Goal: Transaction & Acquisition: Purchase product/service

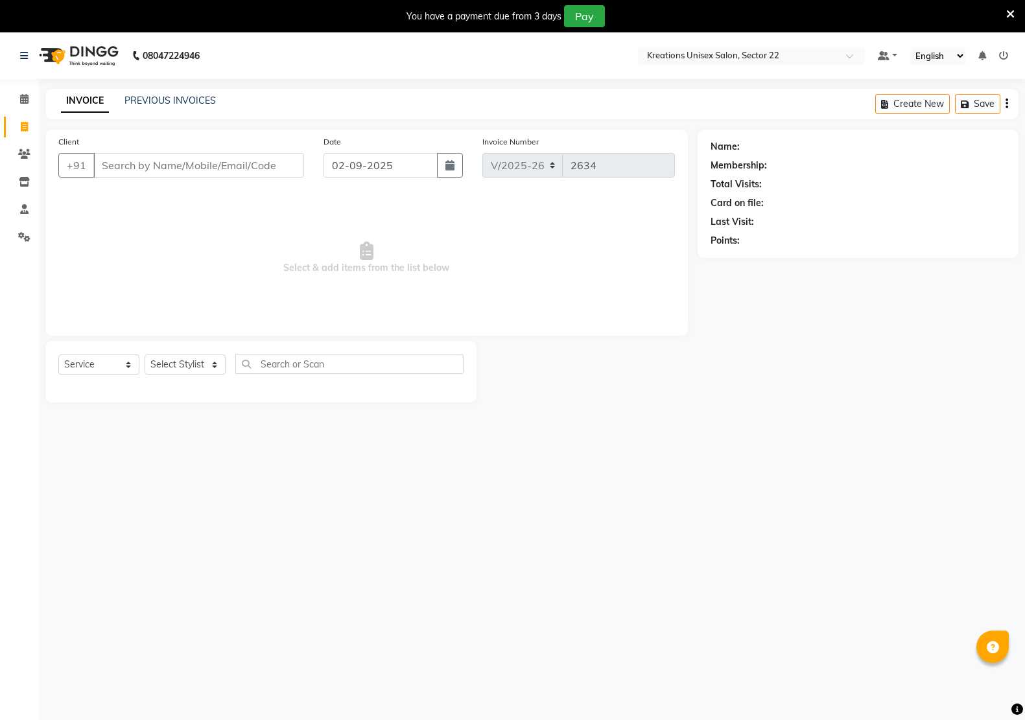
select select "6170"
select select "service"
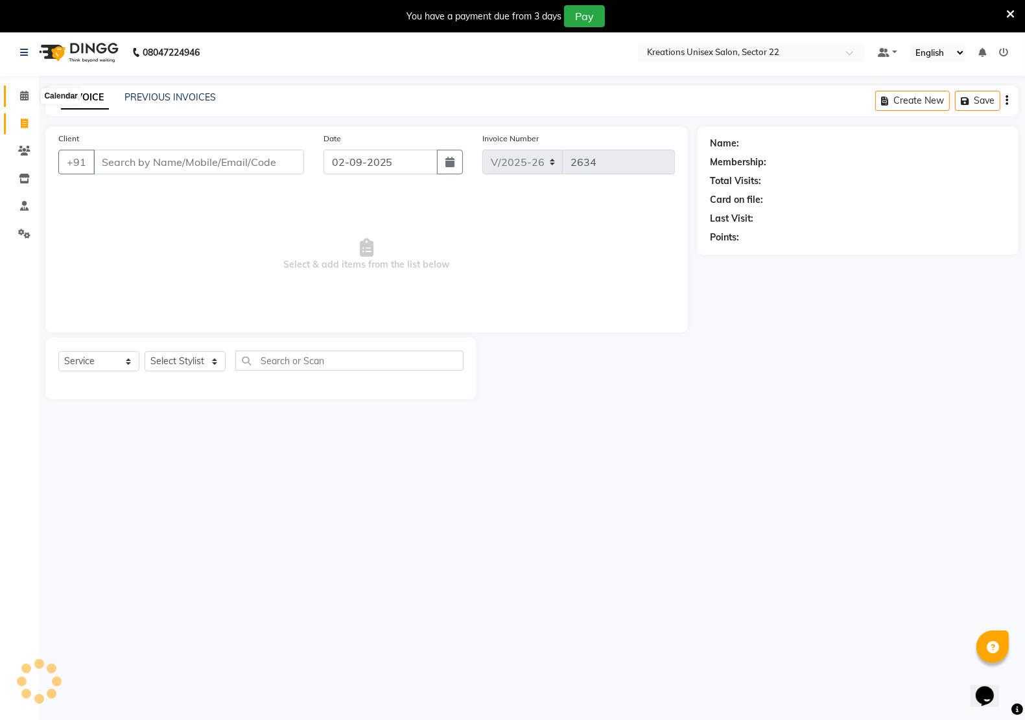
click at [27, 102] on span at bounding box center [24, 96] width 23 height 15
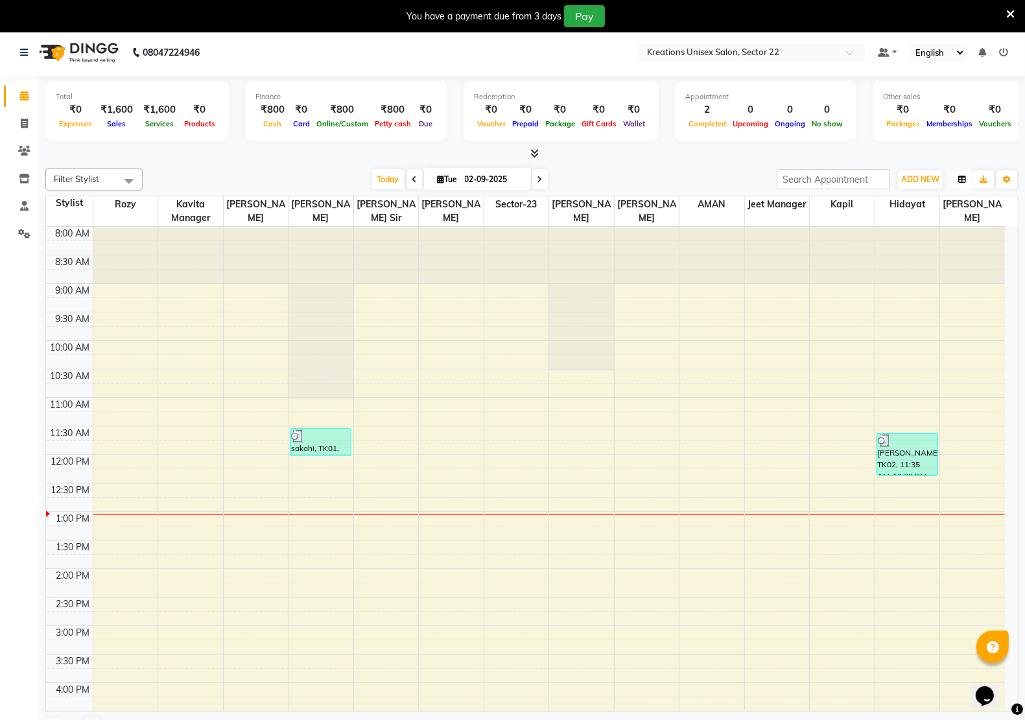
click at [967, 185] on button "button" at bounding box center [962, 180] width 21 height 18
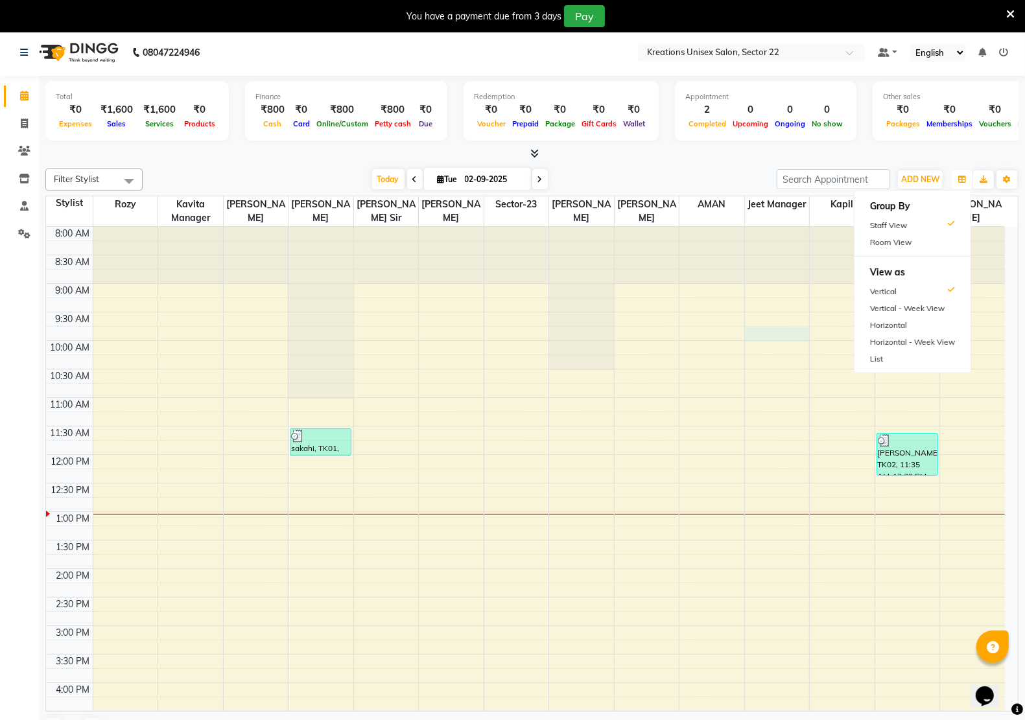
click at [788, 342] on td at bounding box center [549, 347] width 912 height 14
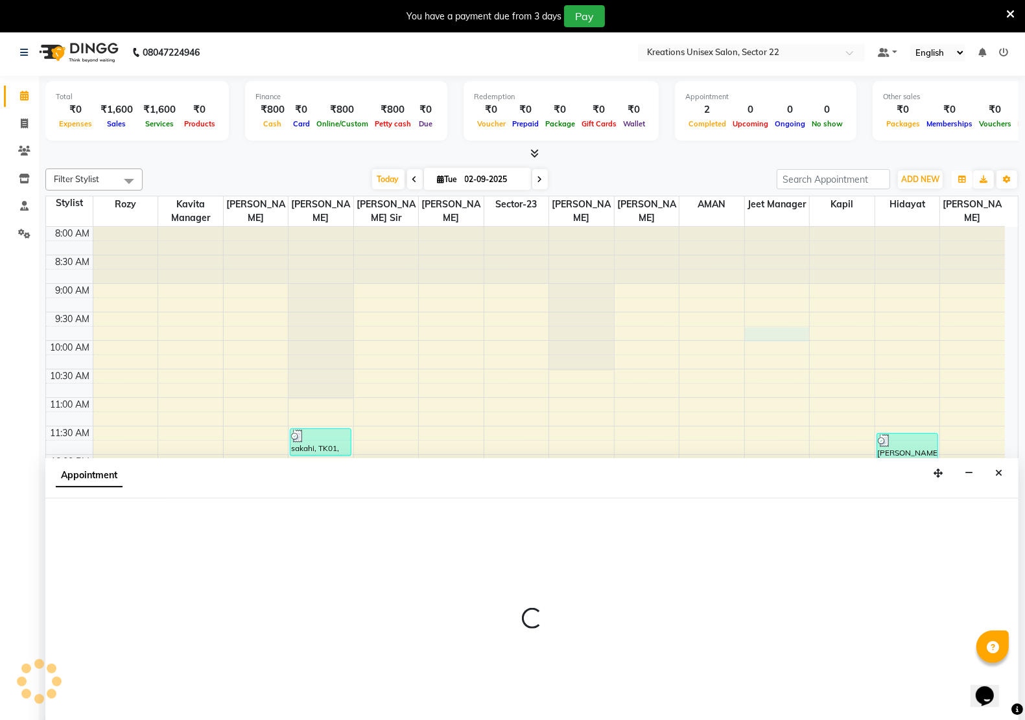
scroll to position [33, 0]
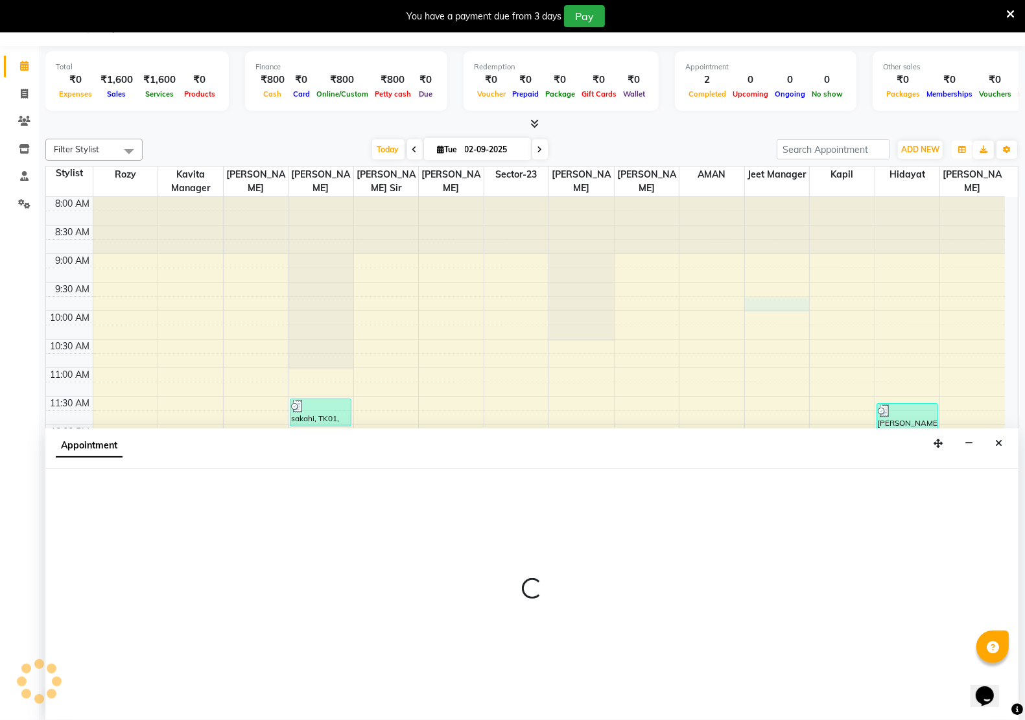
select select "87861"
select select "585"
select select "tentative"
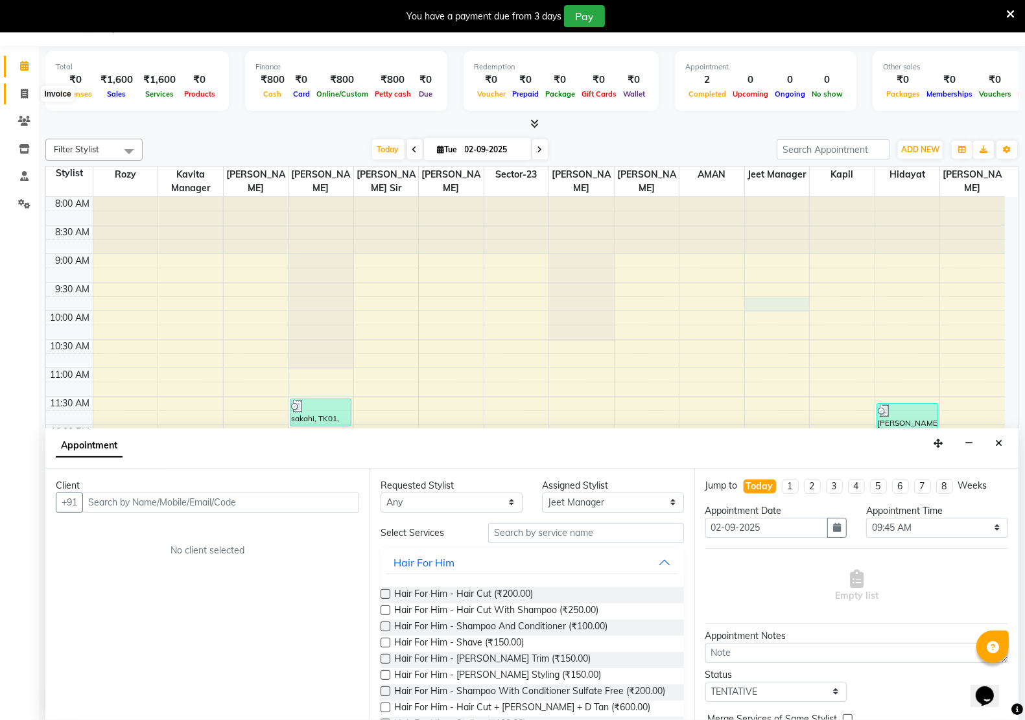
click at [28, 91] on span at bounding box center [24, 94] width 23 height 15
select select "service"
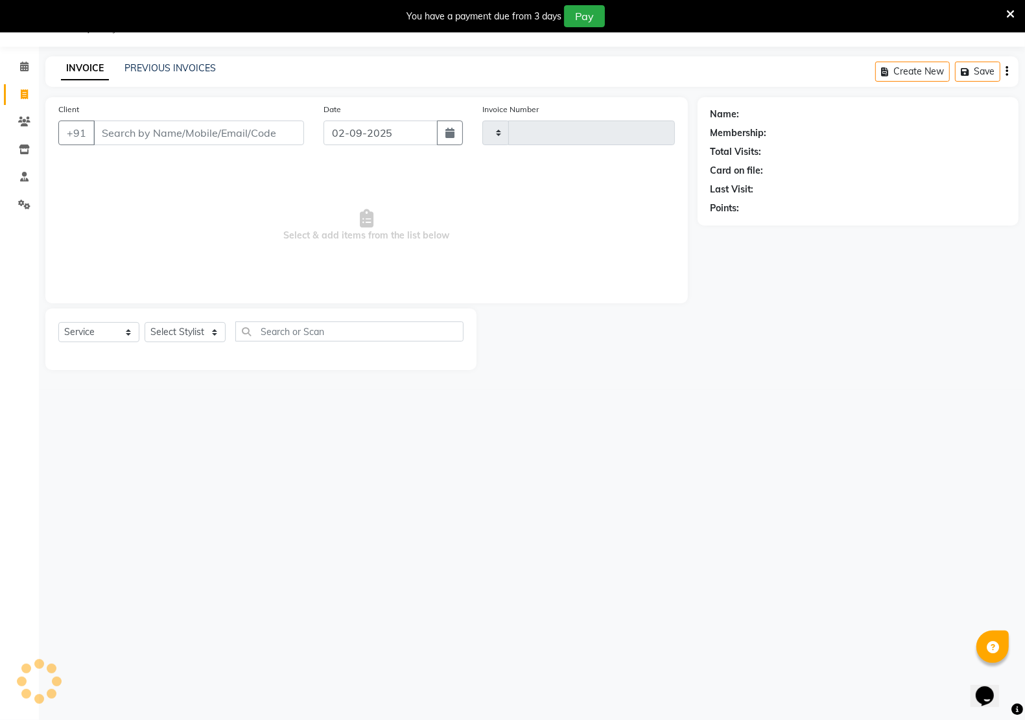
type input "2634"
select select "6170"
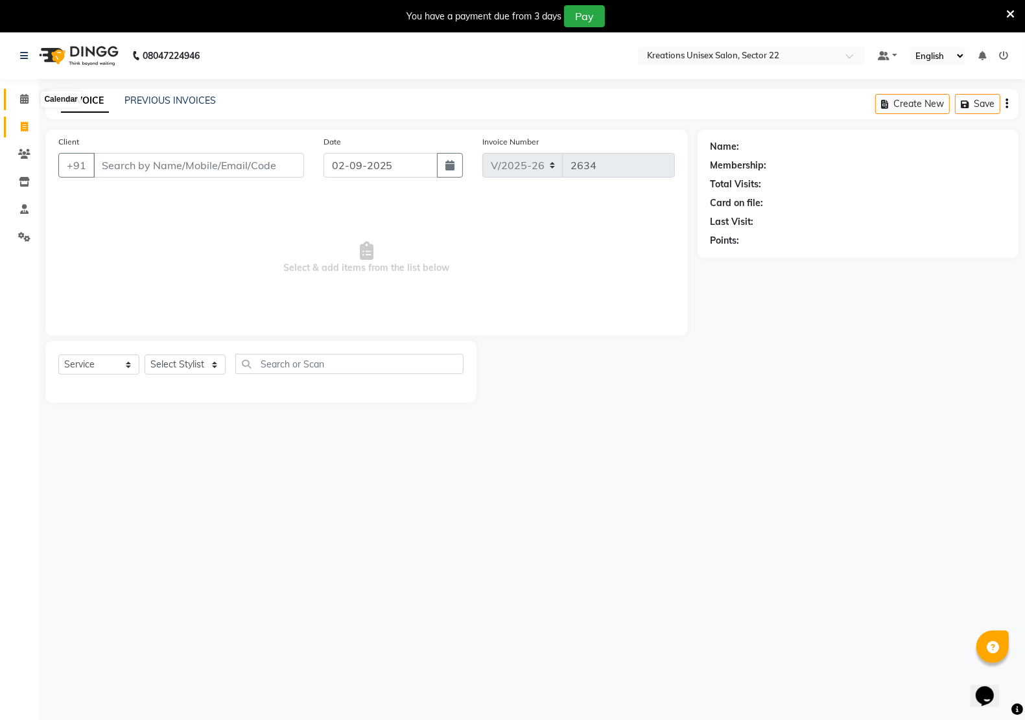
click at [20, 98] on icon at bounding box center [24, 99] width 8 height 10
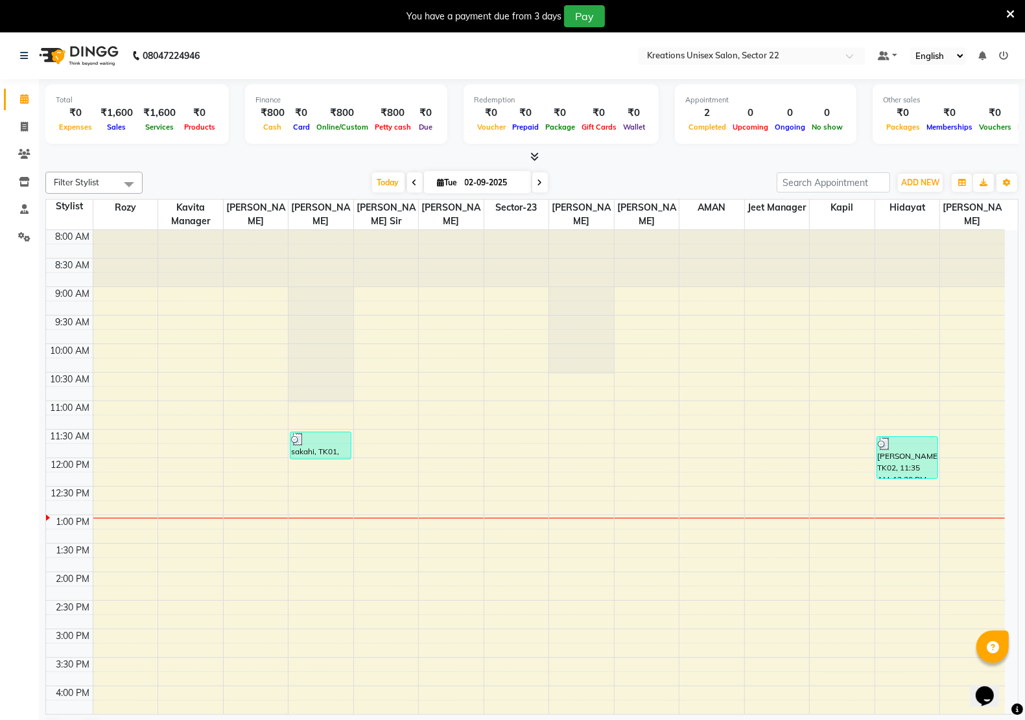
click at [117, 185] on span at bounding box center [129, 184] width 26 height 25
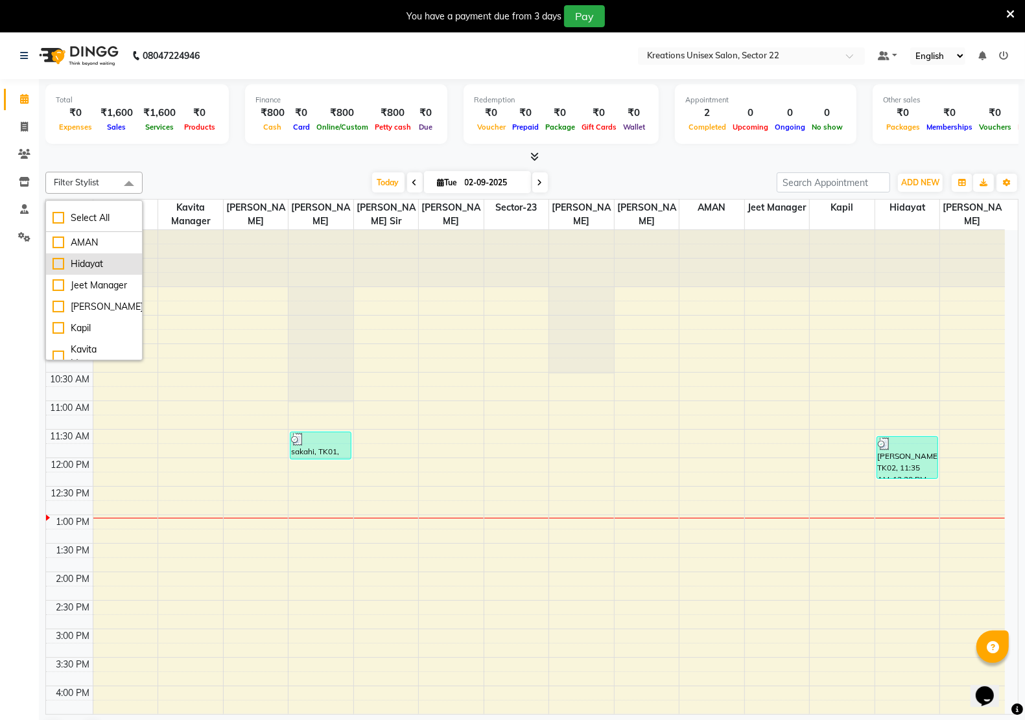
click at [104, 263] on div "Hidayat" at bounding box center [94, 264] width 83 height 14
checkbox input "true"
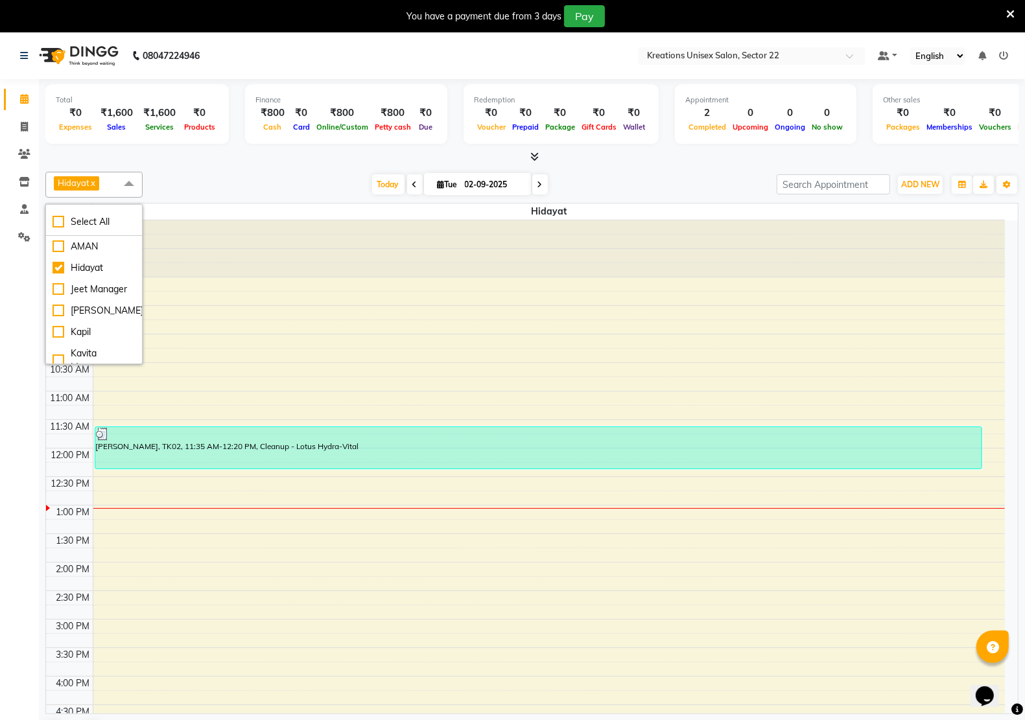
click at [496, 186] on input "02-09-2025" at bounding box center [493, 184] width 65 height 19
select select "9"
select select "2025"
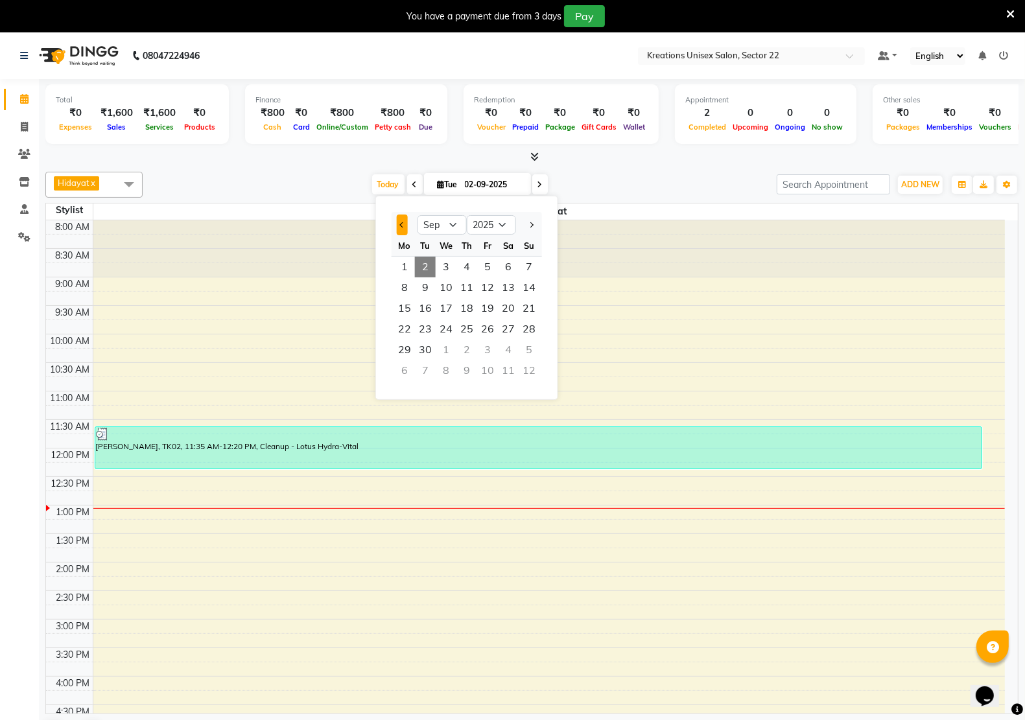
click at [405, 227] on button "Previous month" at bounding box center [402, 225] width 11 height 21
select select "8"
click at [510, 347] on span "30" at bounding box center [508, 350] width 21 height 21
type input "30-08-2025"
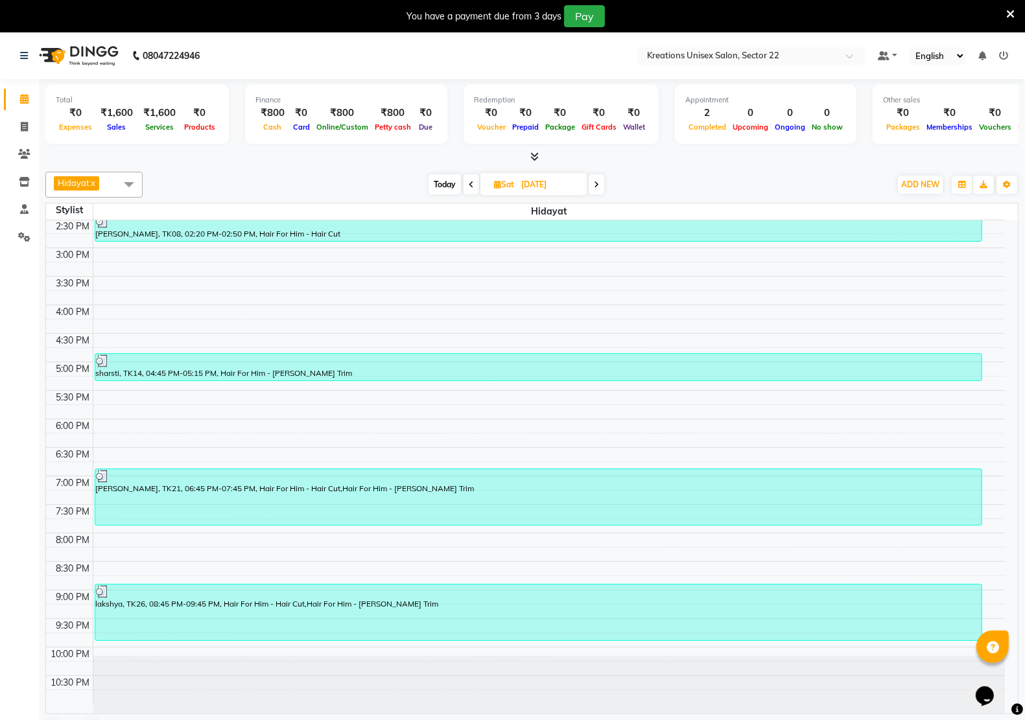
scroll to position [290, 0]
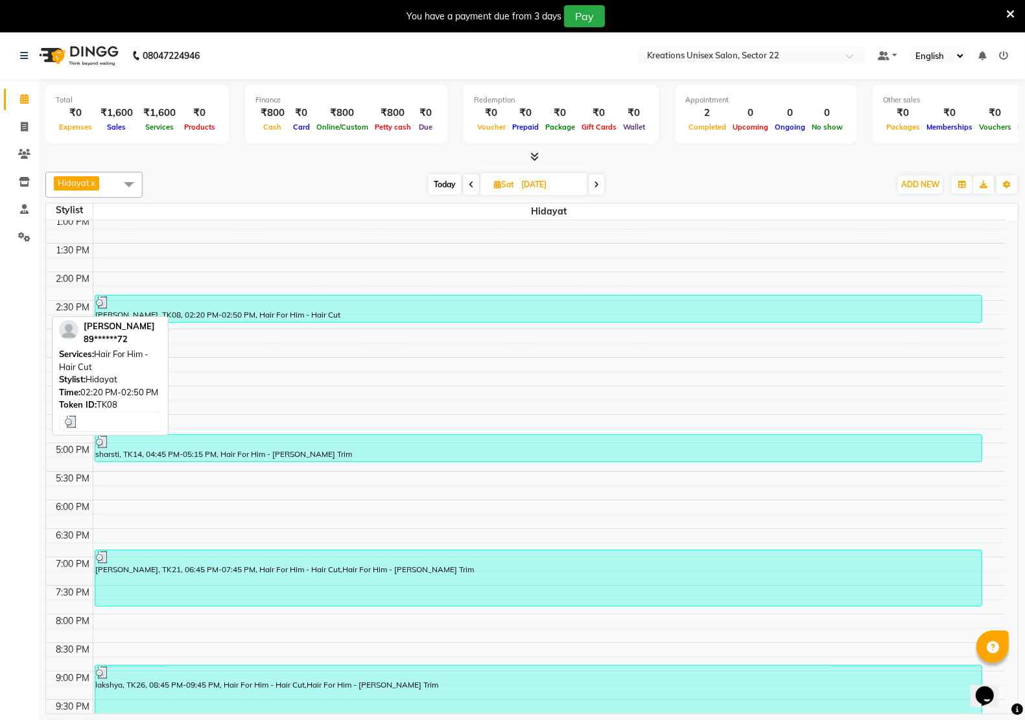
click at [364, 320] on div "partibha, TK08, 02:20 PM-02:50 PM, Hair For Him - Hair Cut" at bounding box center [538, 309] width 886 height 27
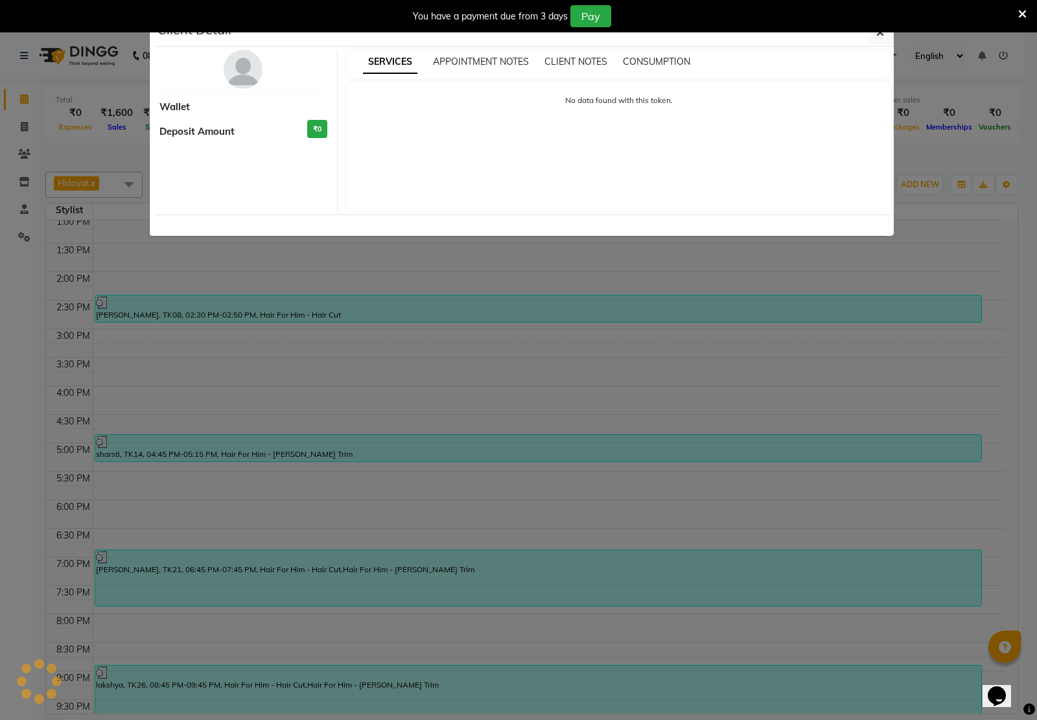
select select "3"
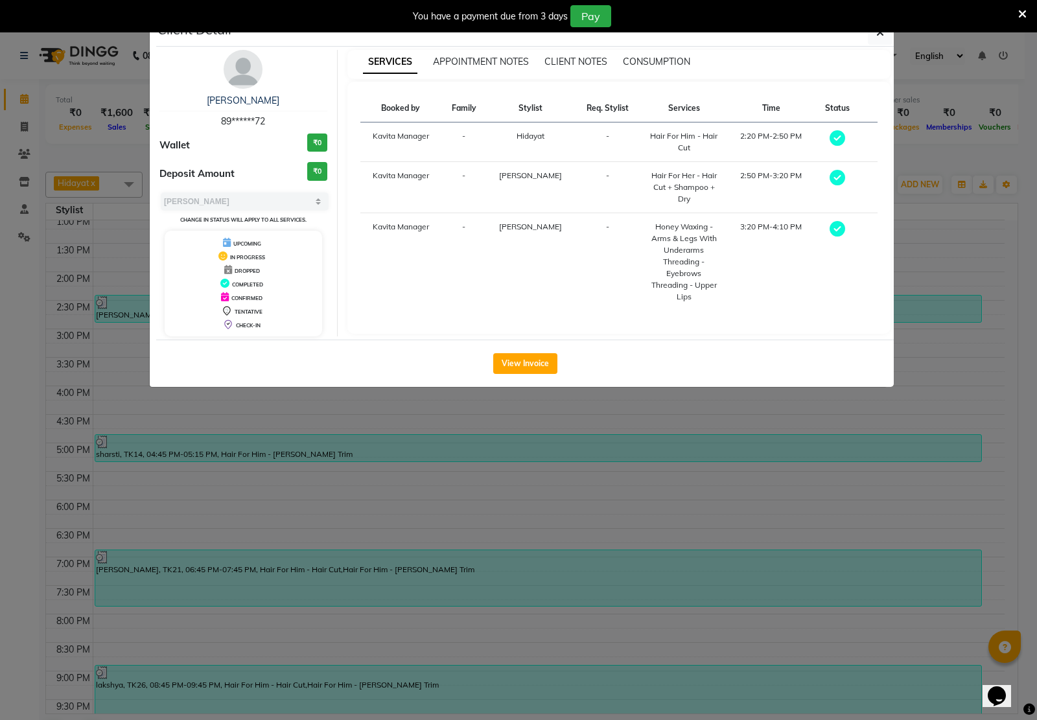
click at [496, 425] on ngb-modal-window "Client Detail partibha 89******72 Wallet ₹0 Deposit Amount ₹0 Select MARK DONE …" at bounding box center [518, 360] width 1037 height 720
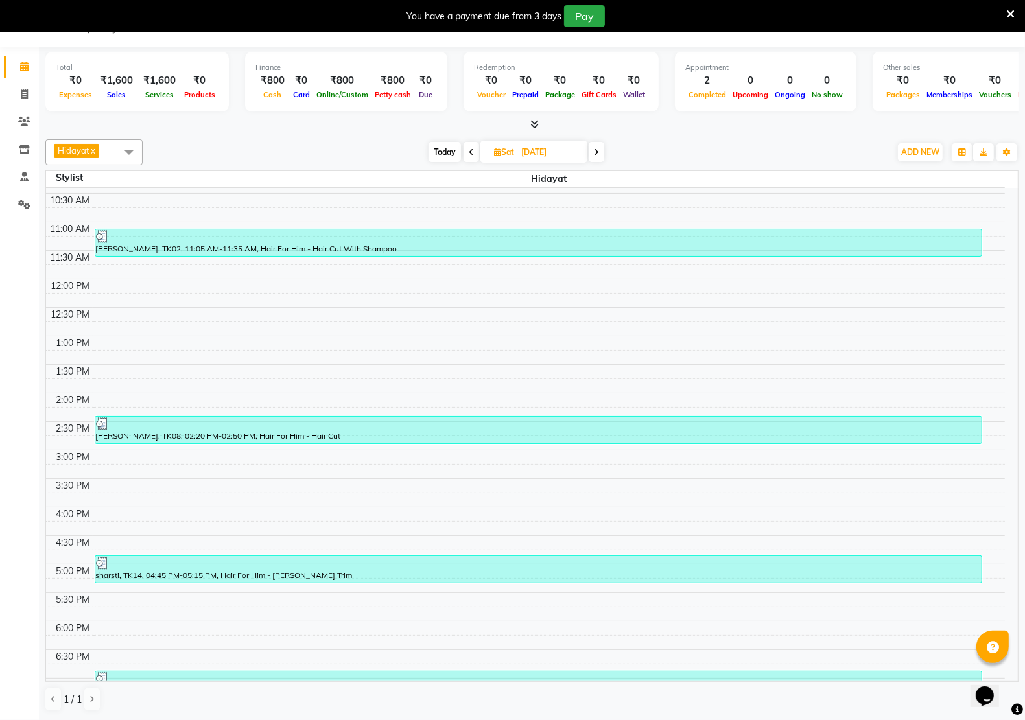
scroll to position [128, 0]
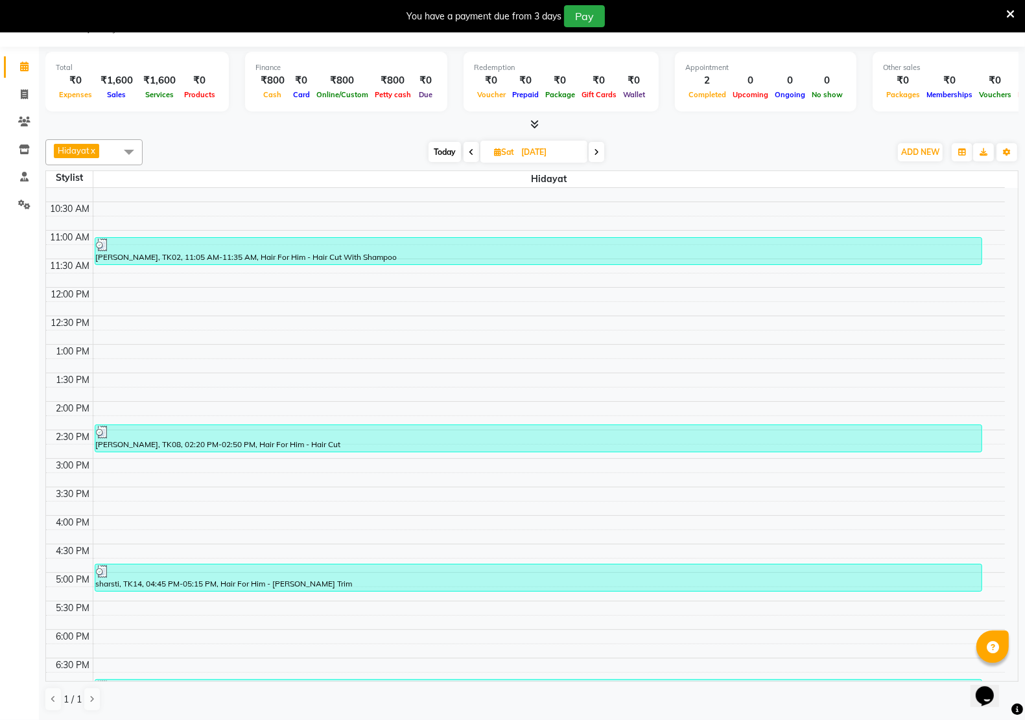
click at [121, 150] on span at bounding box center [129, 151] width 26 height 25
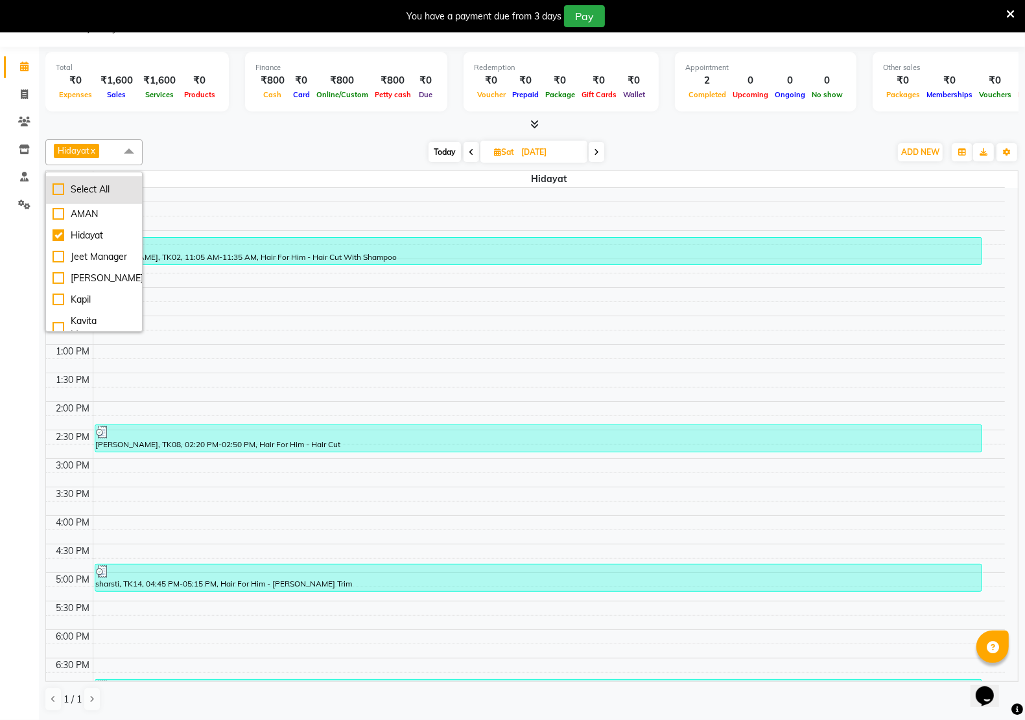
click at [109, 189] on div "Select All" at bounding box center [94, 190] width 83 height 14
checkbox input "true"
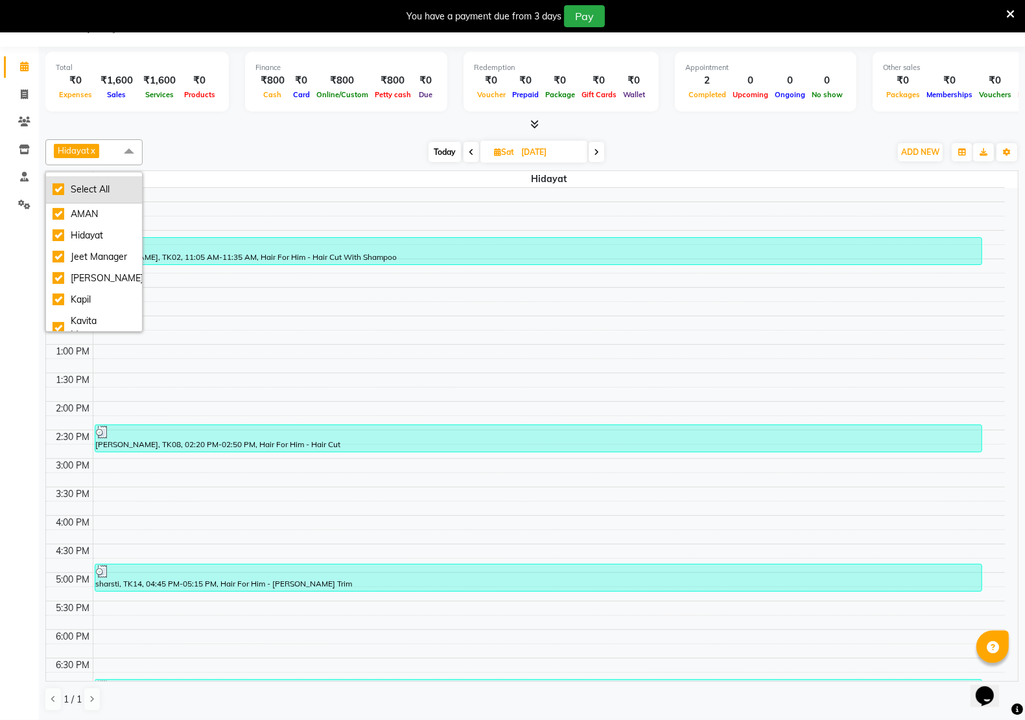
checkbox input "true"
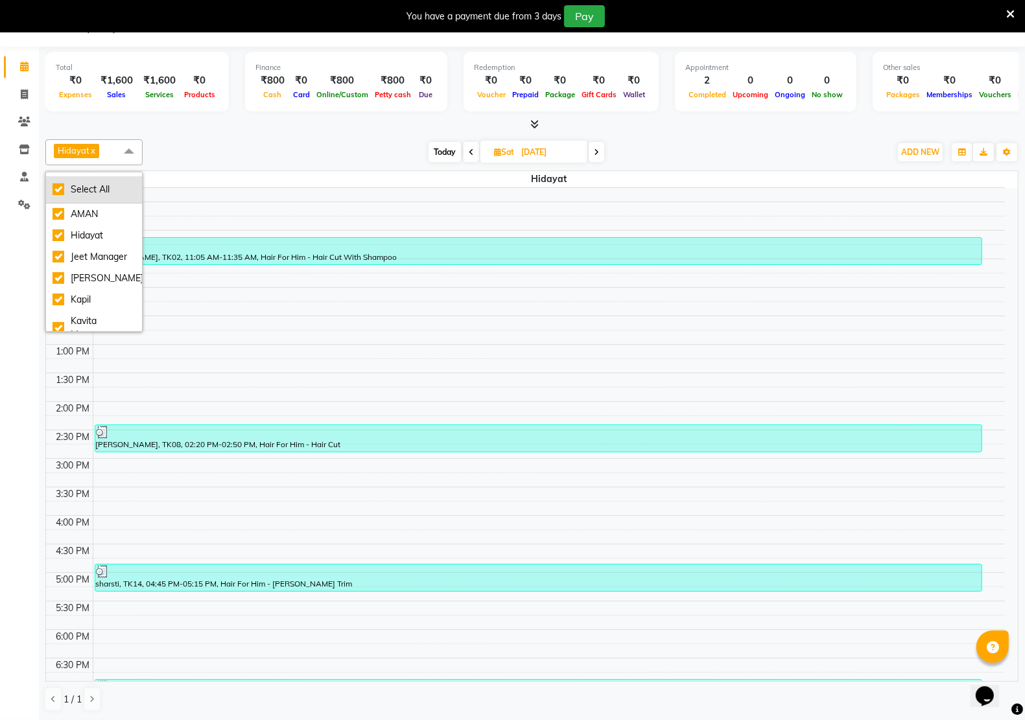
checkbox input "true"
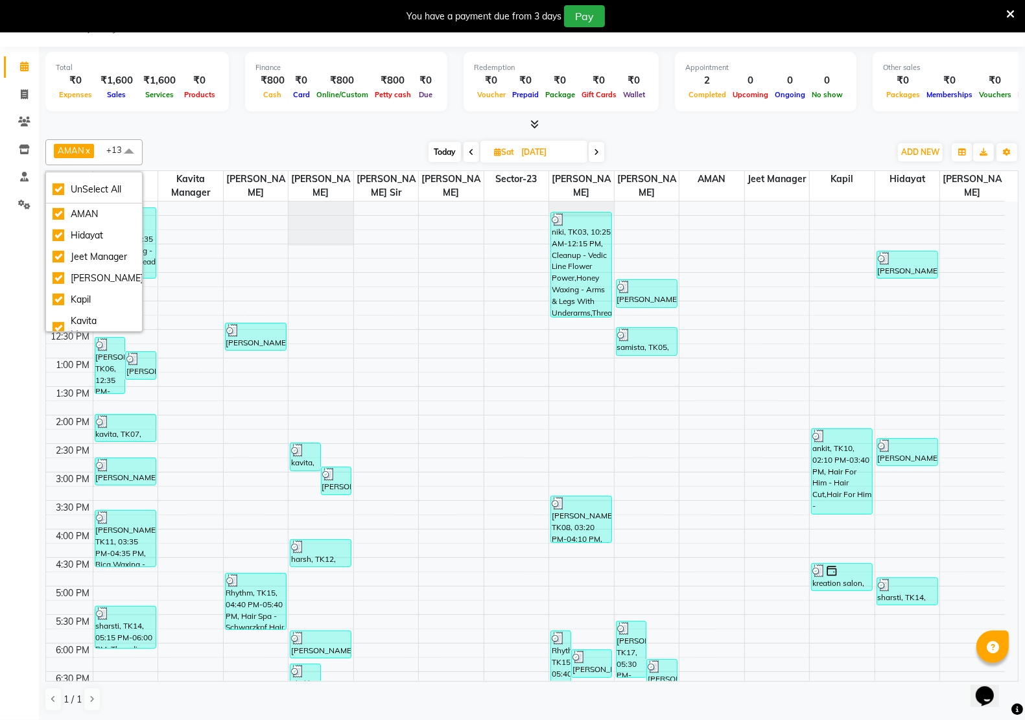
click at [517, 254] on div "8:00 AM 8:30 AM 9:00 AM 9:30 AM 10:00 AM 10:30 AM 11:00 AM 11:30 AM 12:00 PM 12…" at bounding box center [525, 500] width 959 height 855
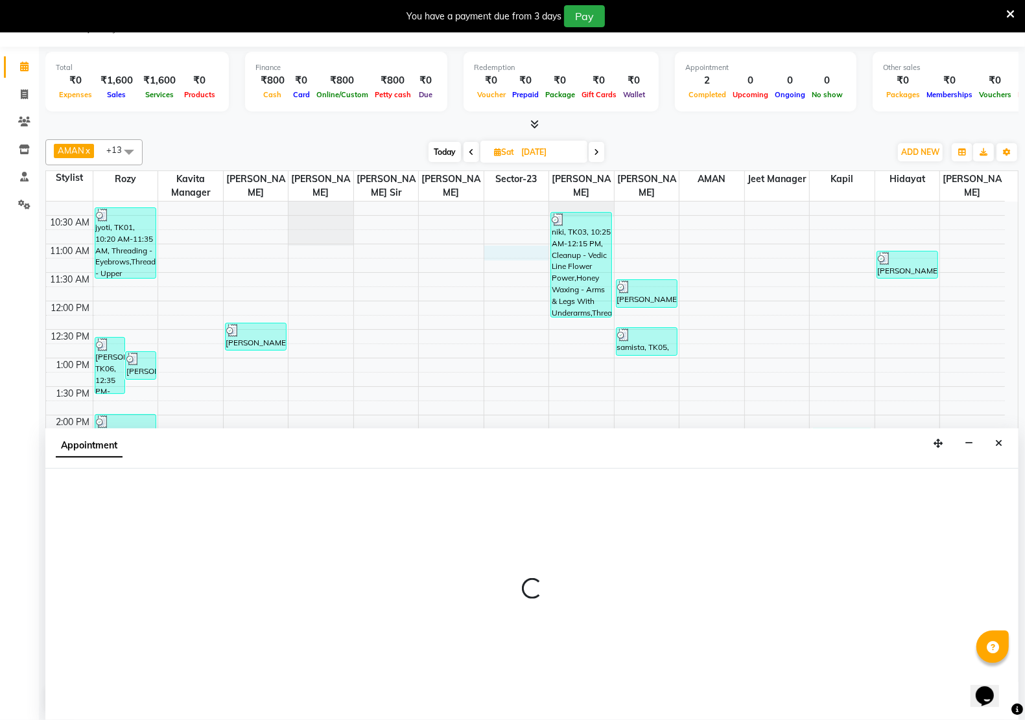
select select "69132"
select select "660"
select select "tentative"
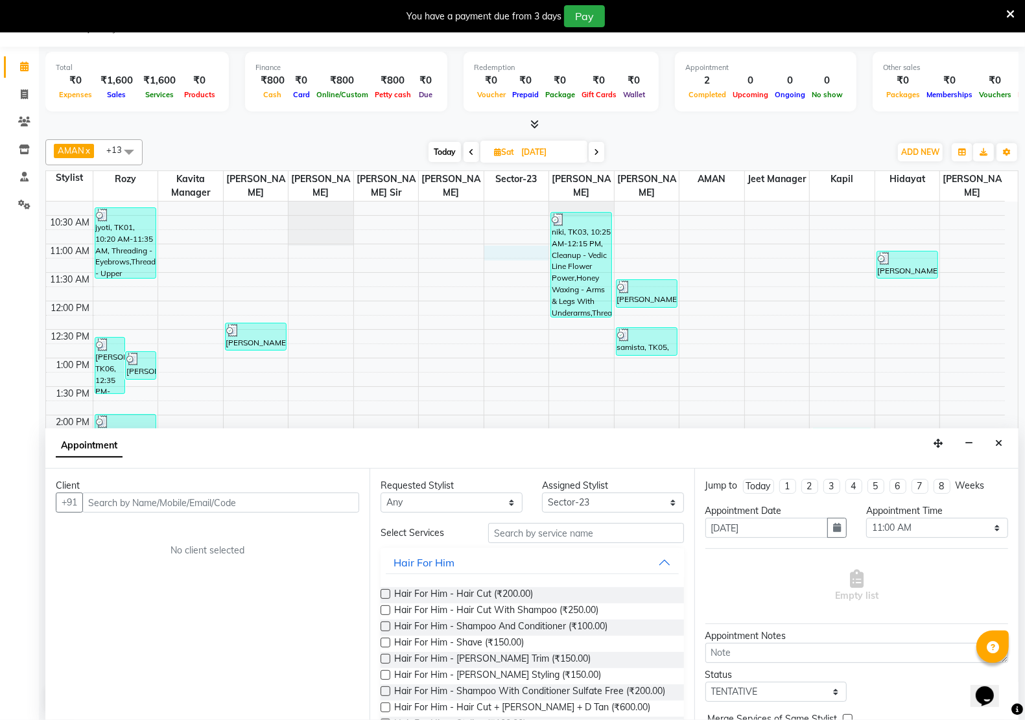
click at [125, 154] on span at bounding box center [129, 151] width 26 height 25
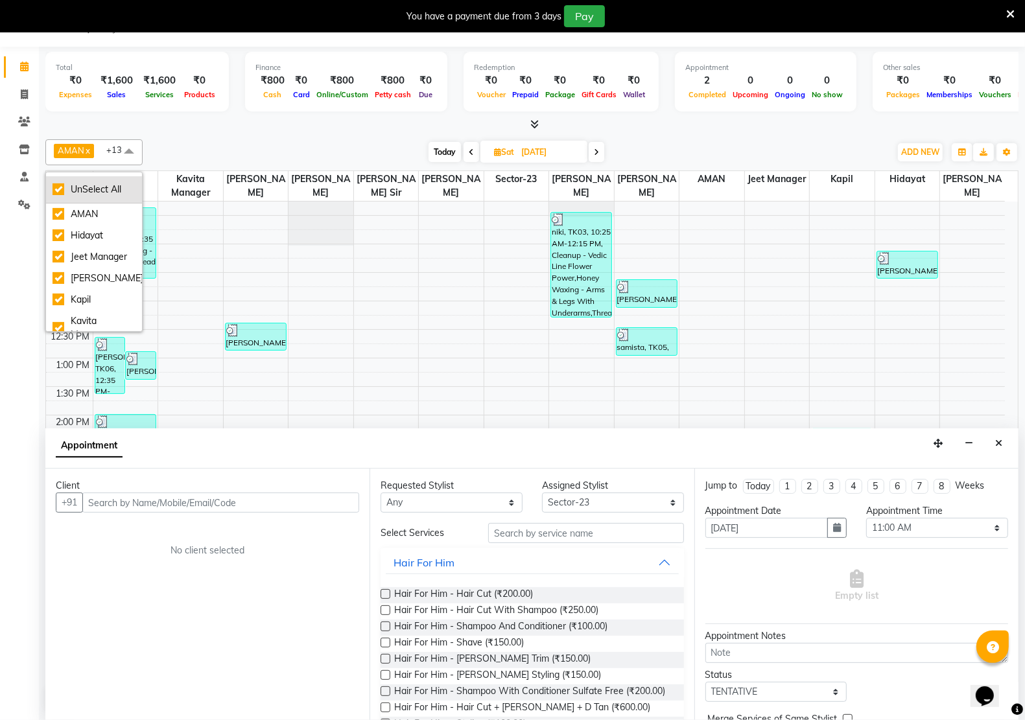
click at [115, 187] on div "UnSelect All" at bounding box center [94, 190] width 83 height 14
checkbox input "false"
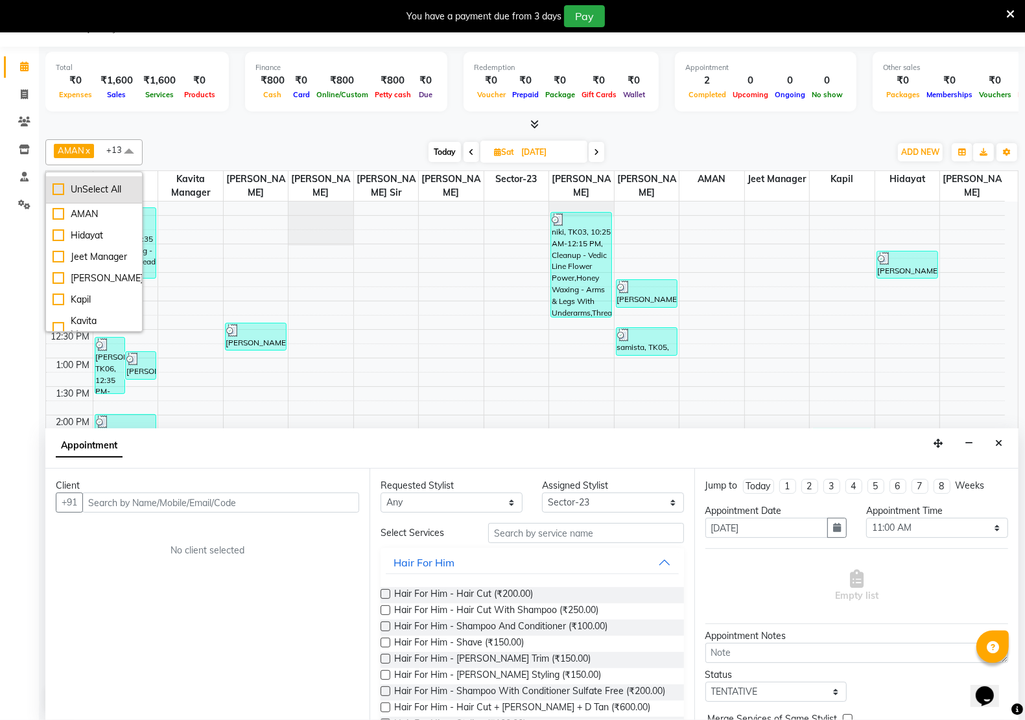
checkbox input "false"
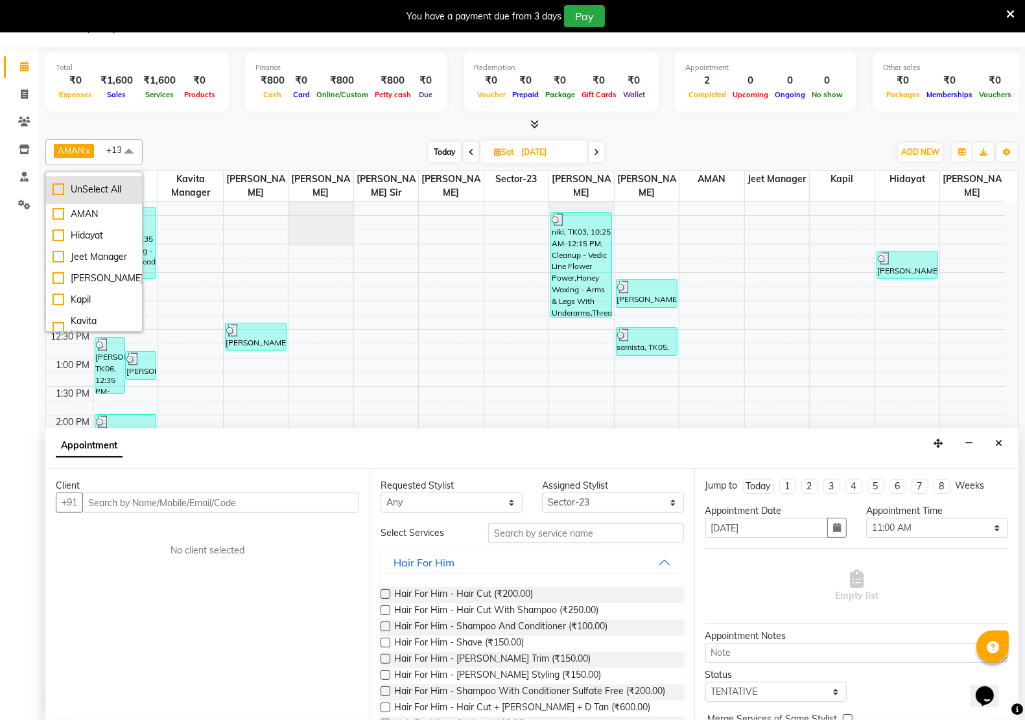
checkbox input "false"
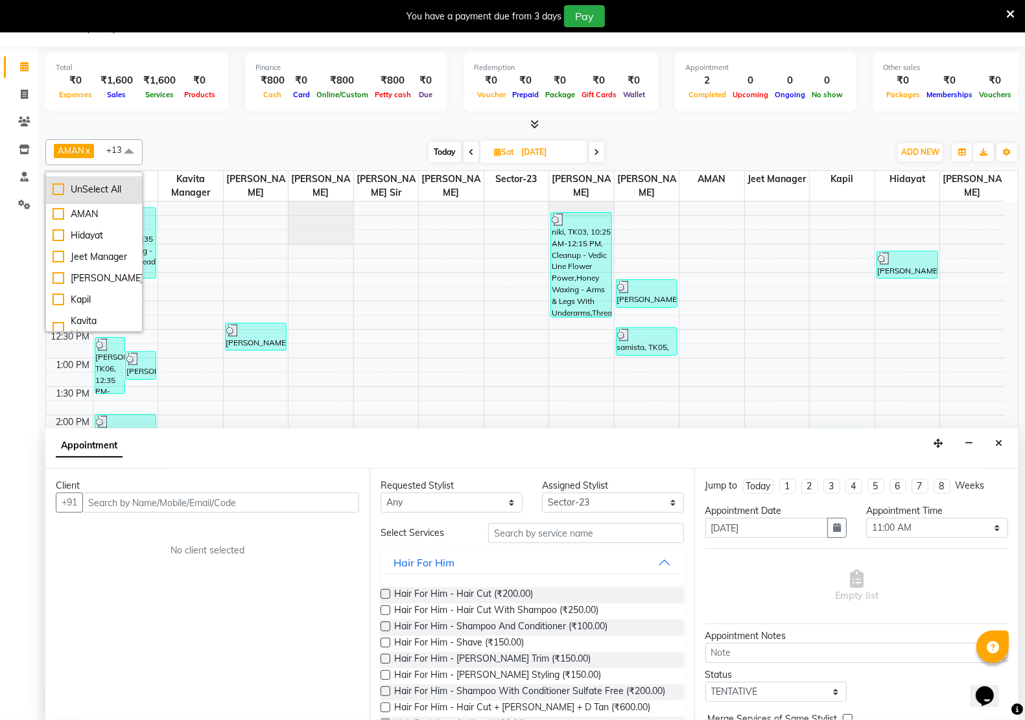
checkbox input "false"
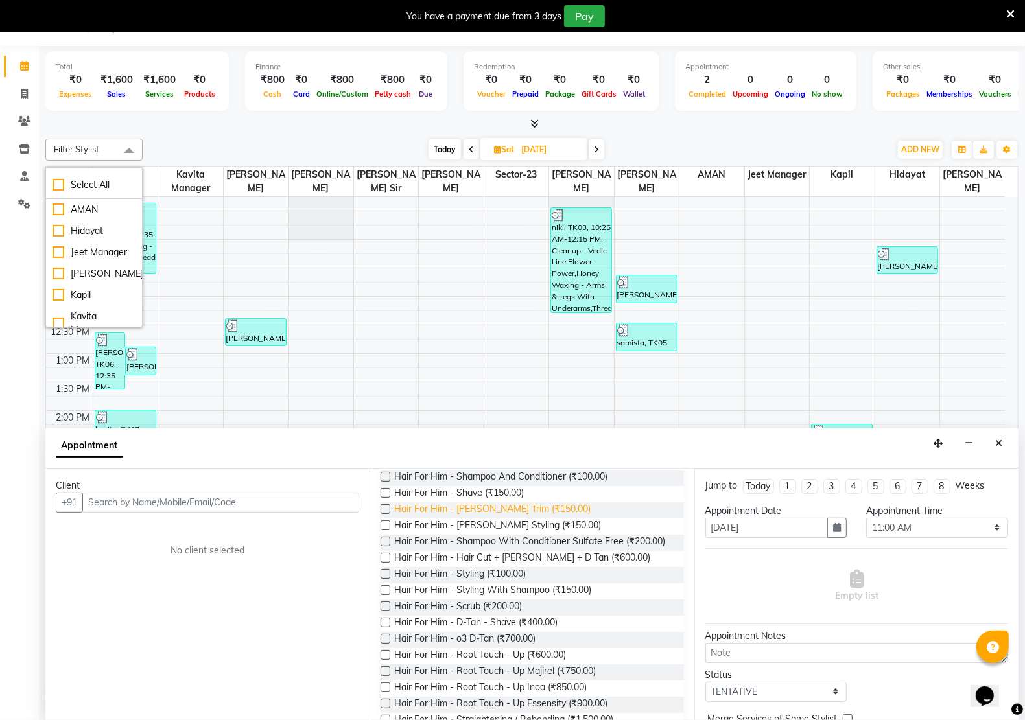
scroll to position [0, 0]
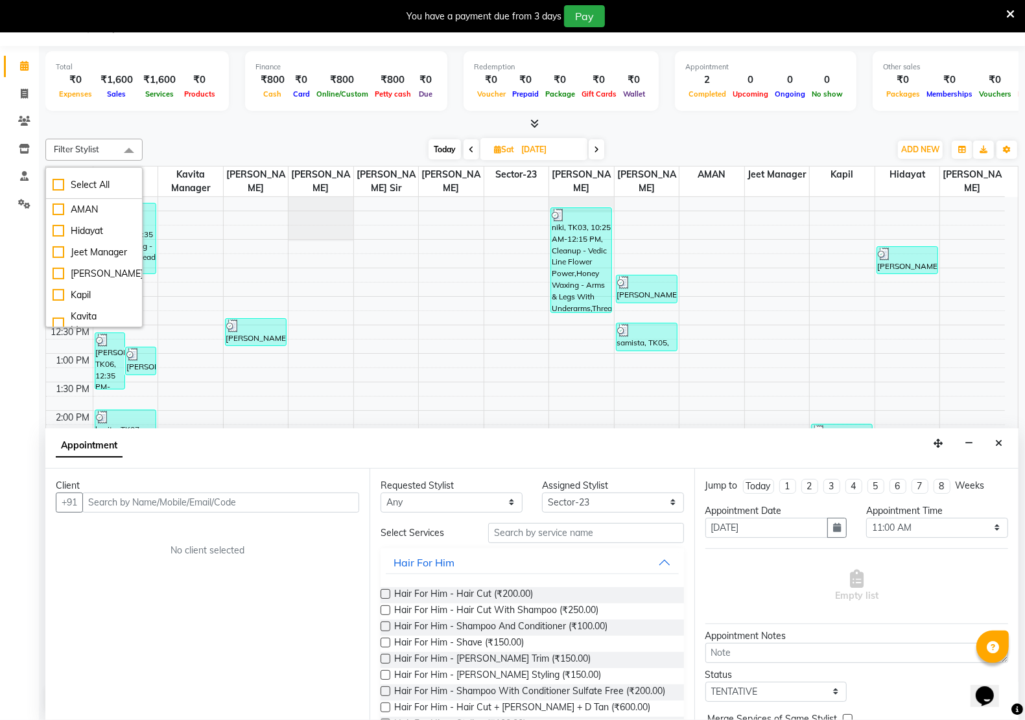
click at [460, 277] on div "8:00 AM 8:30 AM 9:00 AM 9:30 AM 10:00 AM 10:30 AM 11:00 AM 11:30 AM 12:00 PM 12…" at bounding box center [525, 496] width 959 height 855
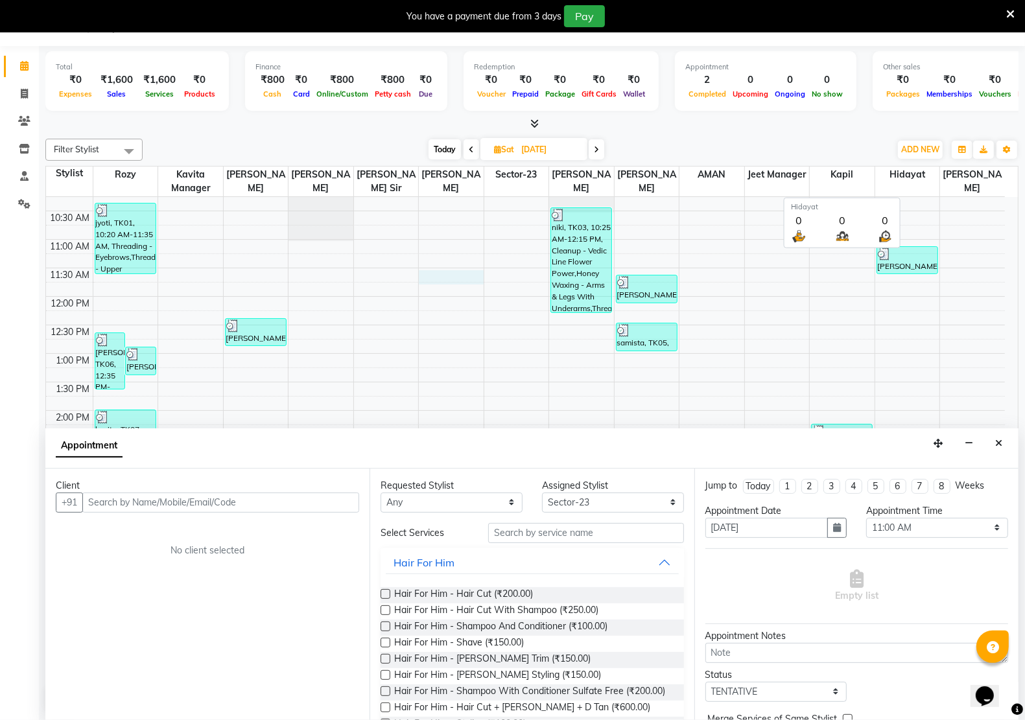
click at [895, 167] on span "Hidayat" at bounding box center [907, 175] width 65 height 16
click at [905, 176] on span "Hidayat" at bounding box center [907, 175] width 65 height 16
click at [906, 177] on span "Hidayat" at bounding box center [907, 175] width 65 height 16
click at [102, 151] on span "Filter Stylist" at bounding box center [93, 150] width 97 height 22
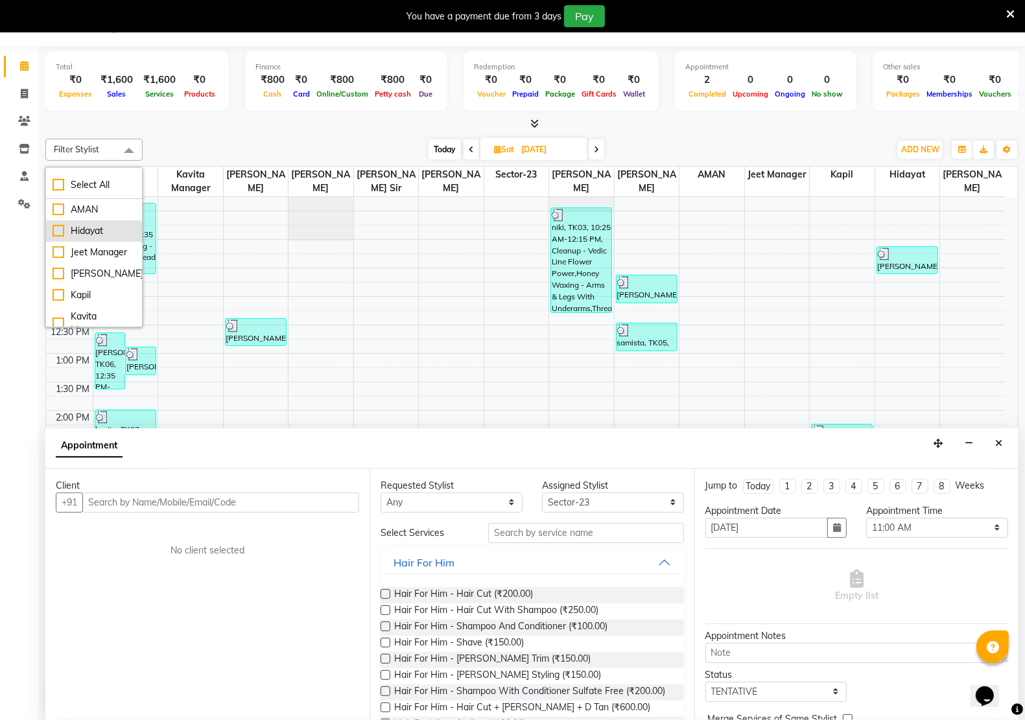
click at [110, 231] on div "Hidayat" at bounding box center [94, 231] width 83 height 14
checkbox input "true"
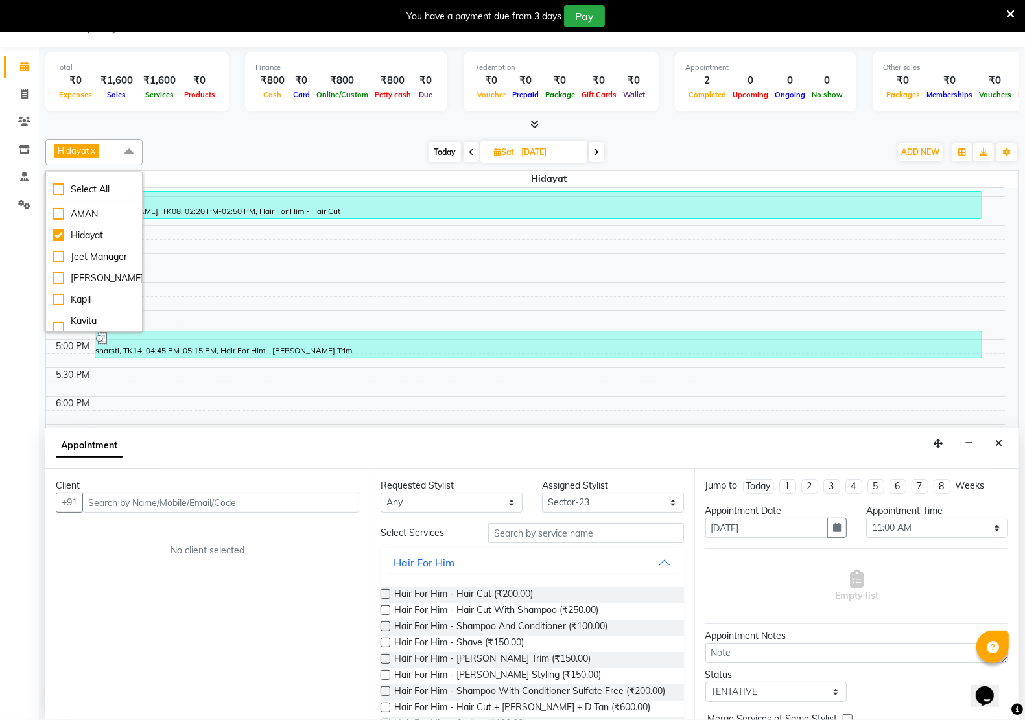
scroll to position [372, 0]
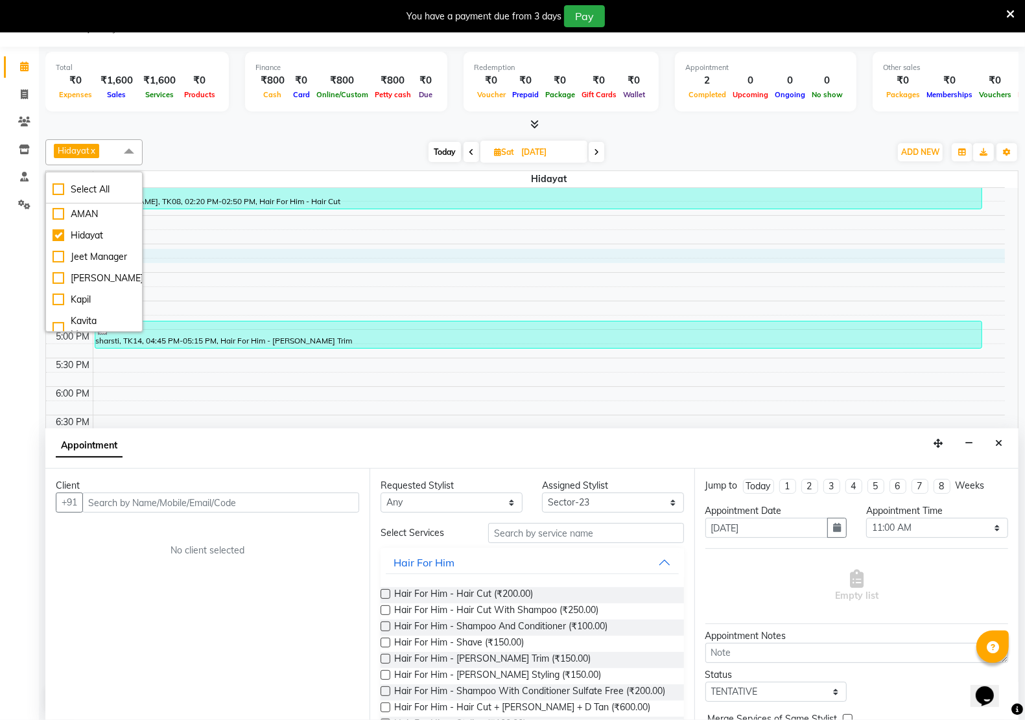
click at [393, 259] on div "8:00 AM 8:30 AM 9:00 AM 9:30 AM 10:00 AM 10:30 AM 11:00 AM 11:30 AM 12:00 PM 12…" at bounding box center [525, 243] width 959 height 855
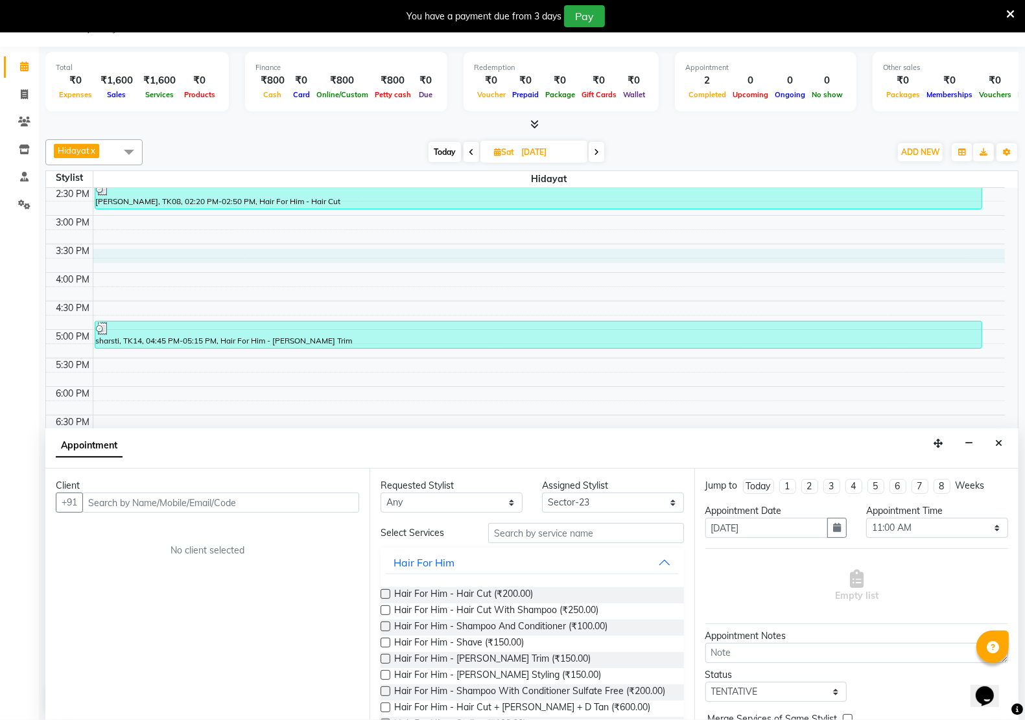
click at [508, 152] on span "Sat" at bounding box center [504, 152] width 27 height 10
select select "8"
select select "2025"
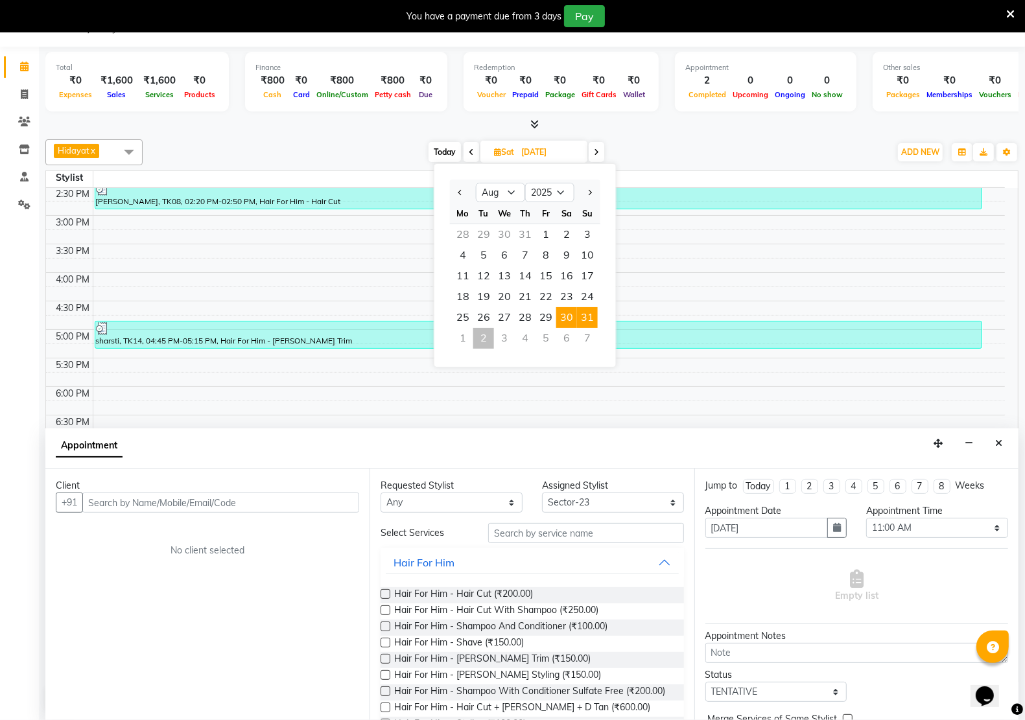
click at [592, 313] on span "31" at bounding box center [587, 317] width 21 height 21
type input "[DATE]"
select select "660"
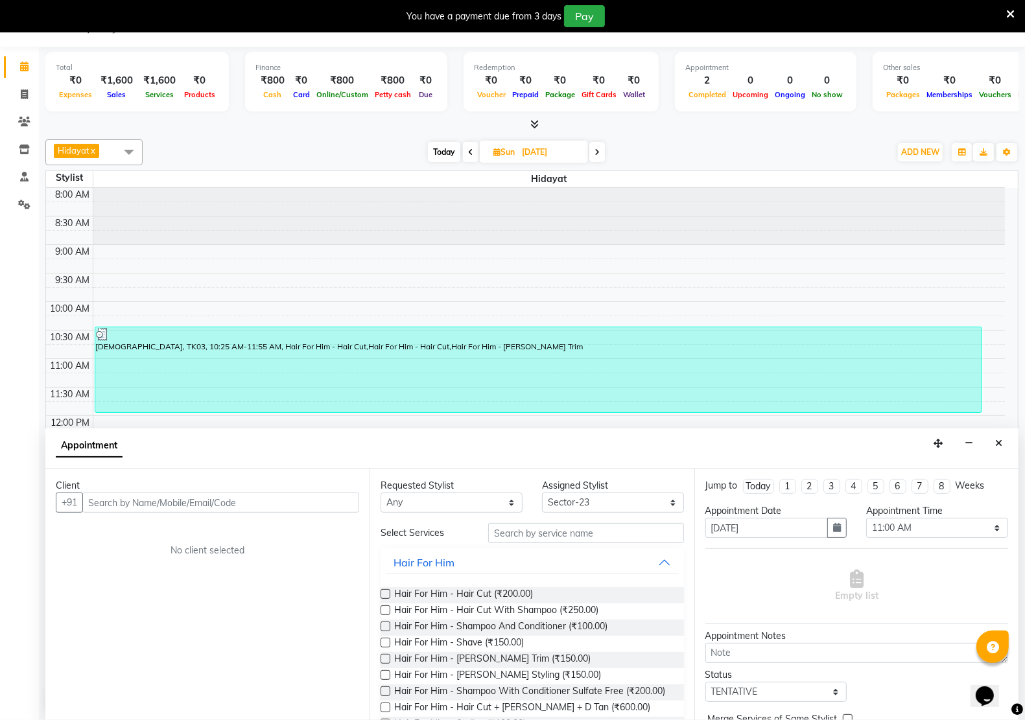
scroll to position [0, 0]
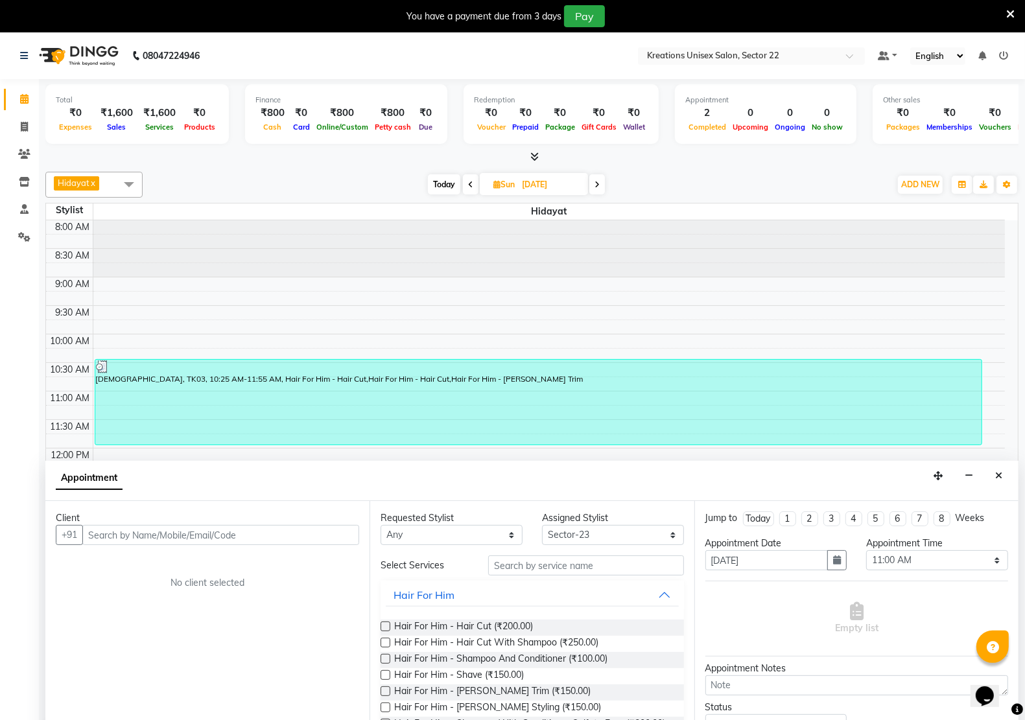
click at [598, 188] on icon at bounding box center [597, 185] width 5 height 8
type input "[DATE]"
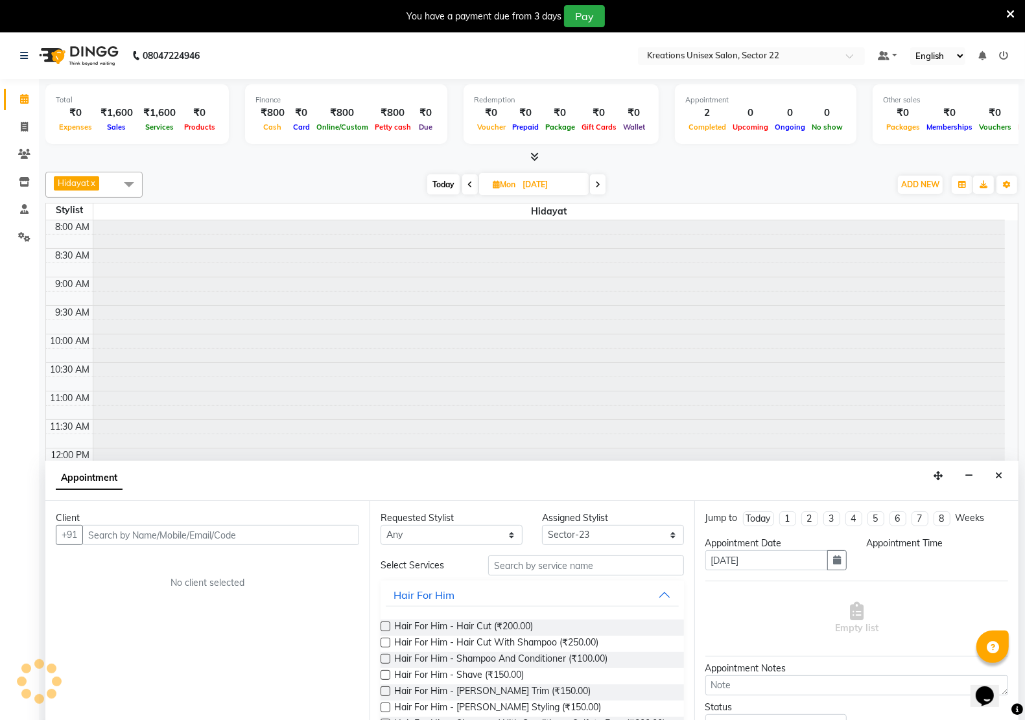
select select "660"
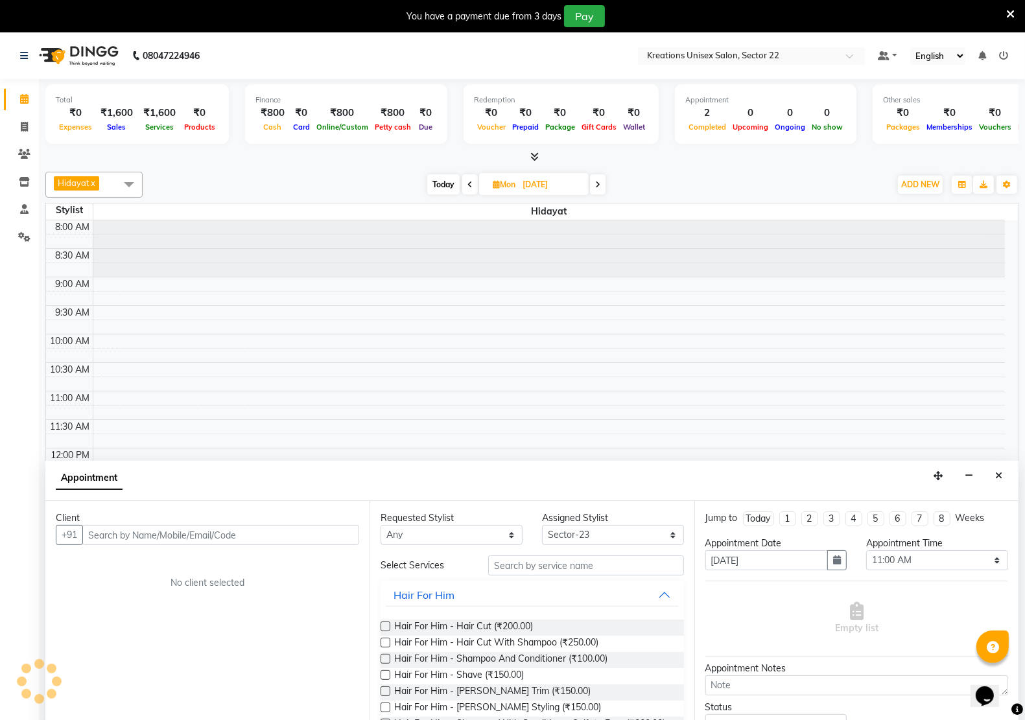
scroll to position [289, 0]
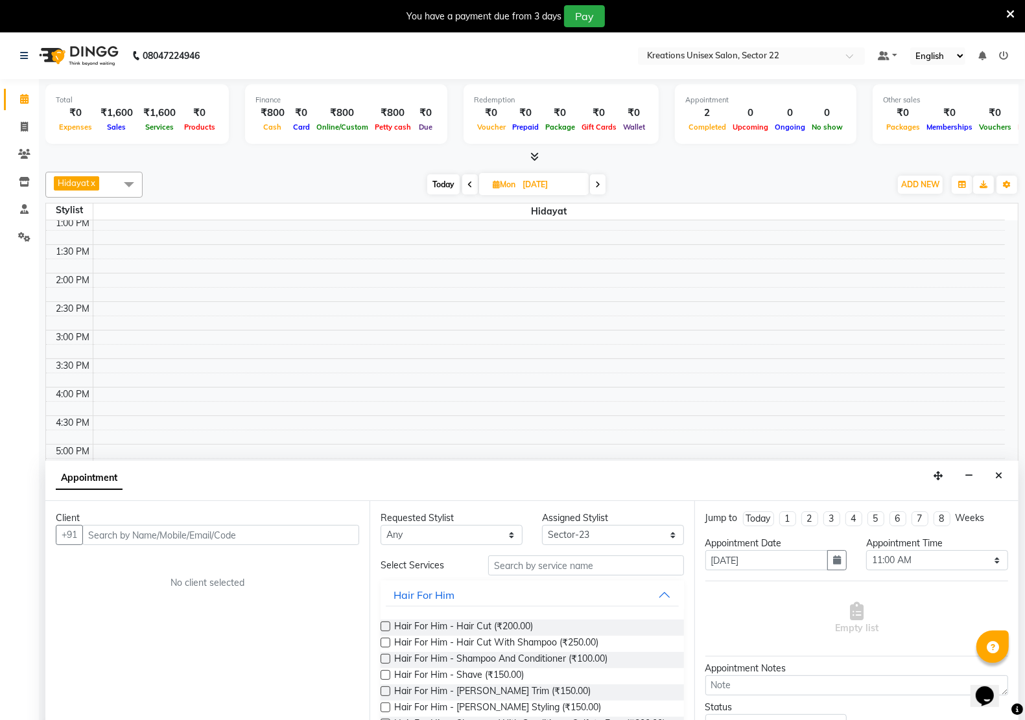
click at [598, 188] on icon at bounding box center [597, 185] width 5 height 8
type input "02-09-2025"
select select "660"
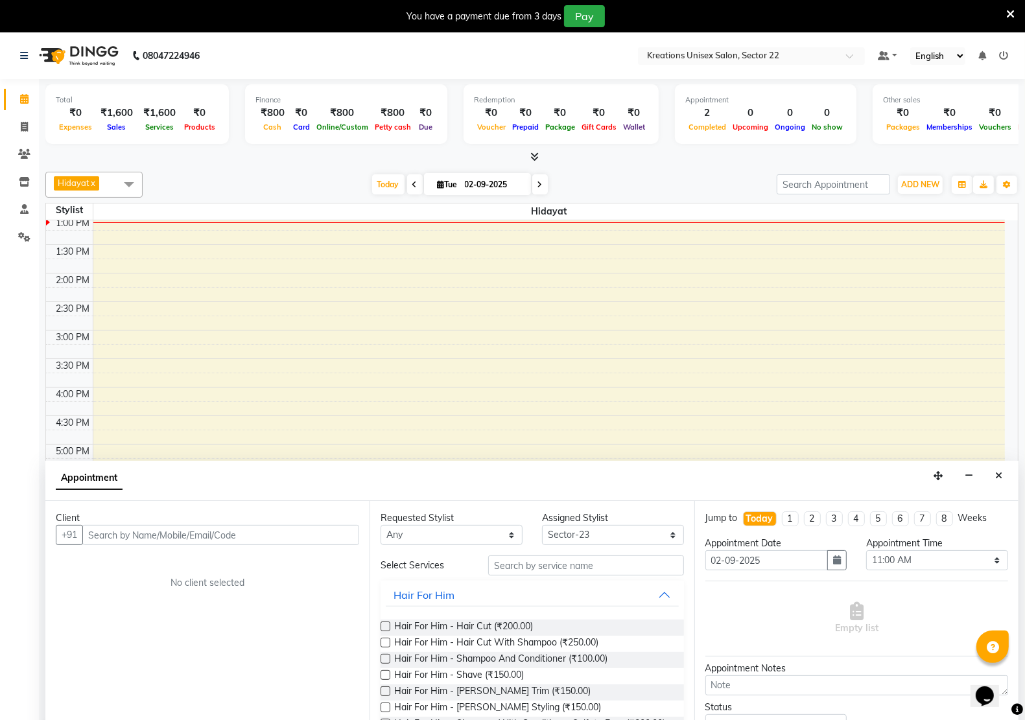
click at [133, 175] on span at bounding box center [129, 184] width 26 height 25
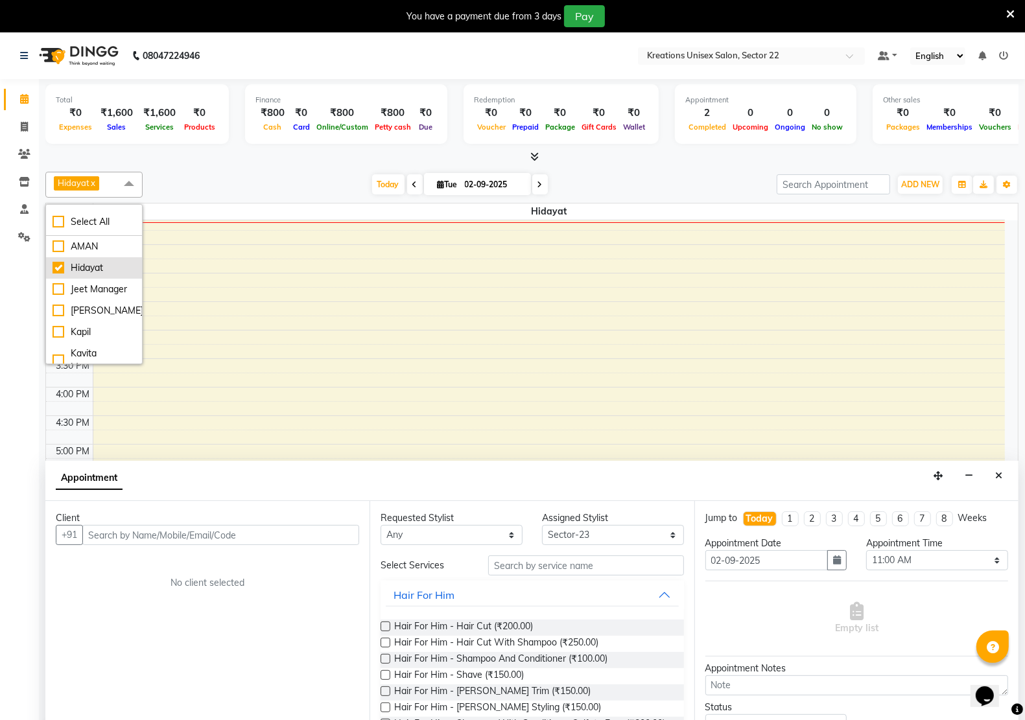
click at [53, 269] on div "Hidayat" at bounding box center [94, 268] width 83 height 14
checkbox input "false"
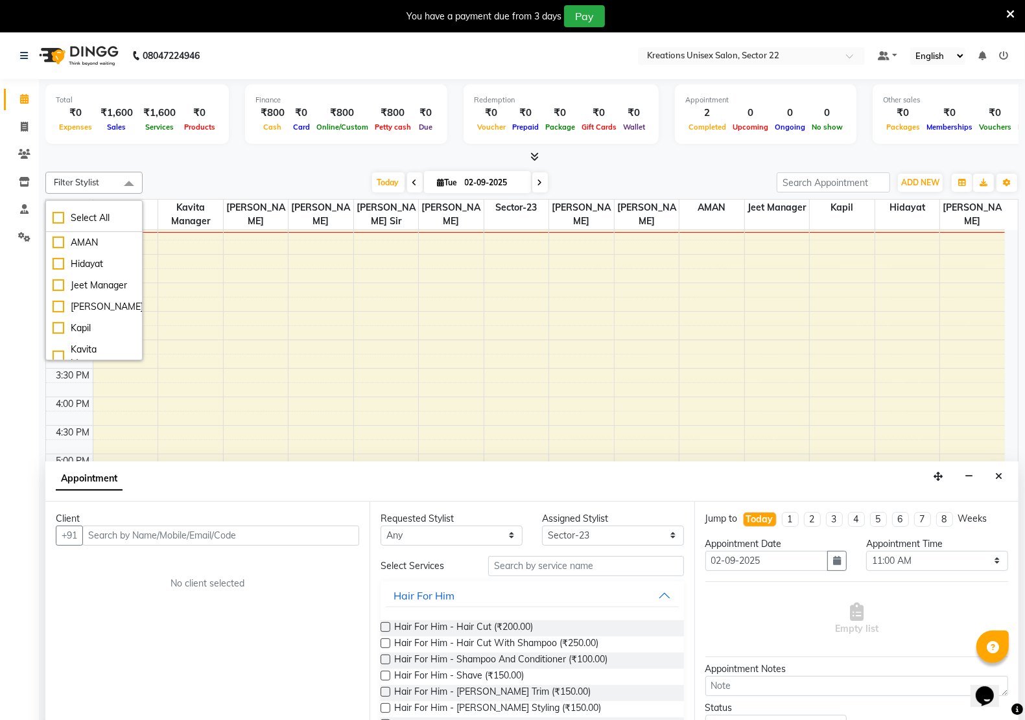
click at [264, 165] on div "Total ₹0 Expenses ₹1,600 Sales ₹1,600 Services ₹0 Products Finance ₹800 Cash ₹0…" at bounding box center [532, 416] width 986 height 674
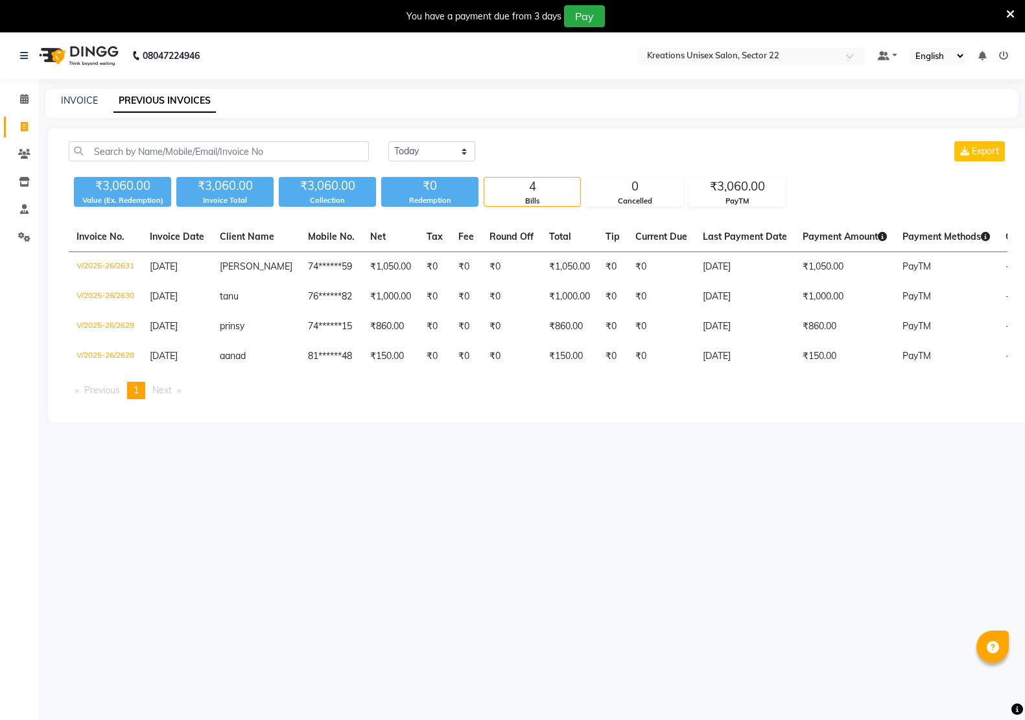
select select "[DATE]"
click at [202, 152] on input "text" at bounding box center [219, 151] width 300 height 20
click at [77, 99] on link "INVOICE" at bounding box center [79, 101] width 37 height 12
select select "6170"
select select "service"
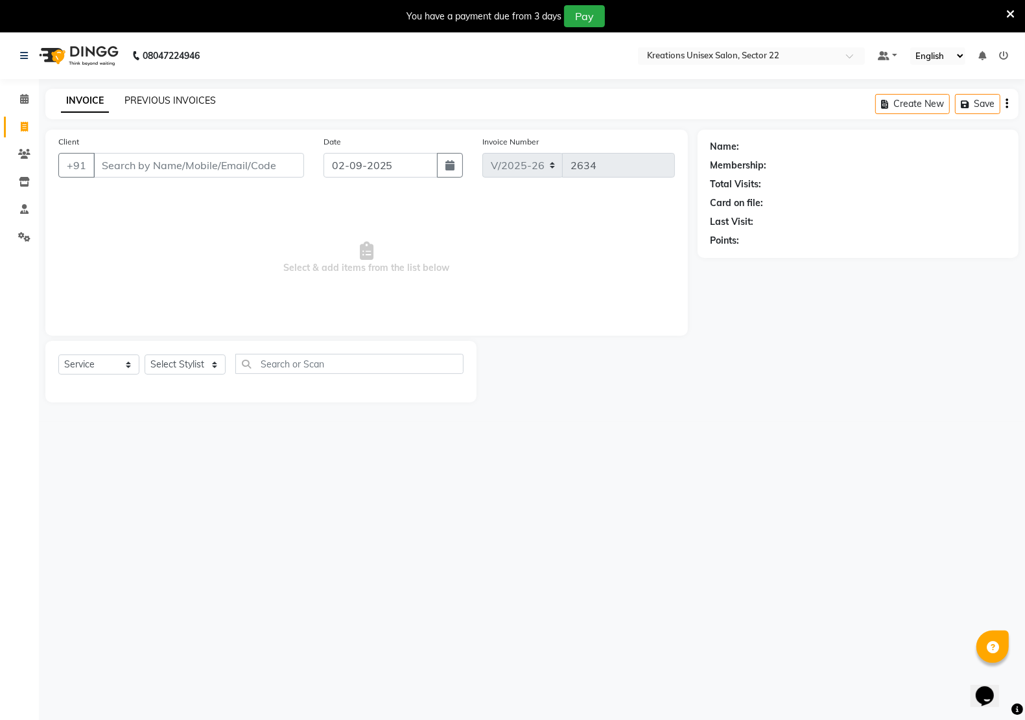
click at [160, 101] on link "PREVIOUS INVOICES" at bounding box center [169, 101] width 91 height 12
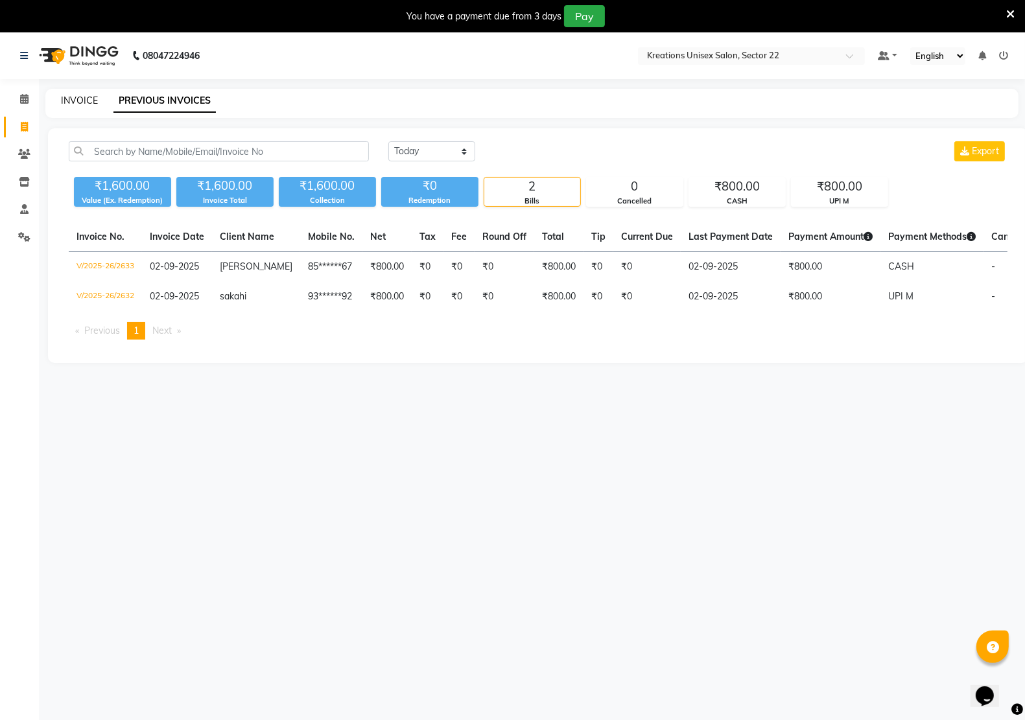
click at [96, 102] on link "INVOICE" at bounding box center [79, 101] width 37 height 12
select select "service"
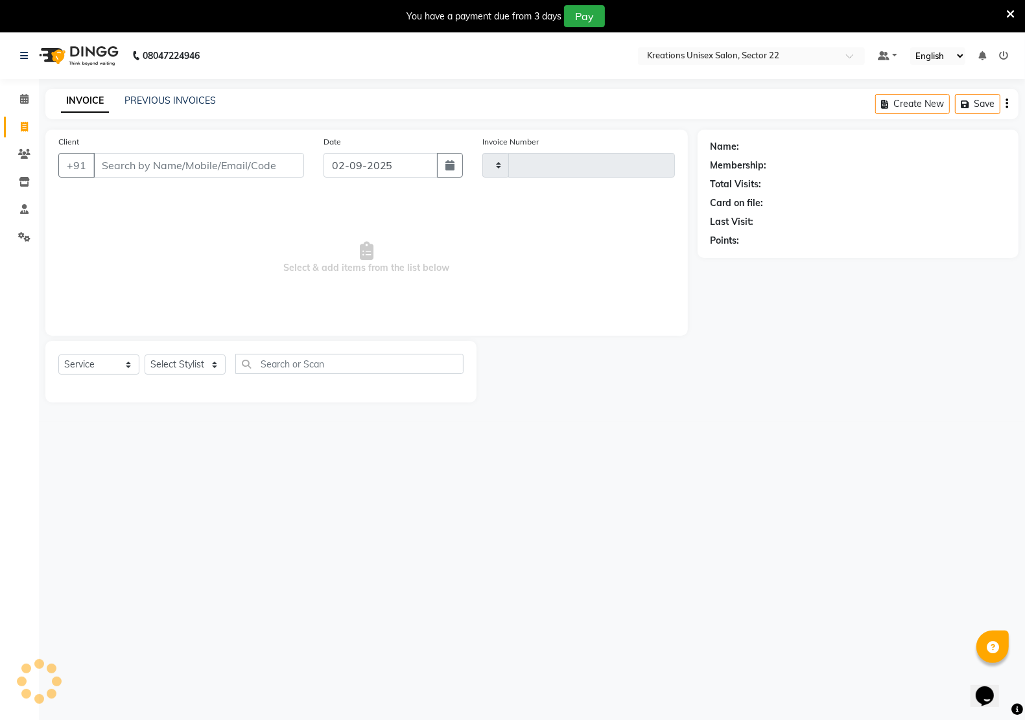
type input "2634"
select select "6170"
click at [198, 364] on select "Select Stylist [PERSON_NAME] Jeet Manager [PERSON_NAME] Manager [PERSON_NAME] S…" at bounding box center [185, 365] width 81 height 20
click at [145, 355] on select "Select Stylist [PERSON_NAME] Jeet Manager [PERSON_NAME] Manager [PERSON_NAME] S…" at bounding box center [185, 365] width 81 height 20
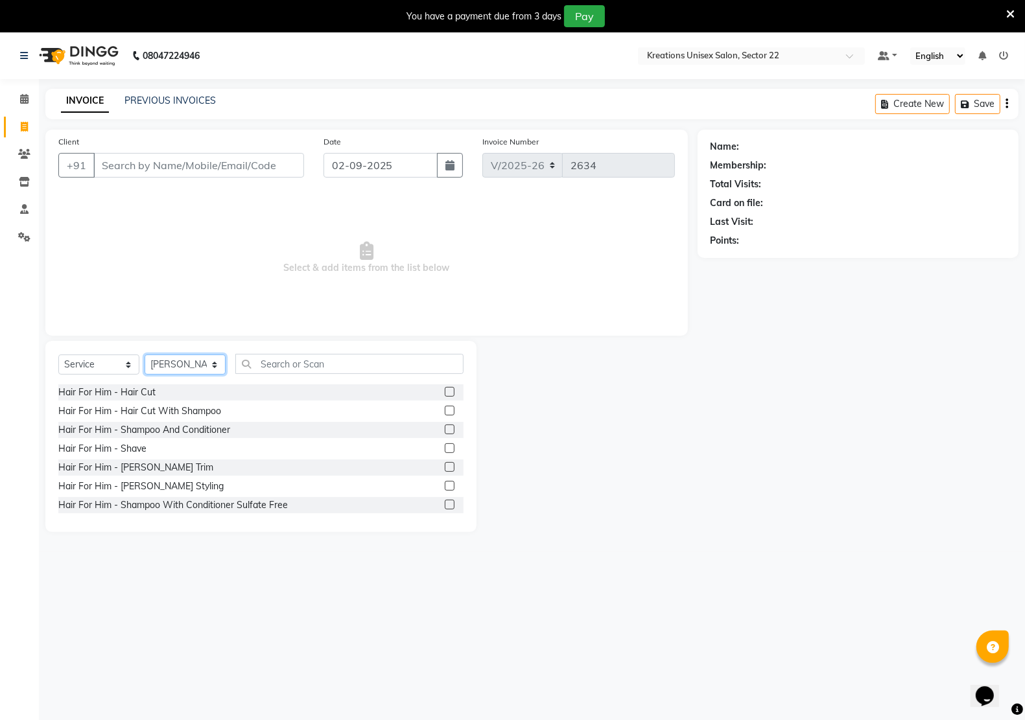
click at [214, 360] on select "Select Stylist [PERSON_NAME] Jeet Manager [PERSON_NAME] Manager [PERSON_NAME] S…" at bounding box center [185, 365] width 81 height 20
select select "69539"
click at [145, 355] on select "Select Stylist [PERSON_NAME] Jeet Manager [PERSON_NAME] Manager [PERSON_NAME] S…" at bounding box center [185, 365] width 81 height 20
click at [280, 367] on input "text" at bounding box center [349, 364] width 228 height 20
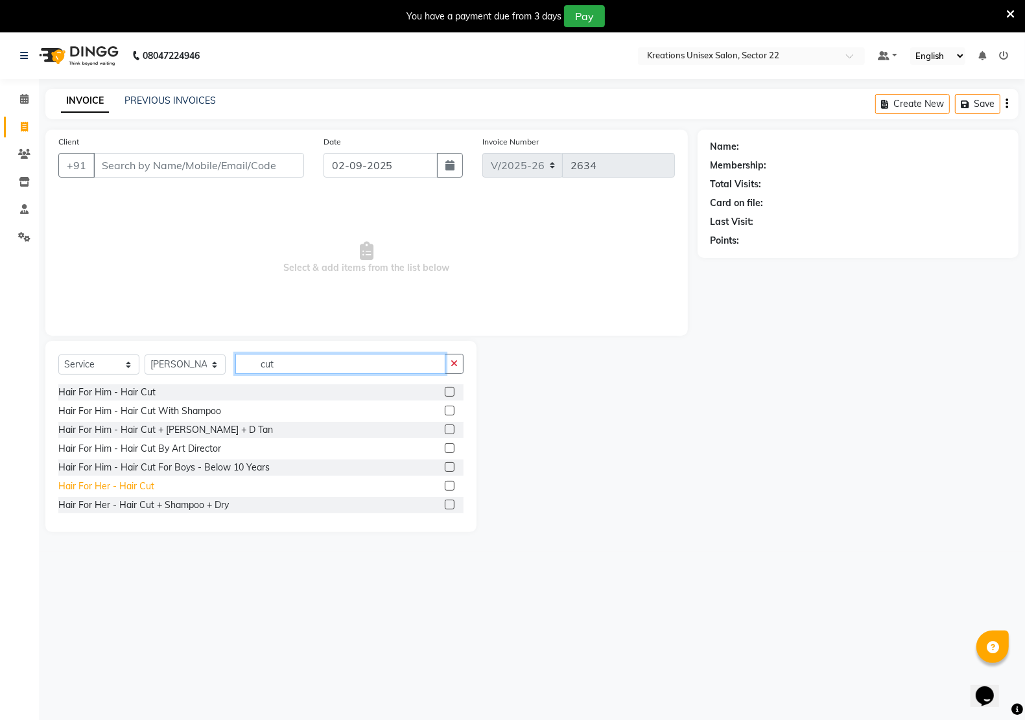
type input "cut"
click at [145, 486] on div "Hair For Her - Hair Cut" at bounding box center [106, 487] width 96 height 14
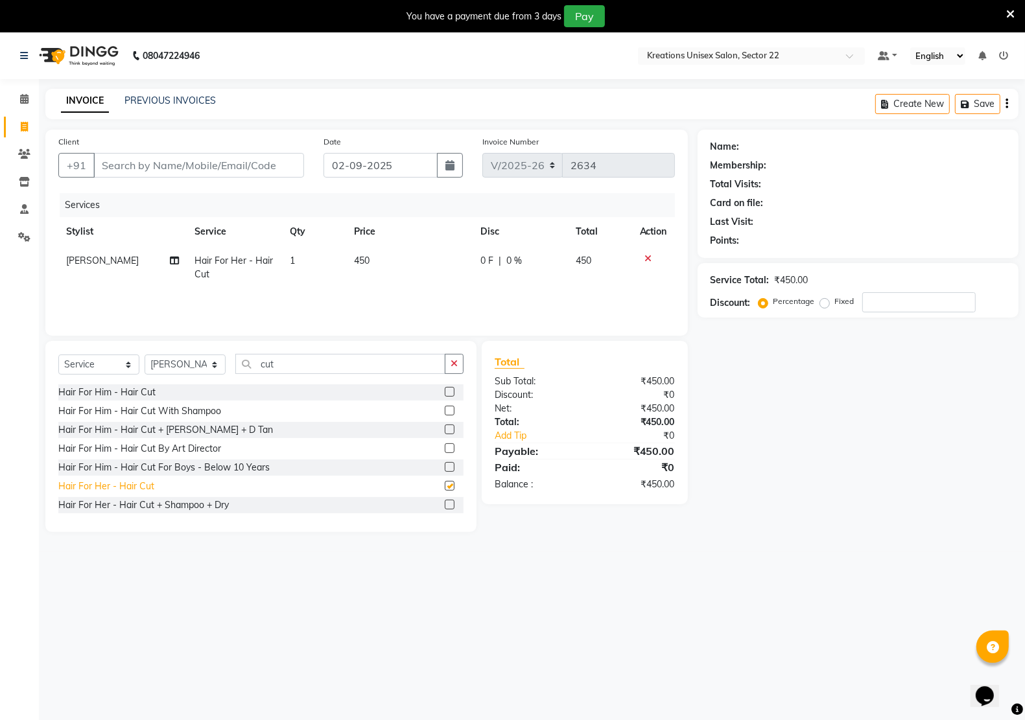
checkbox input "false"
click at [379, 252] on td "450" at bounding box center [409, 267] width 126 height 43
select select "69539"
click at [397, 266] on input "450" at bounding box center [412, 264] width 81 height 20
type input "4"
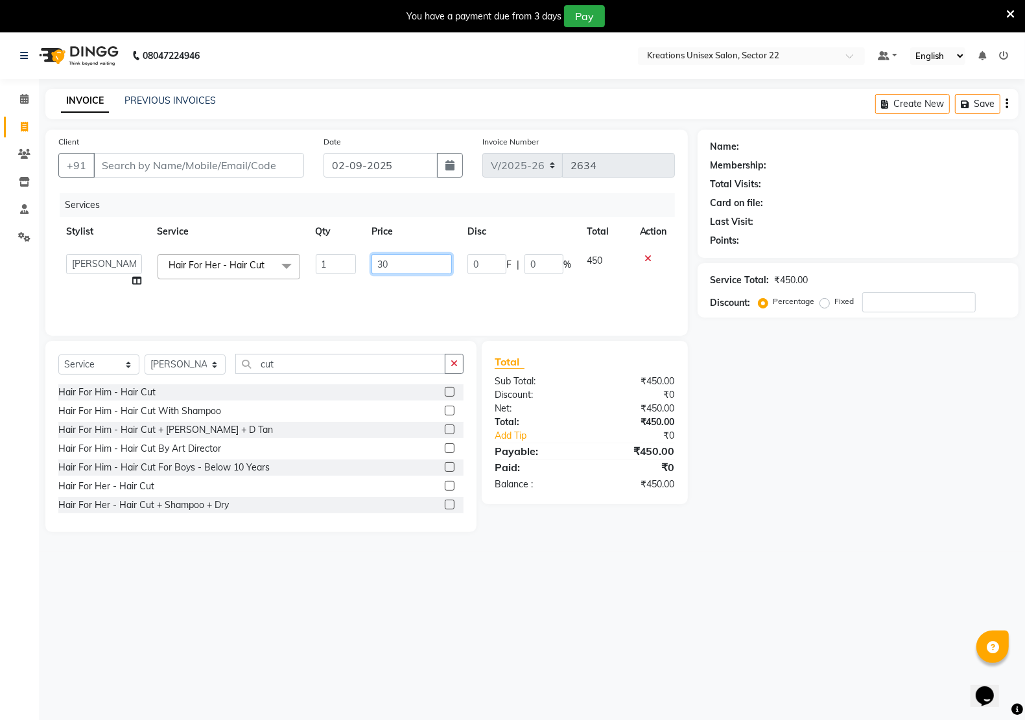
type input "300"
click at [445, 287] on td "300" at bounding box center [412, 270] width 97 height 49
select select "69539"
click at [292, 365] on input "cut" at bounding box center [340, 364] width 210 height 20
type input "c"
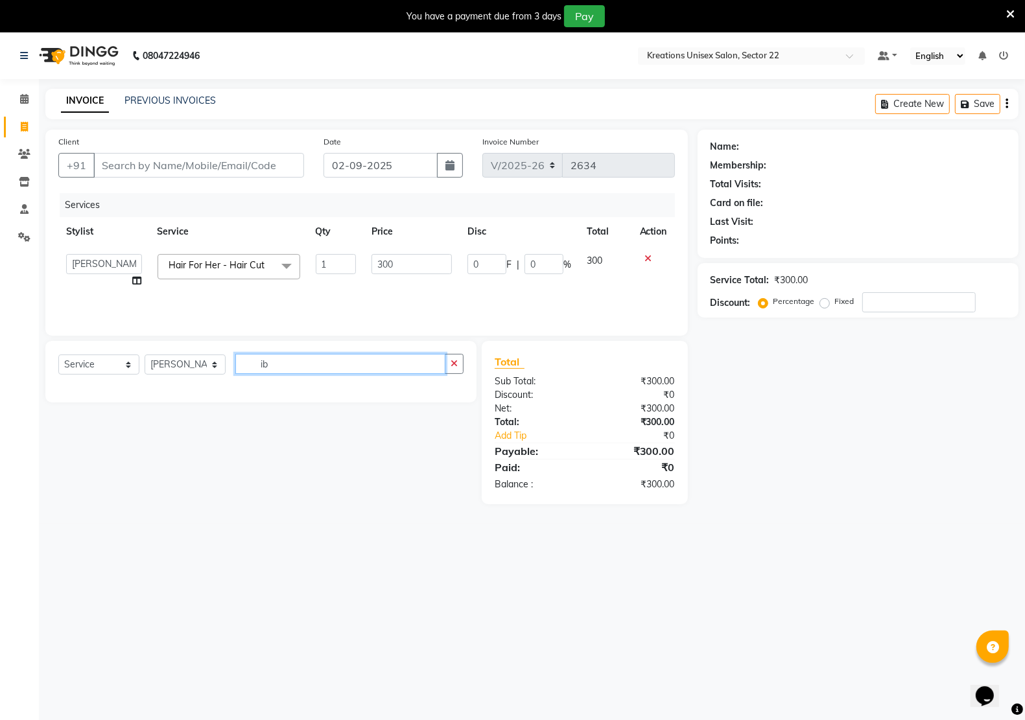
type input "i"
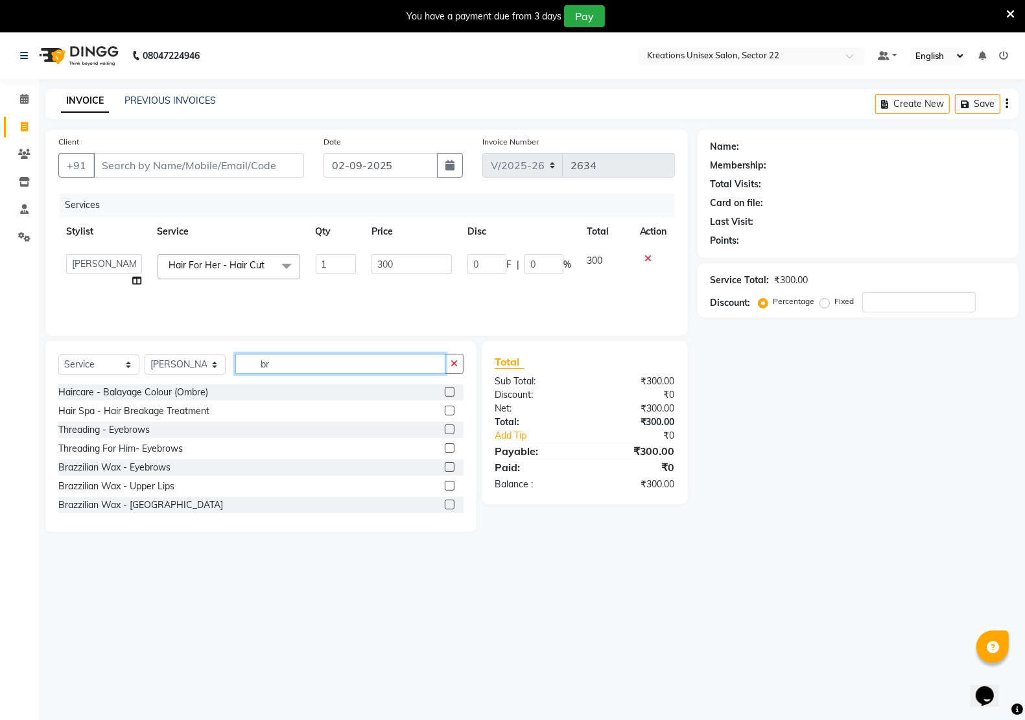
type input "b"
type input "ey"
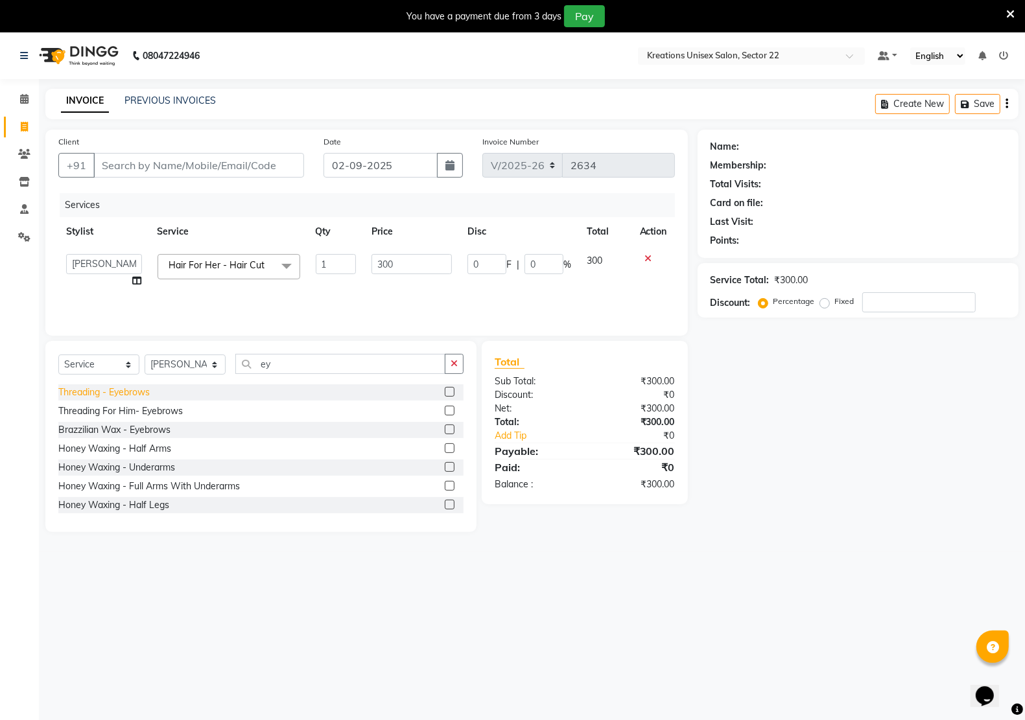
click at [140, 393] on div "Threading - Eyebrows" at bounding box center [103, 393] width 91 height 14
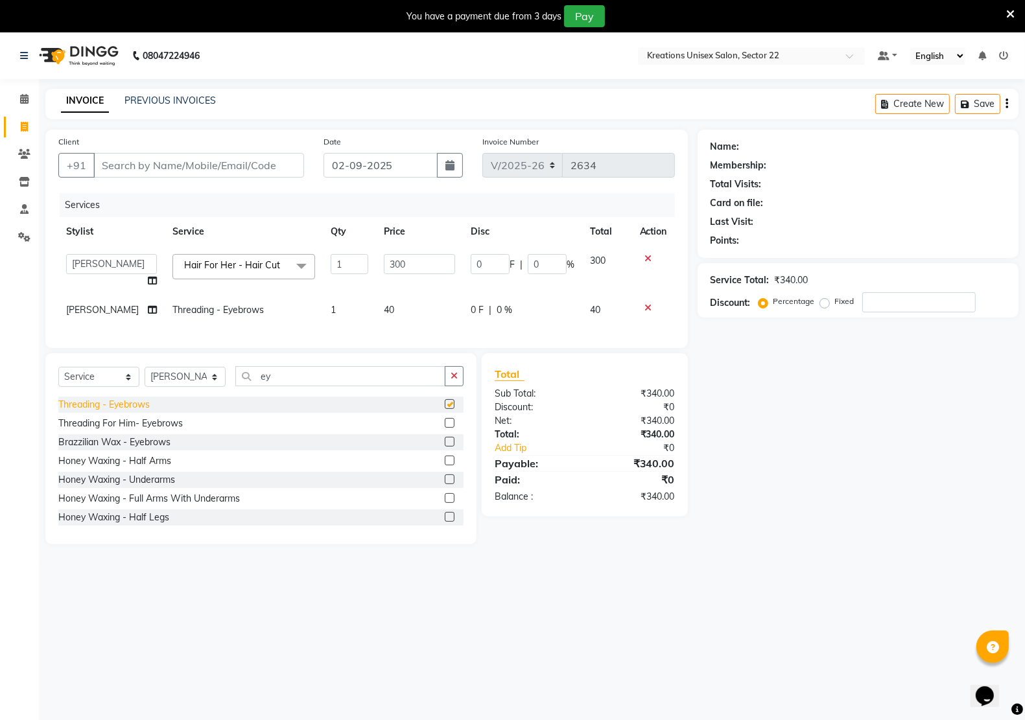
checkbox input "false"
click at [135, 263] on select "[PERSON_NAME] Jeet Manager [PERSON_NAME] Manager [PERSON_NAME] Sir [PERSON_NAME…" at bounding box center [111, 264] width 91 height 20
select select "65998"
click at [113, 303] on td "[PERSON_NAME]" at bounding box center [111, 310] width 106 height 29
select select "69539"
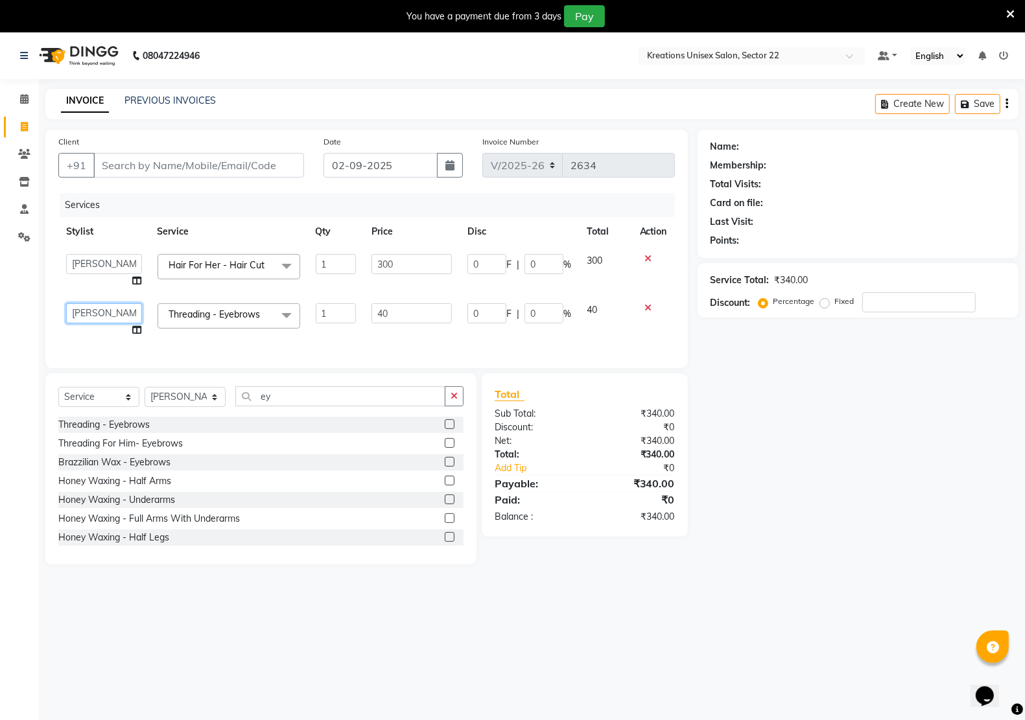
click at [121, 313] on select "[PERSON_NAME] Jeet Manager [PERSON_NAME] Manager [PERSON_NAME] Sir [PERSON_NAME…" at bounding box center [104, 313] width 76 height 20
click at [66, 303] on select "[PERSON_NAME] Jeet Manager [PERSON_NAME] Manager [PERSON_NAME] Sir [PERSON_NAME…" at bounding box center [104, 313] width 76 height 20
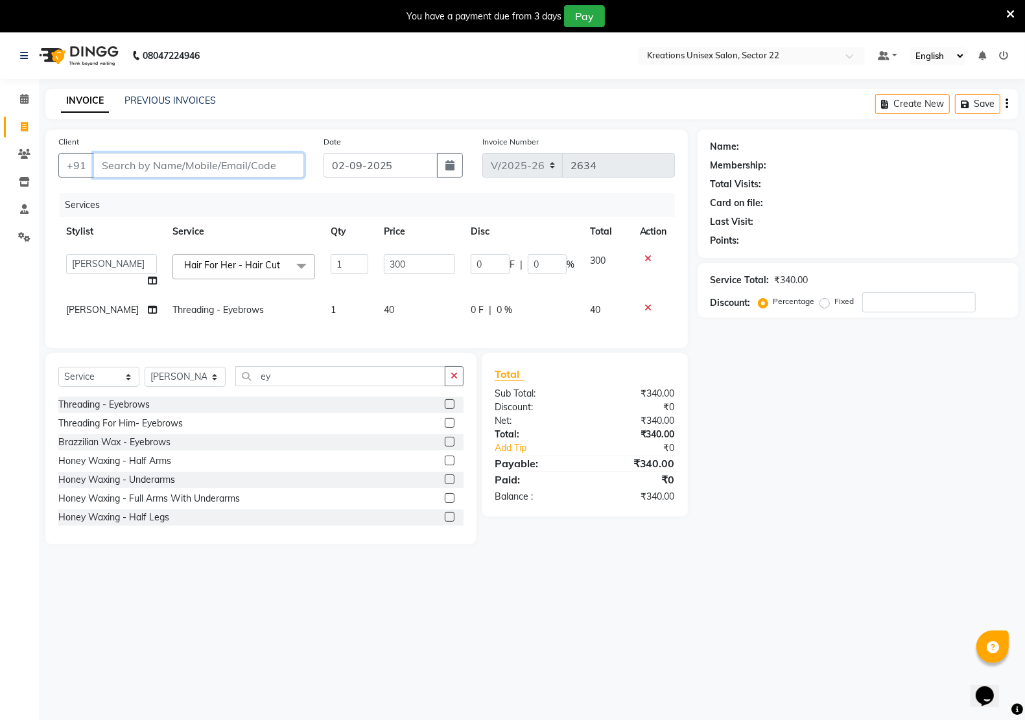
click at [145, 163] on input "Client" at bounding box center [198, 165] width 211 height 25
click at [645, 303] on icon at bounding box center [648, 307] width 7 height 9
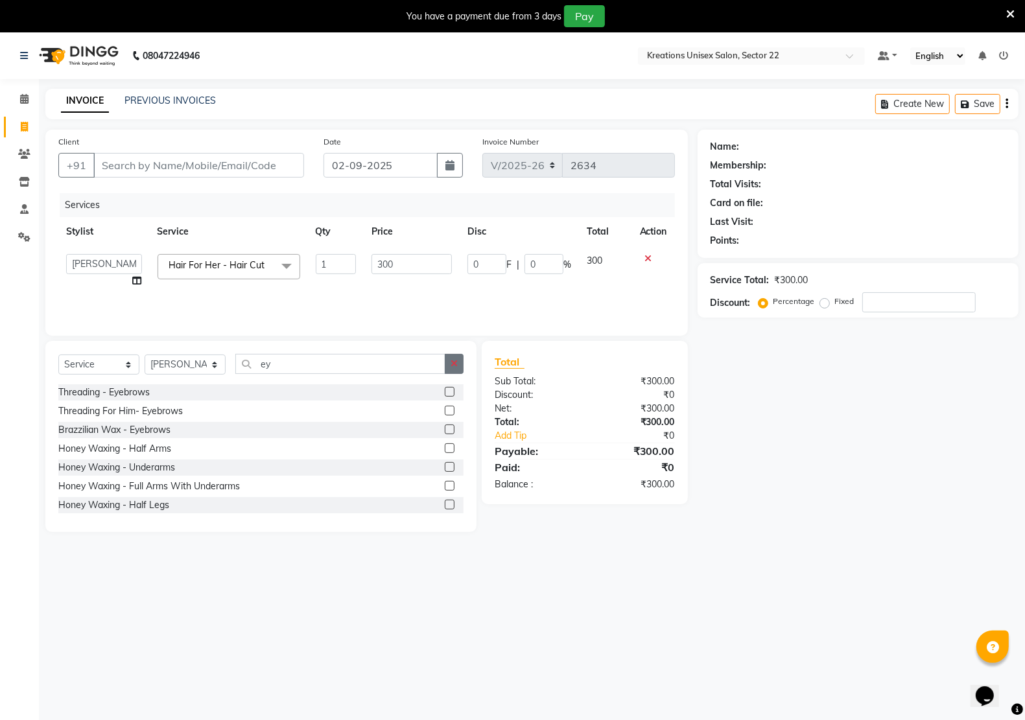
click at [451, 361] on icon "button" at bounding box center [454, 363] width 7 height 9
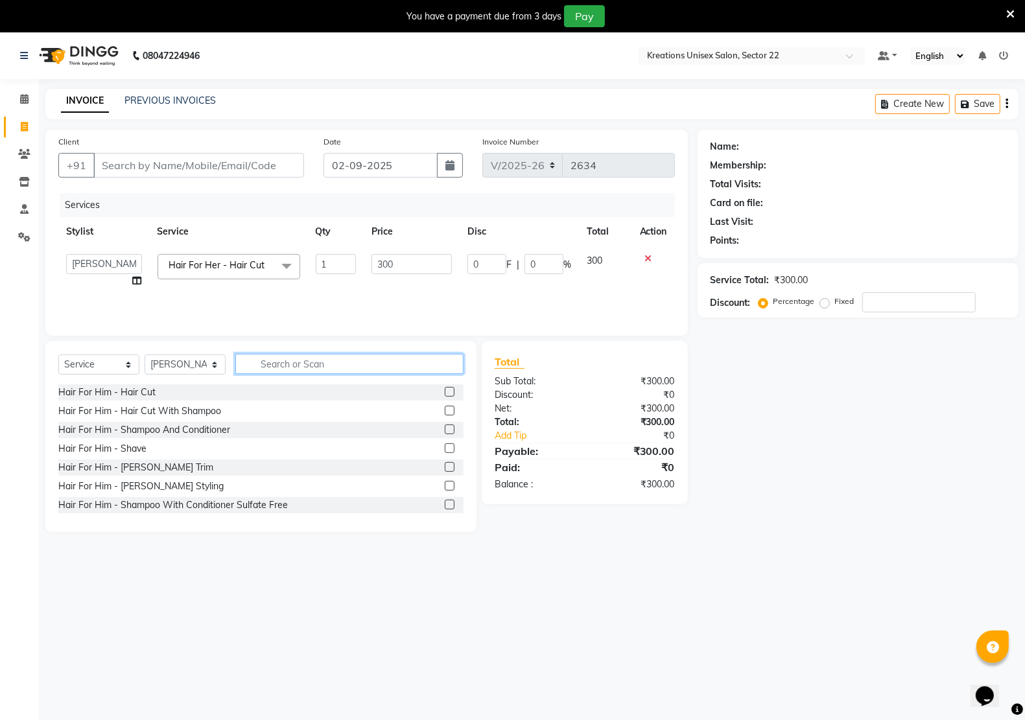
click at [375, 364] on input "text" at bounding box center [349, 364] width 228 height 20
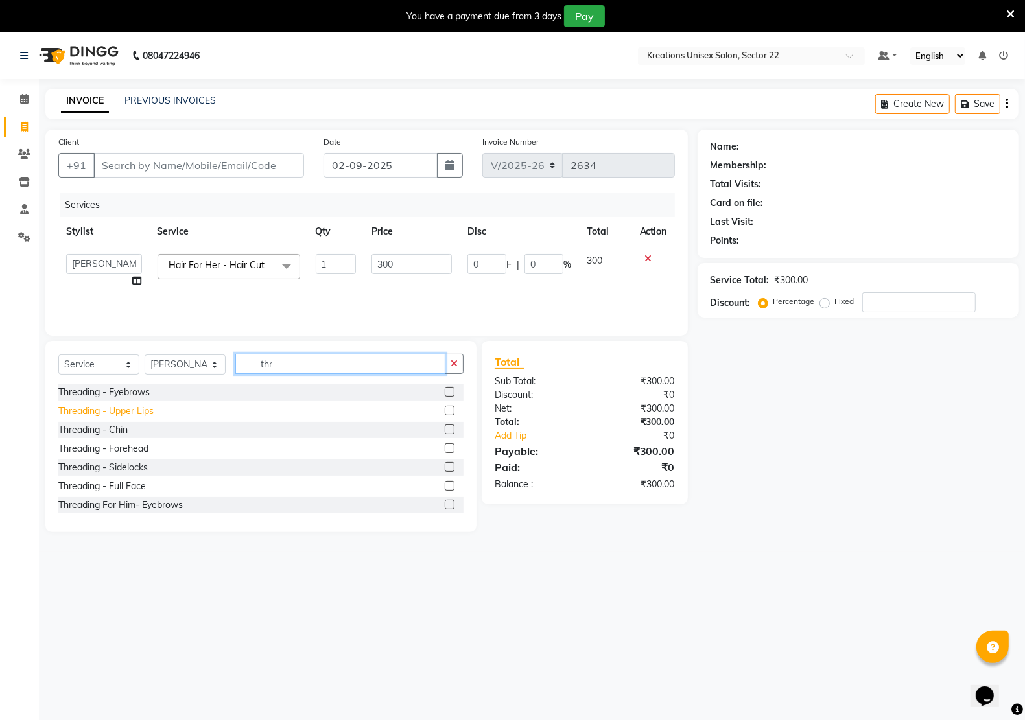
type input "thr"
click at [131, 413] on div "Threading - Upper Lips" at bounding box center [105, 412] width 95 height 14
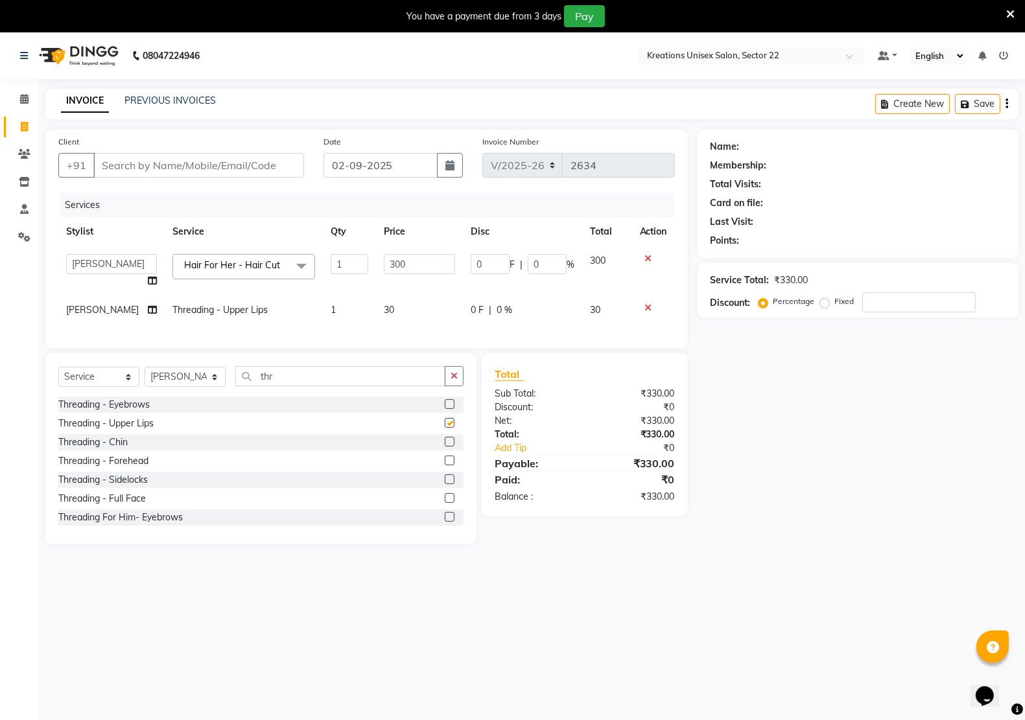
checkbox input "false"
click at [137, 468] on div "Threading - Forehead" at bounding box center [103, 462] width 90 height 14
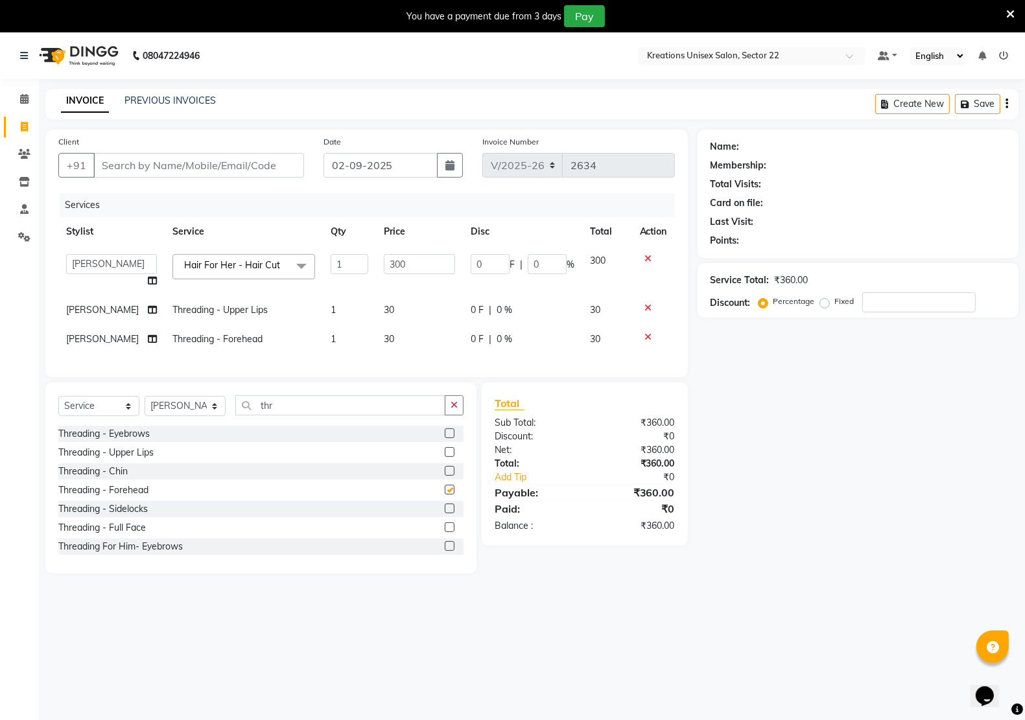
checkbox input "false"
click at [128, 157] on input "Client" at bounding box center [198, 165] width 211 height 25
type input "9"
type input "0"
type input "9335719210"
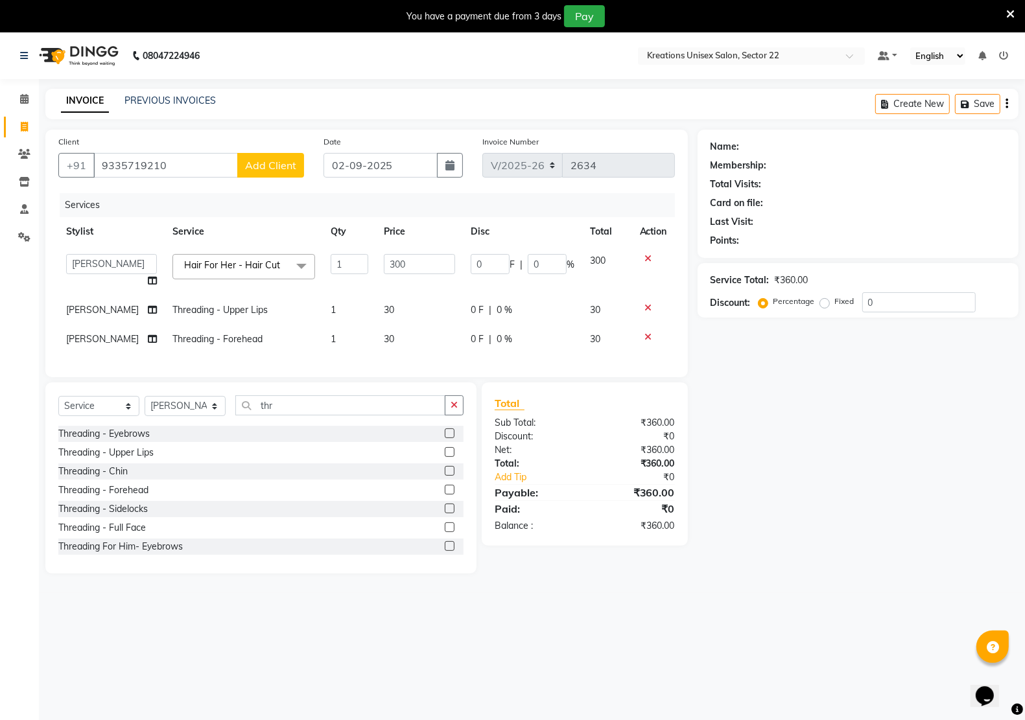
click at [293, 167] on span "Add Client" at bounding box center [270, 165] width 51 height 13
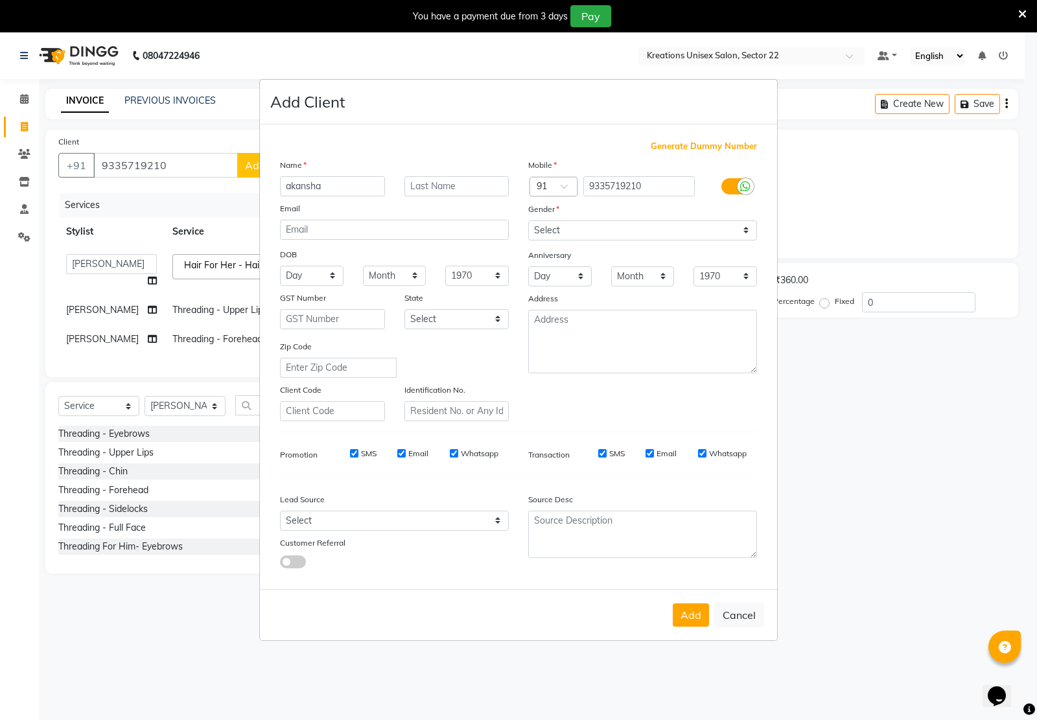
type input "akansha"
click at [575, 229] on select "Select [DEMOGRAPHIC_DATA] [DEMOGRAPHIC_DATA] Other Prefer Not To Say" at bounding box center [642, 230] width 229 height 20
select select "[DEMOGRAPHIC_DATA]"
click at [528, 222] on select "Select [DEMOGRAPHIC_DATA] [DEMOGRAPHIC_DATA] Other Prefer Not To Say" at bounding box center [642, 230] width 229 height 20
click at [694, 613] on button "Add" at bounding box center [691, 615] width 36 height 23
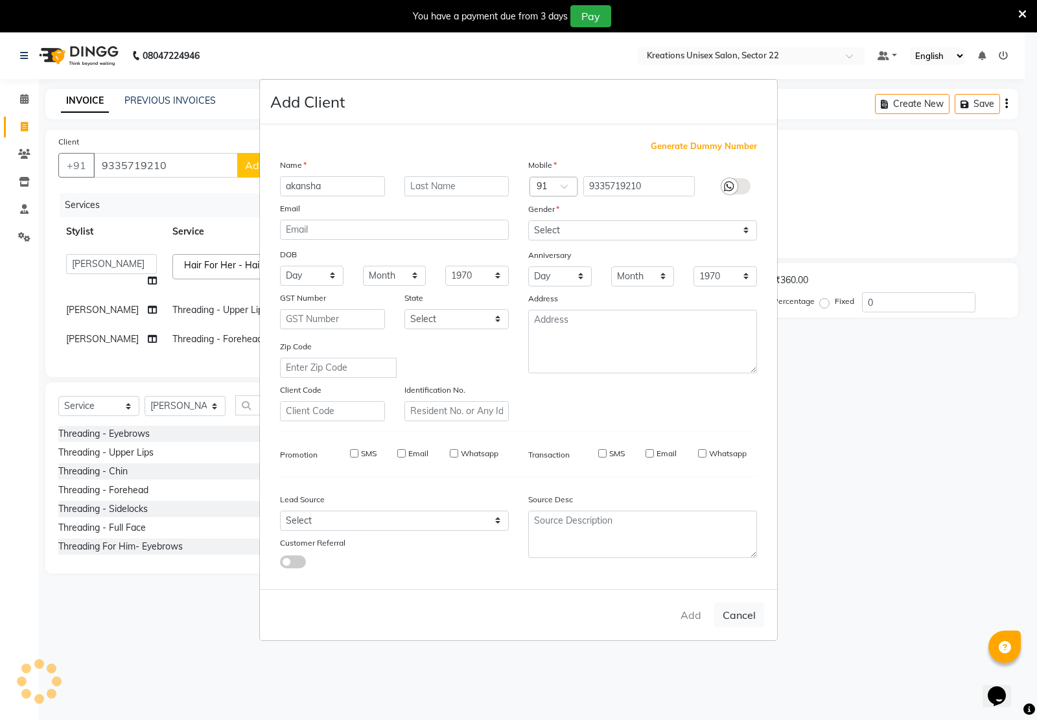
type input "93******10"
select select
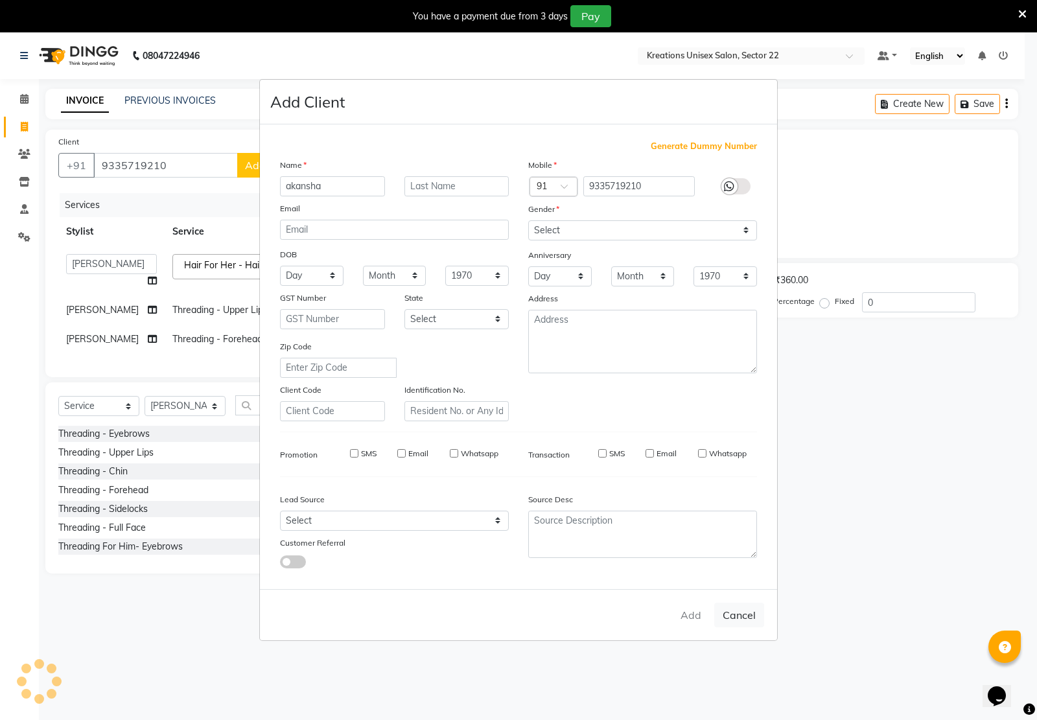
select select
checkbox input "false"
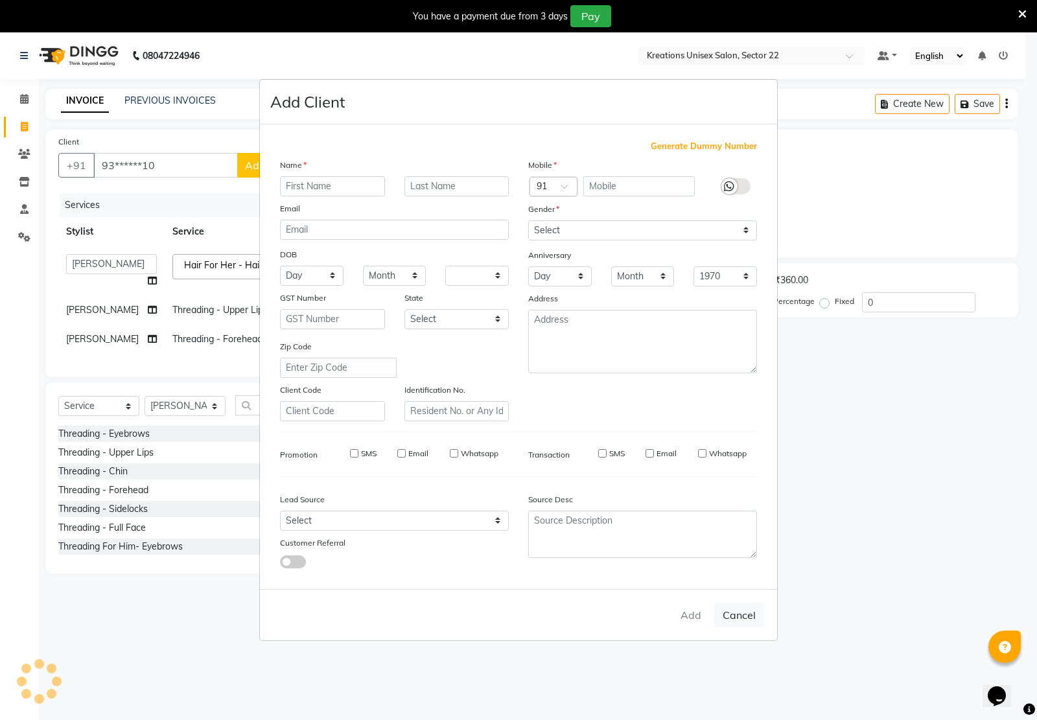
checkbox input "false"
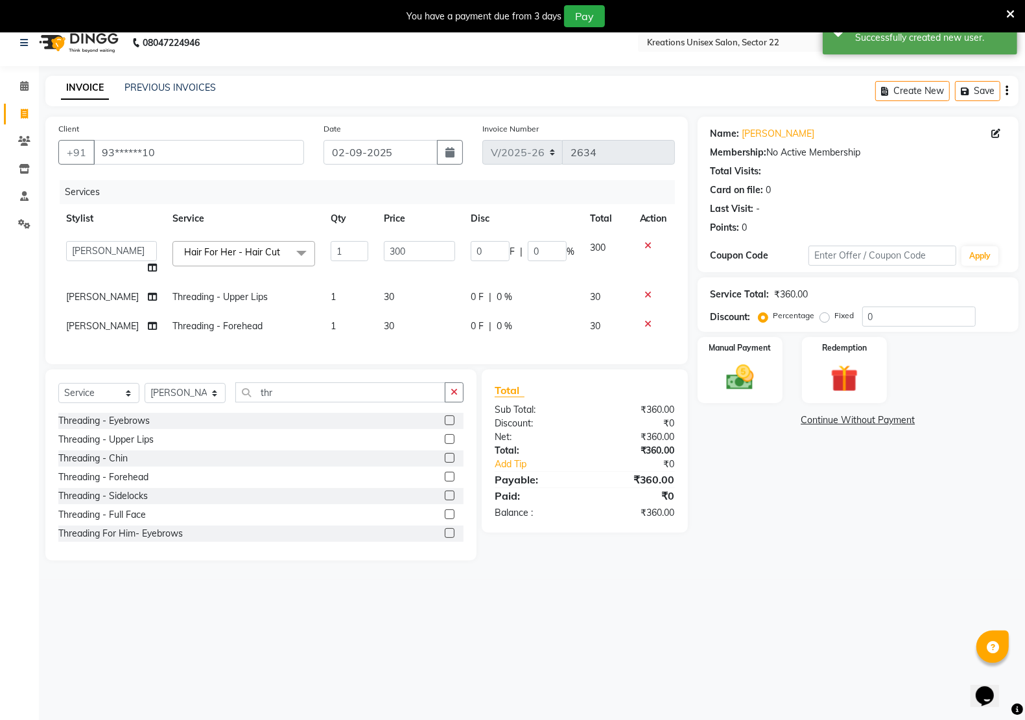
scroll to position [32, 0]
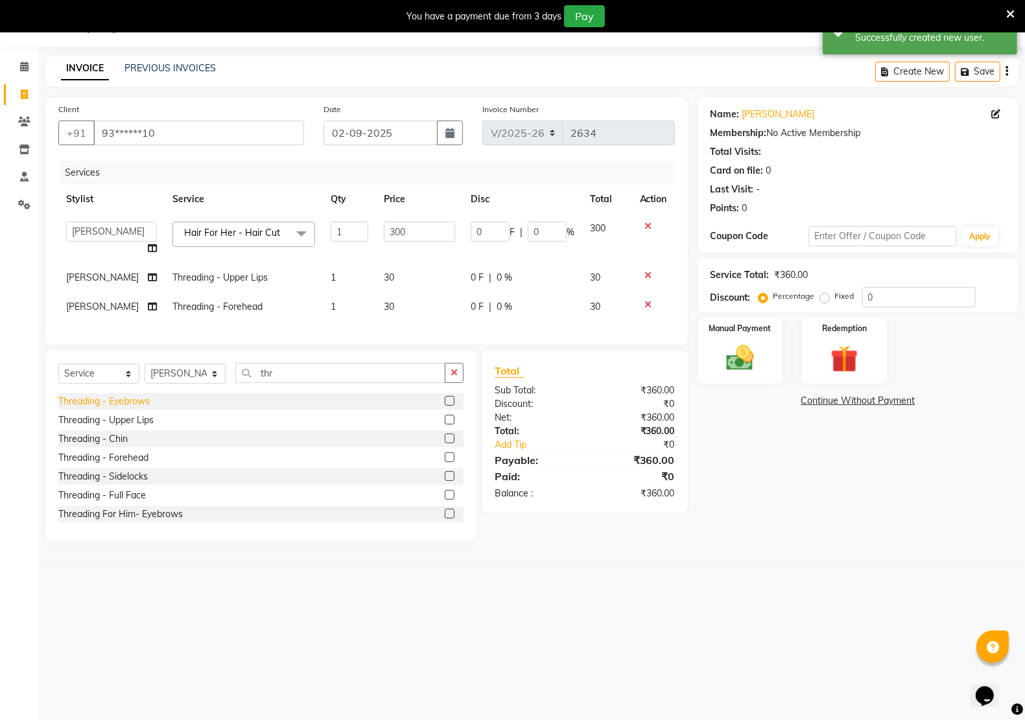
click at [127, 409] on div "Threading - Eyebrows" at bounding box center [103, 402] width 91 height 14
checkbox input "false"
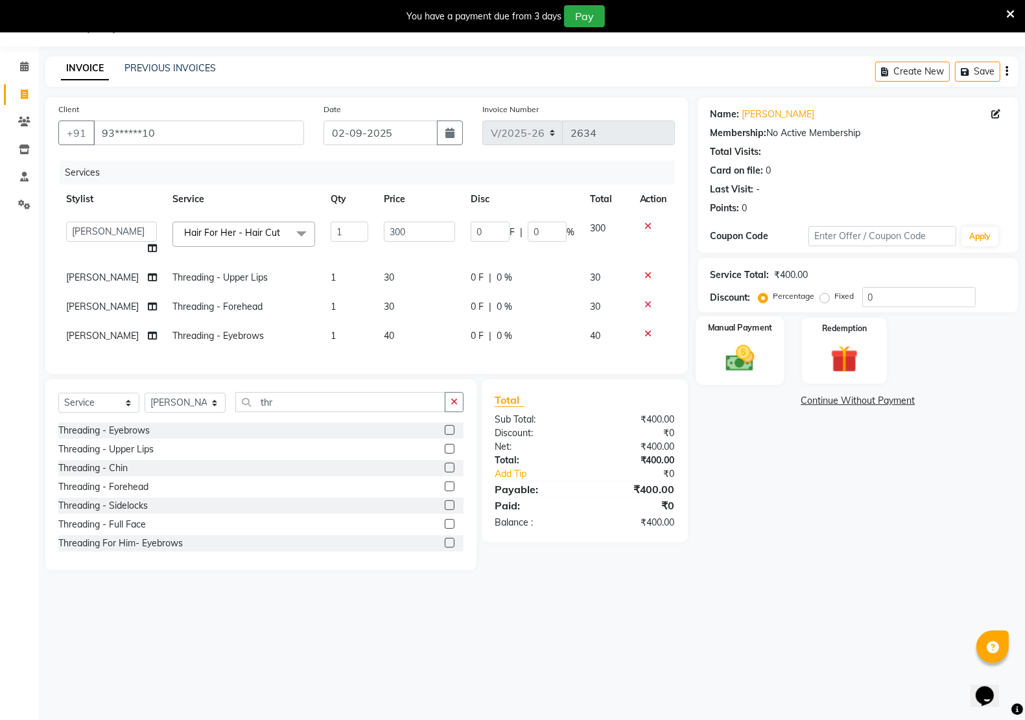
click at [751, 362] on img at bounding box center [740, 358] width 46 height 32
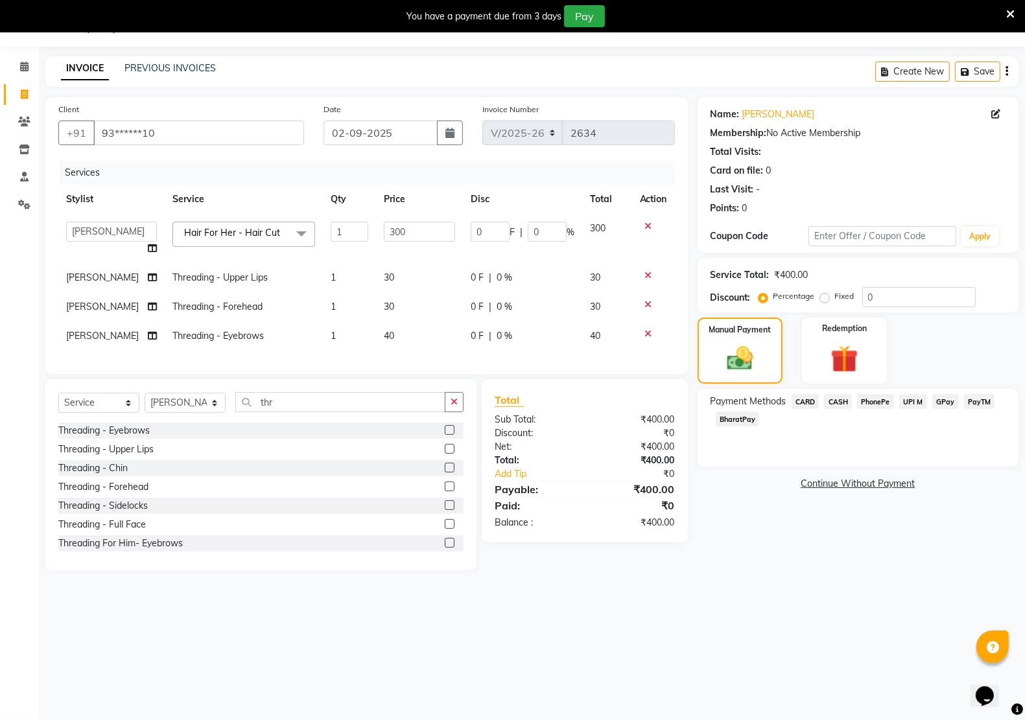
click at [980, 403] on span "PayTM" at bounding box center [979, 401] width 31 height 15
click at [892, 487] on button "Add Payment" at bounding box center [910, 488] width 191 height 20
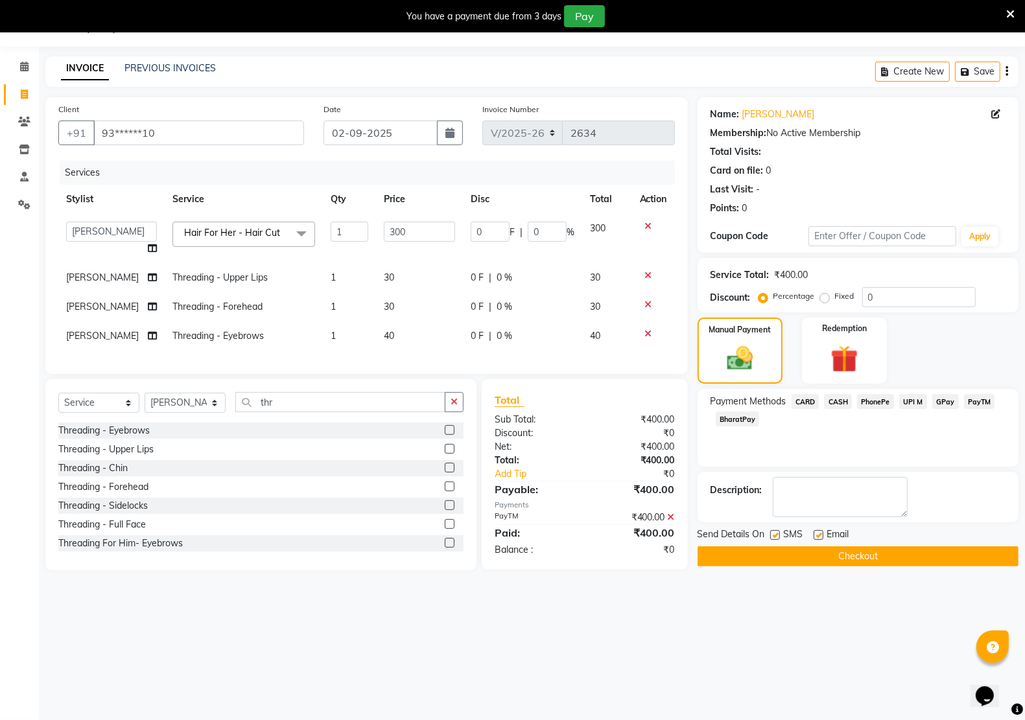
click at [823, 532] on div "Email" at bounding box center [837, 536] width 46 height 16
click at [781, 533] on div "SMS" at bounding box center [791, 536] width 43 height 16
click at [819, 535] on label at bounding box center [819, 535] width 10 height 10
click at [819, 535] on input "checkbox" at bounding box center [818, 536] width 8 height 8
checkbox input "false"
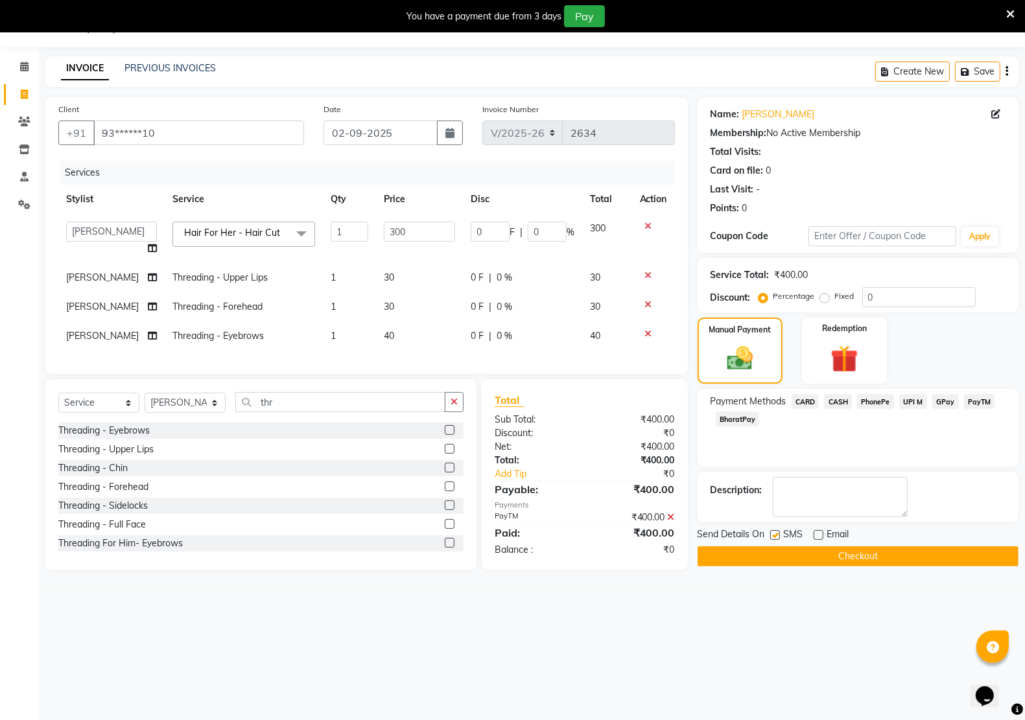
click at [775, 532] on label at bounding box center [775, 535] width 10 height 10
click at [775, 532] on input "checkbox" at bounding box center [774, 536] width 8 height 8
checkbox input "false"
click at [773, 552] on button "Checkout" at bounding box center [858, 557] width 321 height 20
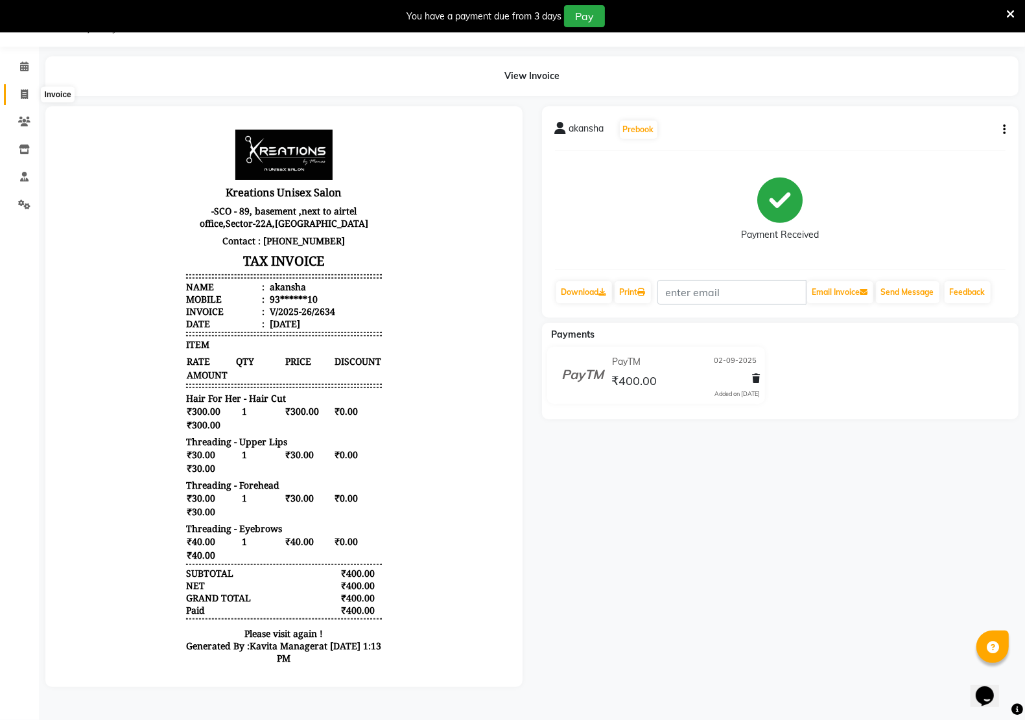
click at [19, 89] on span at bounding box center [24, 95] width 23 height 15
select select "service"
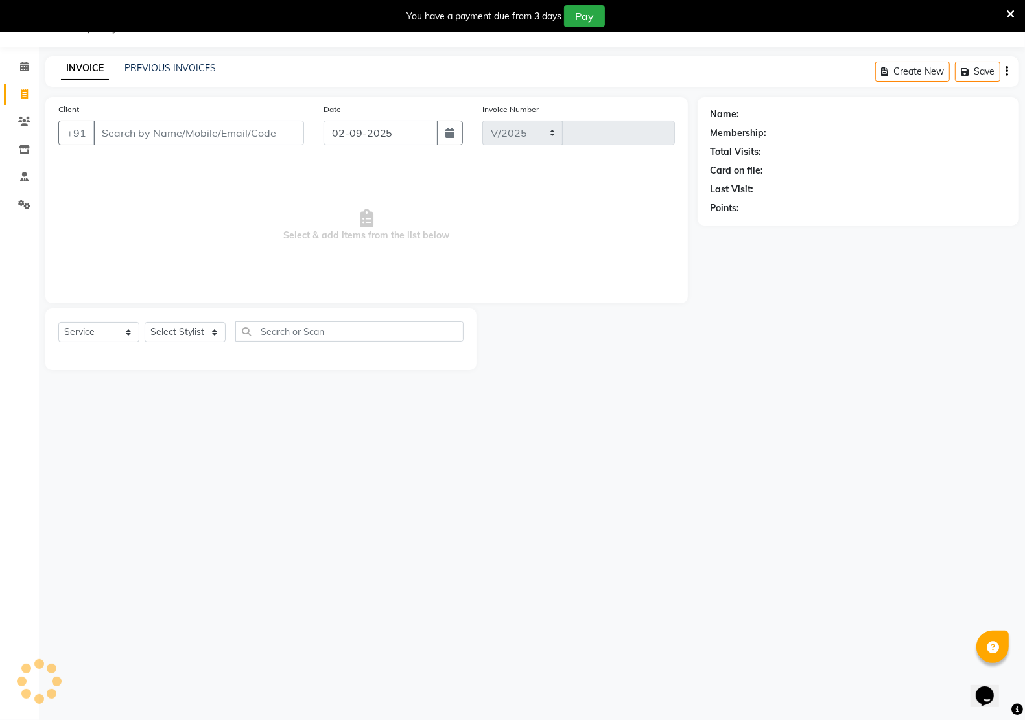
select select "6170"
type input "2635"
click at [16, 65] on span at bounding box center [24, 67] width 23 height 15
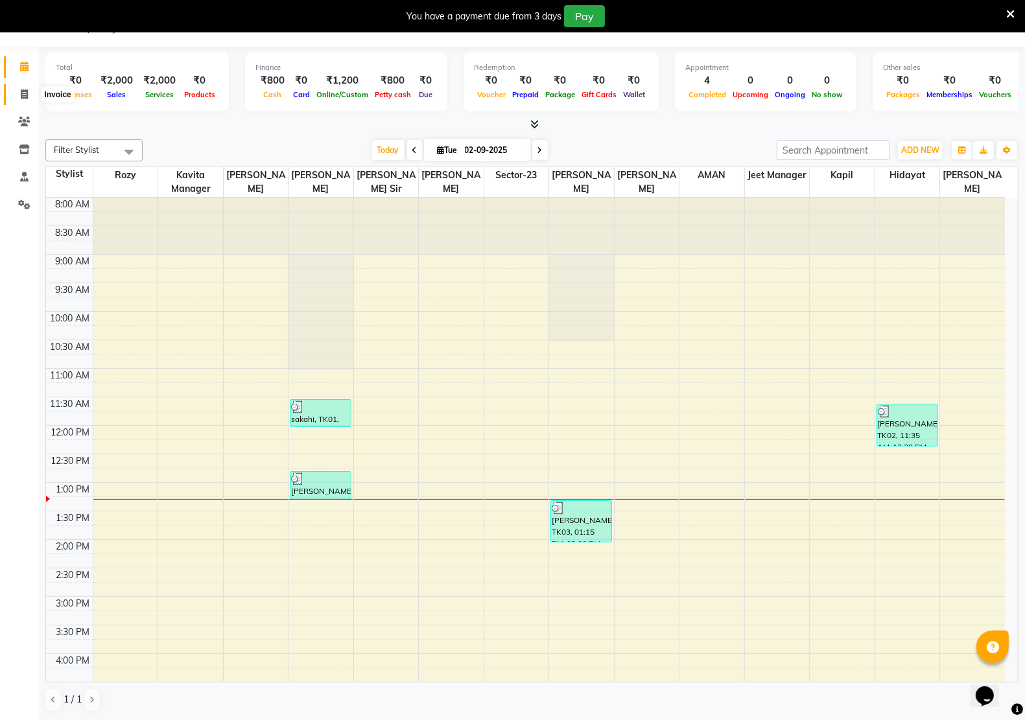
click at [23, 96] on icon at bounding box center [24, 94] width 7 height 10
select select "service"
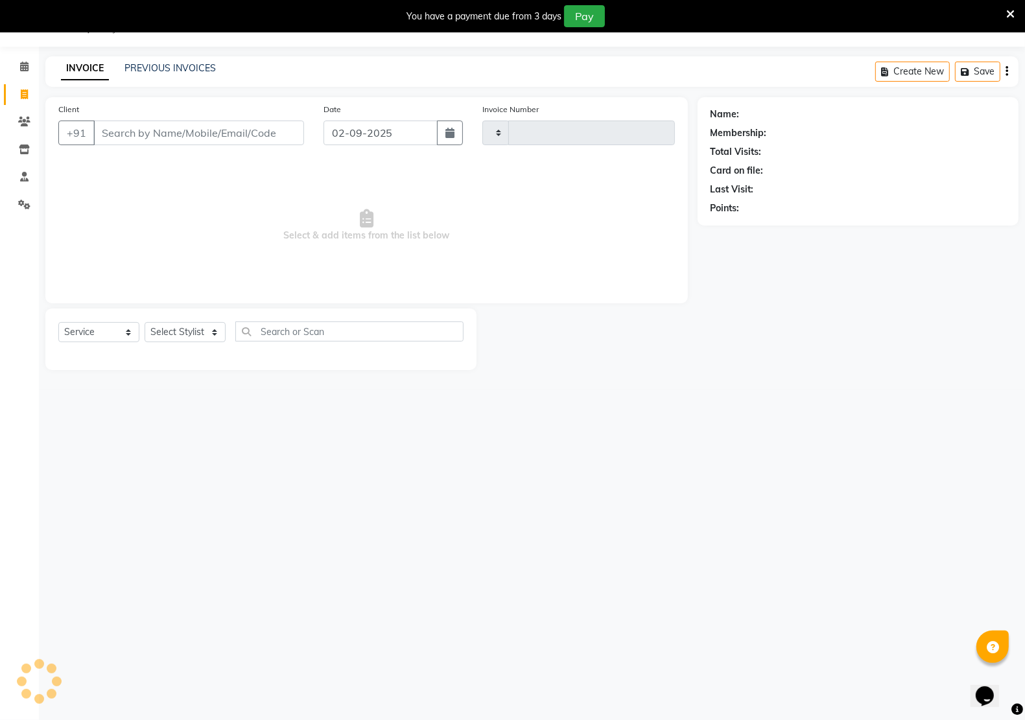
type input "2635"
select select "6170"
click at [163, 73] on div "PREVIOUS INVOICES" at bounding box center [169, 69] width 91 height 14
click at [171, 76] on div "INVOICE PREVIOUS INVOICES" at bounding box center [138, 69] width 186 height 15
click at [171, 73] on div "PREVIOUS INVOICES" at bounding box center [169, 69] width 91 height 14
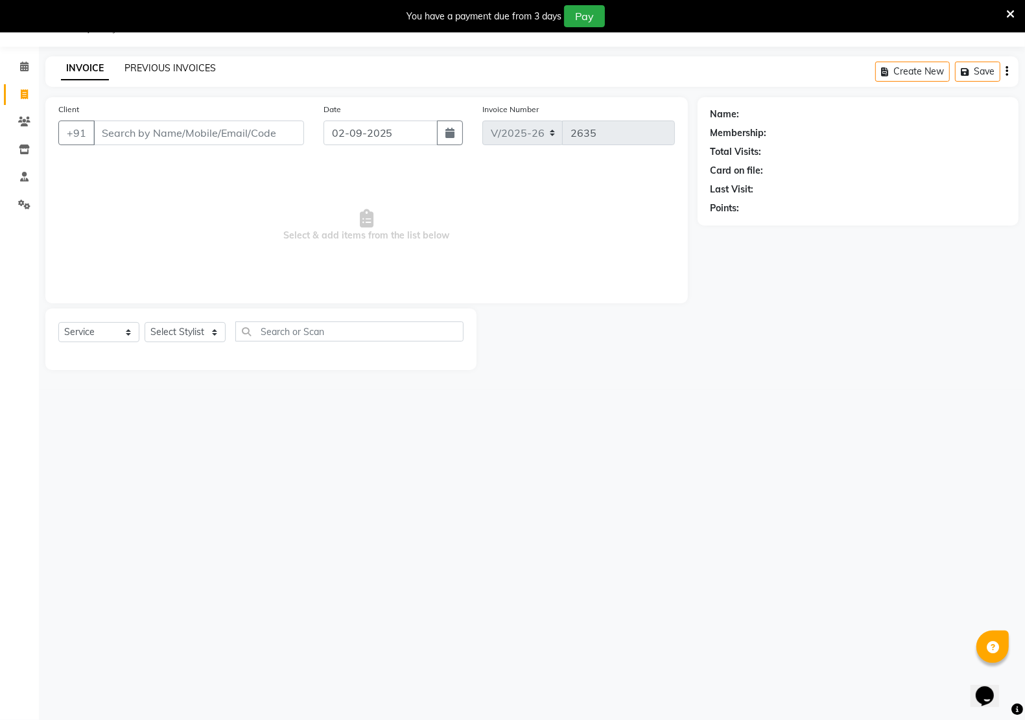
click at [175, 64] on link "PREVIOUS INVOICES" at bounding box center [169, 68] width 91 height 12
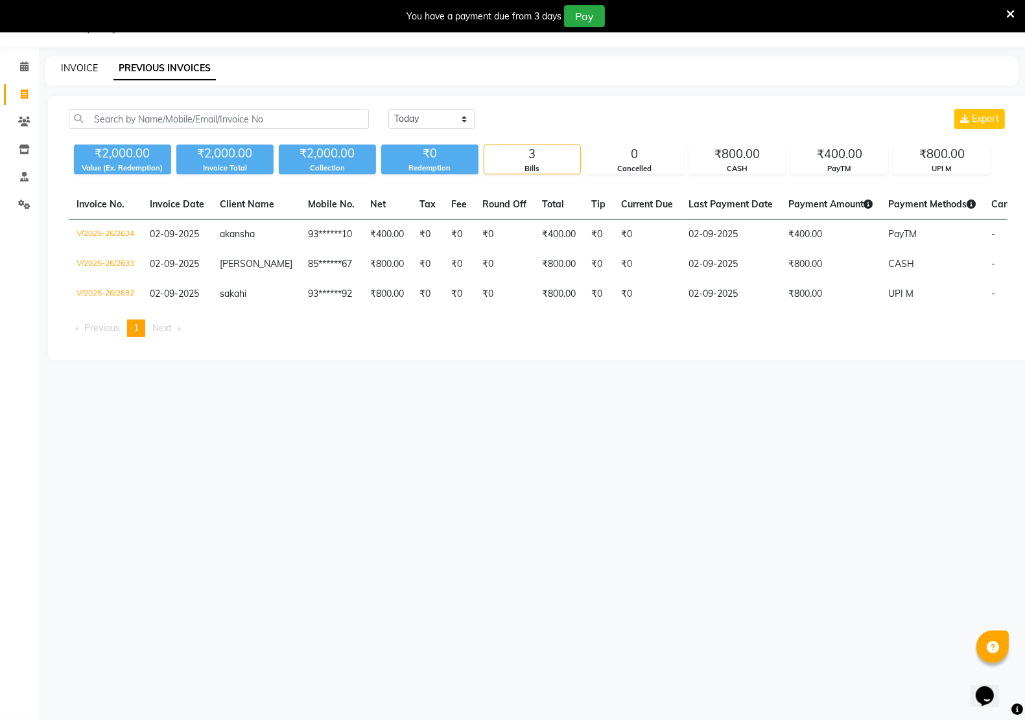
click at [88, 65] on link "INVOICE" at bounding box center [79, 68] width 37 height 12
select select "service"
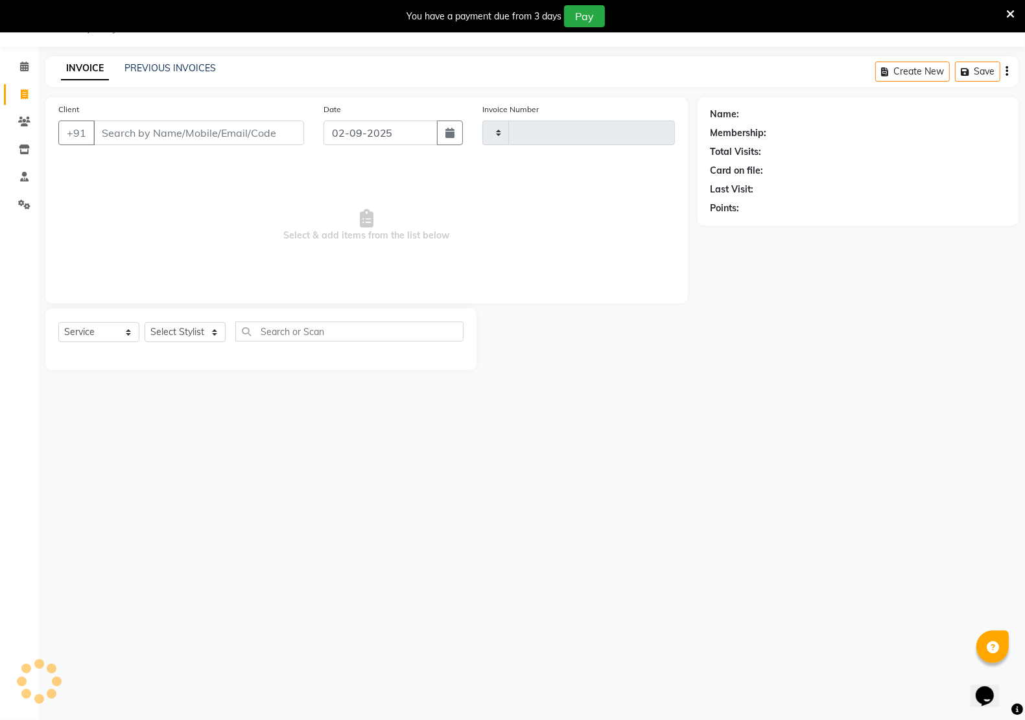
type input "2635"
select select "6170"
click at [105, 331] on select "Select Service Product Membership Package Voucher Prepaid Gift Card" at bounding box center [98, 332] width 81 height 20
click at [58, 322] on select "Select Service Product Membership Package Voucher Prepaid Gift Card" at bounding box center [98, 332] width 81 height 20
click at [163, 335] on select "Select Stylist [PERSON_NAME] Jeet Manager [PERSON_NAME] Manager [PERSON_NAME] S…" at bounding box center [185, 332] width 81 height 20
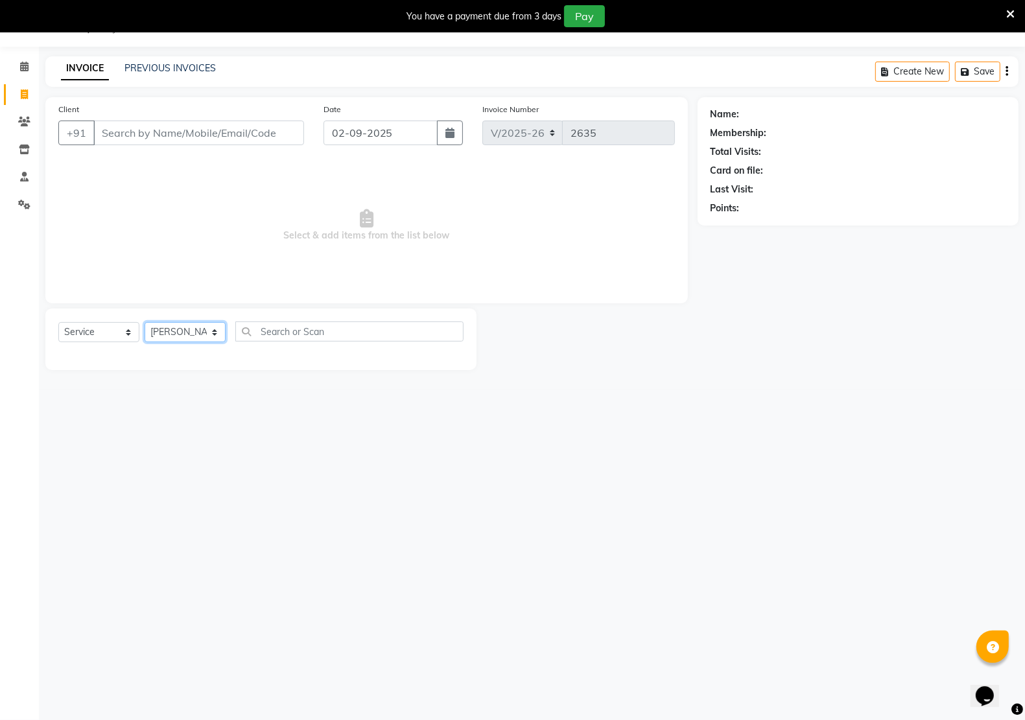
click at [145, 322] on select "Select Stylist [PERSON_NAME] Jeet Manager [PERSON_NAME] Manager [PERSON_NAME] S…" at bounding box center [185, 332] width 81 height 20
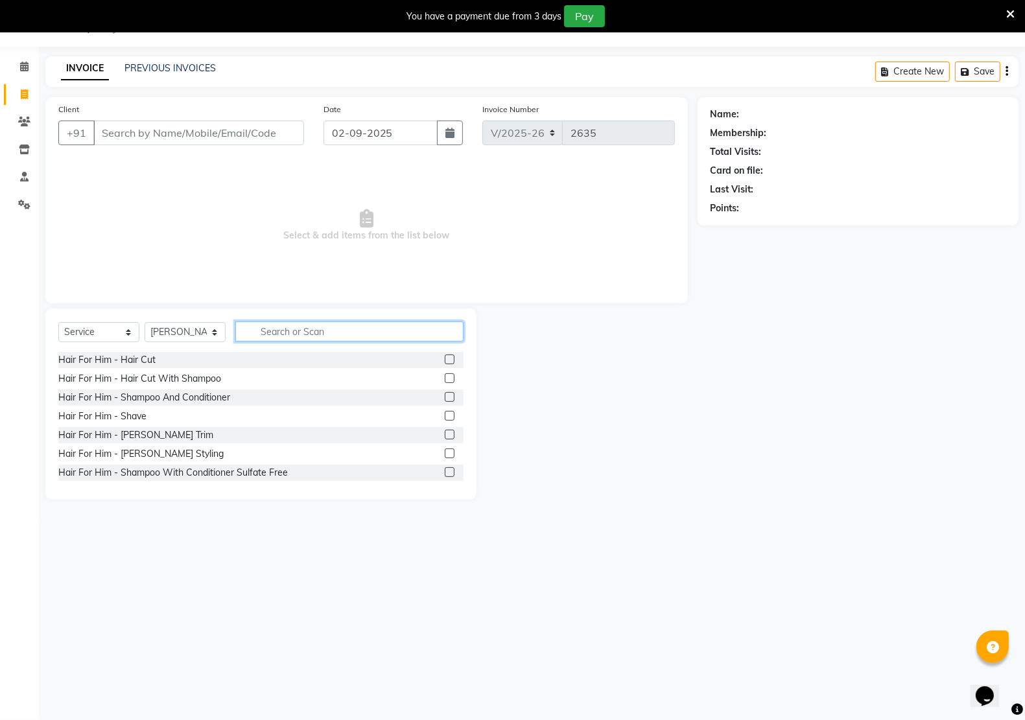
click at [328, 335] on input "text" at bounding box center [349, 332] width 228 height 20
drag, startPoint x: 8, startPoint y: 588, endPoint x: 740, endPoint y: 322, distance: 779.7
click at [740, 322] on div "Name: Membership: Total Visits: Card on file: Last Visit: Points:" at bounding box center [863, 298] width 331 height 403
click at [105, 329] on select "Select Service Product Membership Package Voucher Prepaid Gift Card" at bounding box center [98, 332] width 81 height 20
click at [58, 322] on select "Select Service Product Membership Package Voucher Prepaid Gift Card" at bounding box center [98, 332] width 81 height 20
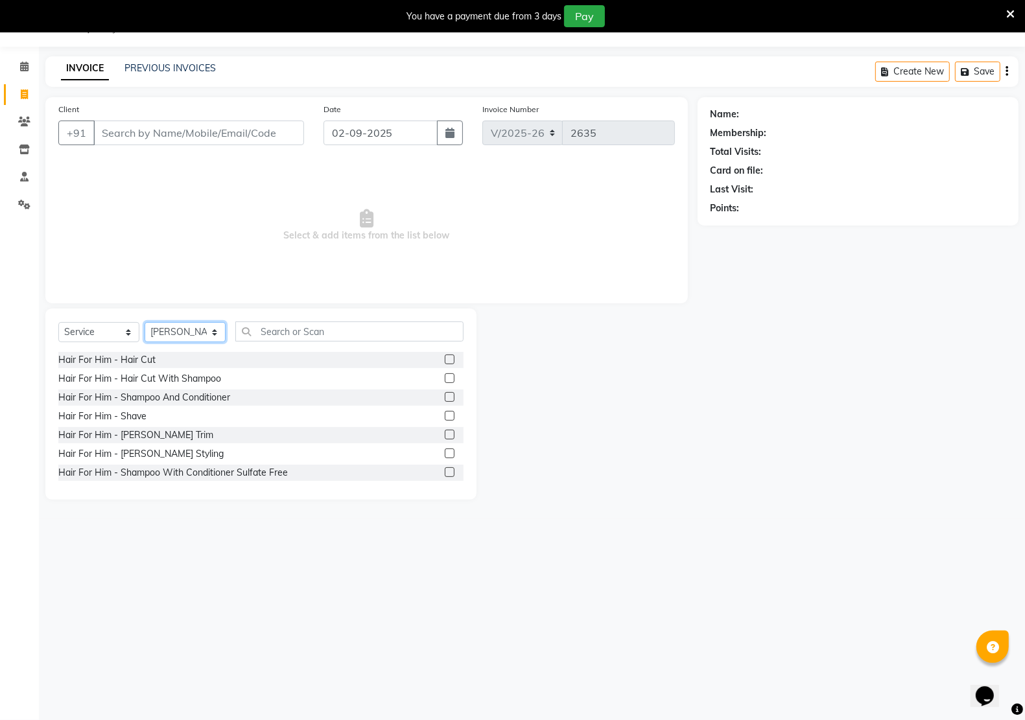
click at [196, 332] on select "Select Stylist [PERSON_NAME] Jeet Manager [PERSON_NAME] Manager [PERSON_NAME] S…" at bounding box center [185, 332] width 81 height 20
select select "65998"
click at [145, 322] on select "Select Stylist [PERSON_NAME] Jeet Manager [PERSON_NAME] Manager [PERSON_NAME] S…" at bounding box center [185, 332] width 81 height 20
click at [315, 338] on input "text" at bounding box center [349, 332] width 228 height 20
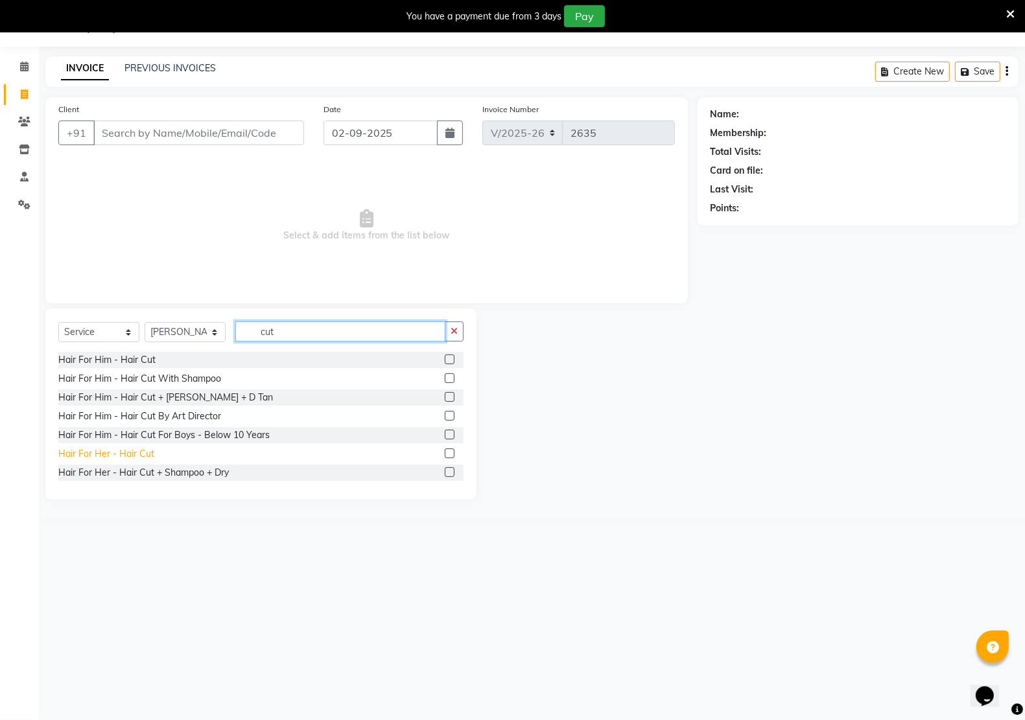
type input "cut"
click at [132, 455] on div "Hair For Her - Hair Cut" at bounding box center [106, 454] width 96 height 14
checkbox input "false"
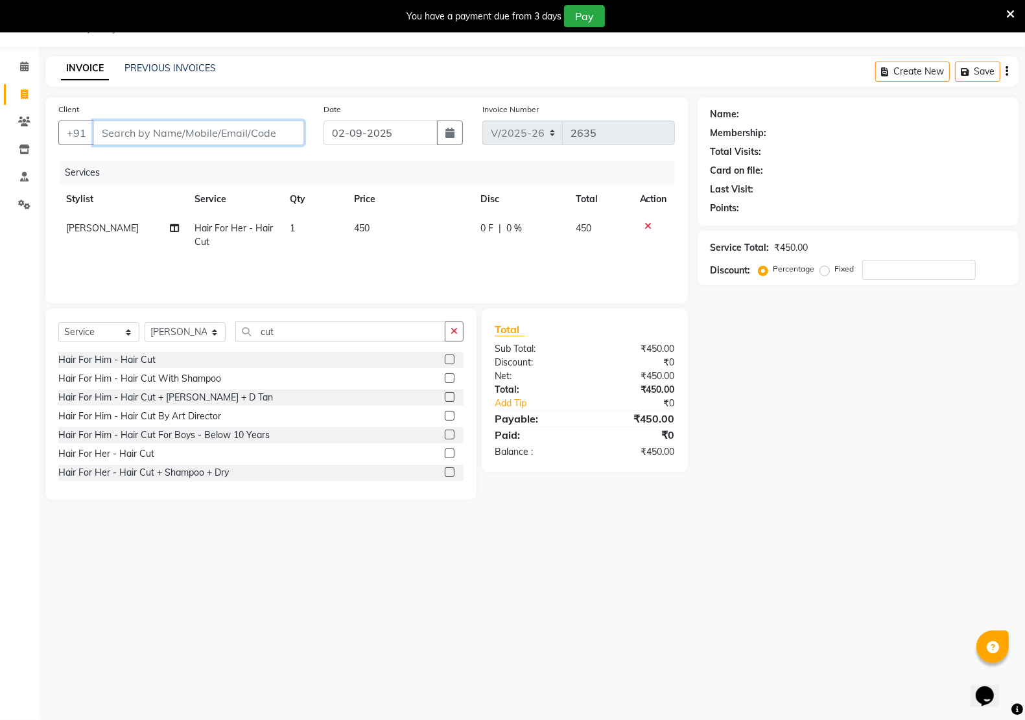
click at [218, 138] on input "Client" at bounding box center [198, 133] width 211 height 25
type input "8"
type input "0"
type input "8979499564"
click at [274, 135] on span "Add Client" at bounding box center [270, 132] width 51 height 13
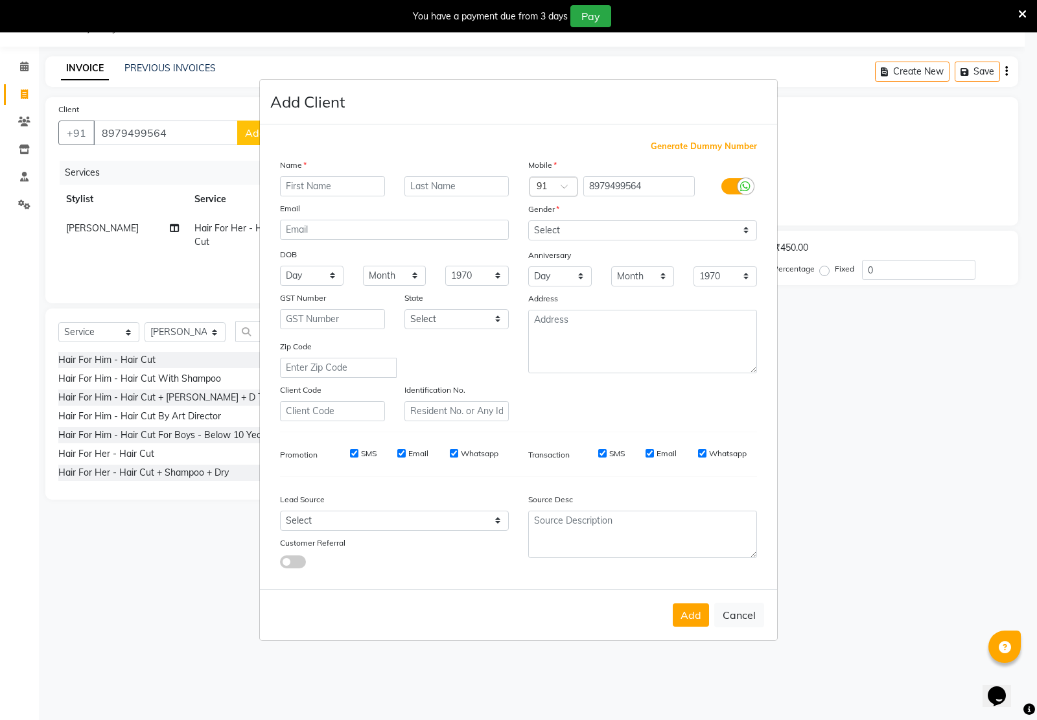
click at [302, 187] on input "text" at bounding box center [332, 186] width 105 height 20
type input "misha"
click at [594, 231] on select "Select [DEMOGRAPHIC_DATA] [DEMOGRAPHIC_DATA] Other Prefer Not To Say" at bounding box center [642, 230] width 229 height 20
select select "[DEMOGRAPHIC_DATA]"
click at [528, 222] on select "Select [DEMOGRAPHIC_DATA] [DEMOGRAPHIC_DATA] Other Prefer Not To Say" at bounding box center [642, 230] width 229 height 20
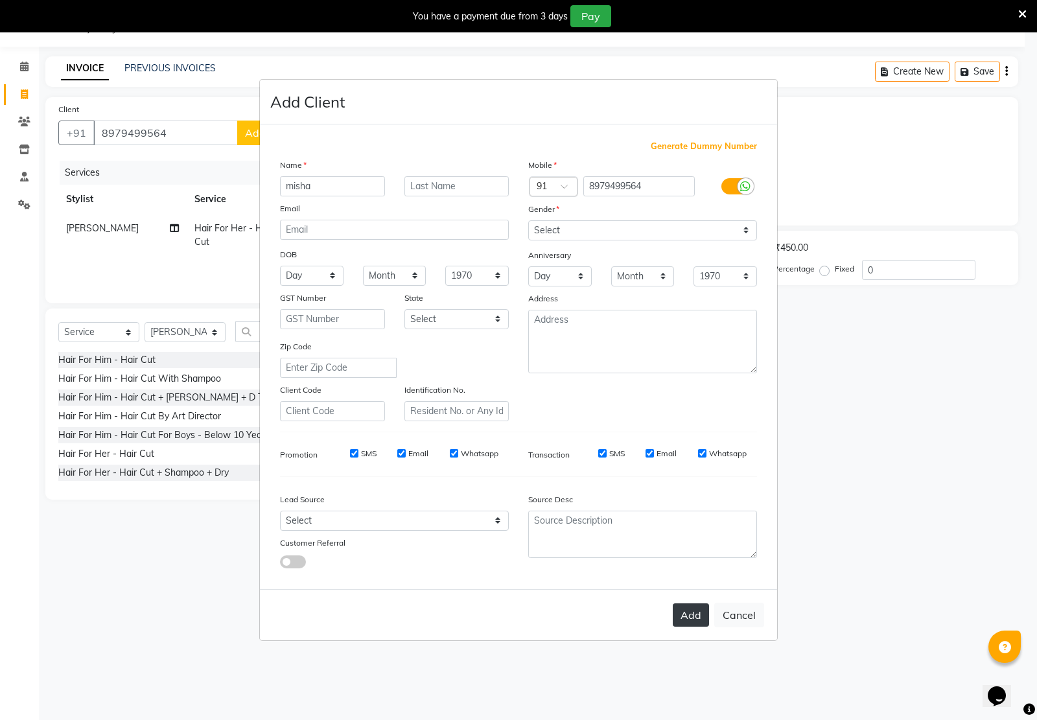
click at [689, 620] on button "Add" at bounding box center [691, 615] width 36 height 23
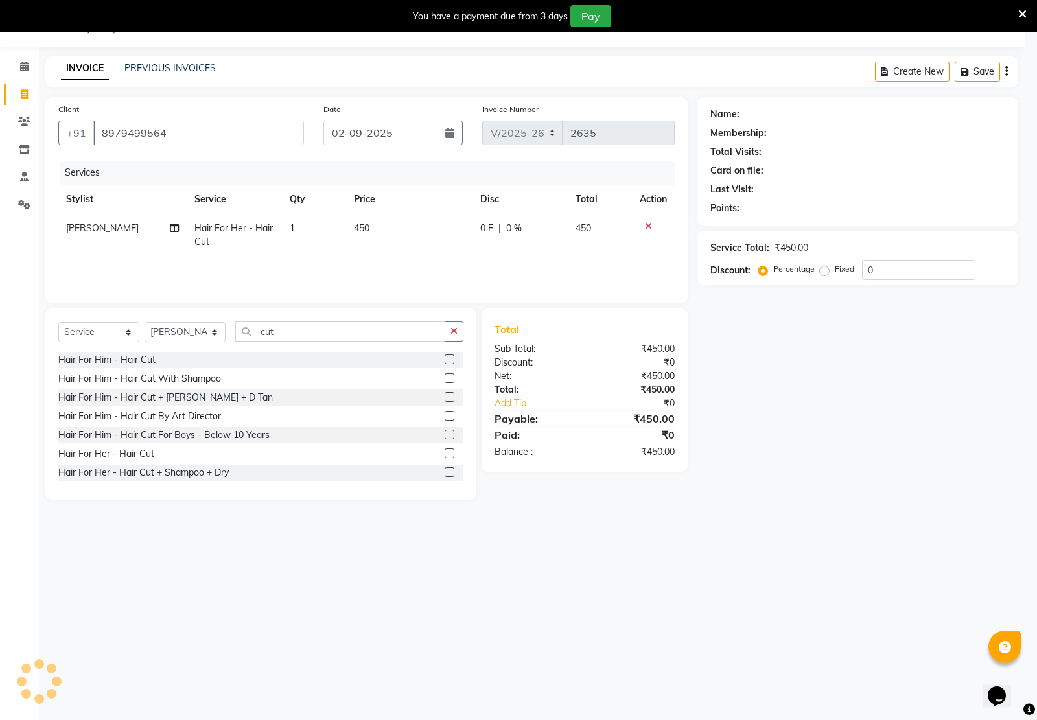
type input "89******64"
select select
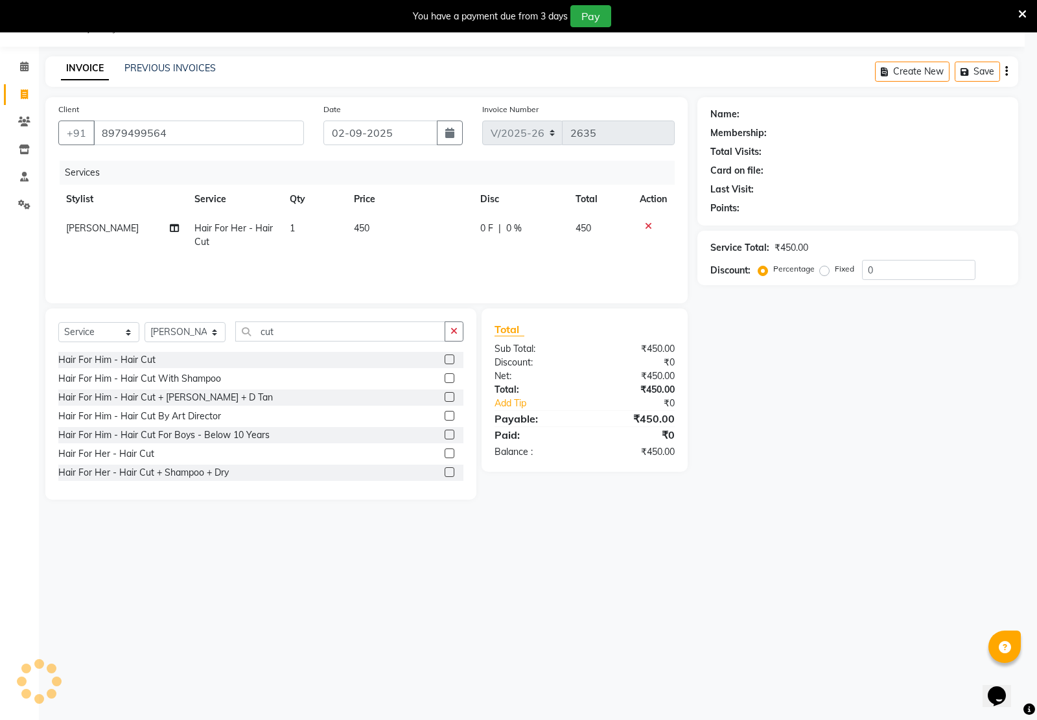
select select
checkbox input "false"
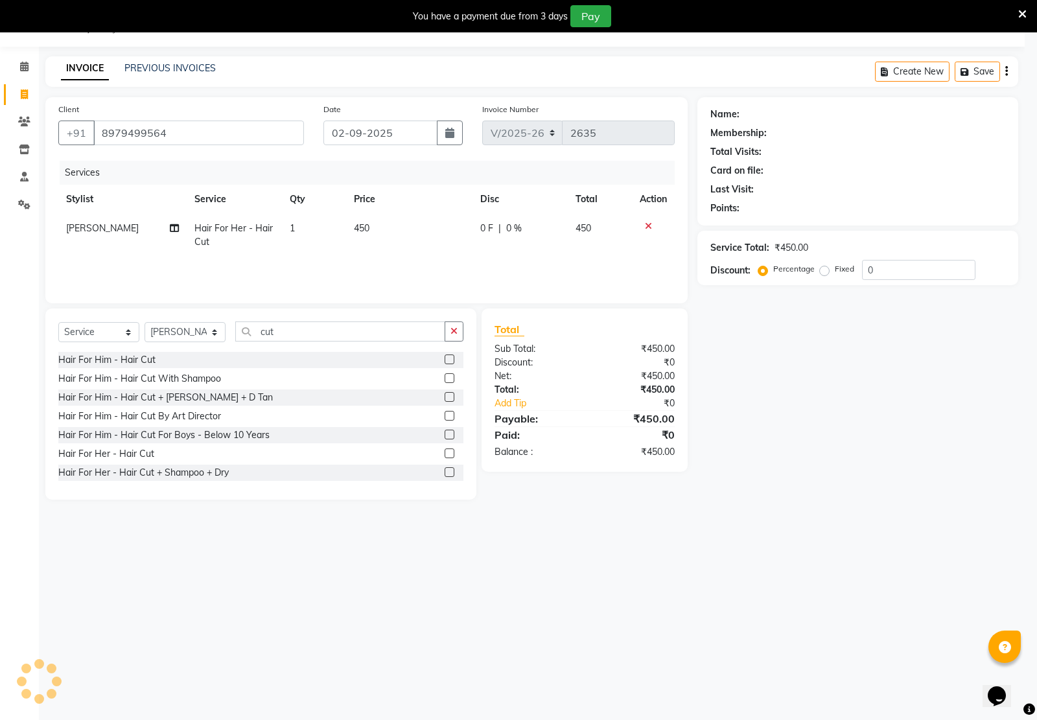
checkbox input "false"
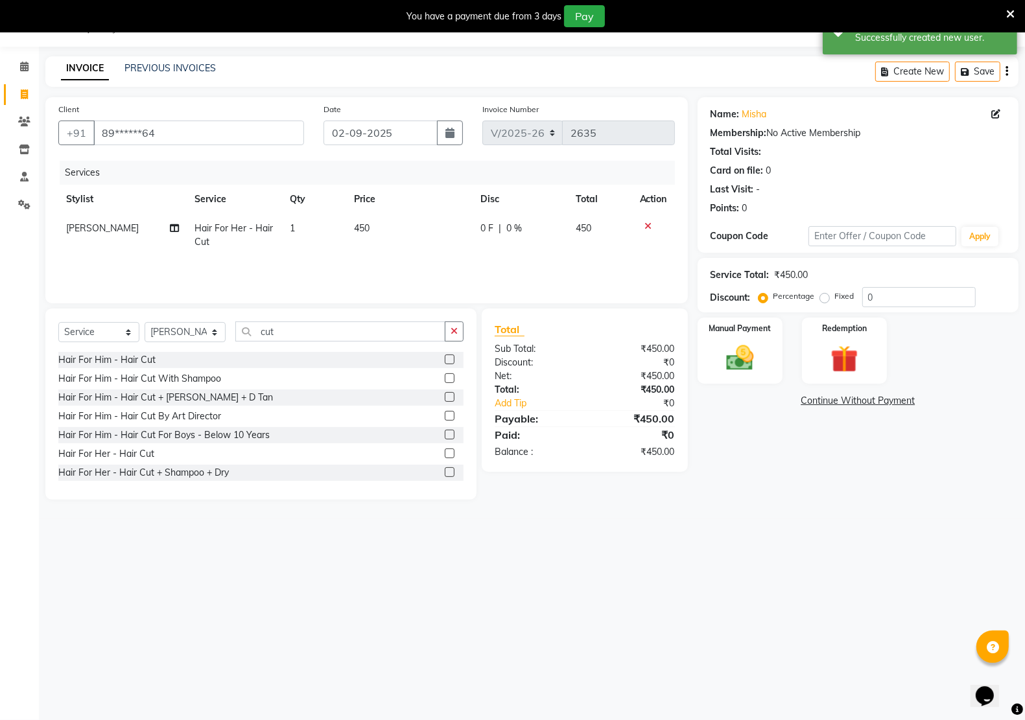
click at [160, 452] on div "Hair For Her - Hair Cut" at bounding box center [260, 454] width 405 height 16
click at [160, 454] on div "Hair For Her - Hair Cut" at bounding box center [260, 454] width 405 height 16
click at [145, 451] on div "Hair For Her - Hair Cut" at bounding box center [106, 454] width 96 height 14
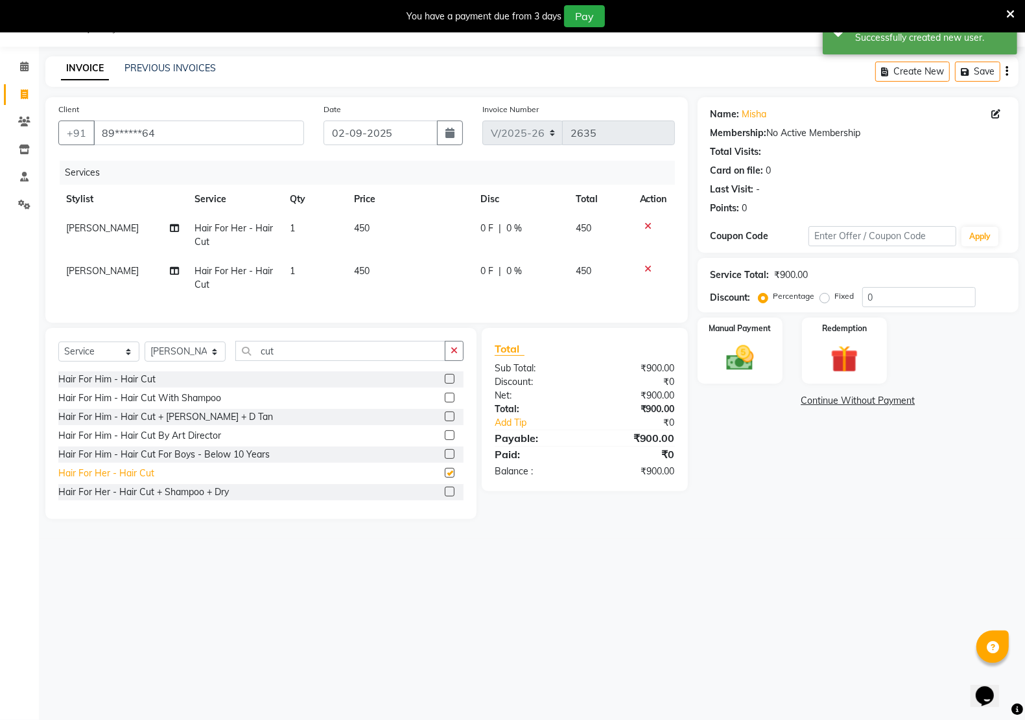
checkbox input "false"
click at [647, 222] on icon at bounding box center [648, 226] width 7 height 9
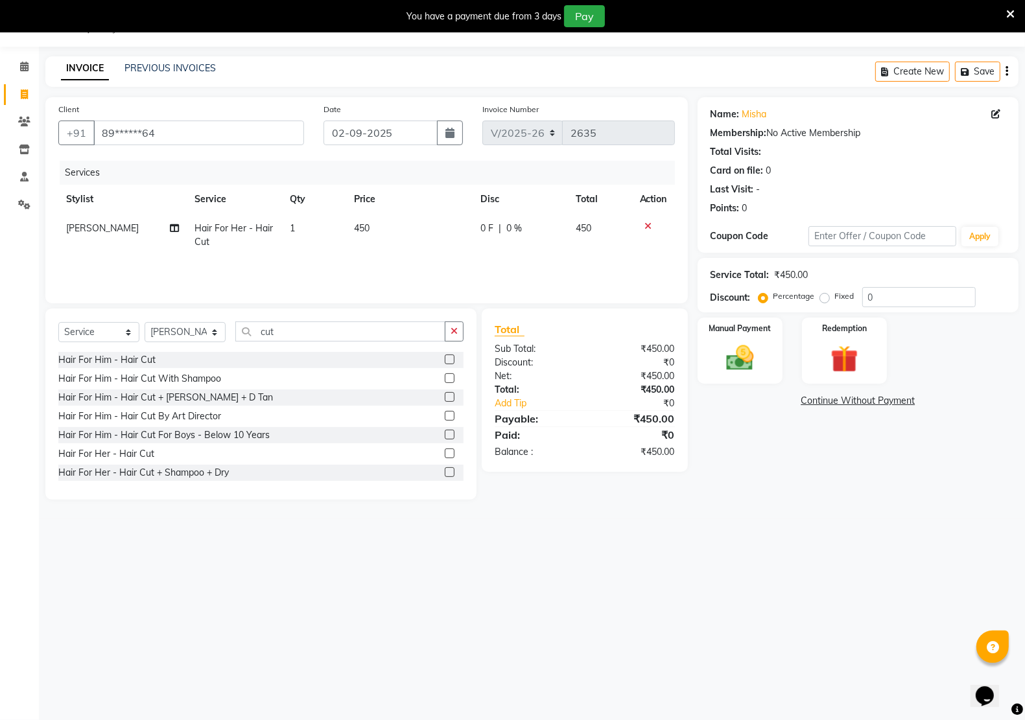
click at [387, 222] on td "450" at bounding box center [409, 235] width 126 height 43
select select "65998"
click at [425, 237] on input "450" at bounding box center [412, 232] width 81 height 20
type input "4"
type input "300"
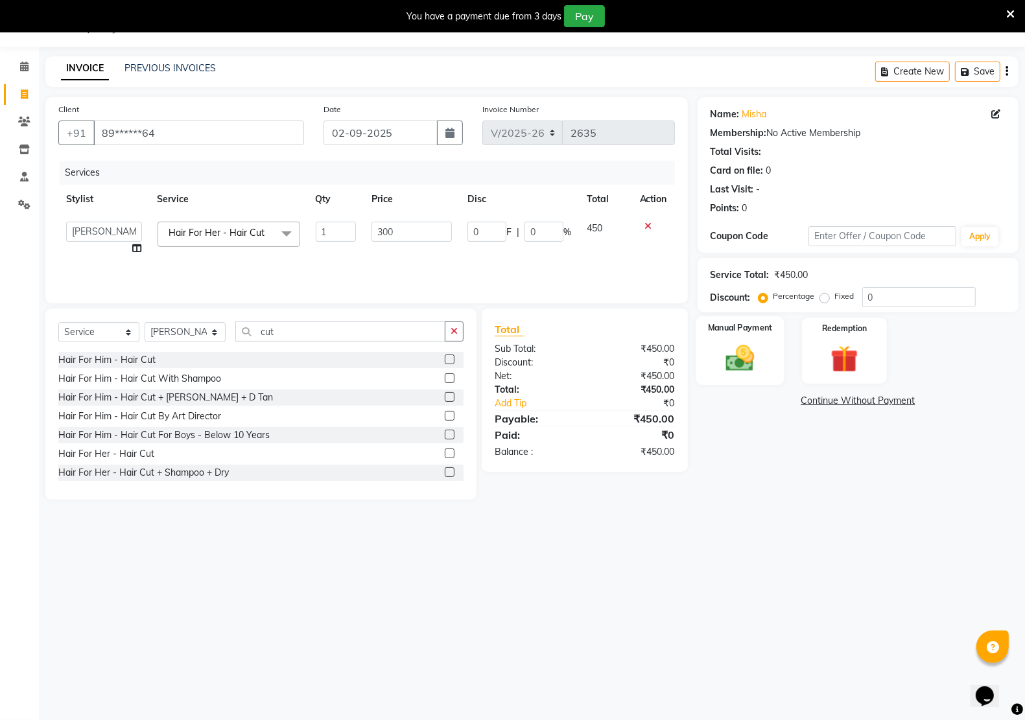
click at [734, 361] on img at bounding box center [740, 358] width 46 height 32
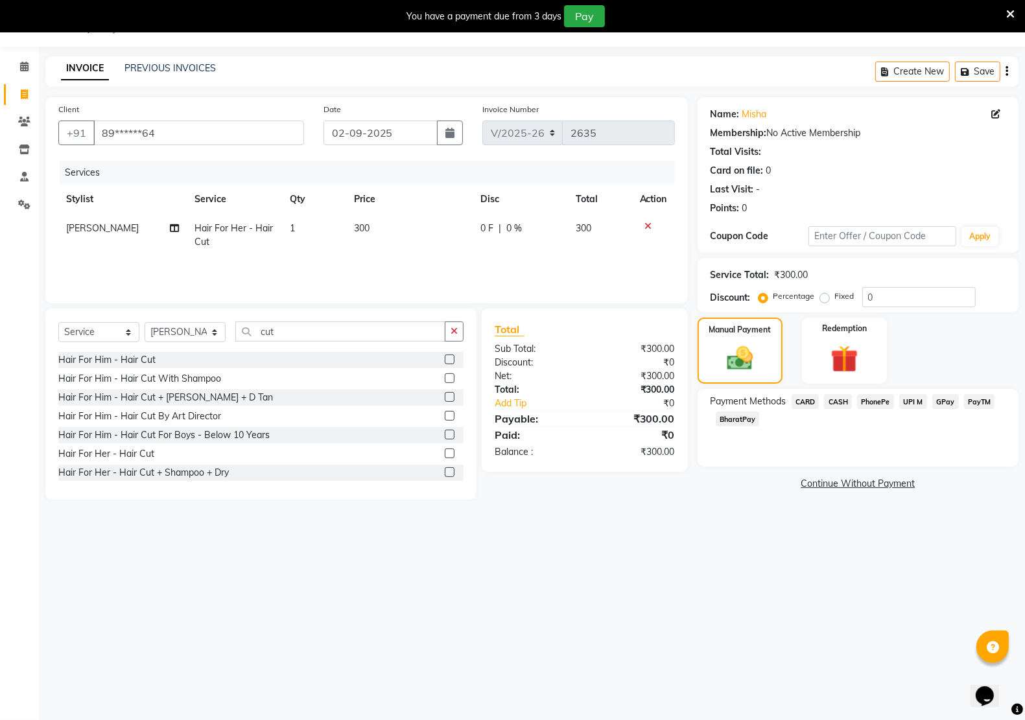
click at [969, 402] on span "PayTM" at bounding box center [979, 401] width 31 height 15
click at [873, 486] on button "Add Payment" at bounding box center [910, 488] width 191 height 20
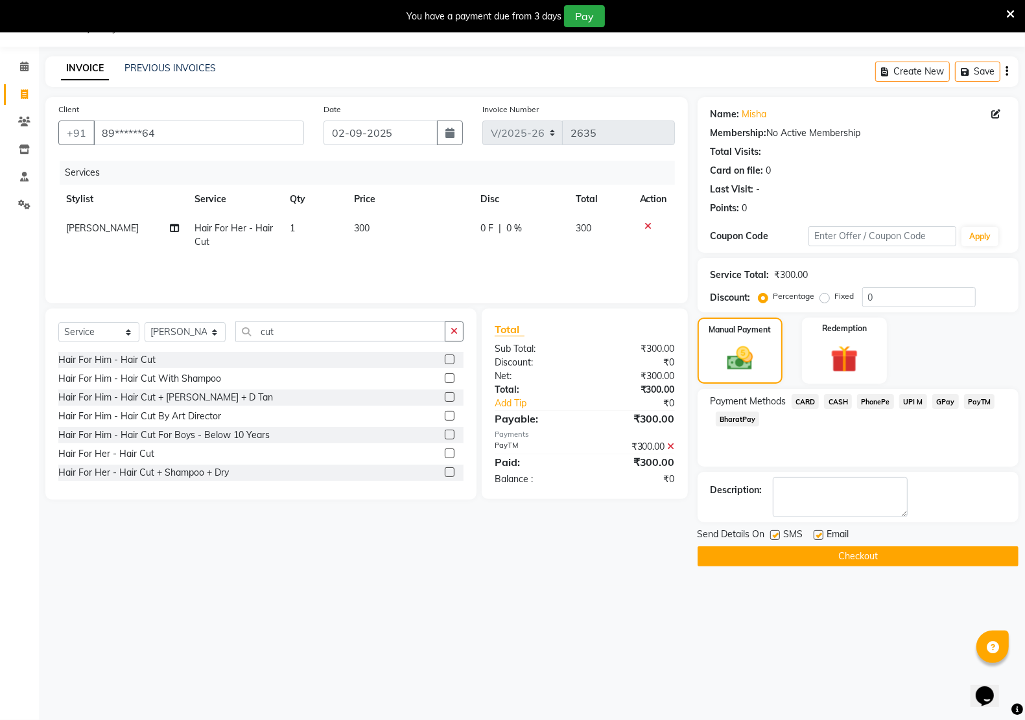
click at [815, 538] on label at bounding box center [819, 535] width 10 height 10
click at [815, 538] on input "checkbox" at bounding box center [818, 536] width 8 height 8
checkbox input "false"
click at [777, 538] on label at bounding box center [775, 535] width 10 height 10
click at [777, 538] on input "checkbox" at bounding box center [774, 536] width 8 height 8
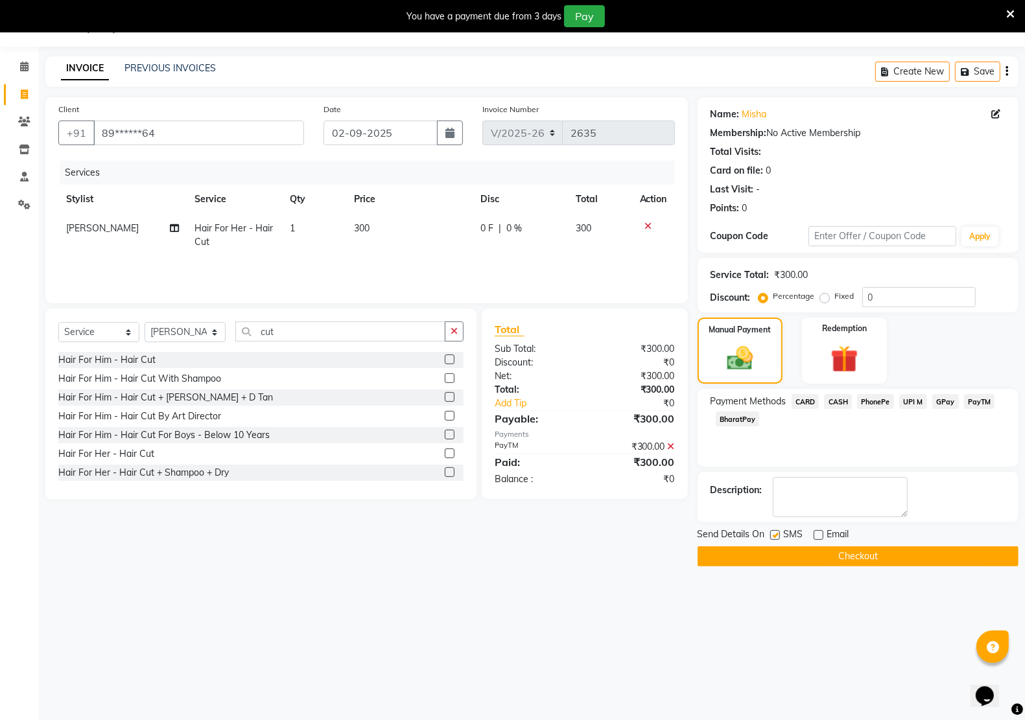
checkbox input "false"
click at [788, 553] on button "Checkout" at bounding box center [858, 557] width 321 height 20
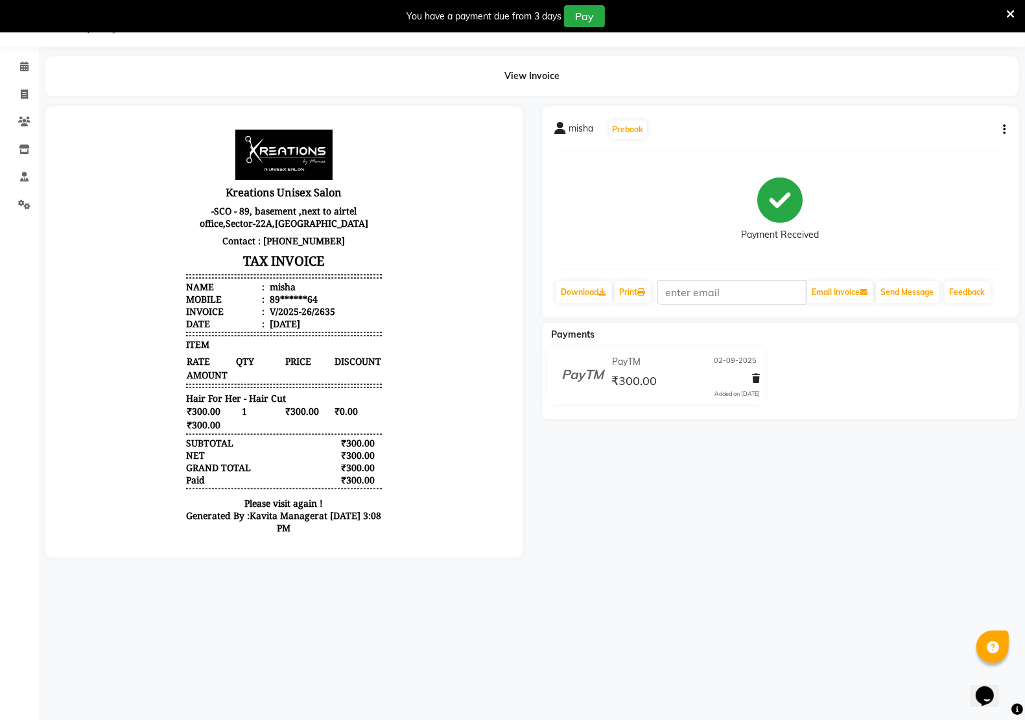
click at [1004, 135] on button "button" at bounding box center [1002, 130] width 8 height 14
click at [954, 134] on div "Edit Invoice" at bounding box center [951, 130] width 65 height 16
select select "service"
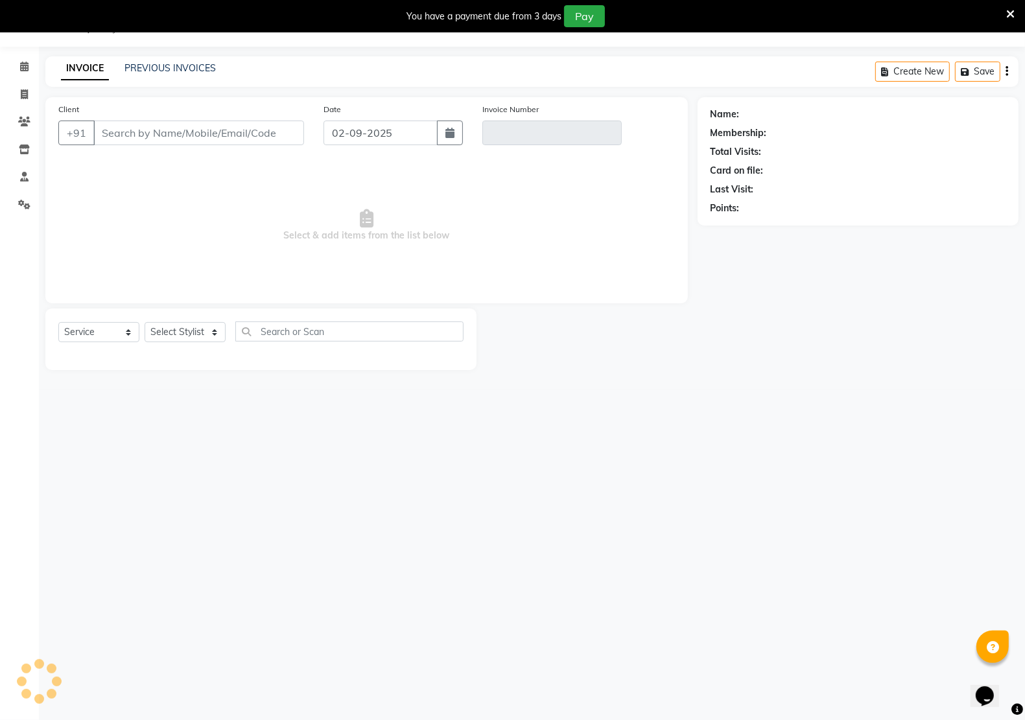
type input "89******64"
type input "V/2025-26/2635"
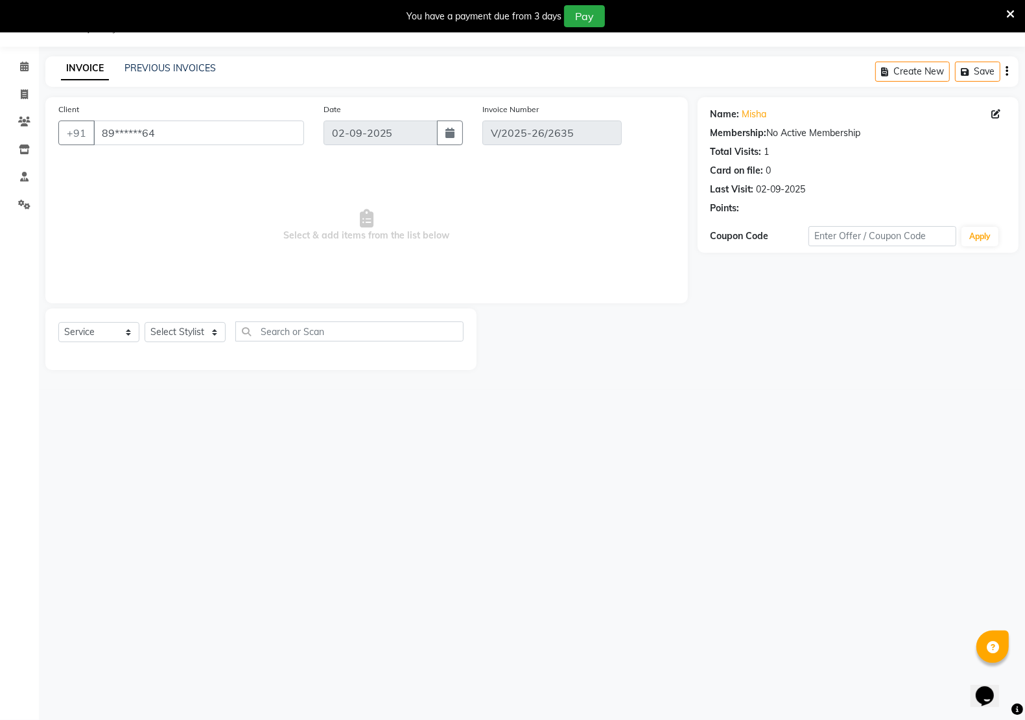
select select "select"
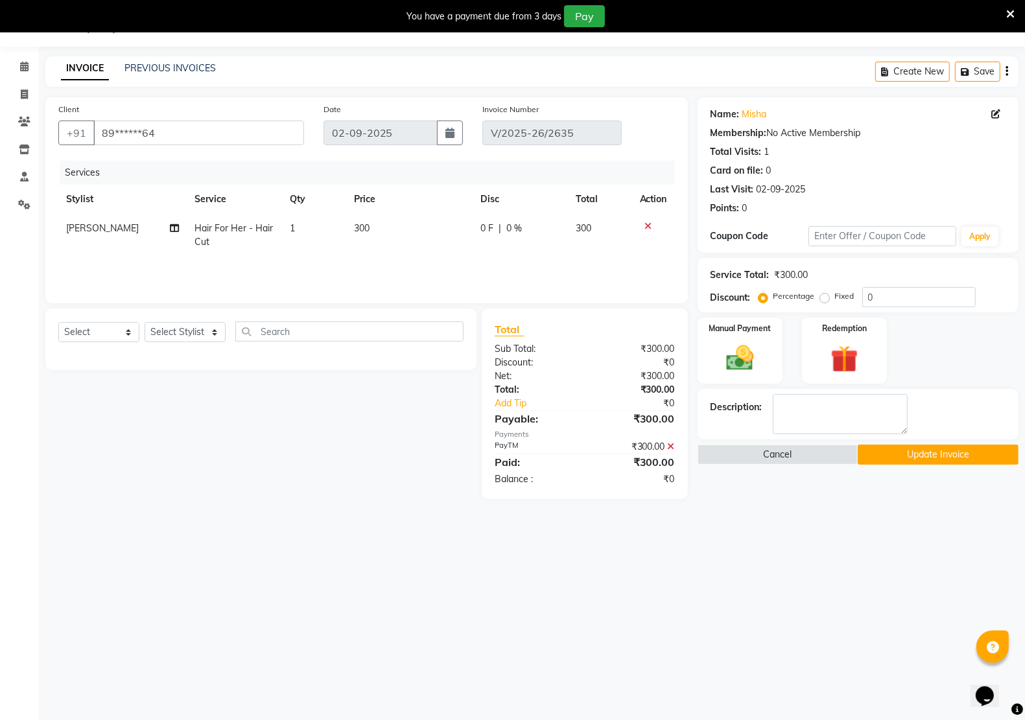
click at [958, 455] on button "Update Invoice" at bounding box center [938, 455] width 161 height 20
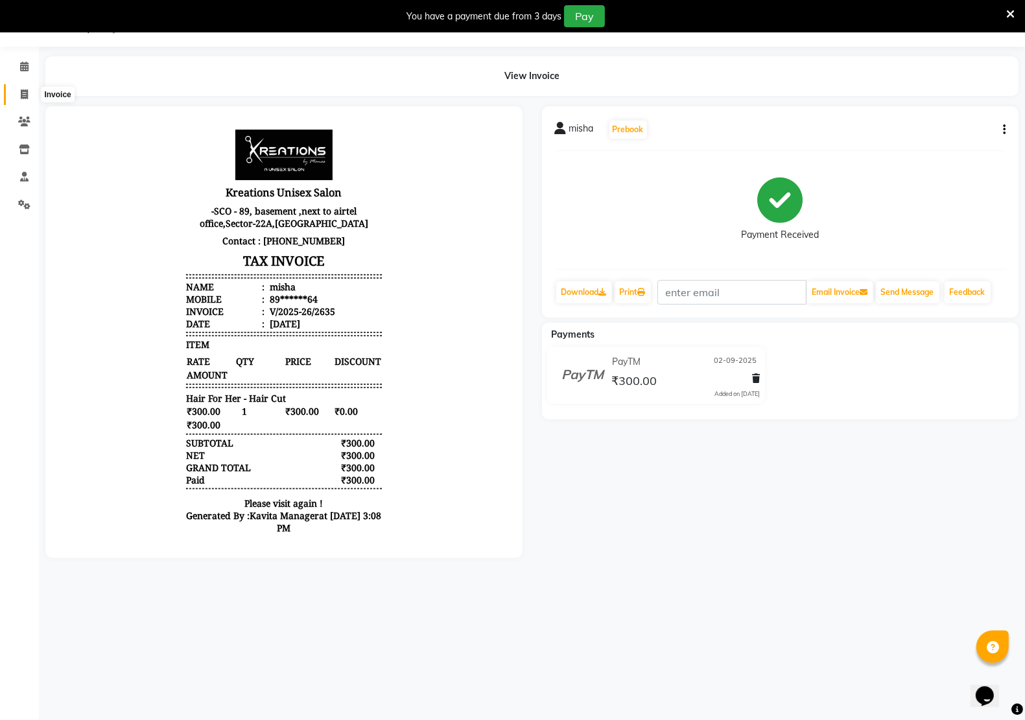
click at [25, 96] on icon at bounding box center [24, 94] width 7 height 10
select select "service"
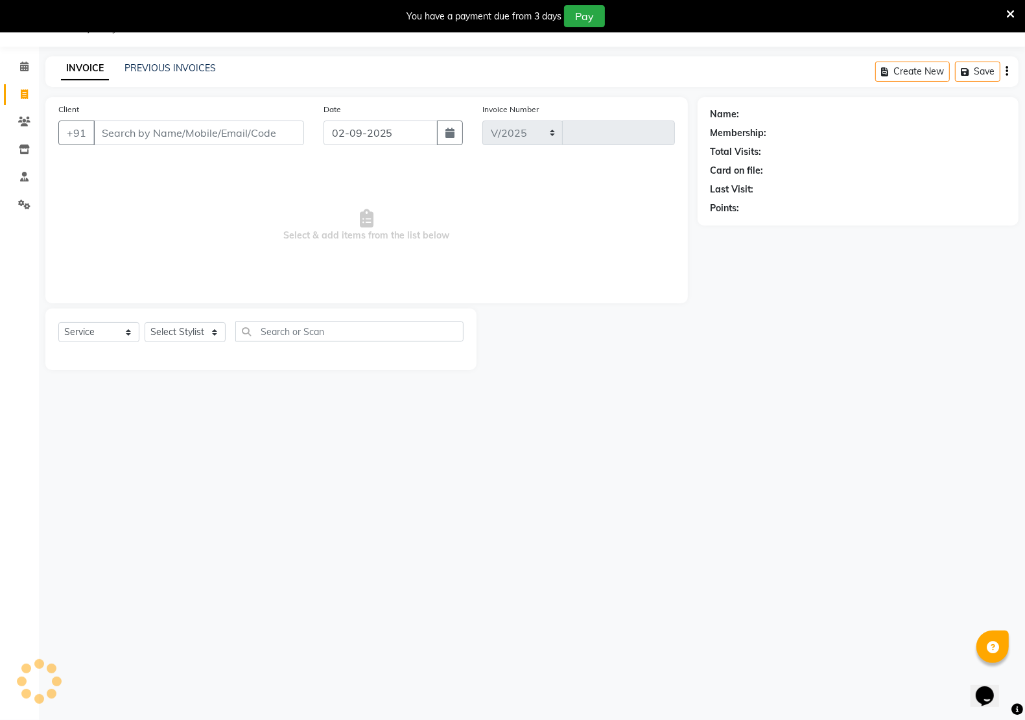
select select "6170"
type input "2636"
click at [93, 326] on select "Select Service Product Membership Package Voucher Prepaid Gift Card" at bounding box center [98, 332] width 81 height 20
click at [58, 322] on select "Select Service Product Membership Package Voucher Prepaid Gift Card" at bounding box center [98, 332] width 81 height 20
click at [198, 332] on select "Select Stylist [PERSON_NAME] Jeet Manager [PERSON_NAME] Manager [PERSON_NAME] S…" at bounding box center [185, 332] width 81 height 20
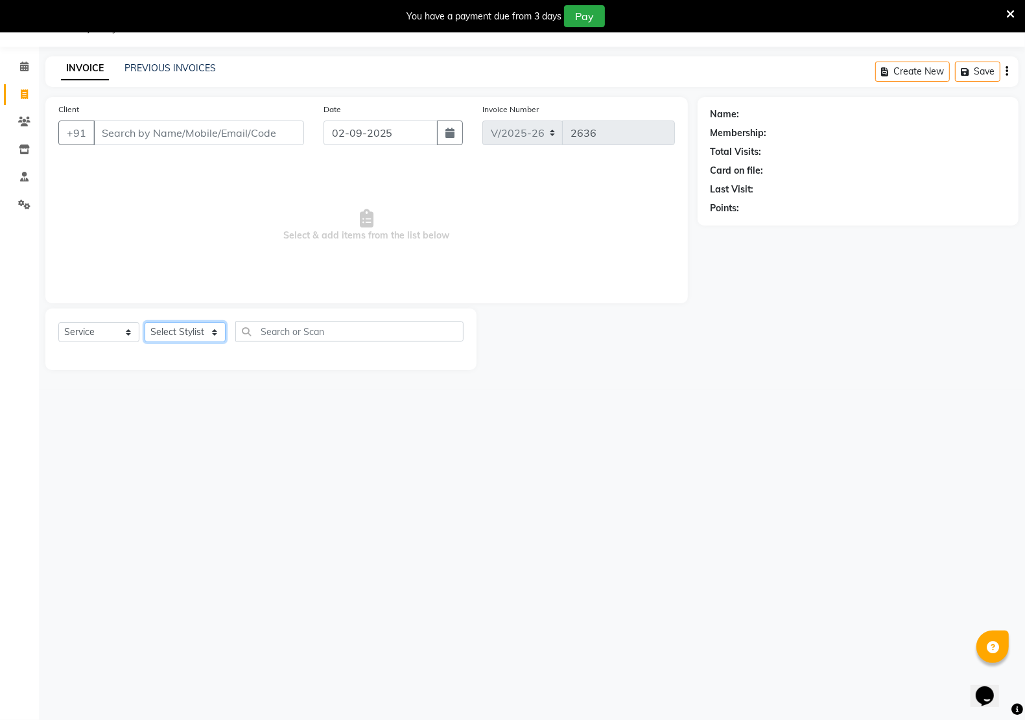
select select "88231"
click at [145, 322] on select "Select Stylist [PERSON_NAME] Jeet Manager [PERSON_NAME] Manager [PERSON_NAME] S…" at bounding box center [185, 332] width 81 height 20
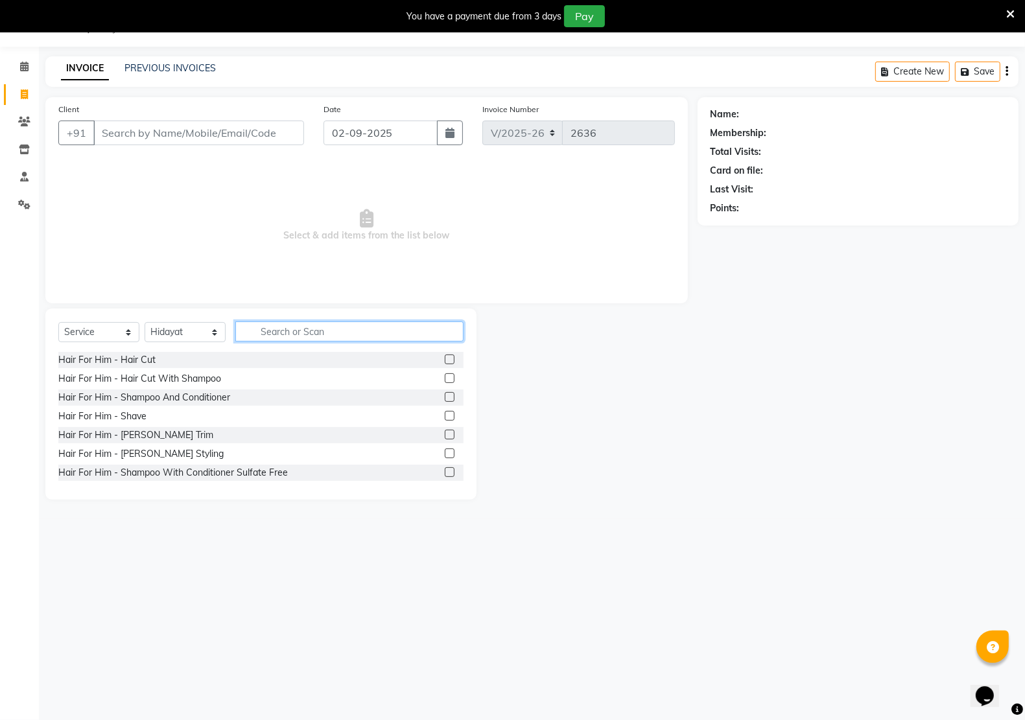
click at [299, 334] on input "text" at bounding box center [349, 332] width 228 height 20
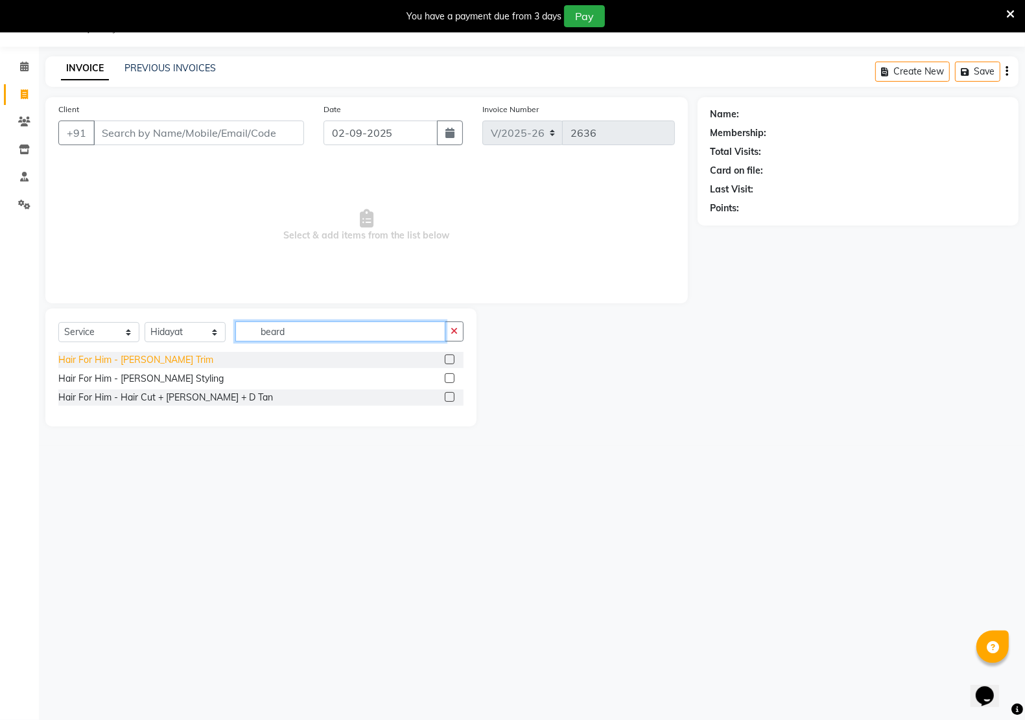
type input "beard"
click at [151, 357] on div "Hair For Him - [PERSON_NAME] Trim" at bounding box center [135, 360] width 155 height 14
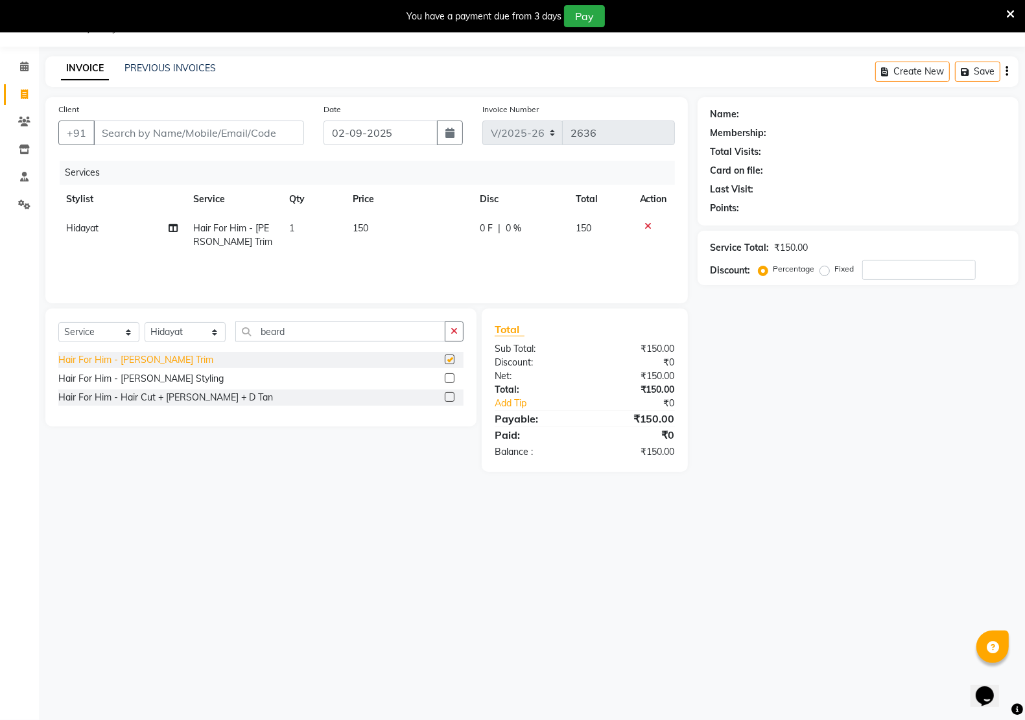
checkbox input "false"
click at [143, 373] on div "Hair For Him - [PERSON_NAME] Styling" at bounding box center [140, 379] width 165 height 14
checkbox input "false"
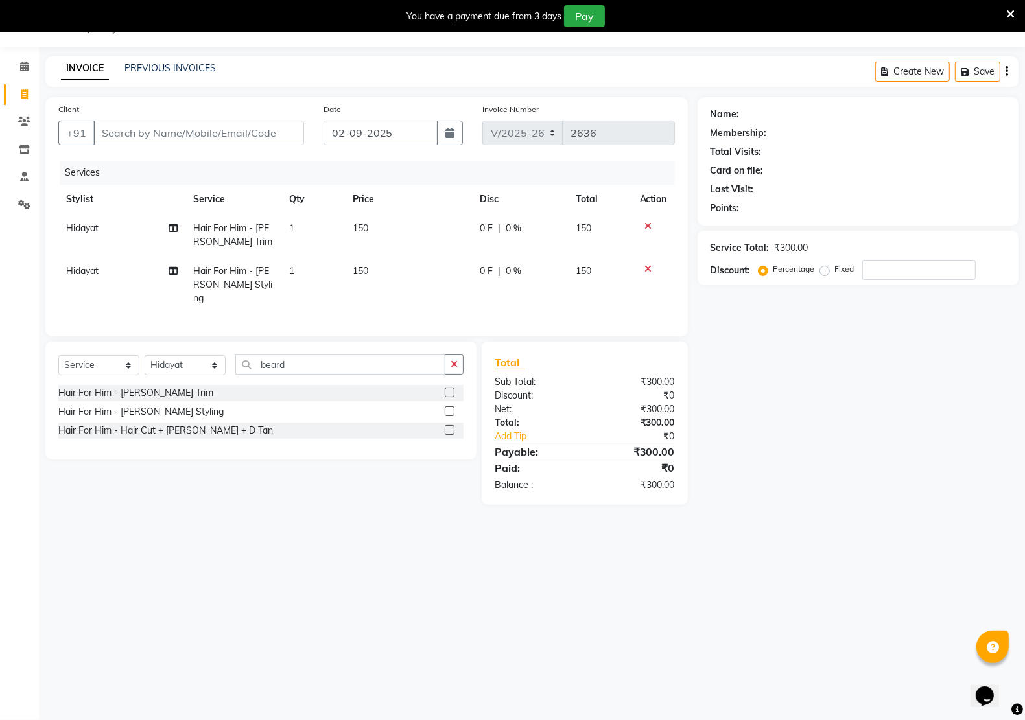
click at [646, 222] on icon at bounding box center [648, 226] width 7 height 9
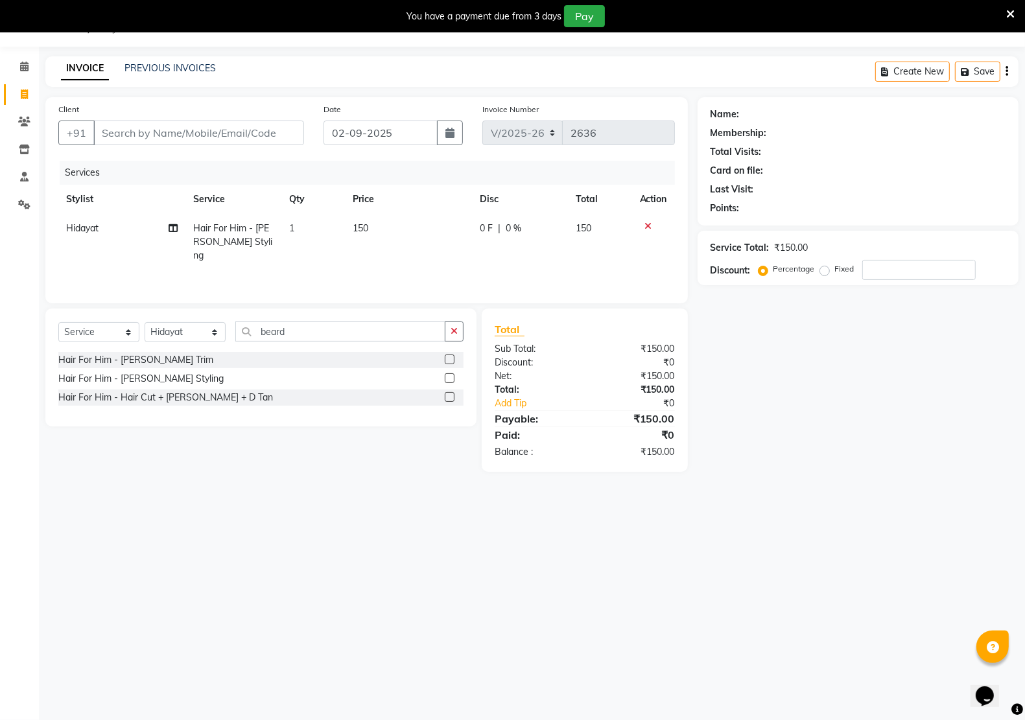
click at [648, 224] on icon at bounding box center [648, 226] width 7 height 9
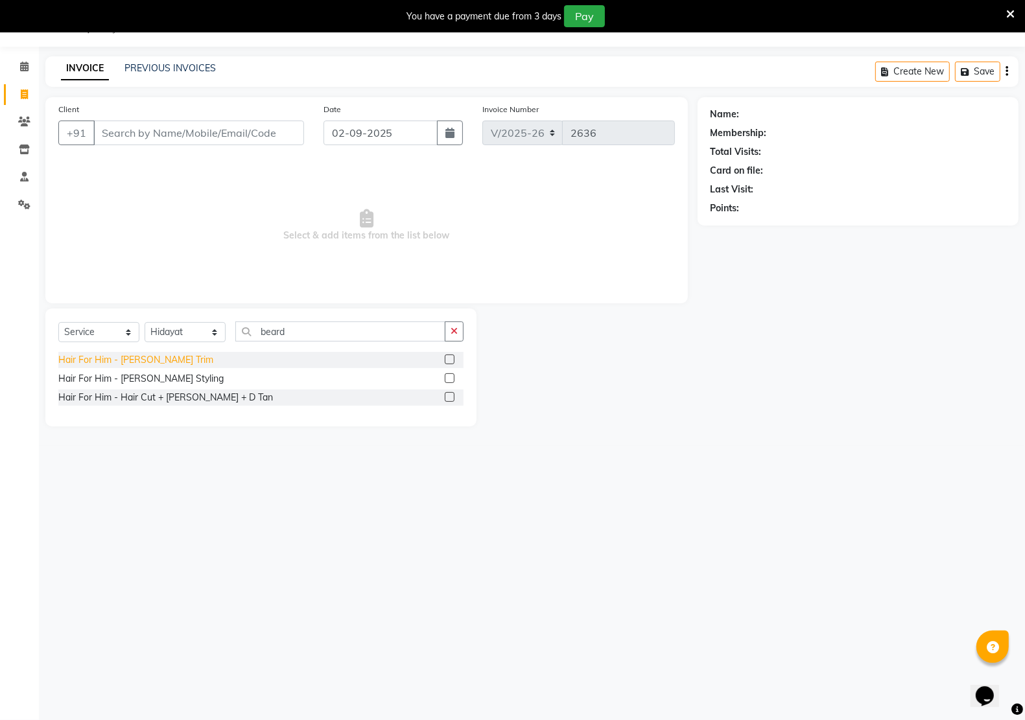
click at [128, 357] on div "Hair For Him - [PERSON_NAME] Trim" at bounding box center [135, 360] width 155 height 14
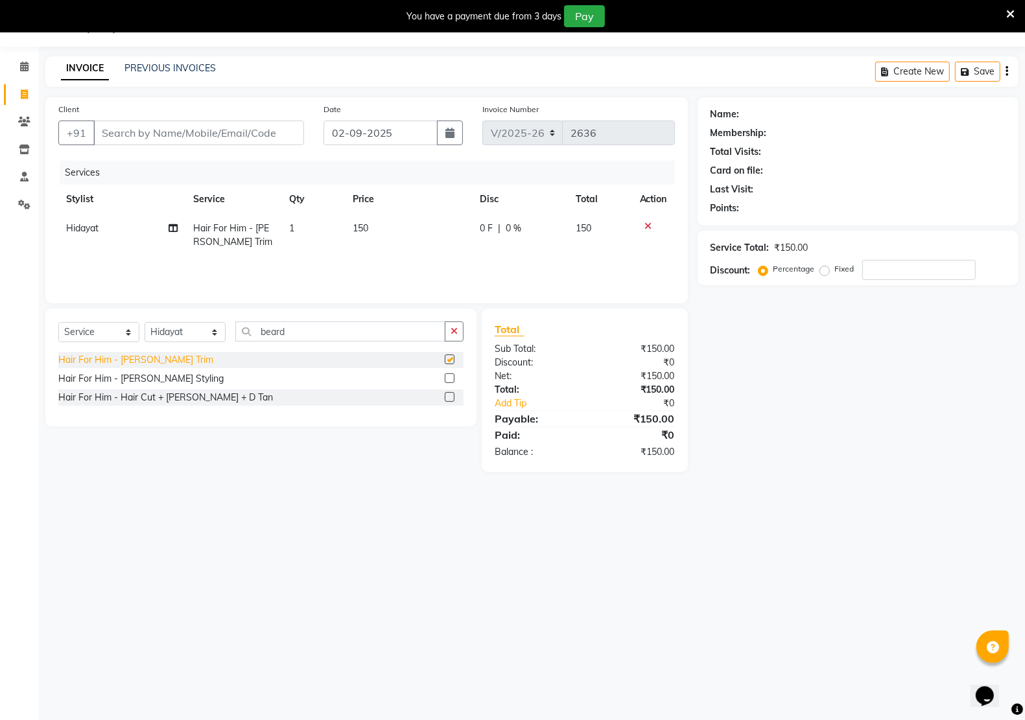
checkbox input "false"
click at [235, 137] on input "Client" at bounding box center [198, 133] width 211 height 25
click at [648, 222] on icon at bounding box center [648, 226] width 7 height 9
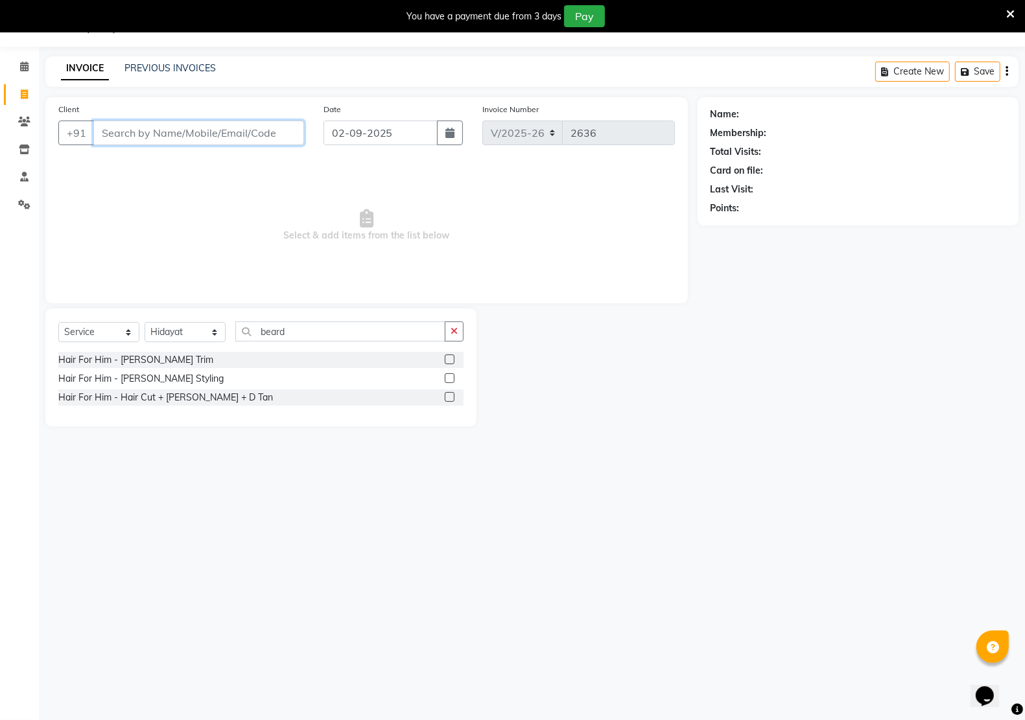
click at [198, 130] on input "Client" at bounding box center [198, 133] width 211 height 25
type input "930876"
click at [458, 335] on button "button" at bounding box center [454, 332] width 19 height 20
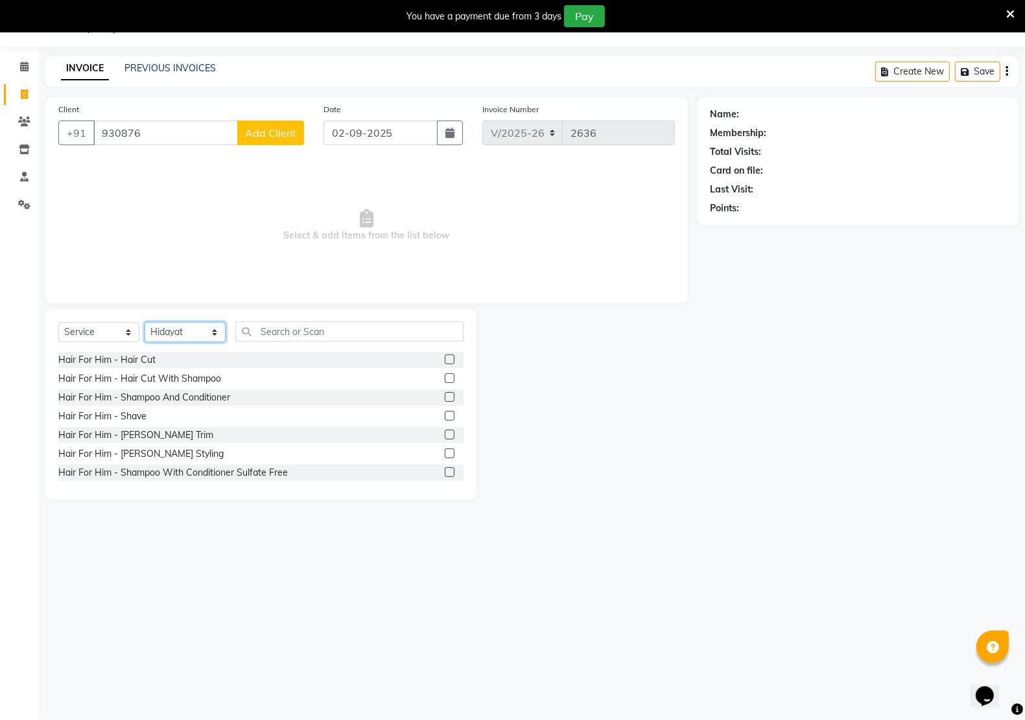
click at [213, 331] on select "Select Stylist [PERSON_NAME] Jeet Manager [PERSON_NAME] Manager [PERSON_NAME] S…" at bounding box center [185, 332] width 81 height 20
select select "69539"
click at [145, 322] on select "Select Stylist [PERSON_NAME] Jeet Manager [PERSON_NAME] Manager [PERSON_NAME] S…" at bounding box center [185, 332] width 81 height 20
click at [152, 141] on input "930876" at bounding box center [165, 133] width 145 height 25
type input "9"
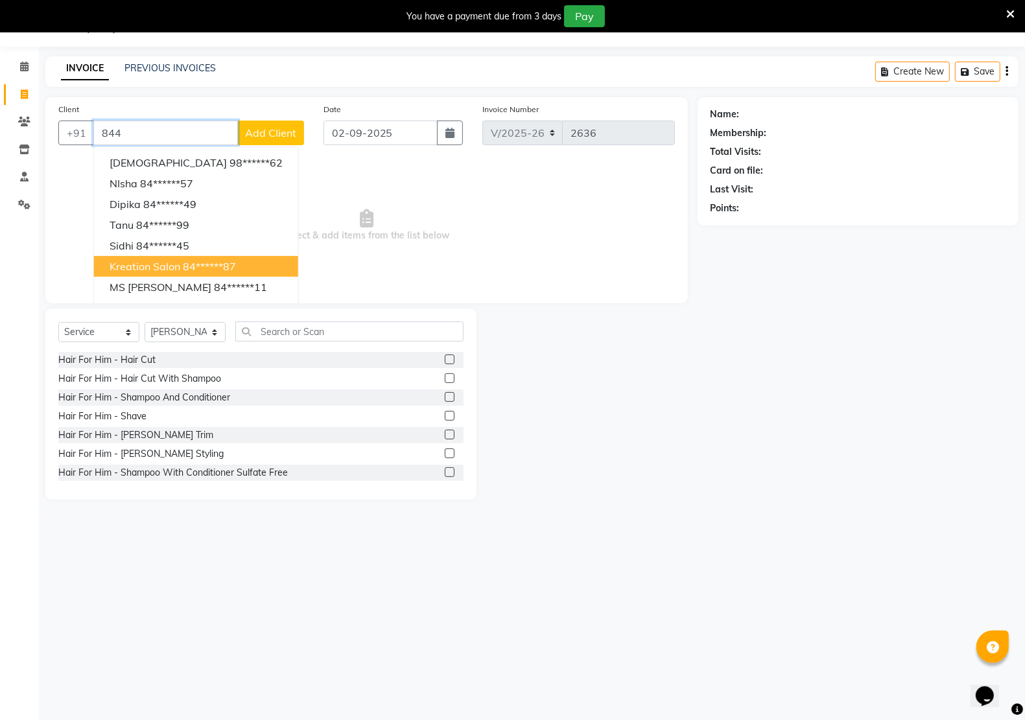
click at [202, 269] on ngb-highlight "84******87" at bounding box center [209, 266] width 53 height 13
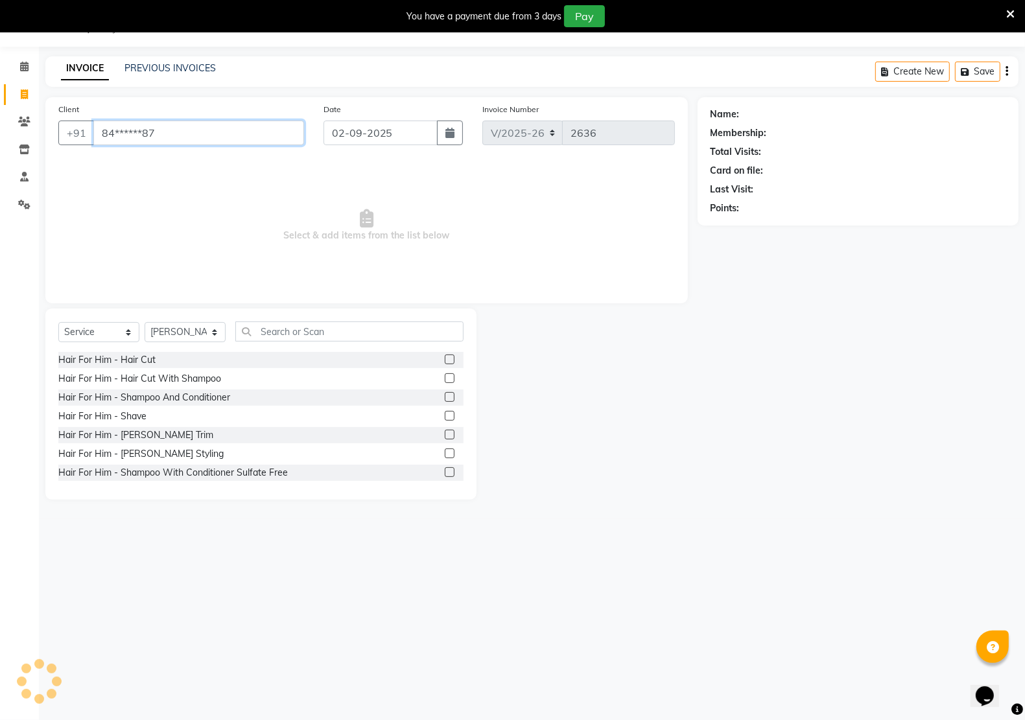
type input "84******87"
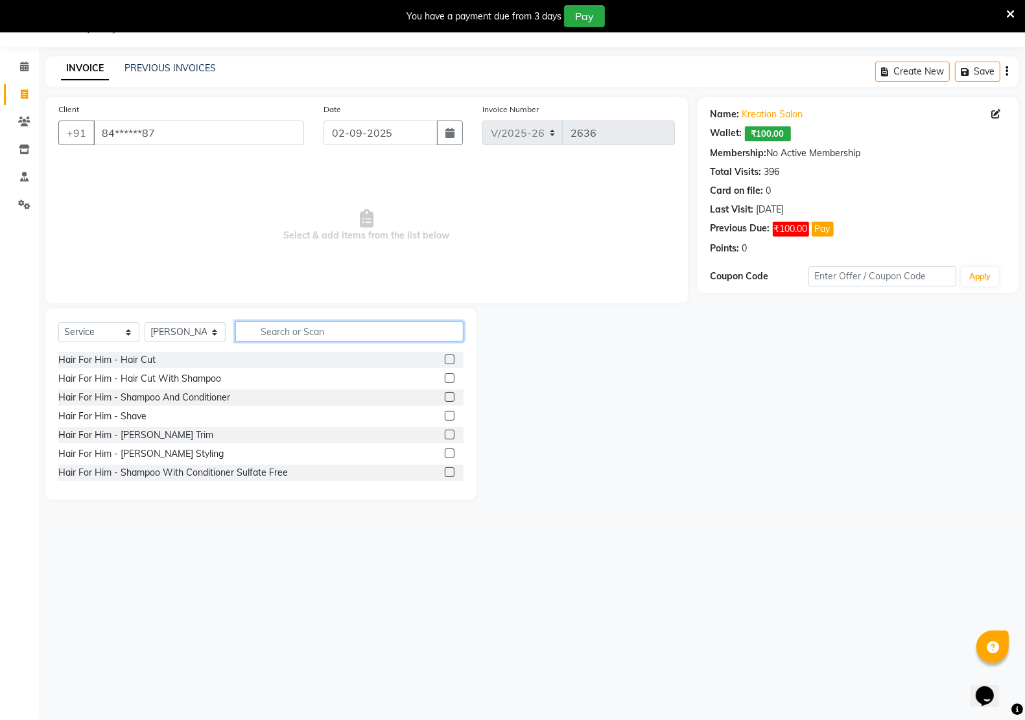
click at [277, 334] on input "text" at bounding box center [349, 332] width 228 height 20
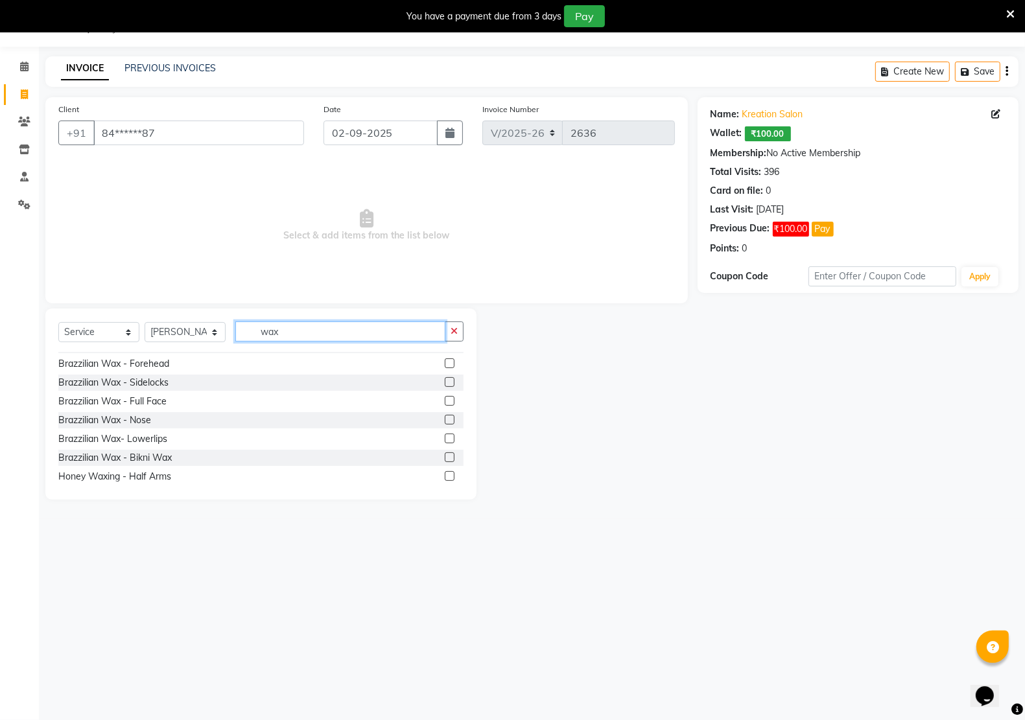
scroll to position [4, 0]
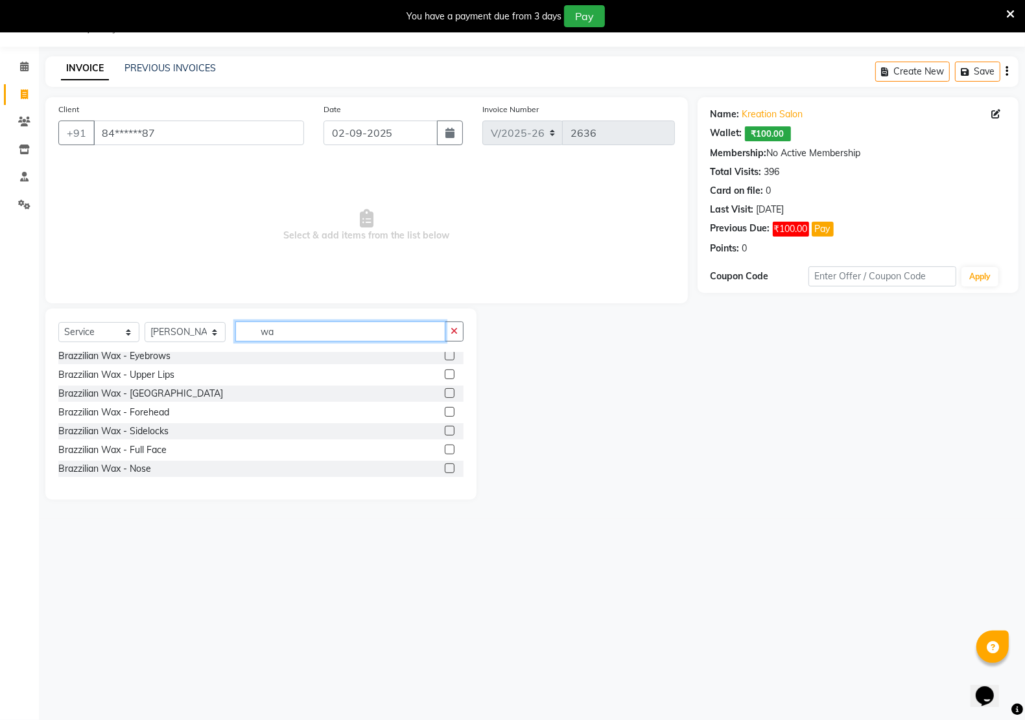
type input "w"
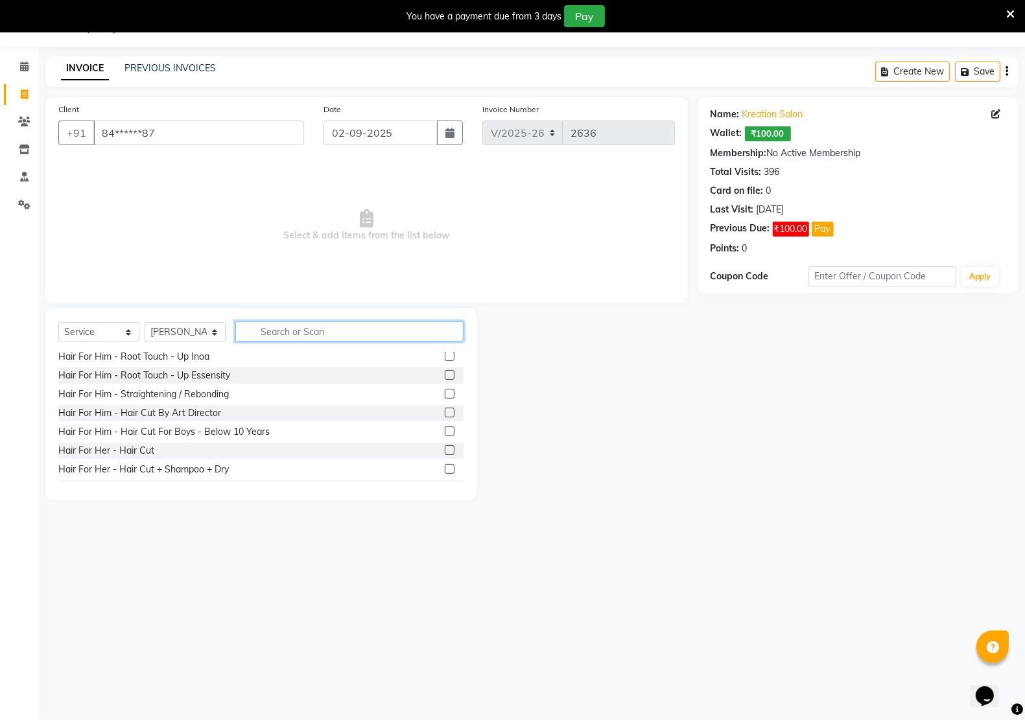
click at [294, 327] on input "text" at bounding box center [349, 332] width 228 height 20
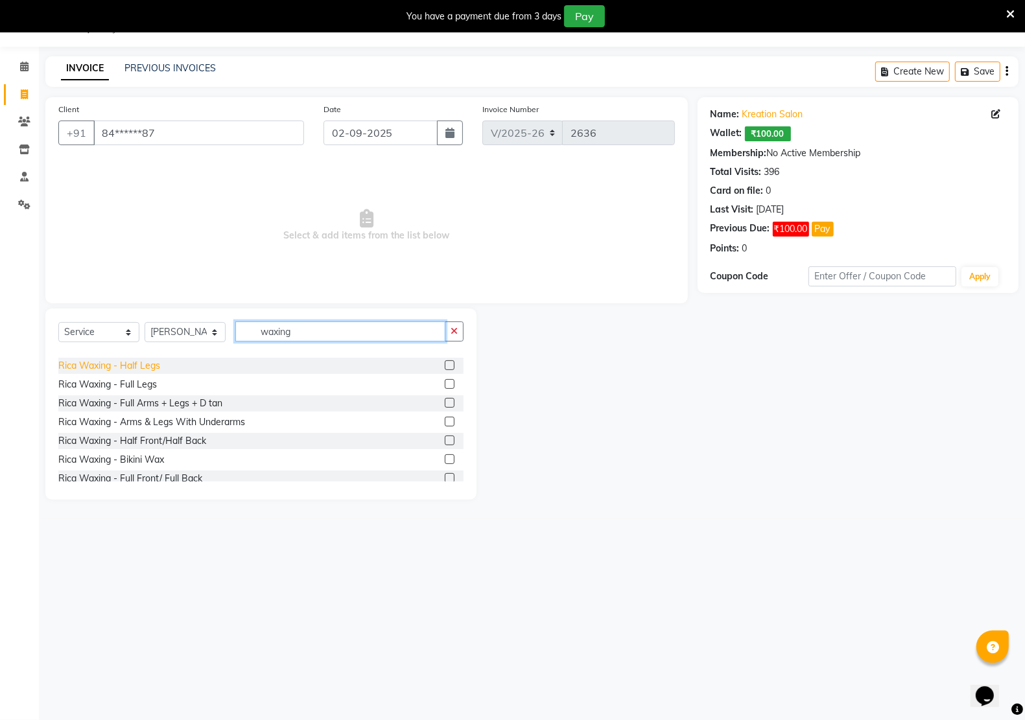
scroll to position [283, 0]
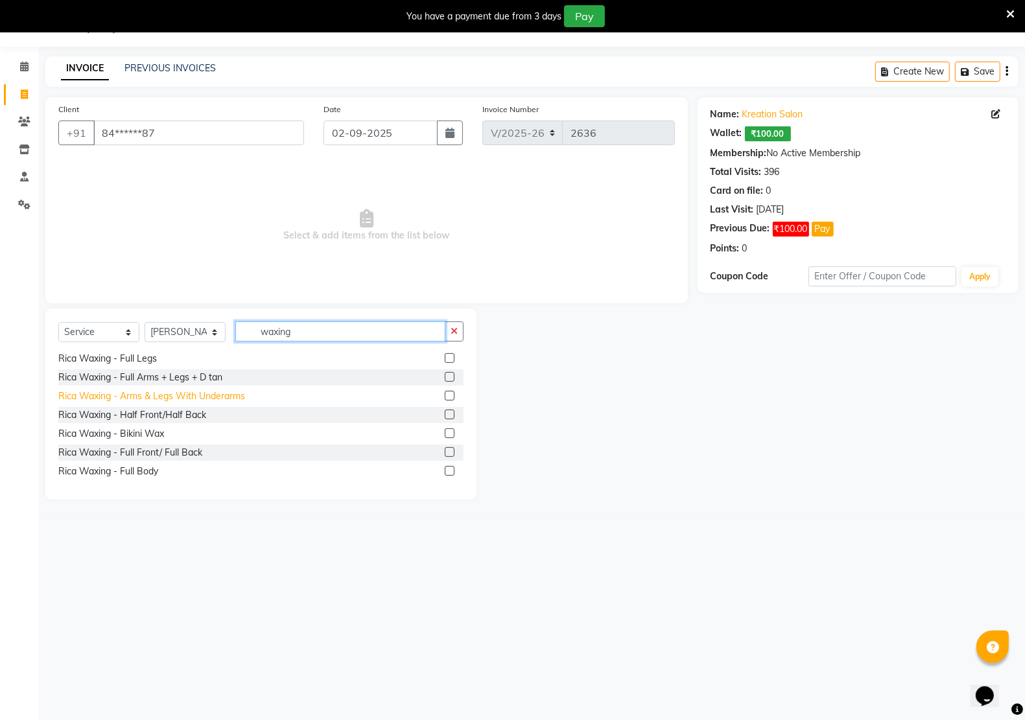
type input "waxing"
click at [143, 396] on div "Rica Waxing - Arms & Legs With Underarms" at bounding box center [151, 397] width 187 height 14
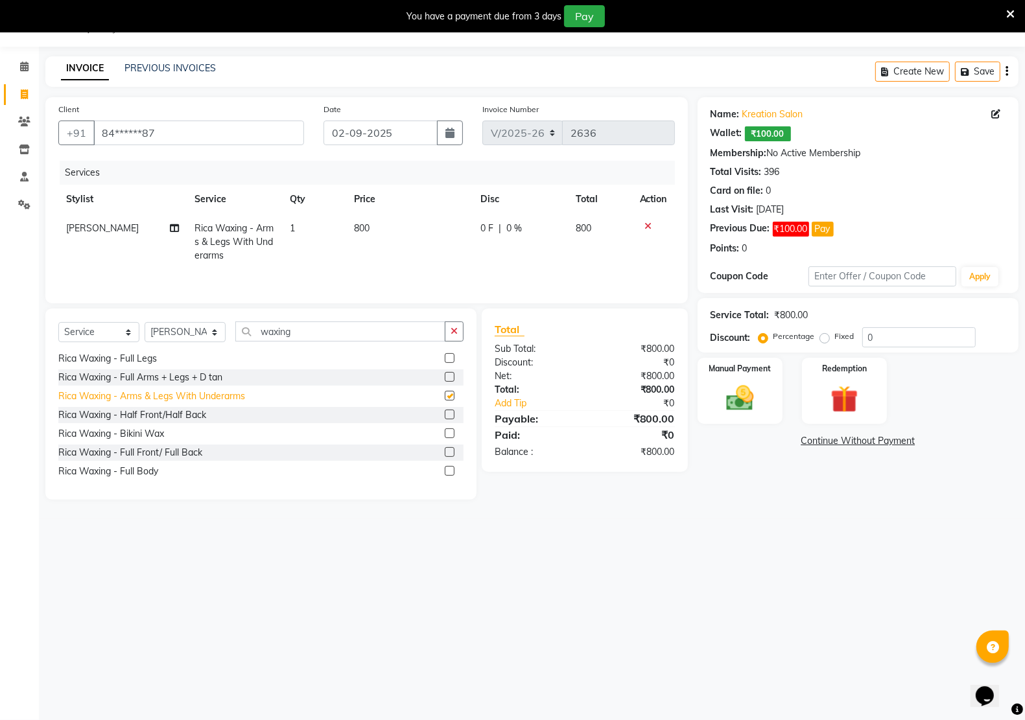
checkbox input "false"
click at [451, 335] on icon "button" at bounding box center [454, 331] width 7 height 9
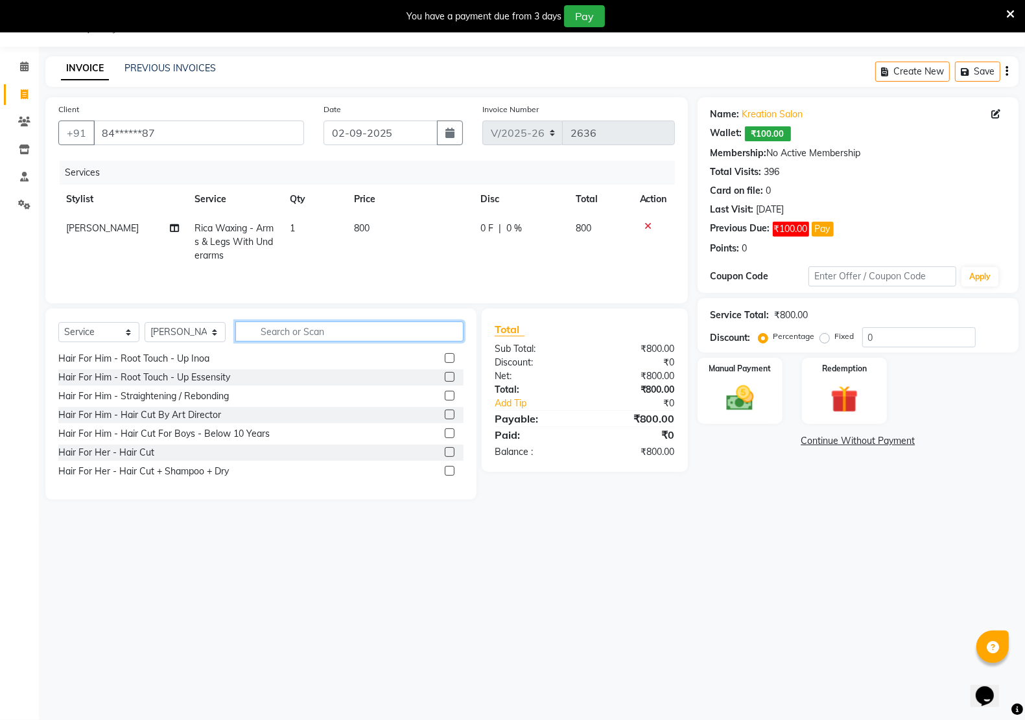
click at [341, 335] on input "text" at bounding box center [349, 332] width 228 height 20
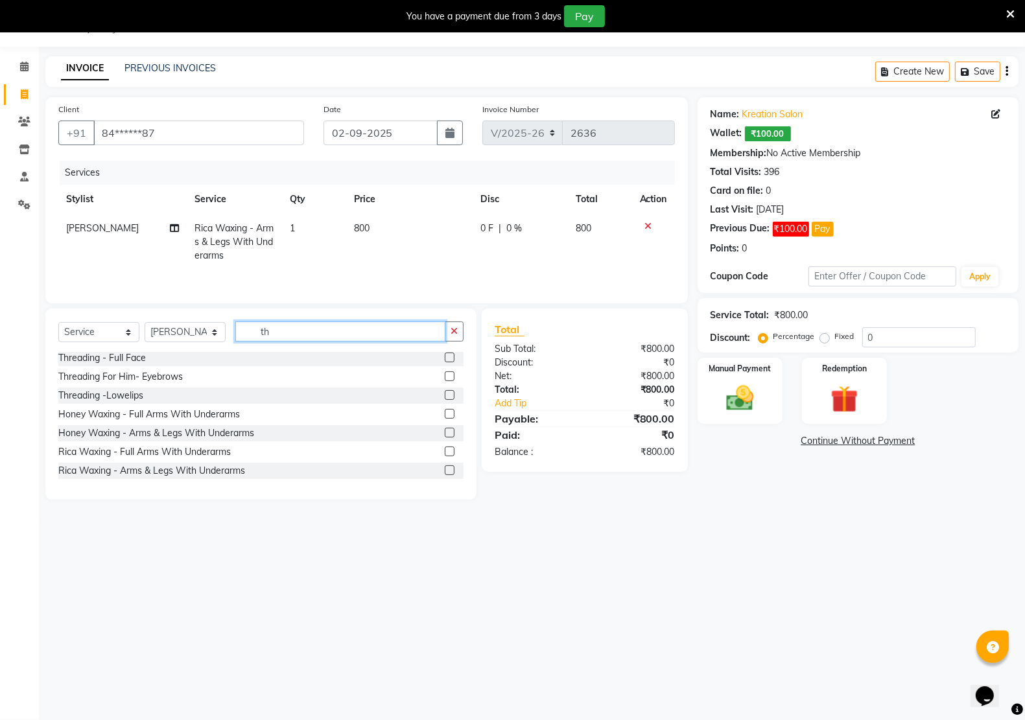
scroll to position [227, 0]
type input "th"
click at [458, 334] on icon "button" at bounding box center [454, 331] width 7 height 9
click at [387, 335] on input "text" at bounding box center [349, 332] width 228 height 20
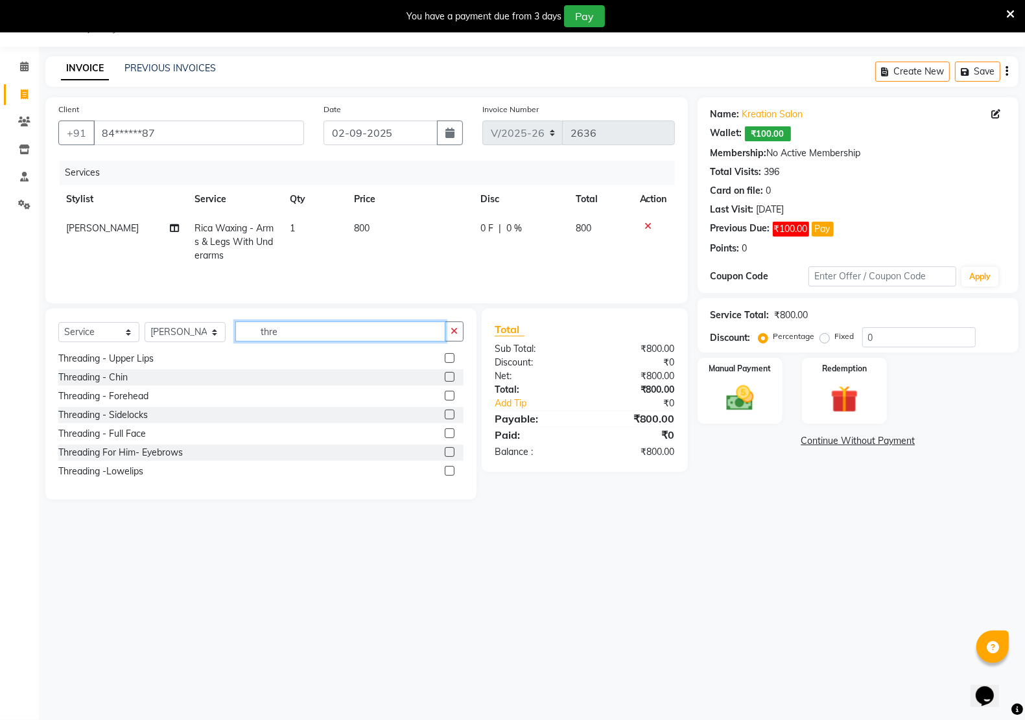
scroll to position [0, 0]
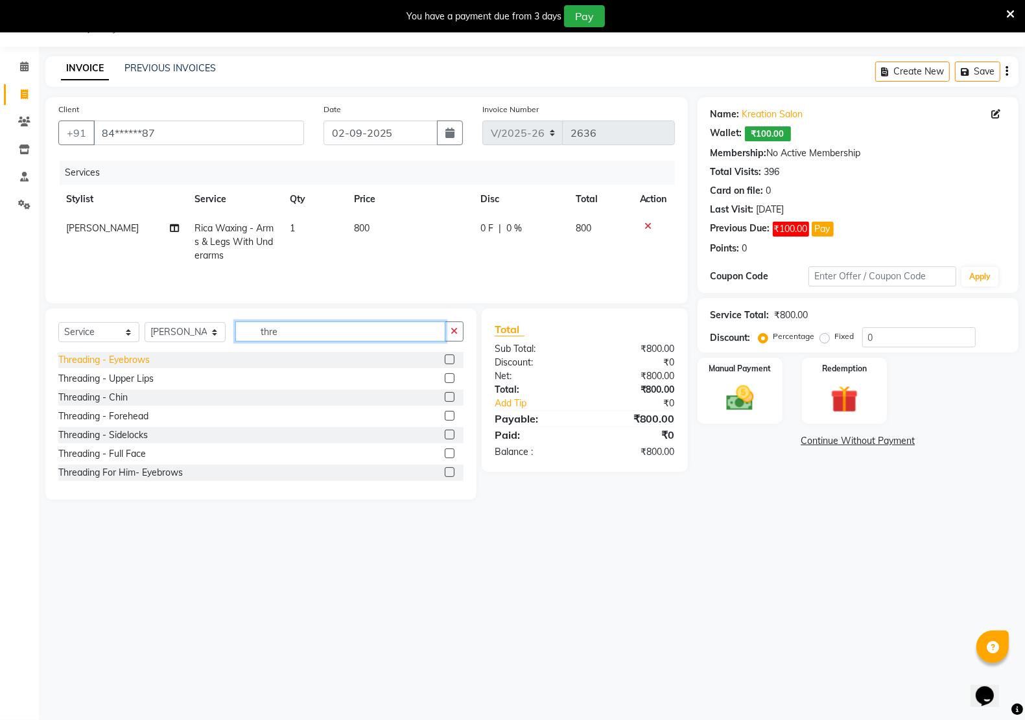
type input "thre"
click at [141, 357] on div "Threading - Eyebrows" at bounding box center [103, 360] width 91 height 14
checkbox input "false"
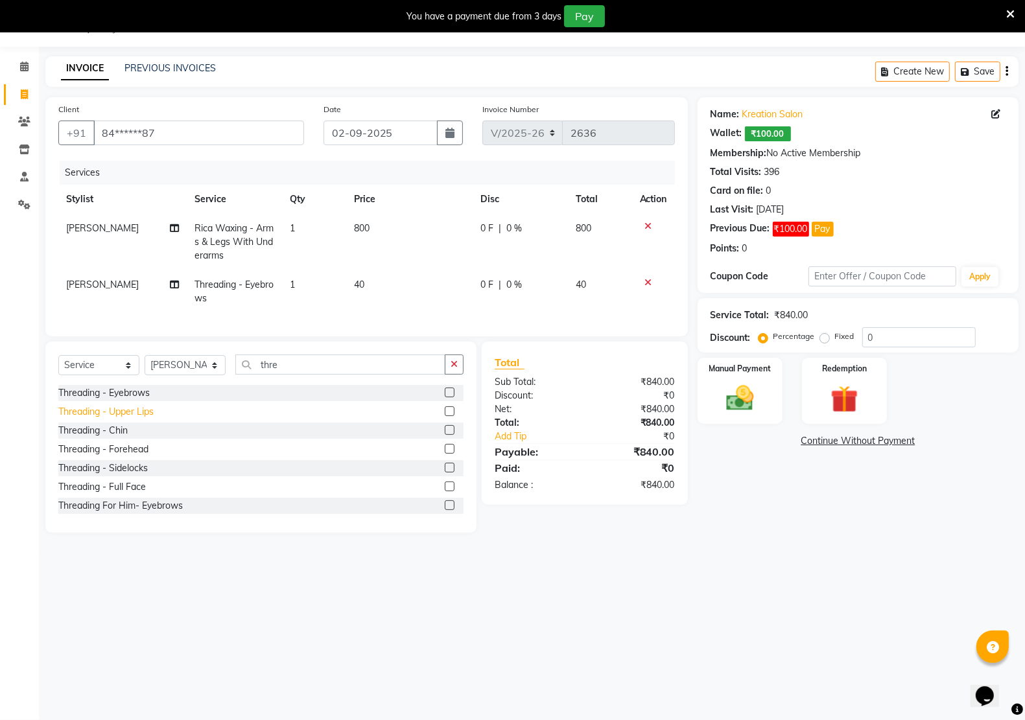
click at [147, 419] on div "Threading - Upper Lips" at bounding box center [105, 412] width 95 height 14
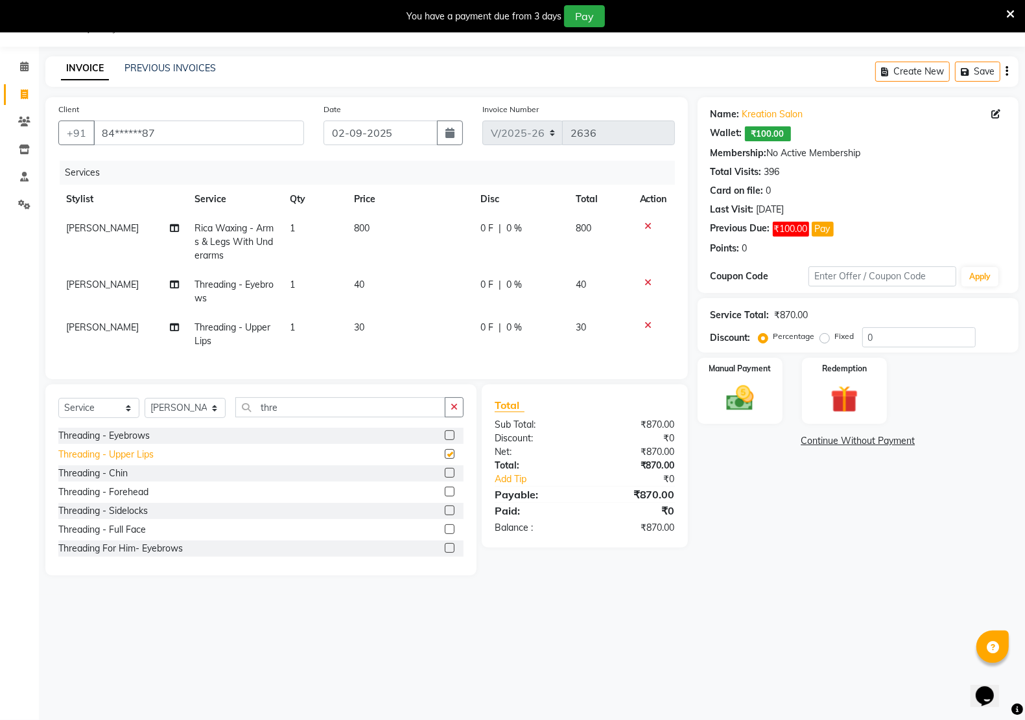
checkbox input "false"
click at [752, 402] on img at bounding box center [740, 398] width 46 height 32
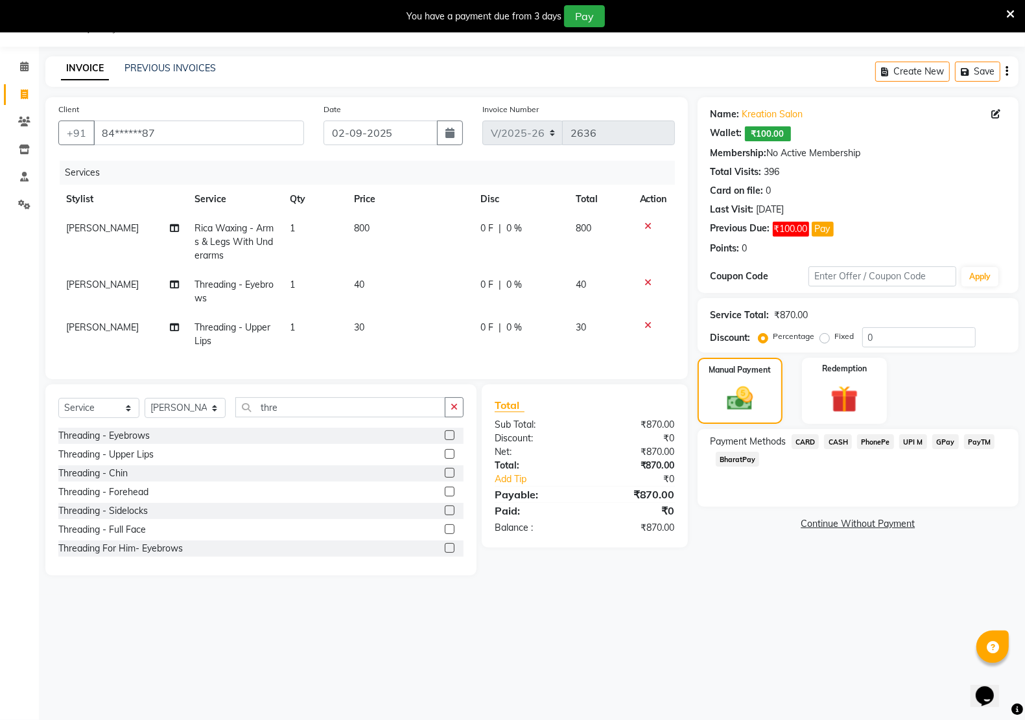
click at [915, 445] on span "UPI M" at bounding box center [913, 441] width 28 height 15
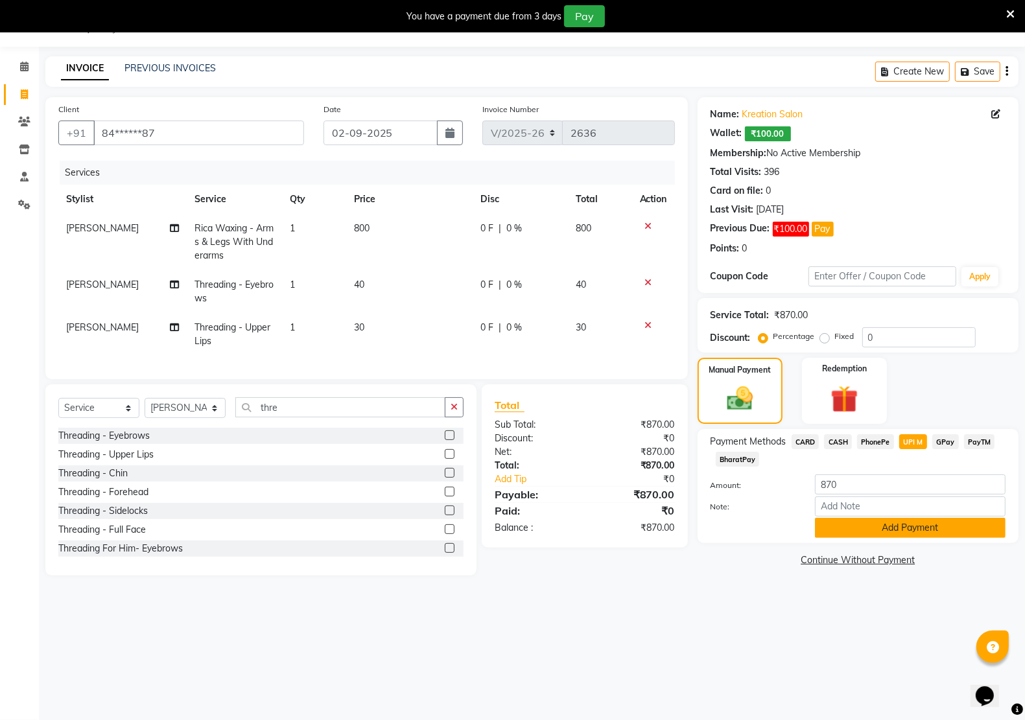
click at [896, 527] on button "Add Payment" at bounding box center [910, 528] width 191 height 20
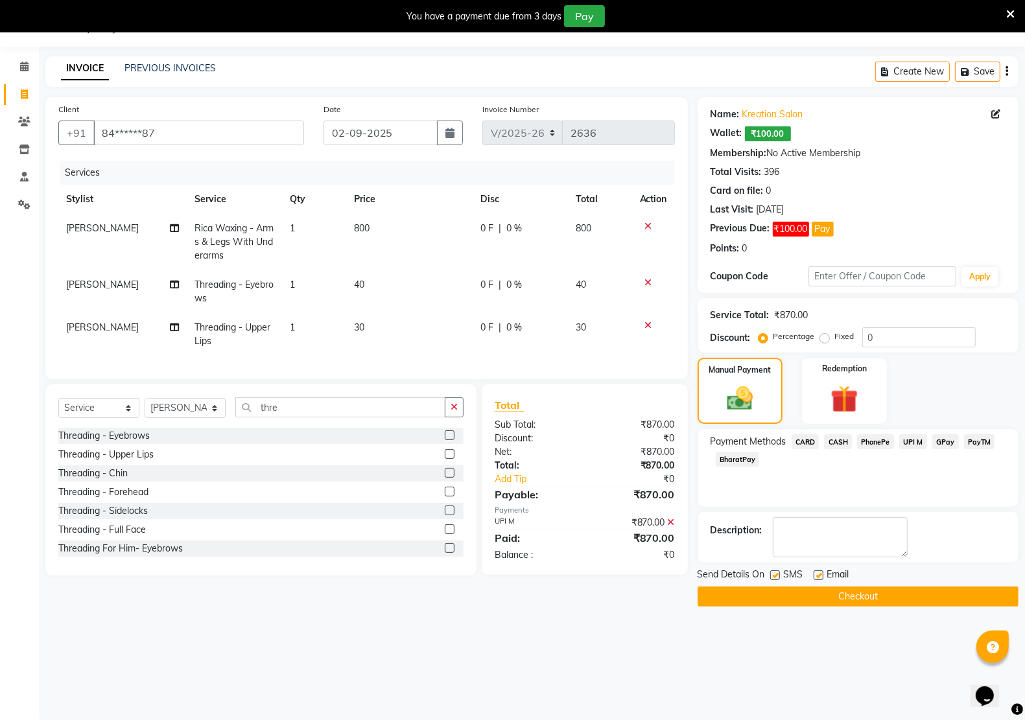
click at [816, 573] on label at bounding box center [819, 576] width 10 height 10
click at [816, 573] on input "checkbox" at bounding box center [818, 576] width 8 height 8
checkbox input "false"
click at [777, 578] on label at bounding box center [775, 576] width 10 height 10
click at [777, 578] on input "checkbox" at bounding box center [774, 576] width 8 height 8
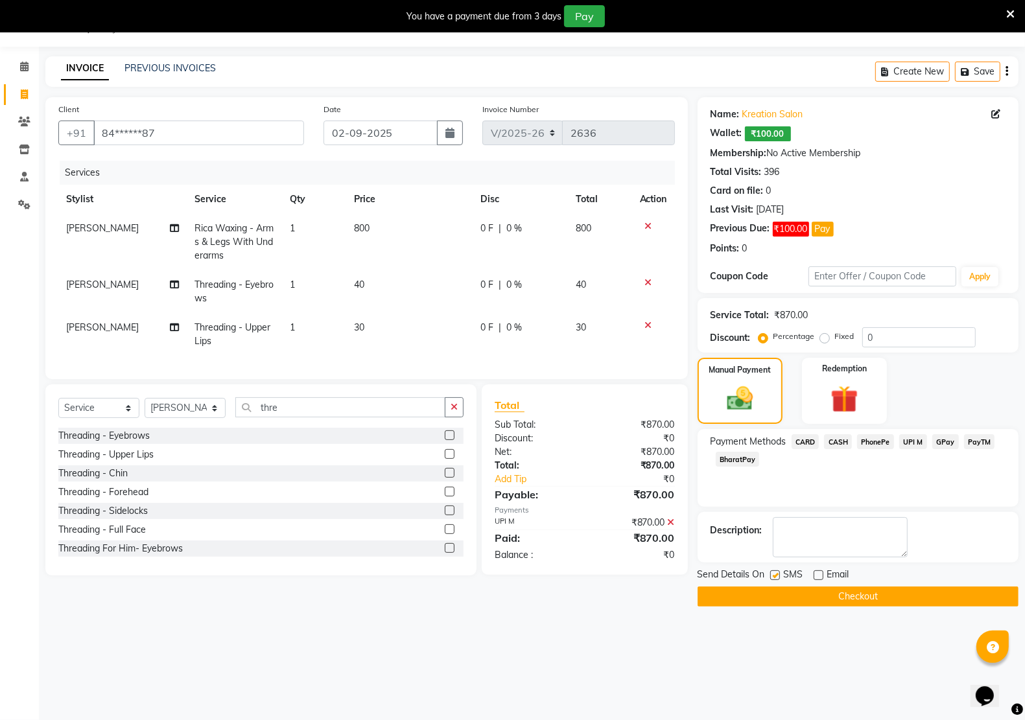
checkbox input "false"
click at [798, 595] on button "Checkout" at bounding box center [858, 597] width 321 height 20
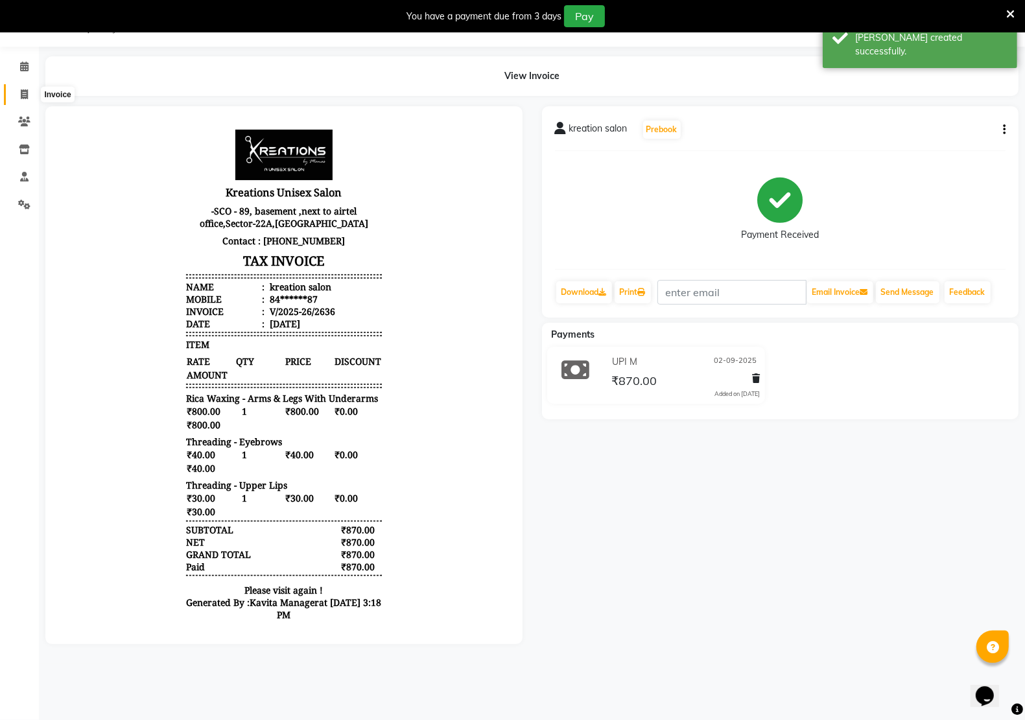
click at [19, 93] on span at bounding box center [24, 95] width 23 height 15
select select "service"
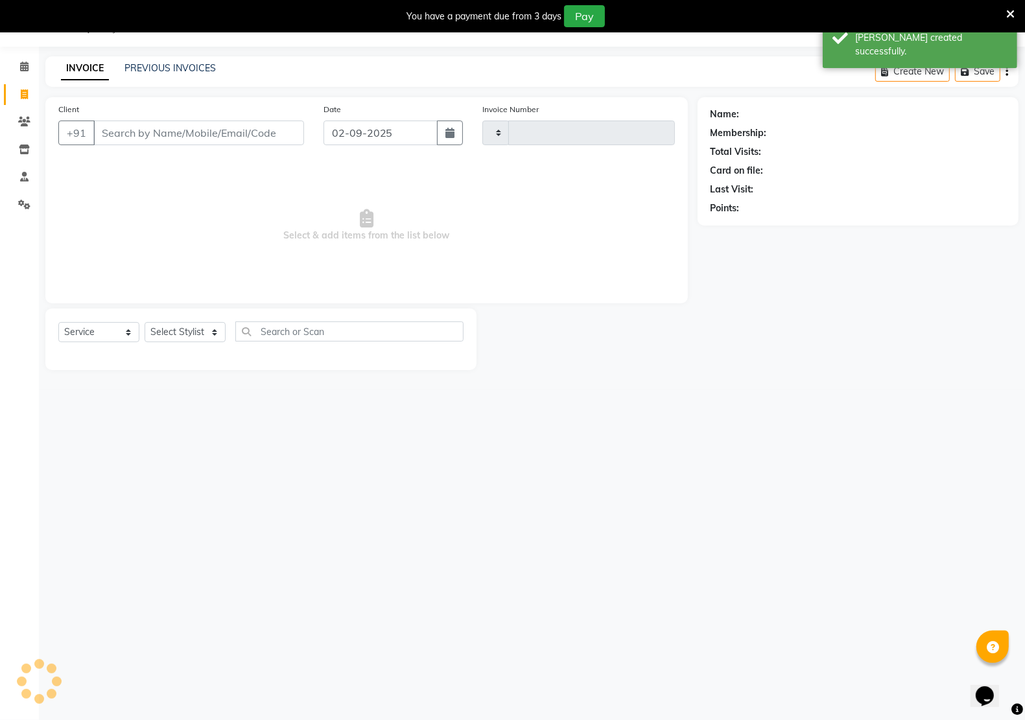
type input "2637"
select select "6170"
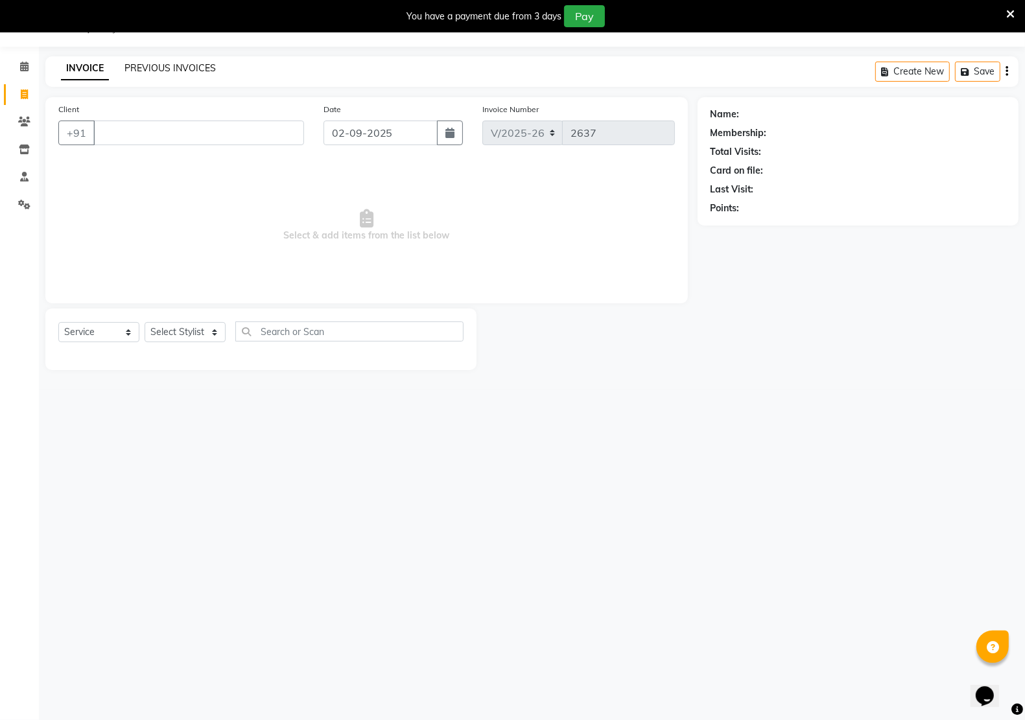
click at [159, 65] on link "PREVIOUS INVOICES" at bounding box center [169, 68] width 91 height 12
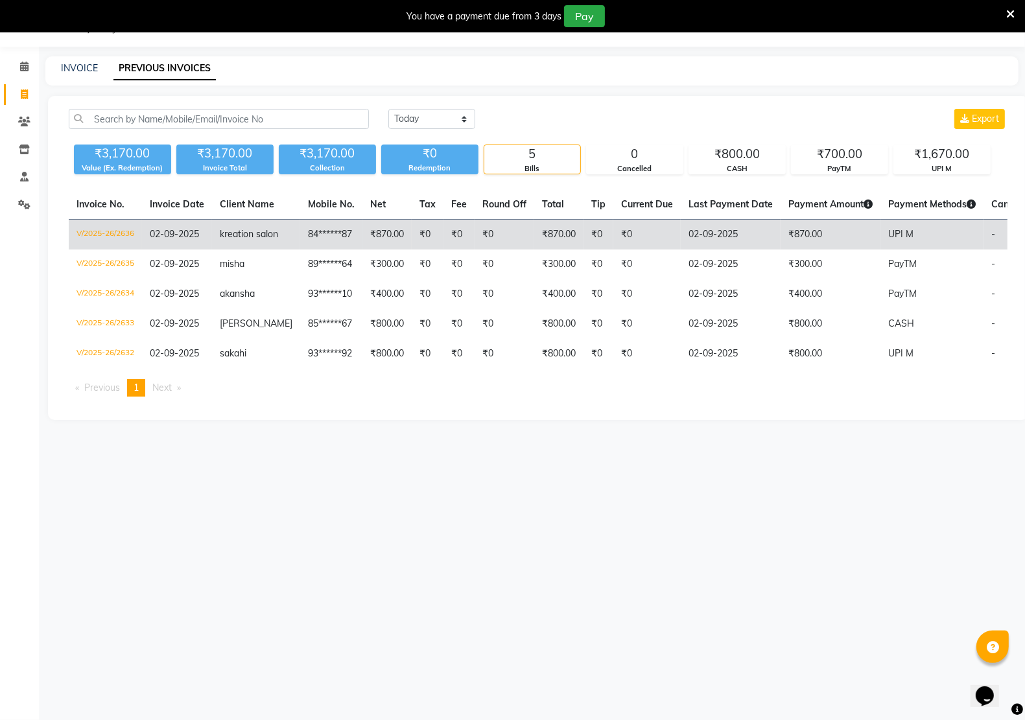
click at [378, 235] on td "₹870.00" at bounding box center [386, 235] width 49 height 30
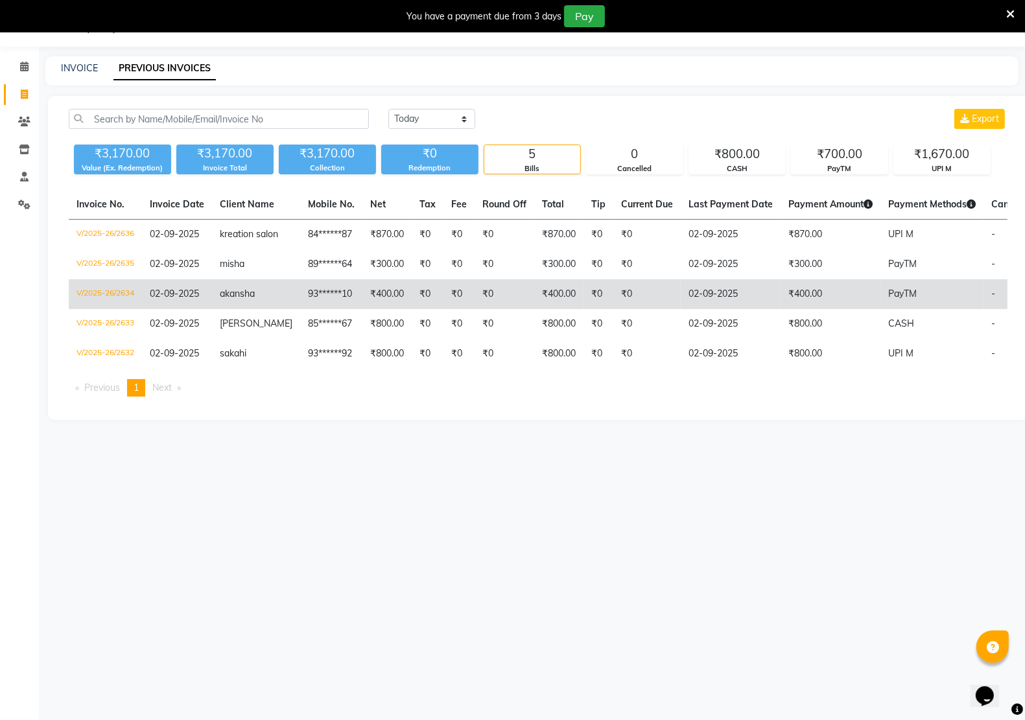
click at [234, 300] on span "akansha" at bounding box center [237, 294] width 35 height 12
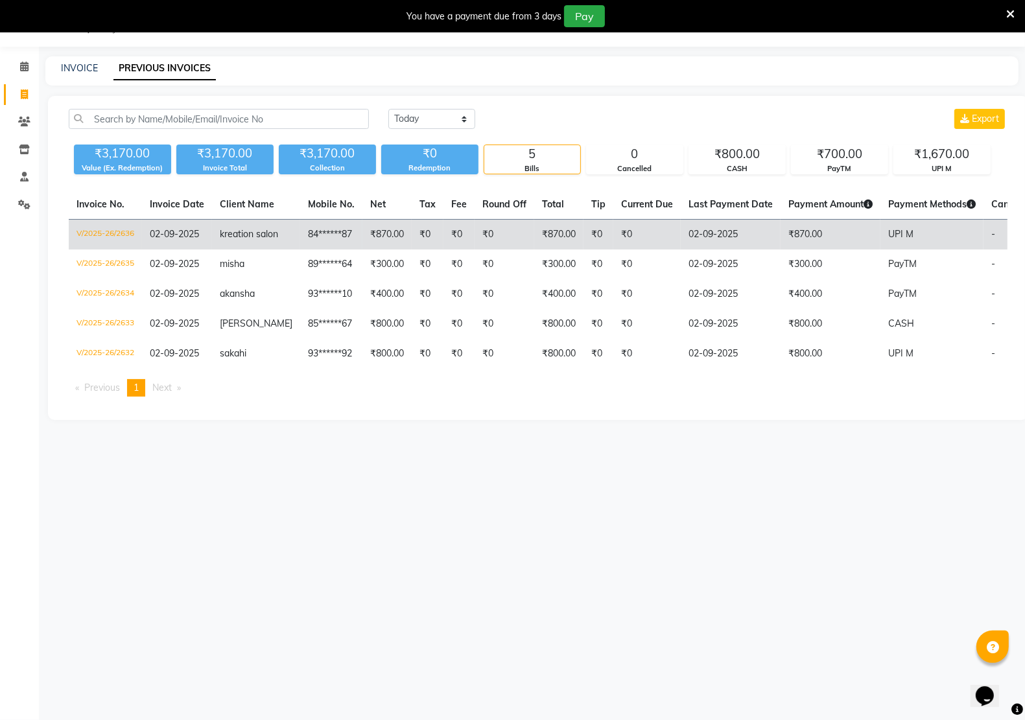
click at [313, 226] on td "84******87" at bounding box center [331, 235] width 62 height 30
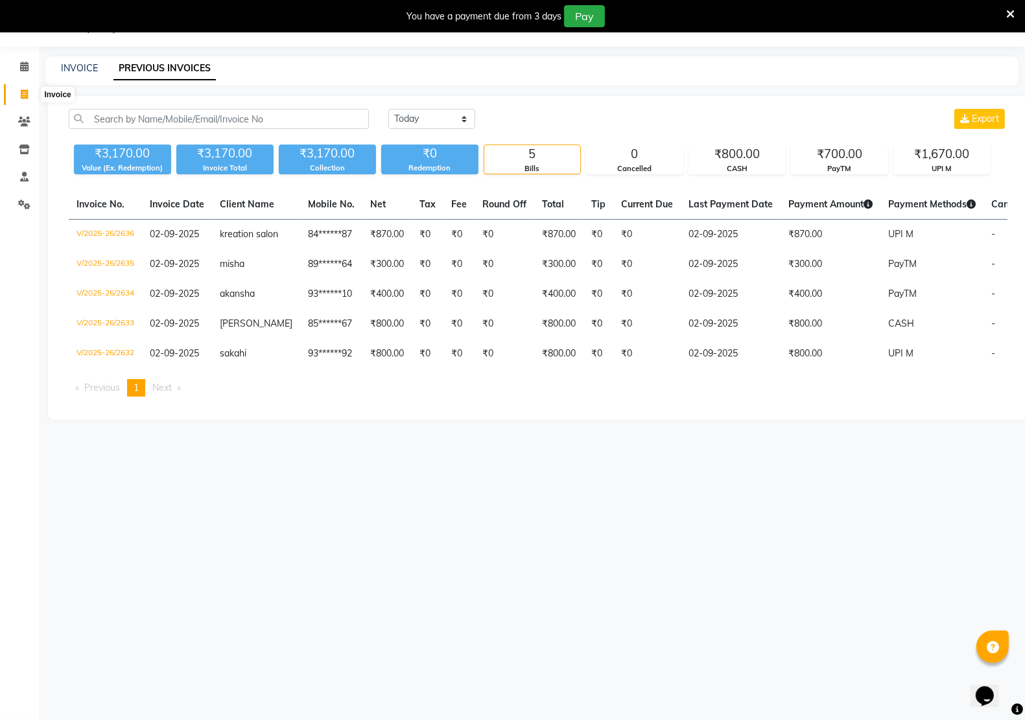
click at [25, 94] on icon at bounding box center [24, 94] width 7 height 10
select select "6170"
select select "service"
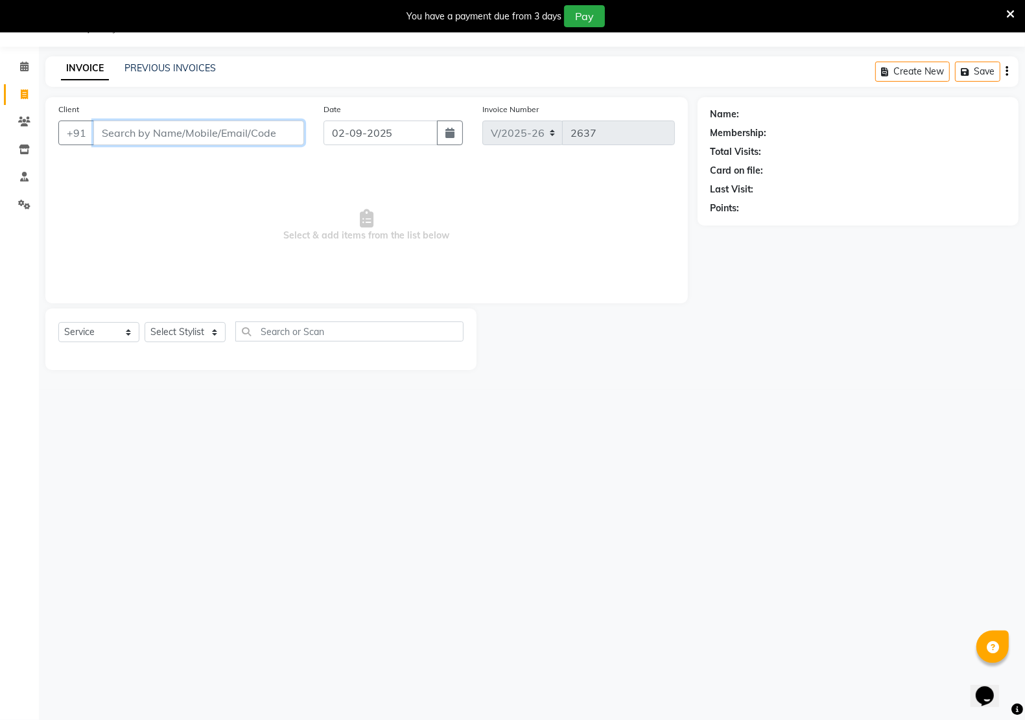
type input "9"
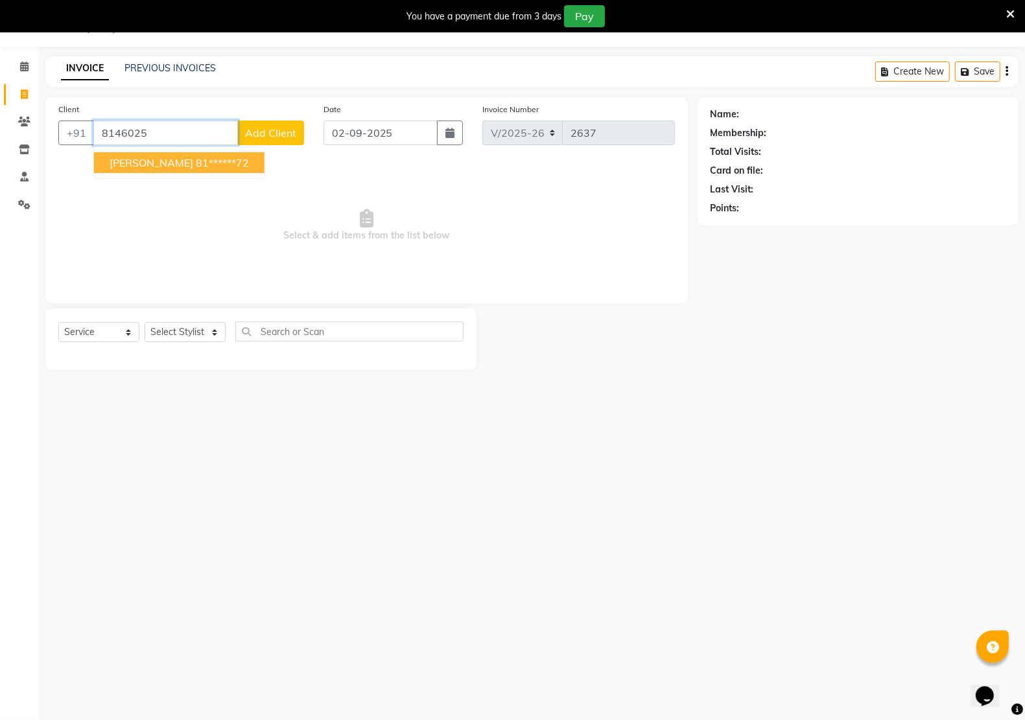
click at [196, 163] on ngb-highlight "81******72" at bounding box center [222, 162] width 53 height 13
type input "81******72"
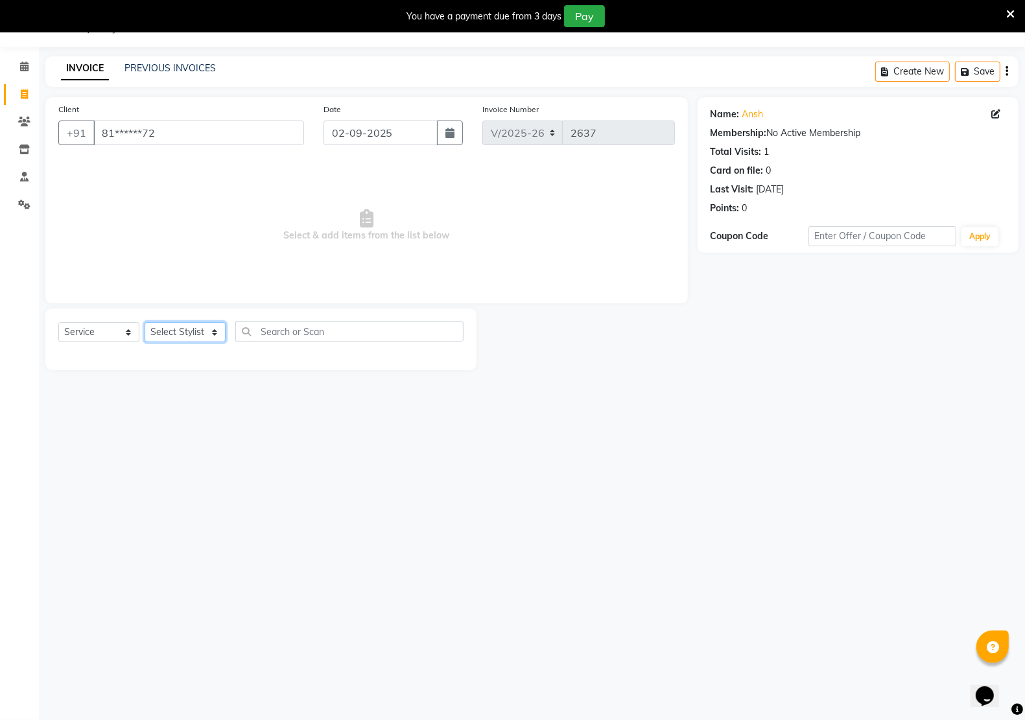
click at [179, 331] on select "Select Stylist [PERSON_NAME] Jeet Manager [PERSON_NAME] Manager [PERSON_NAME] S…" at bounding box center [185, 332] width 81 height 20
select select "88231"
click at [145, 322] on select "Select Stylist [PERSON_NAME] Jeet Manager [PERSON_NAME] Manager [PERSON_NAME] S…" at bounding box center [185, 332] width 81 height 20
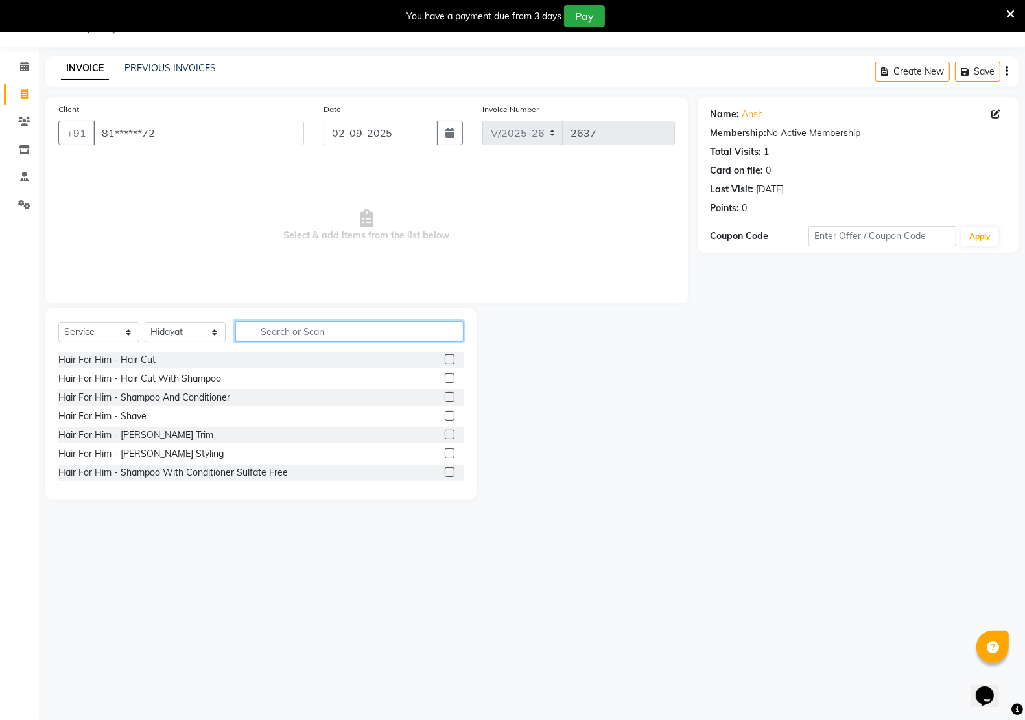
click at [280, 335] on input "text" at bounding box center [349, 332] width 228 height 20
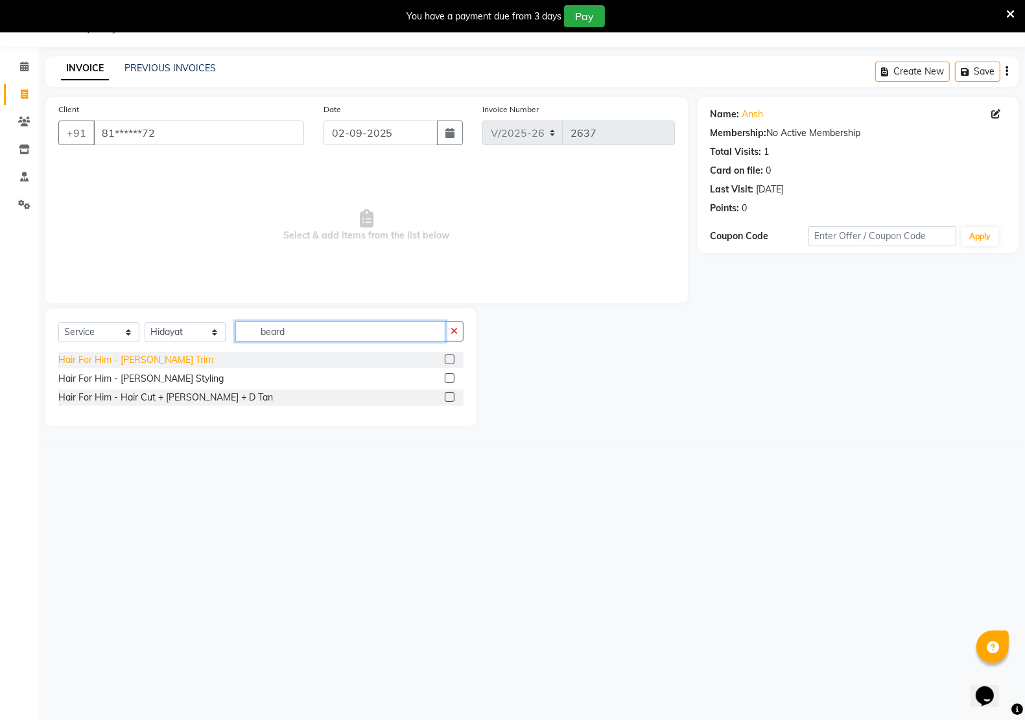
type input "beard"
click at [102, 363] on div "Hair For Him - [PERSON_NAME] Trim" at bounding box center [135, 360] width 155 height 14
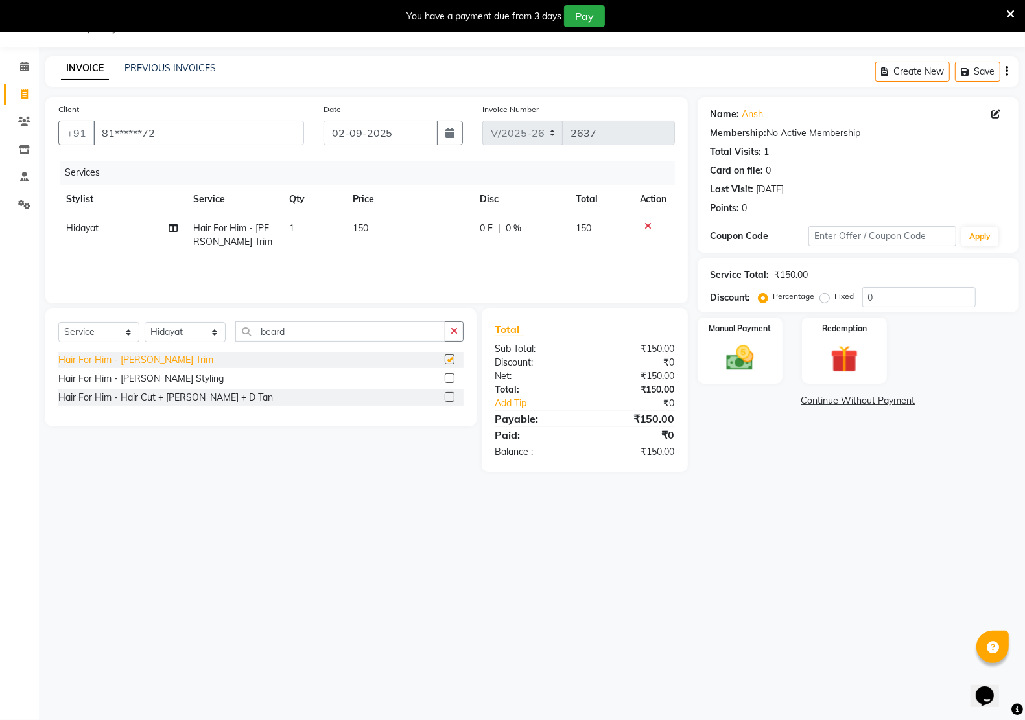
checkbox input "false"
click at [736, 364] on img at bounding box center [740, 358] width 46 height 32
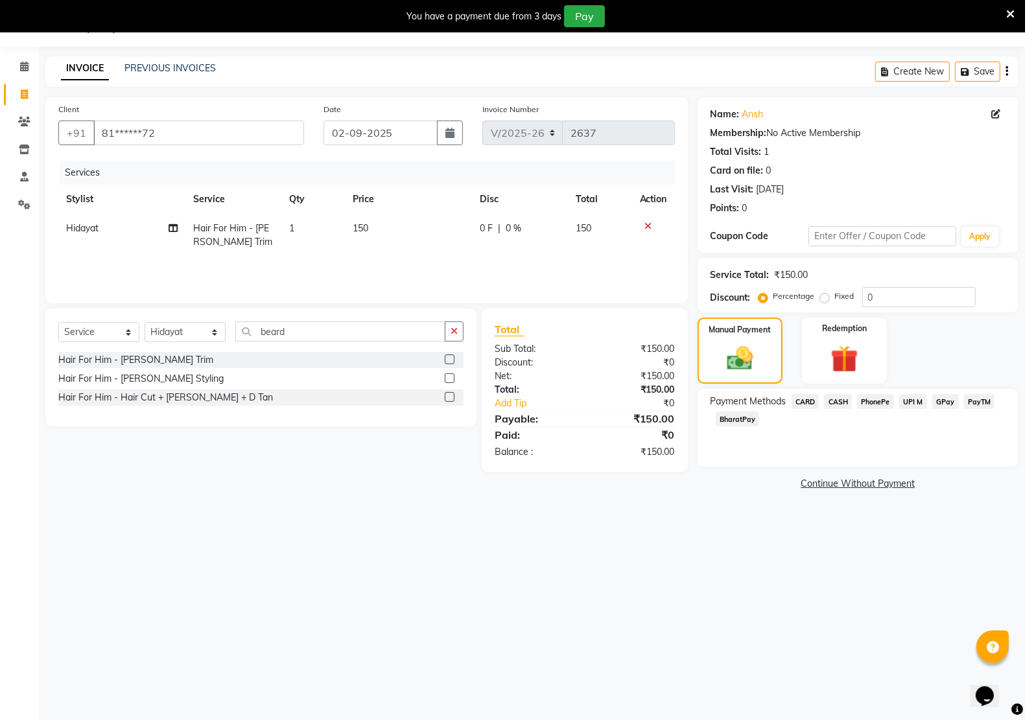
click at [984, 399] on span "PayTM" at bounding box center [979, 401] width 31 height 15
click at [855, 483] on button "Add Payment" at bounding box center [910, 488] width 191 height 20
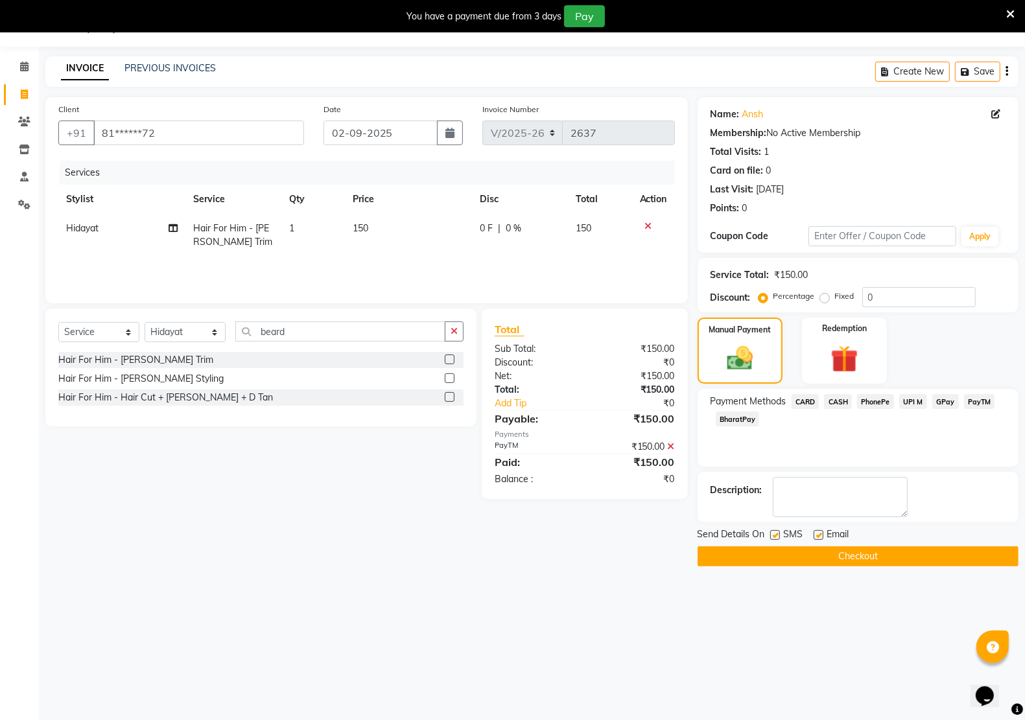
click at [822, 532] on label at bounding box center [819, 535] width 10 height 10
click at [822, 532] on input "checkbox" at bounding box center [818, 536] width 8 height 8
checkbox input "false"
click at [776, 536] on label at bounding box center [775, 535] width 10 height 10
click at [776, 536] on input "checkbox" at bounding box center [774, 536] width 8 height 8
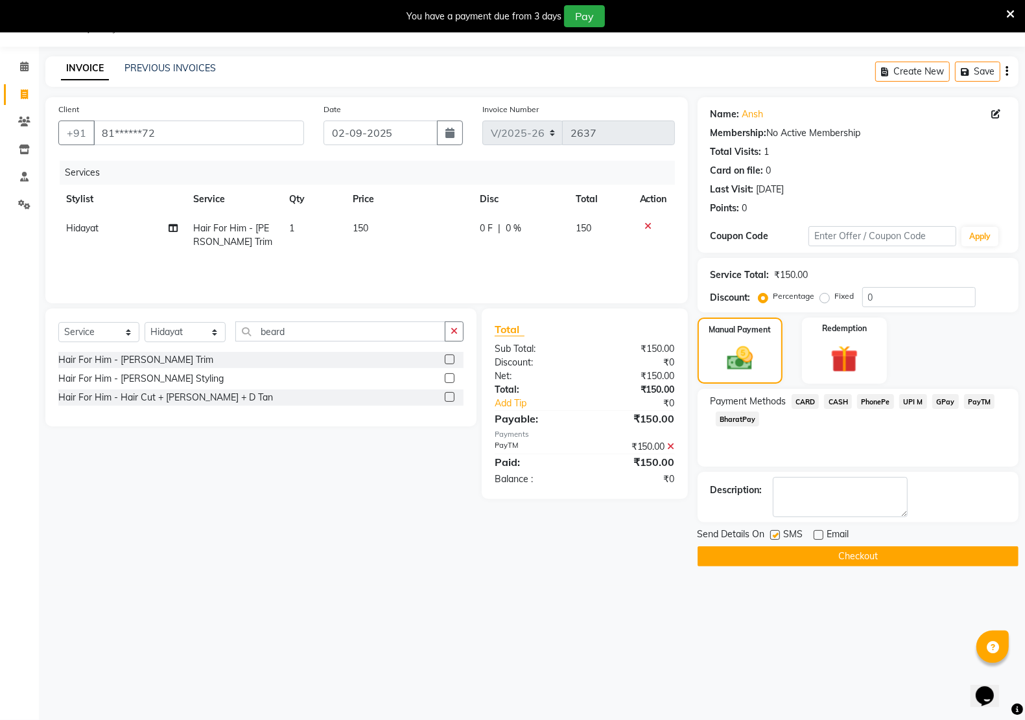
checkbox input "false"
click at [831, 558] on button "Checkout" at bounding box center [858, 557] width 321 height 20
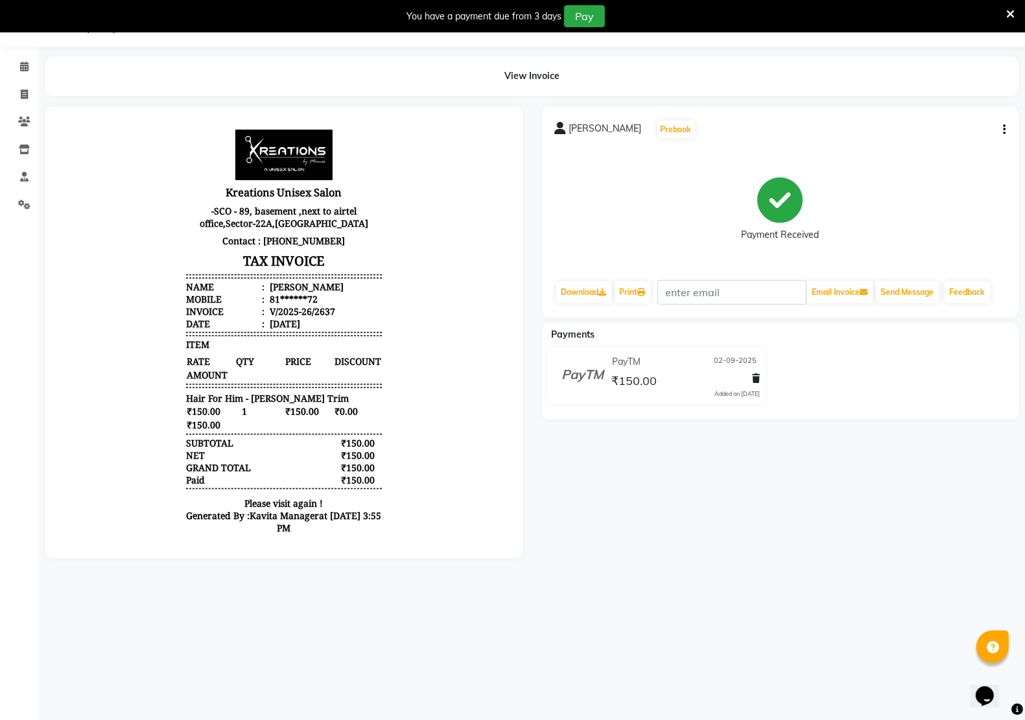
select select "service"
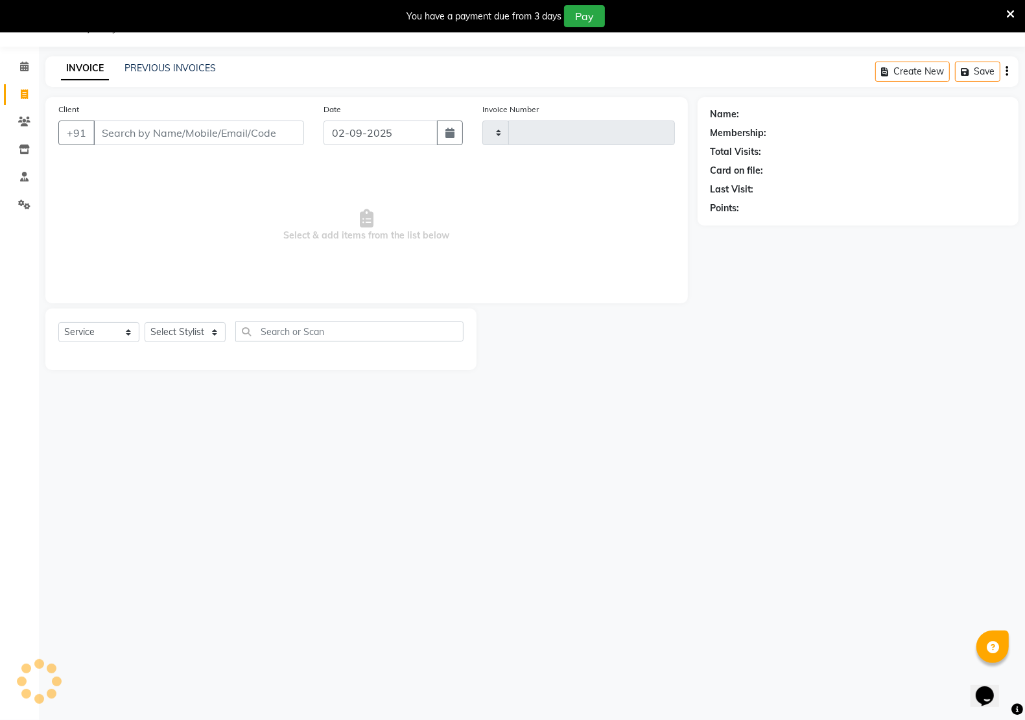
type input "2638"
select select "6170"
click at [156, 335] on select "Select Stylist" at bounding box center [185, 332] width 81 height 20
click at [324, 390] on div "08047224946 Select Location × Kreations Unisex Salon, Sector 22 Default Panel M…" at bounding box center [512, 360] width 1025 height 720
click at [195, 133] on input "Client" at bounding box center [198, 133] width 211 height 25
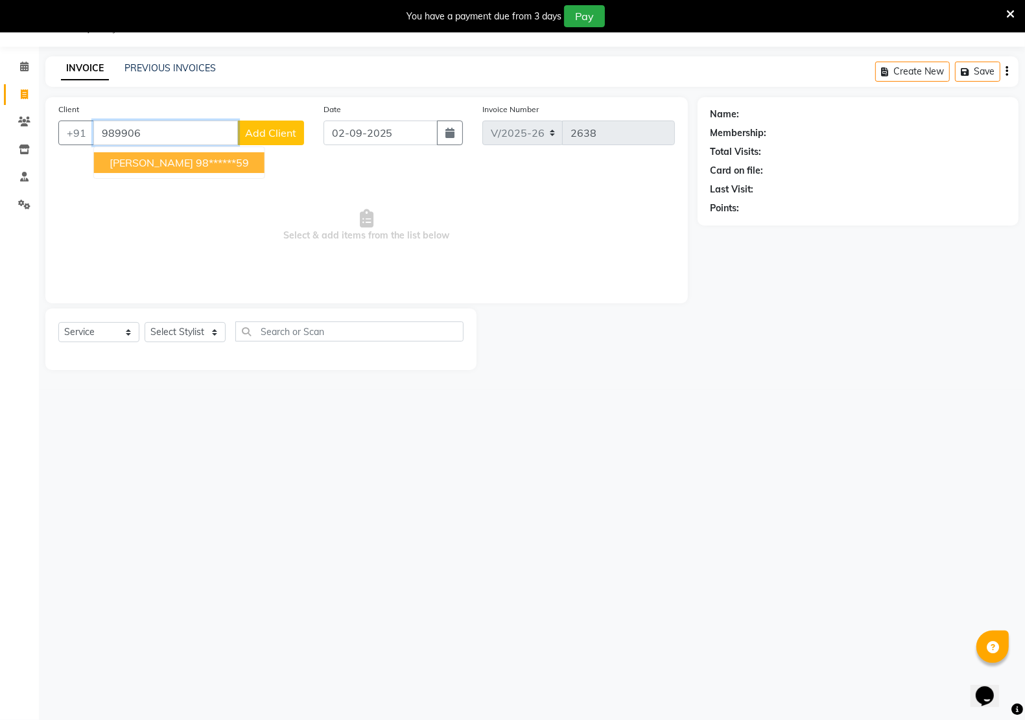
click at [196, 162] on ngb-highlight "98******59" at bounding box center [222, 162] width 53 height 13
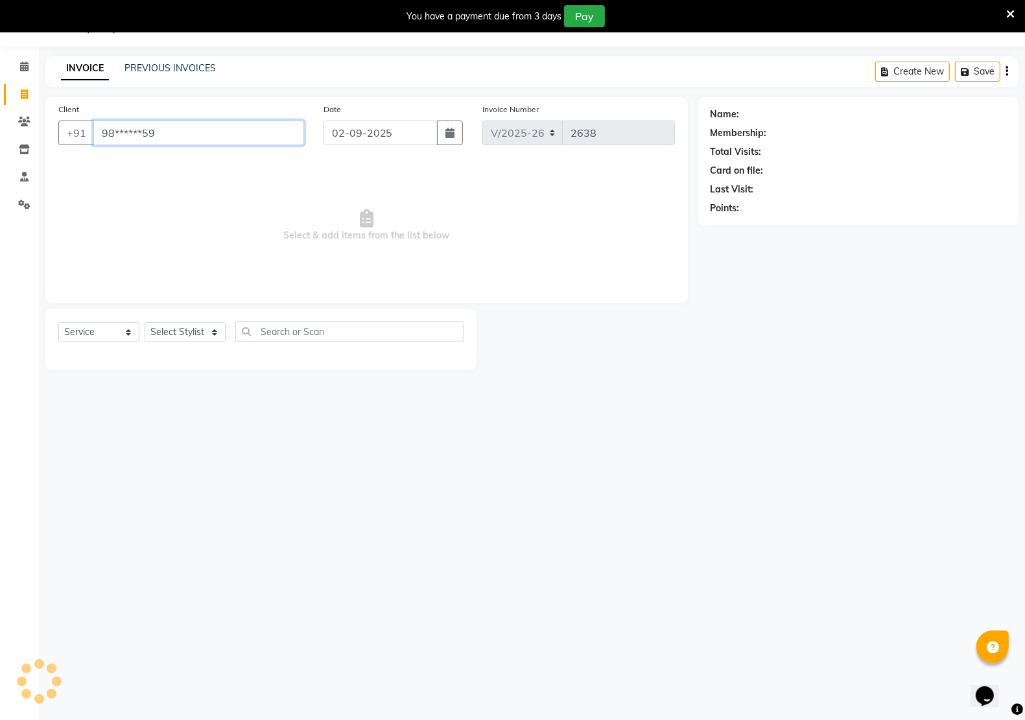
type input "98******59"
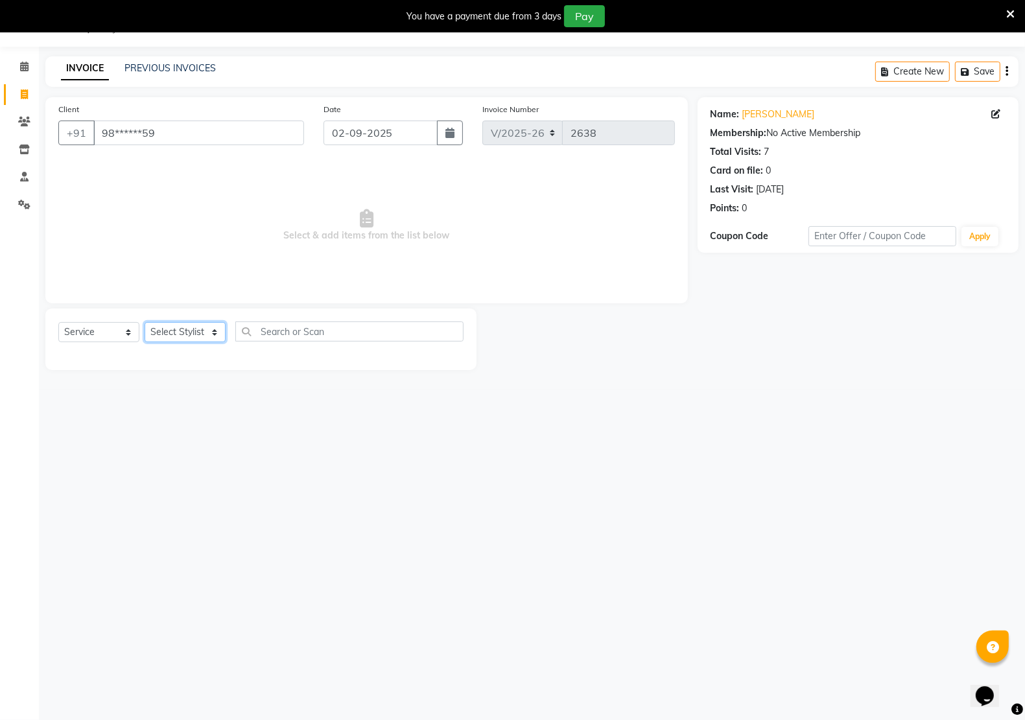
click at [203, 329] on select "Select Stylist [PERSON_NAME] Jeet Manager [PERSON_NAME] Manager [PERSON_NAME] S…" at bounding box center [185, 332] width 81 height 20
select select "69539"
click at [145, 322] on select "Select Stylist [PERSON_NAME] Jeet Manager [PERSON_NAME] Manager [PERSON_NAME] S…" at bounding box center [185, 332] width 81 height 20
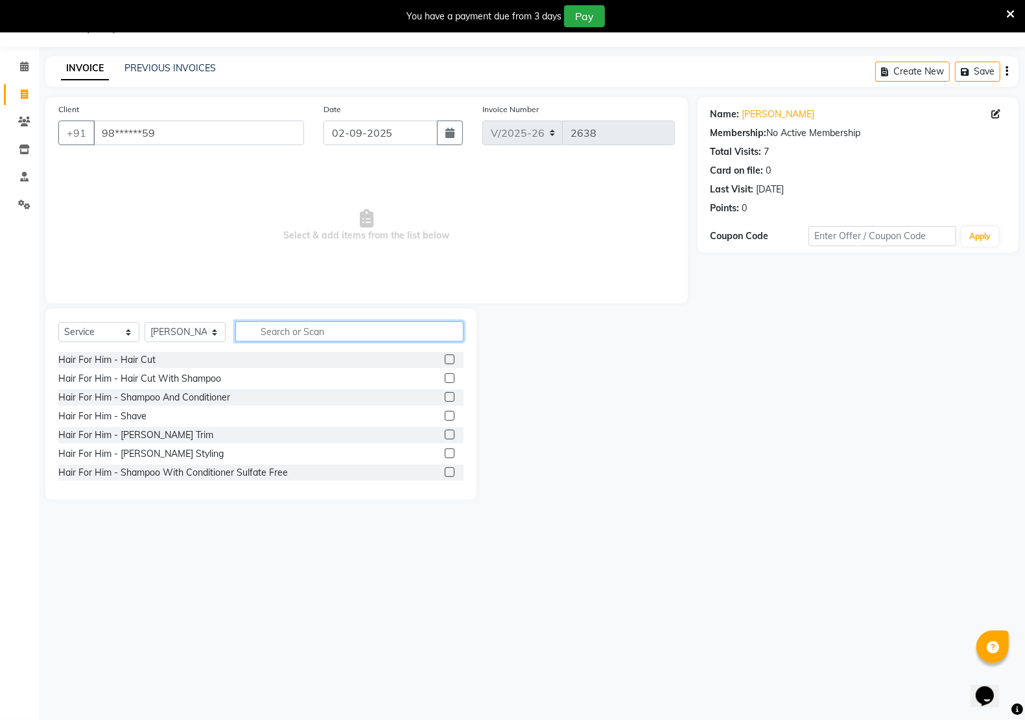
click at [302, 331] on input "text" at bounding box center [349, 332] width 228 height 20
type input "w"
type input "h"
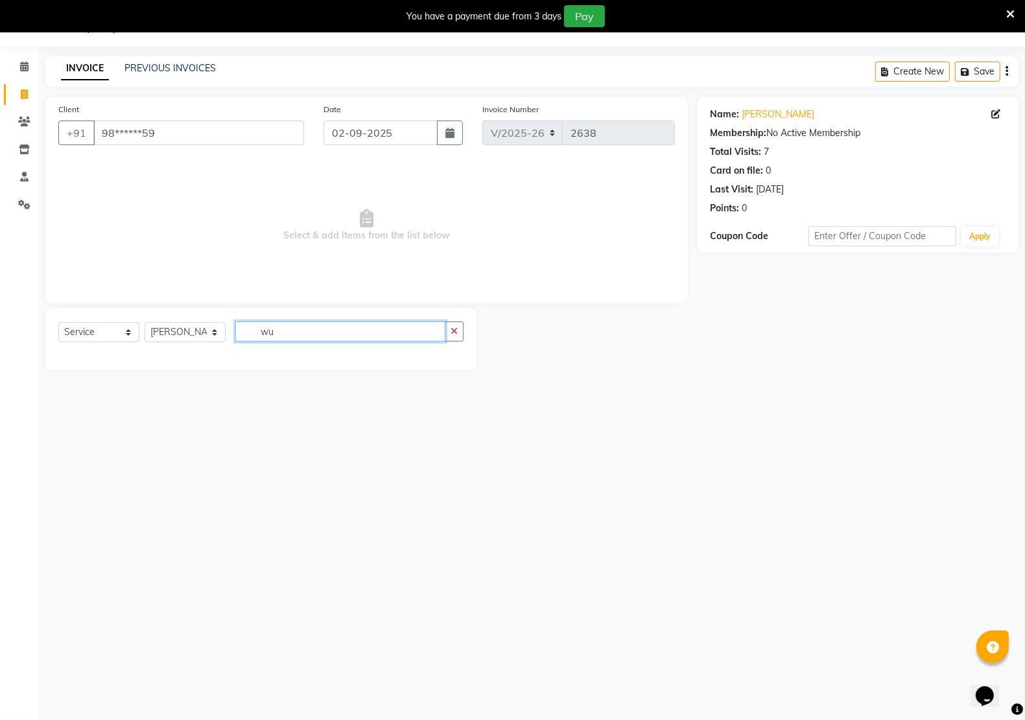
type input "w"
type input "v"
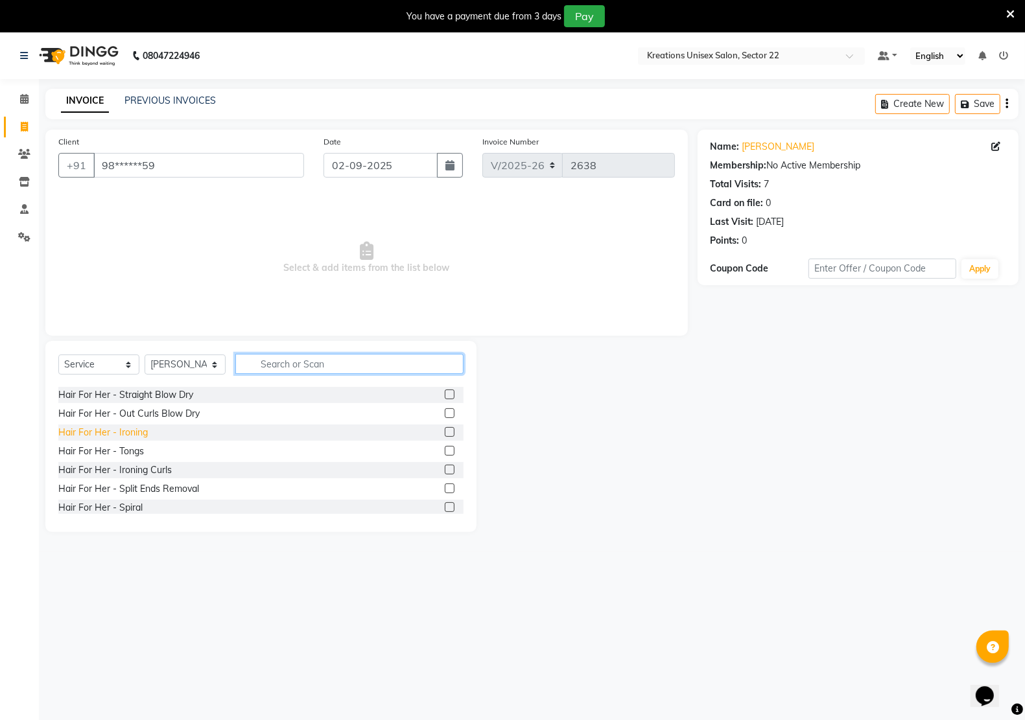
scroll to position [405, 0]
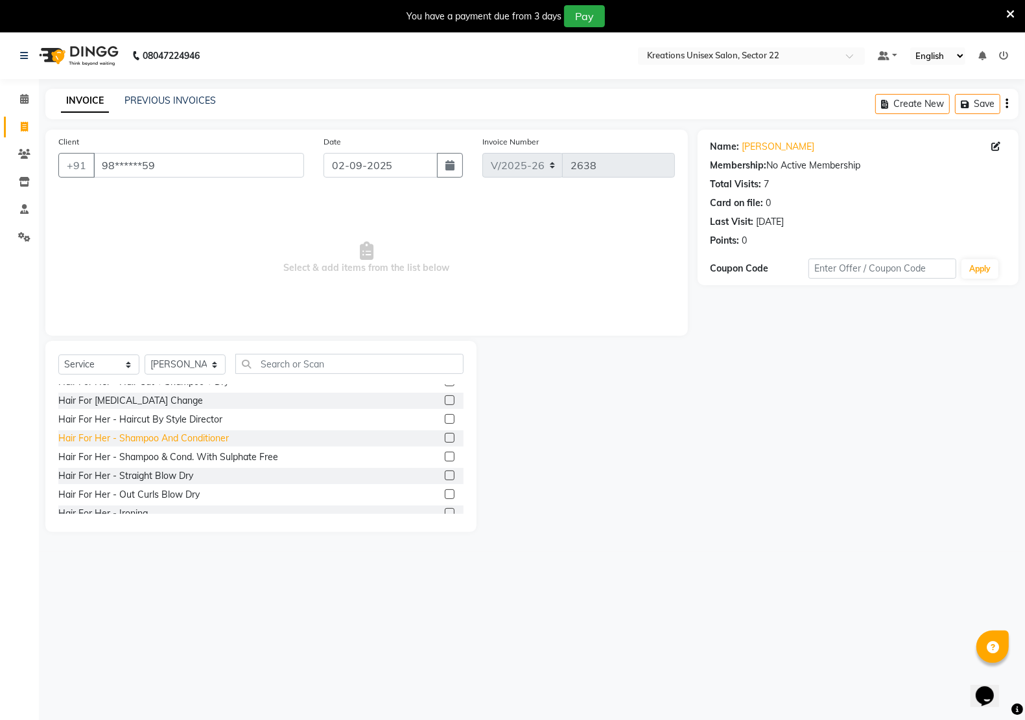
click at [145, 442] on div "Hair For Her - Shampoo And Conditioner" at bounding box center [143, 439] width 171 height 14
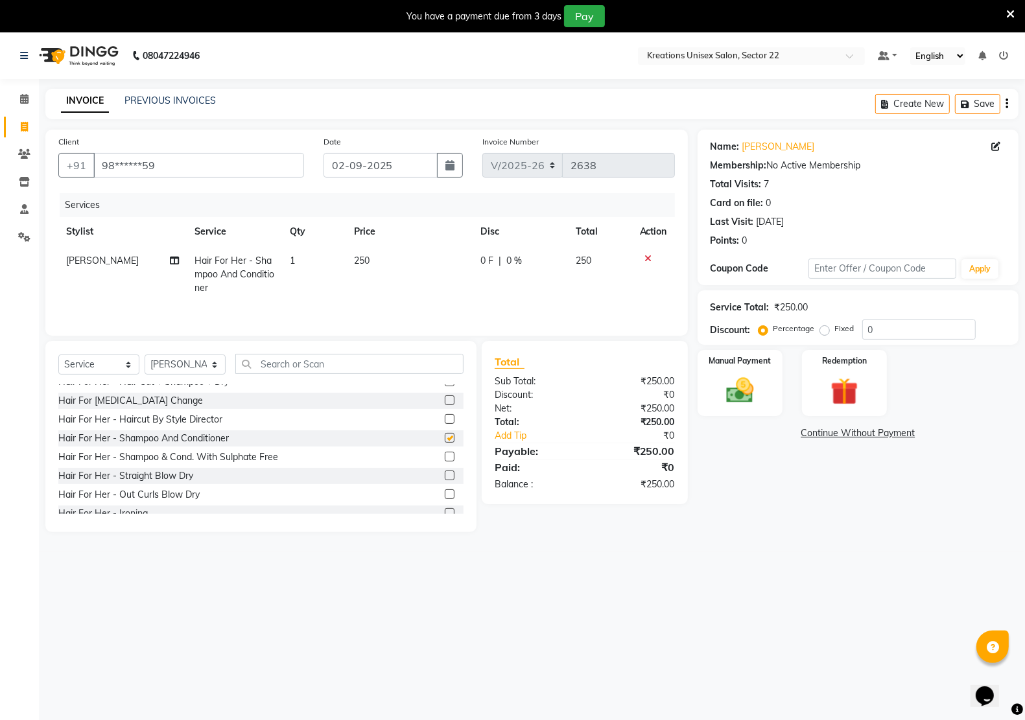
checkbox input "false"
click at [729, 394] on img at bounding box center [740, 390] width 46 height 32
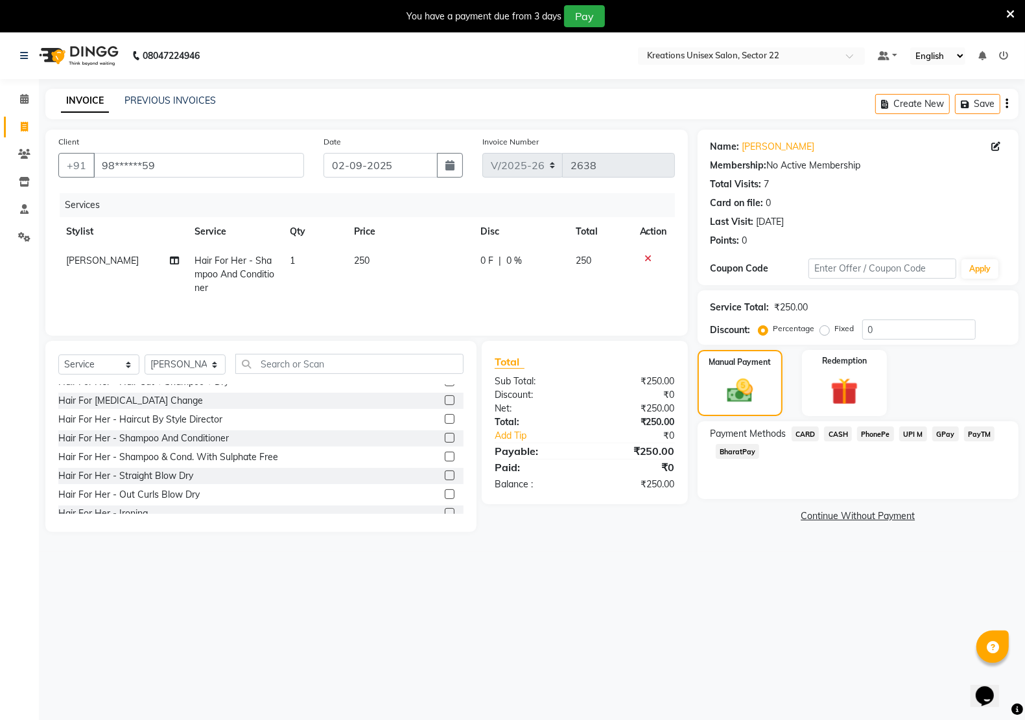
click at [835, 433] on span "CASH" at bounding box center [838, 434] width 28 height 15
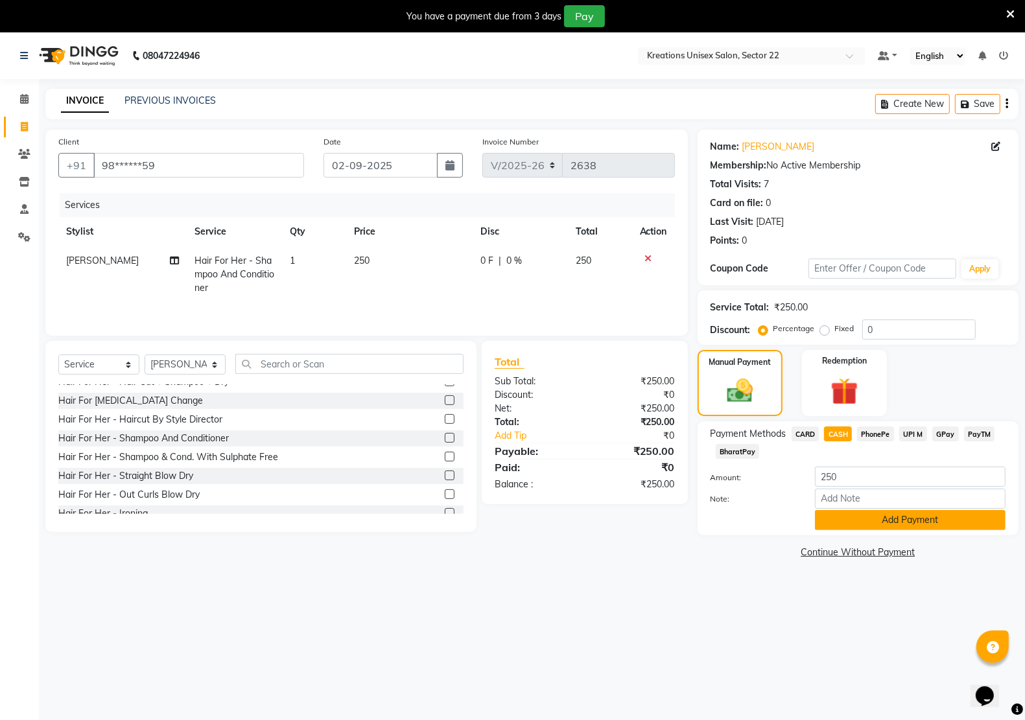
click at [849, 519] on button "Add Payment" at bounding box center [910, 520] width 191 height 20
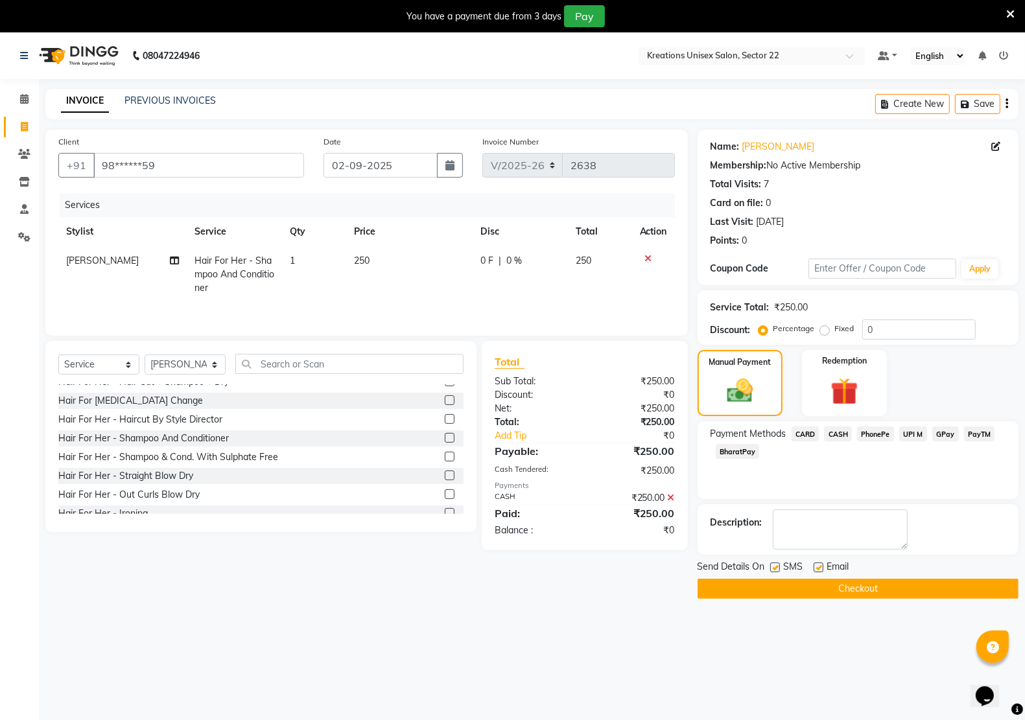
click at [817, 566] on label at bounding box center [819, 568] width 10 height 10
click at [817, 566] on input "checkbox" at bounding box center [818, 568] width 8 height 8
checkbox input "false"
click at [775, 565] on label at bounding box center [775, 568] width 10 height 10
click at [775, 565] on input "checkbox" at bounding box center [774, 568] width 8 height 8
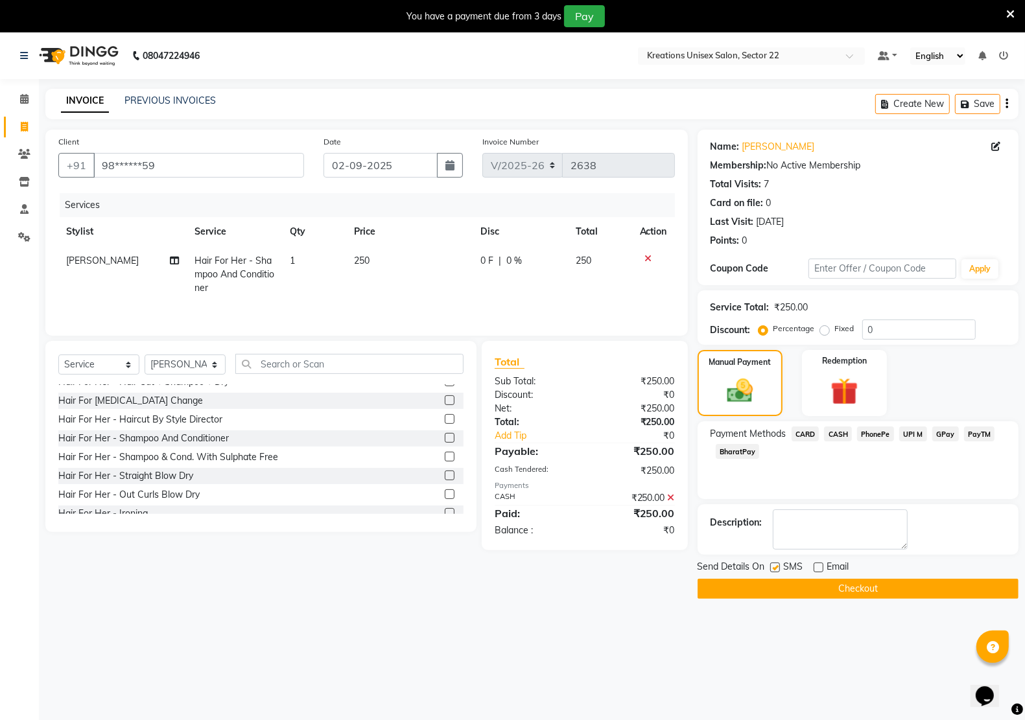
checkbox input "false"
click at [772, 588] on button "Checkout" at bounding box center [858, 589] width 321 height 20
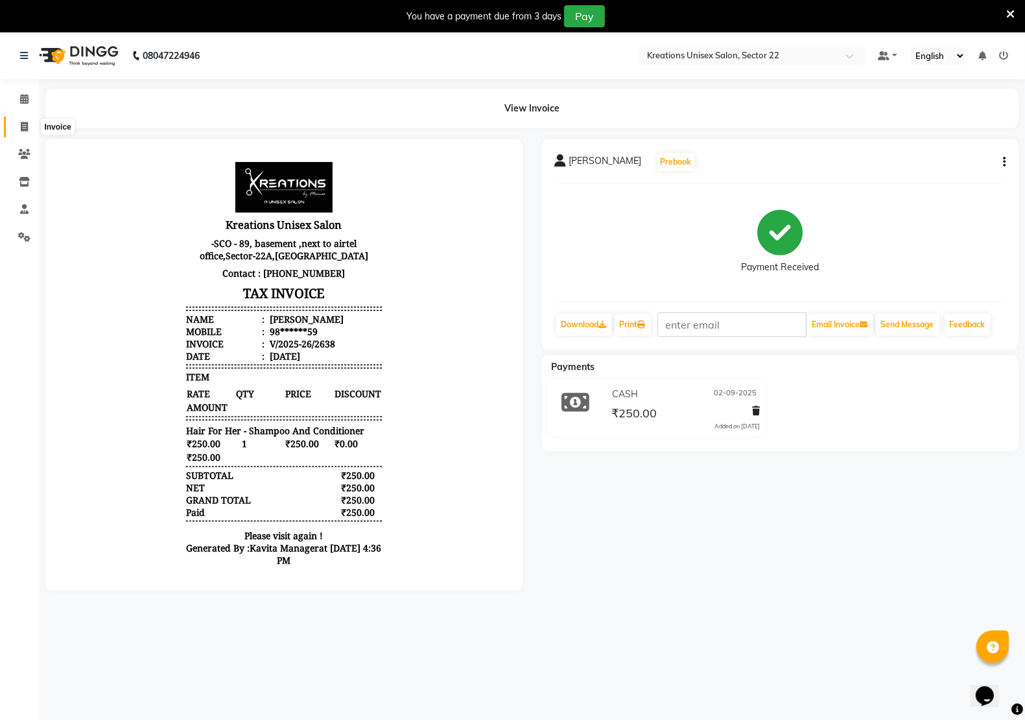
click at [21, 122] on span at bounding box center [24, 127] width 23 height 15
select select "service"
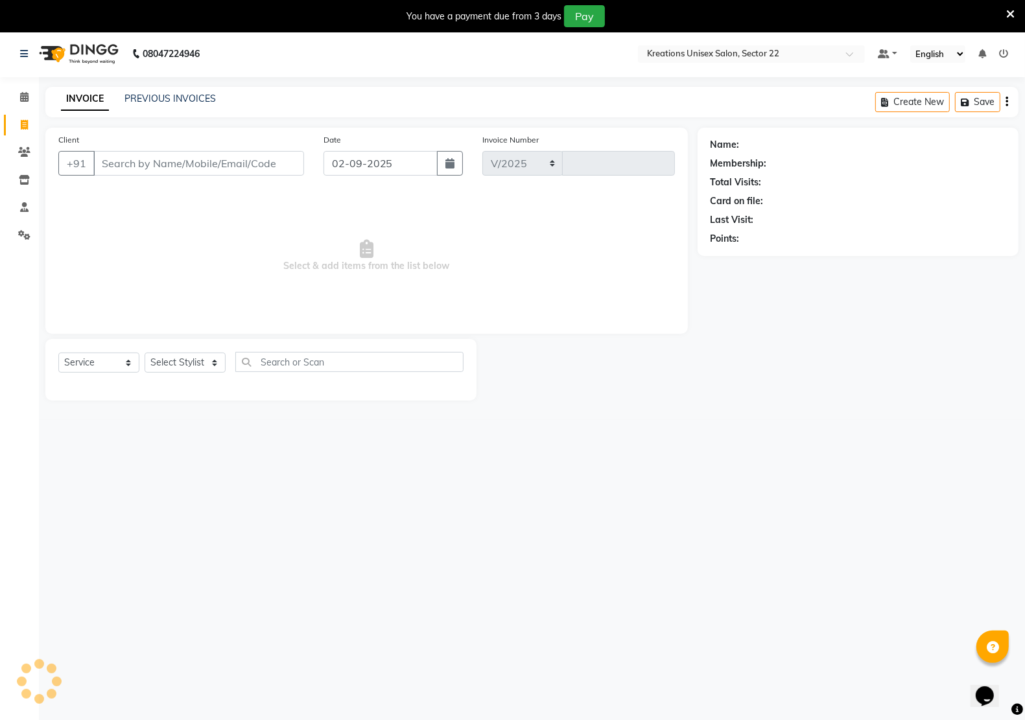
select select "6170"
type input "2639"
type input "8700723329"
click at [271, 164] on span "Add Client" at bounding box center [270, 162] width 51 height 13
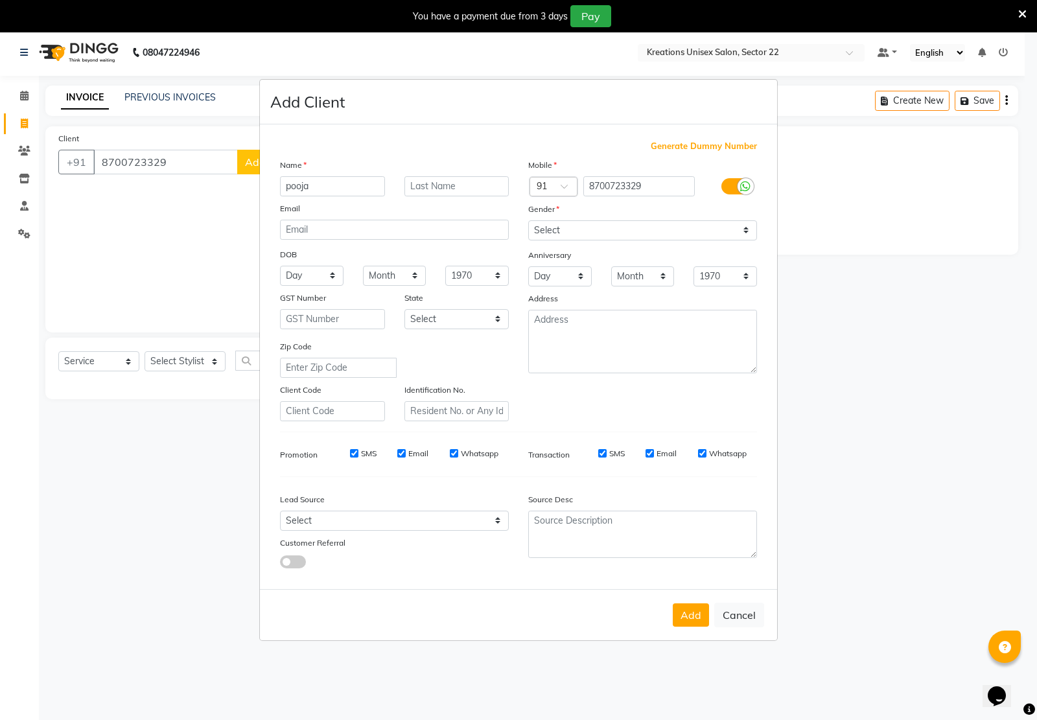
type input "pooja"
click at [606, 230] on select "Select [DEMOGRAPHIC_DATA] [DEMOGRAPHIC_DATA] Other Prefer Not To Say" at bounding box center [642, 230] width 229 height 20
select select "[DEMOGRAPHIC_DATA]"
click at [528, 222] on select "Select [DEMOGRAPHIC_DATA] [DEMOGRAPHIC_DATA] Other Prefer Not To Say" at bounding box center [642, 230] width 229 height 20
click at [687, 614] on button "Add" at bounding box center [691, 615] width 36 height 23
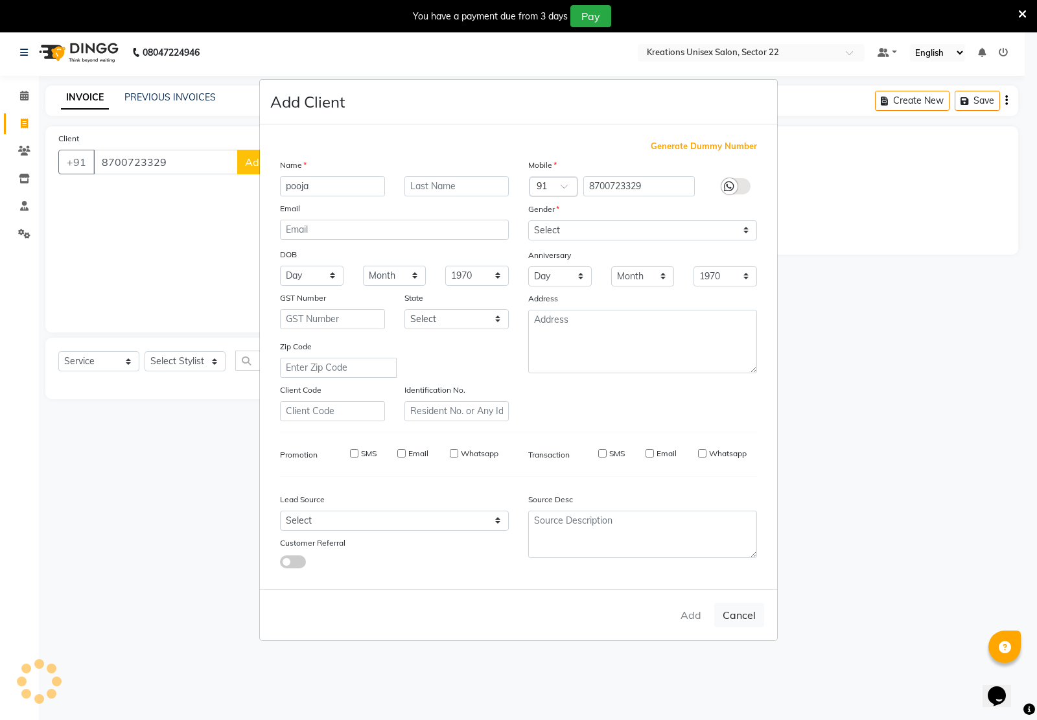
type input "87******29"
select select
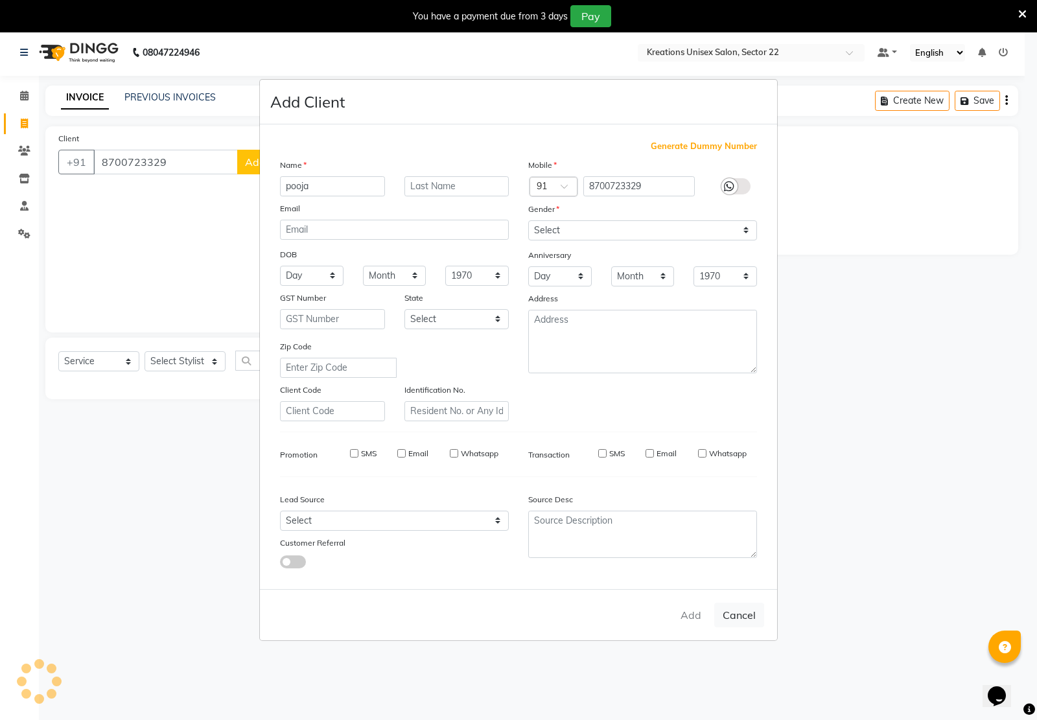
select select
checkbox input "false"
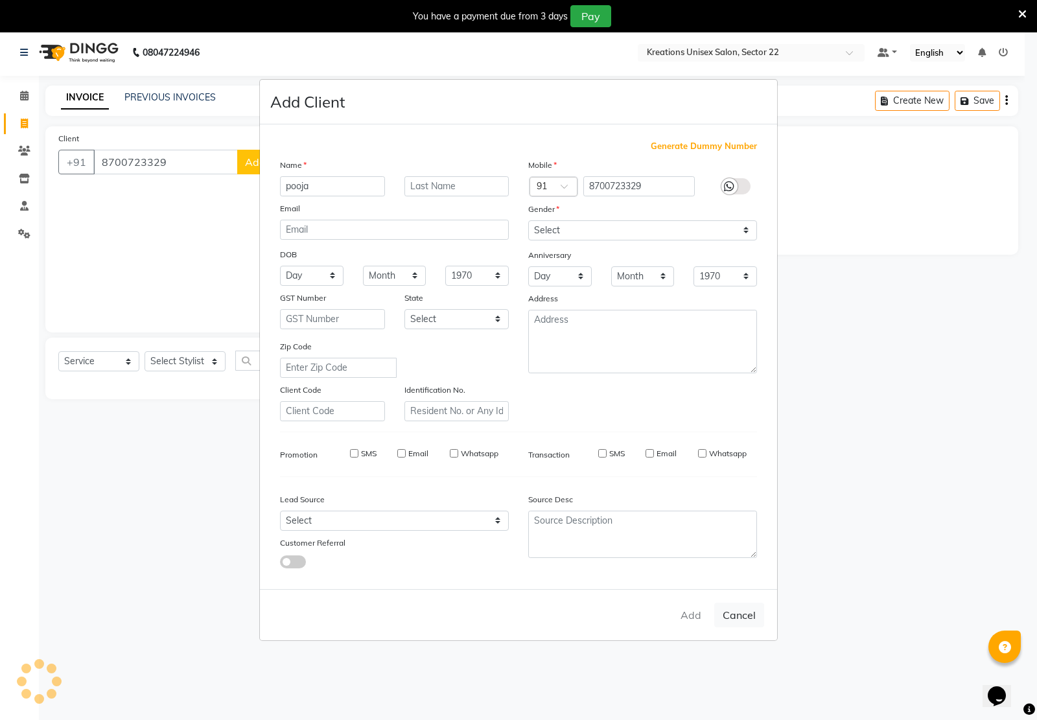
checkbox input "false"
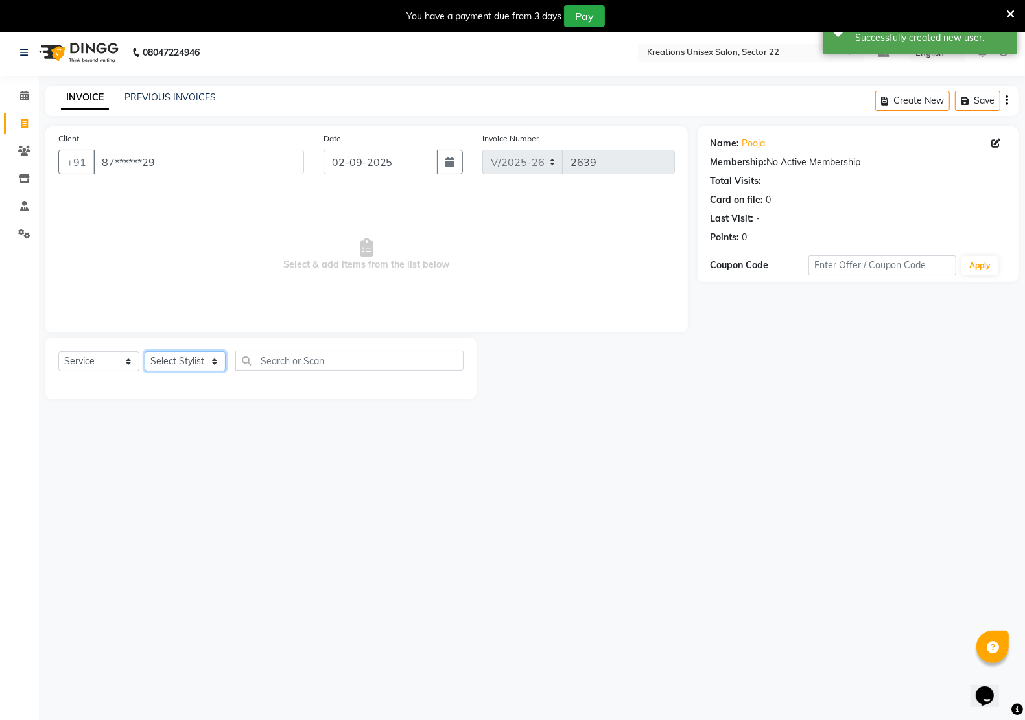
click at [180, 361] on select "Select Stylist [PERSON_NAME] Jeet Manager [PERSON_NAME] Manager [PERSON_NAME] S…" at bounding box center [185, 361] width 81 height 20
select select "65998"
click at [145, 351] on select "Select Stylist [PERSON_NAME] Jeet Manager [PERSON_NAME] Manager [PERSON_NAME] S…" at bounding box center [185, 361] width 81 height 20
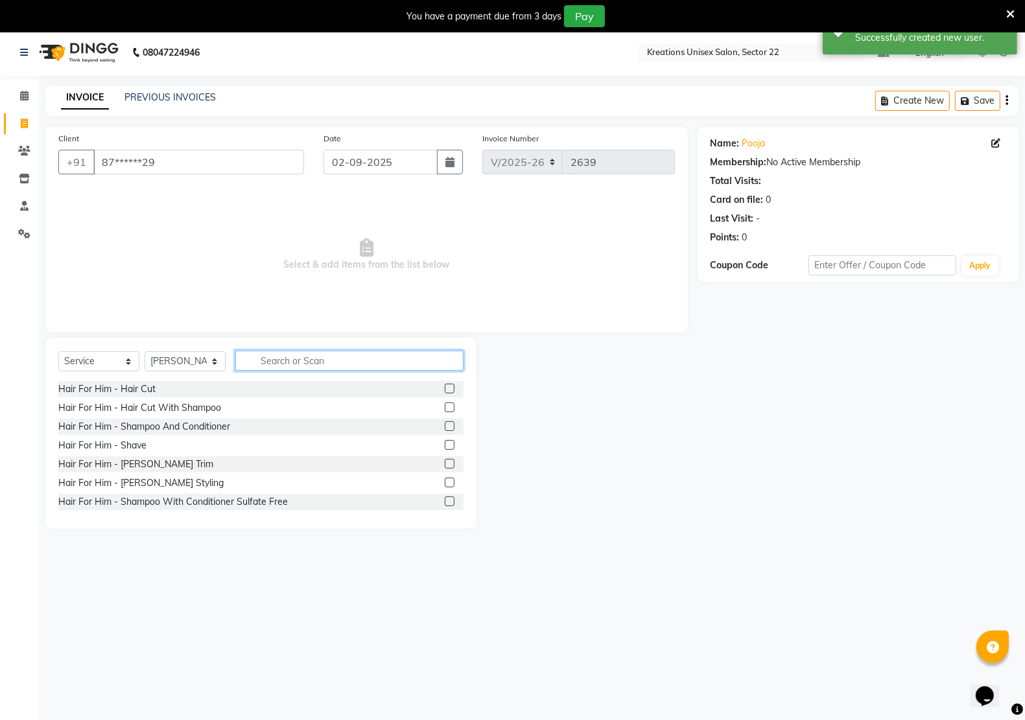
click at [300, 364] on input "text" at bounding box center [349, 361] width 228 height 20
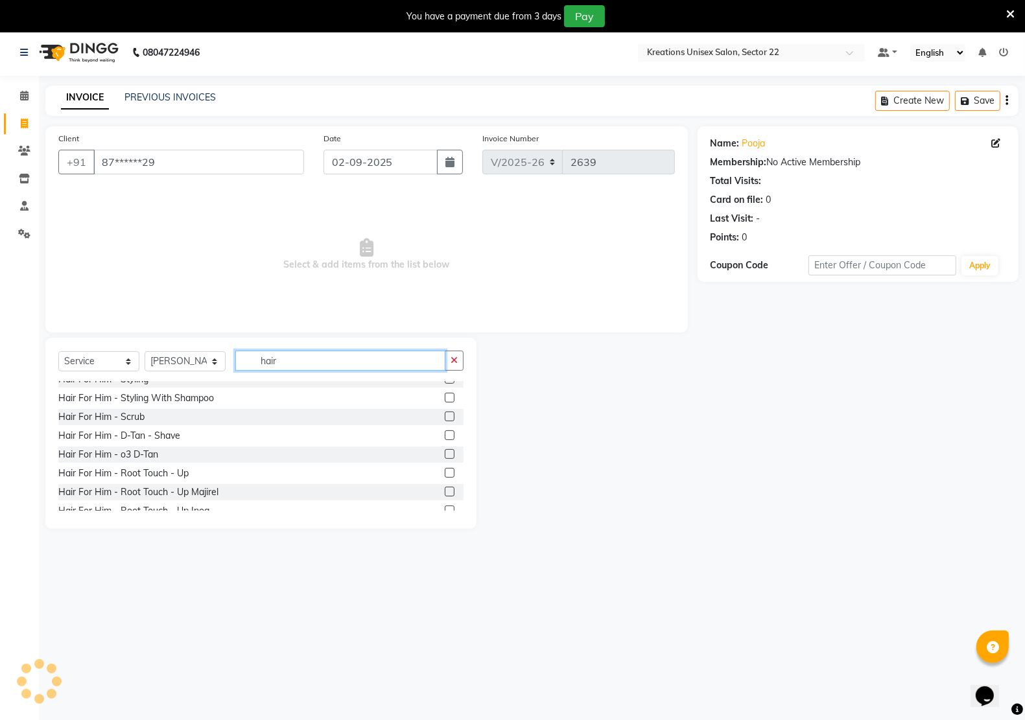
scroll to position [162, 0]
type input "h"
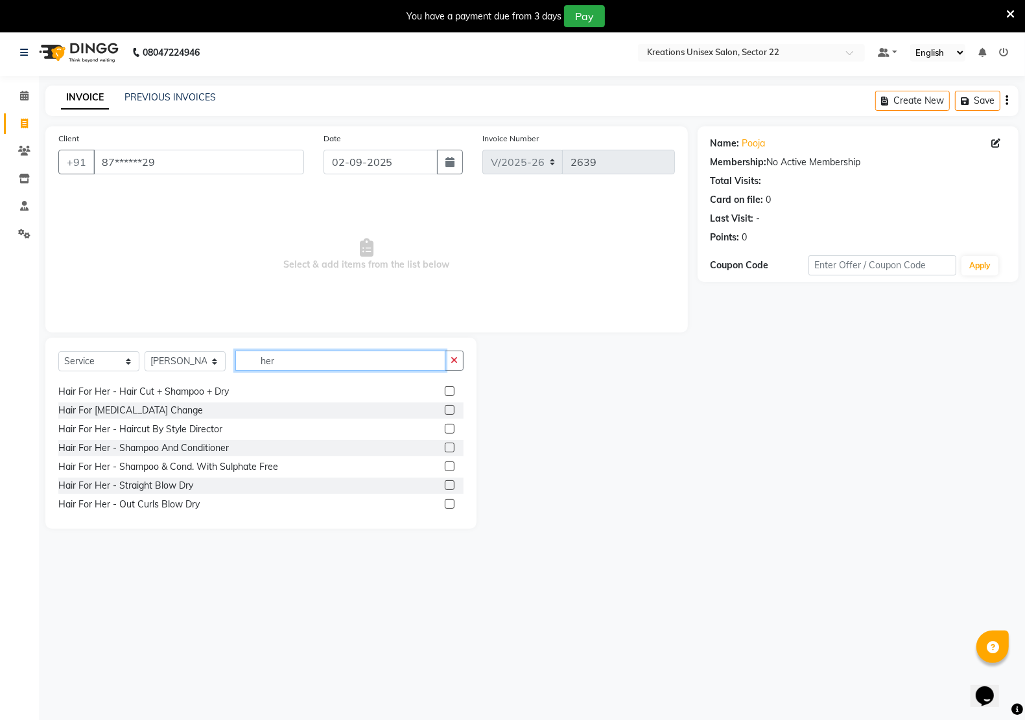
scroll to position [0, 0]
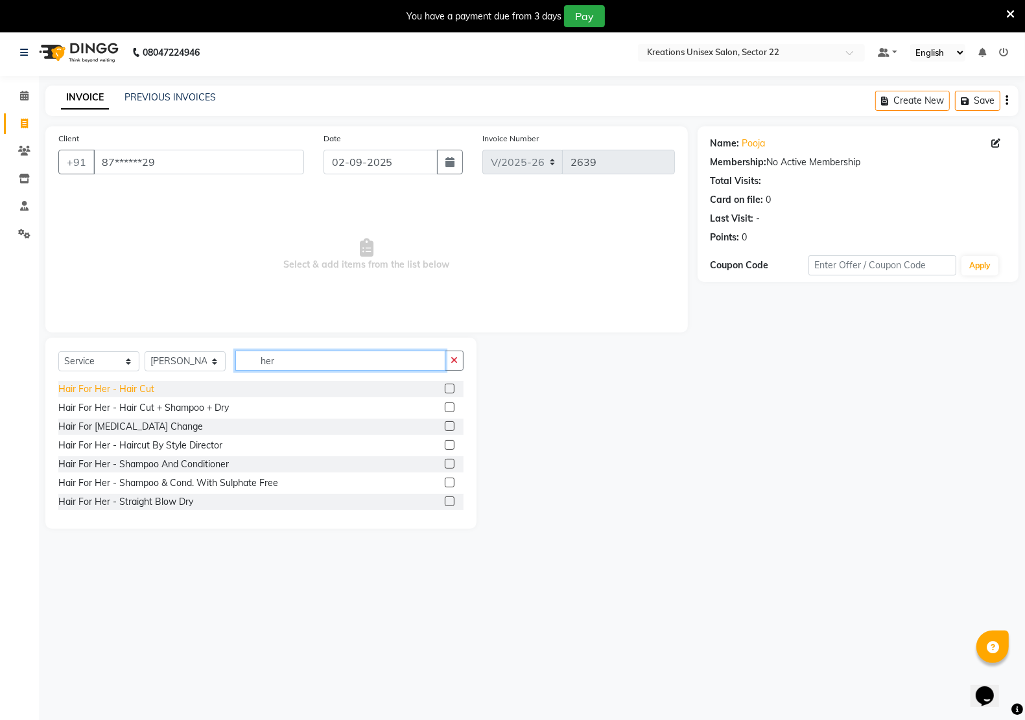
type input "her"
click at [143, 390] on div "Hair For Her - Hair Cut" at bounding box center [106, 390] width 96 height 14
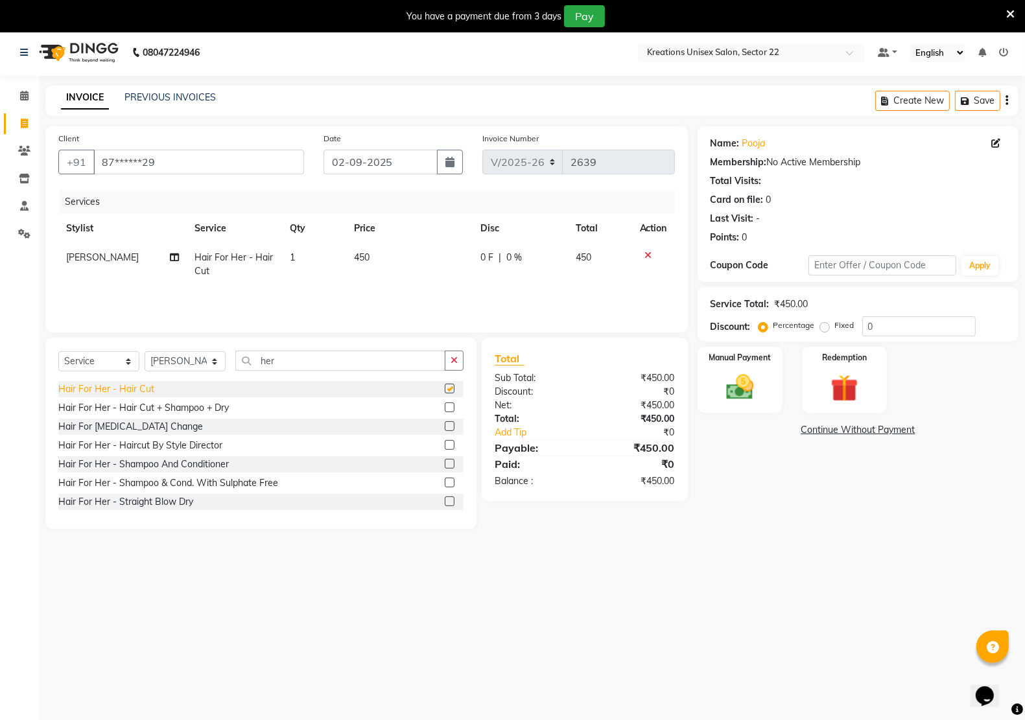
checkbox input "false"
click at [740, 393] on img at bounding box center [740, 387] width 46 height 32
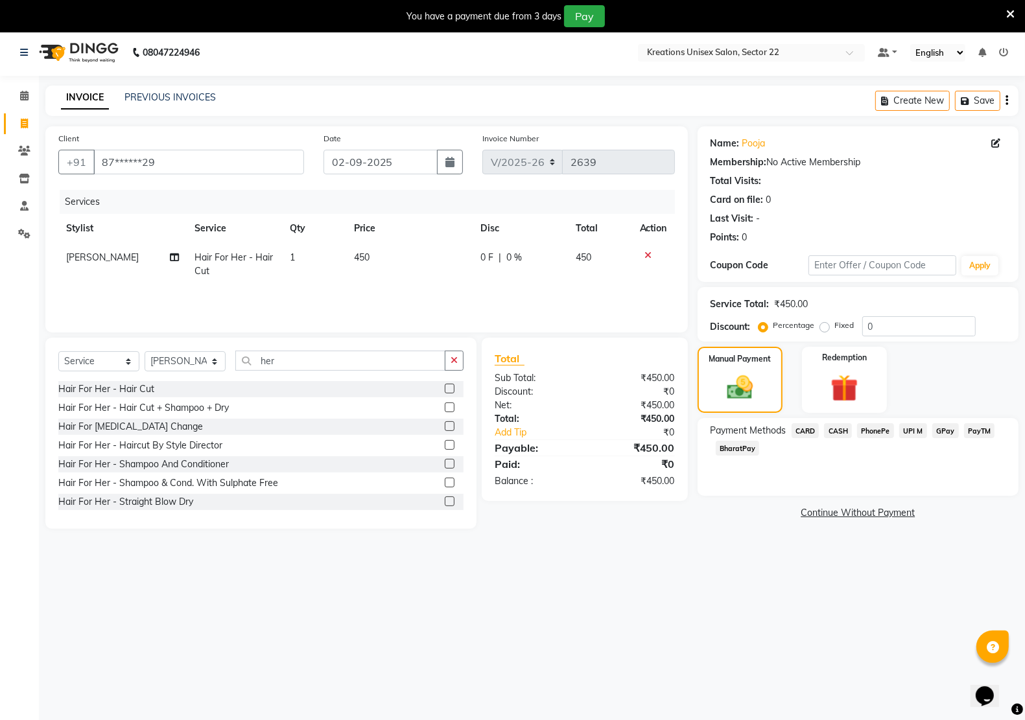
click at [840, 431] on span "CASH" at bounding box center [838, 430] width 28 height 15
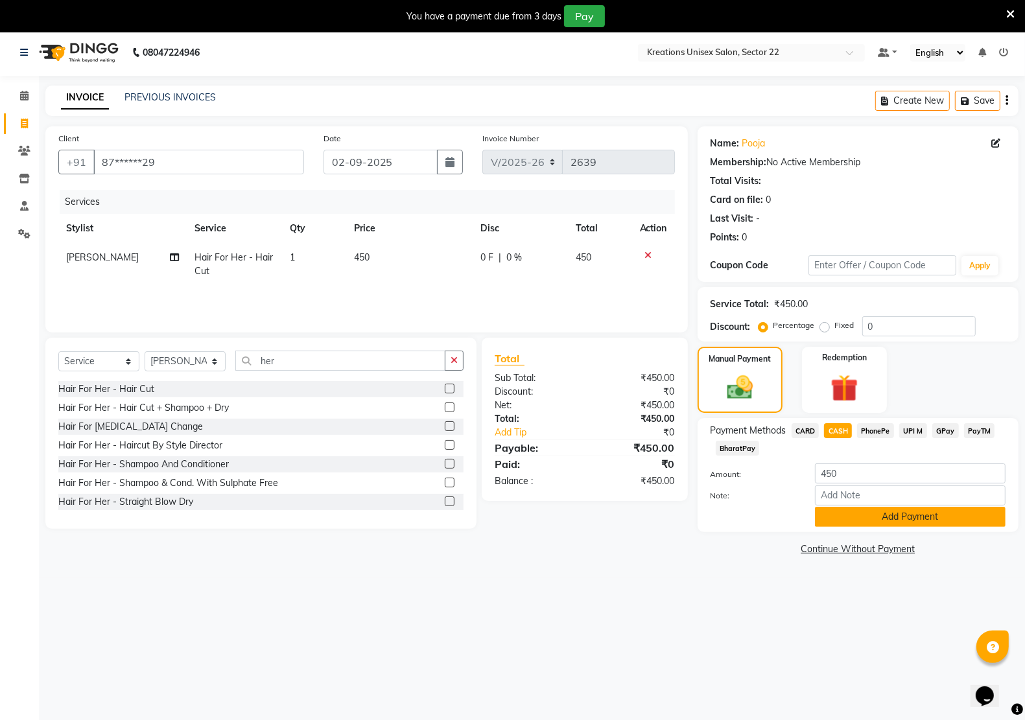
click at [895, 517] on button "Add Payment" at bounding box center [910, 517] width 191 height 20
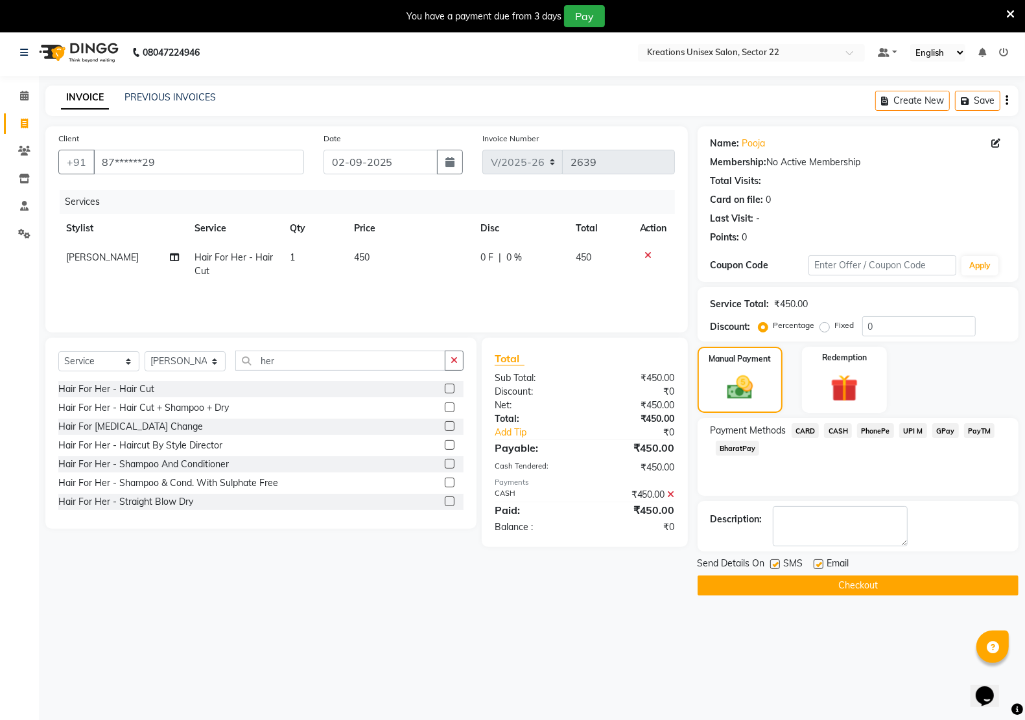
click at [816, 565] on label at bounding box center [819, 565] width 10 height 10
click at [816, 565] on input "checkbox" at bounding box center [818, 565] width 8 height 8
checkbox input "false"
click at [779, 563] on label at bounding box center [775, 565] width 10 height 10
click at [779, 563] on input "checkbox" at bounding box center [774, 565] width 8 height 8
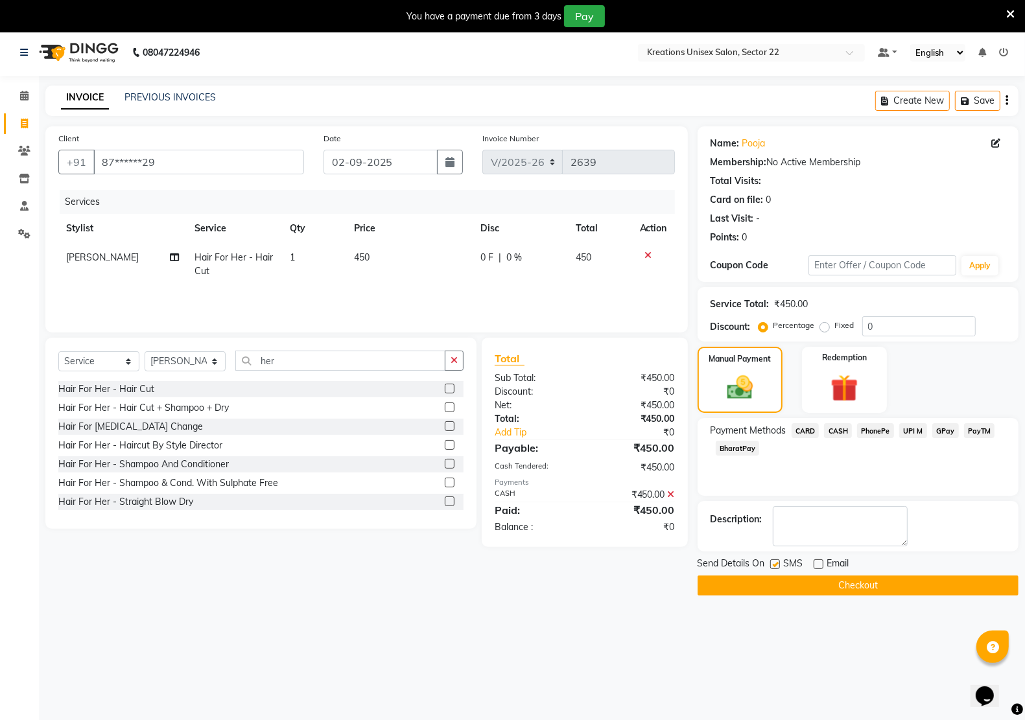
checkbox input "false"
click at [776, 579] on button "Checkout" at bounding box center [858, 586] width 321 height 20
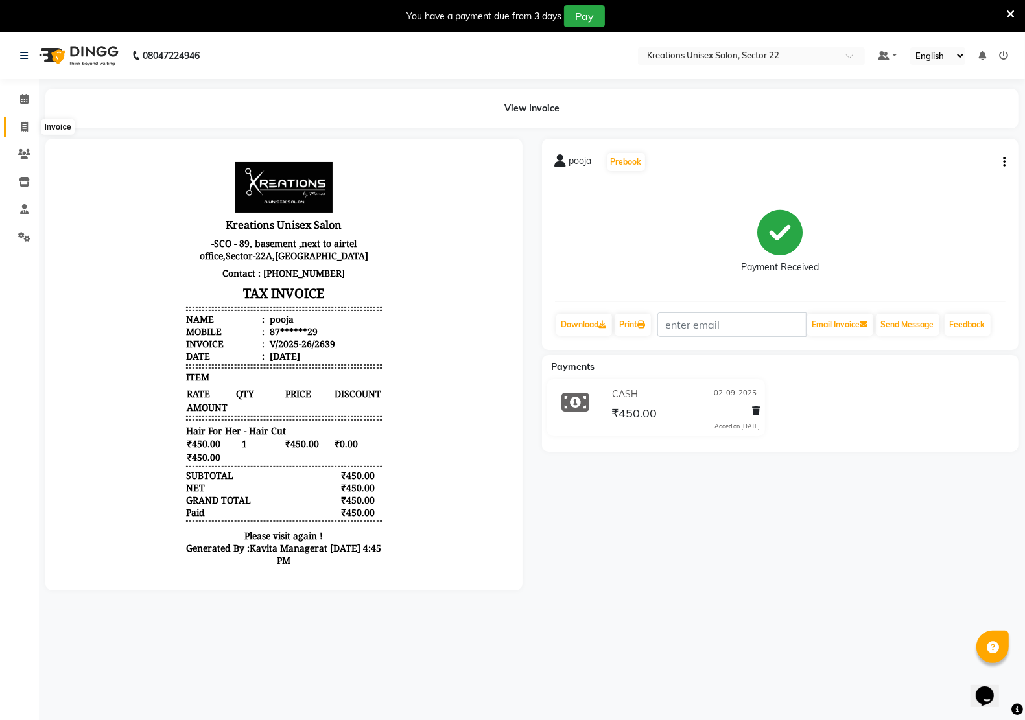
click at [23, 128] on icon at bounding box center [24, 127] width 7 height 10
select select "service"
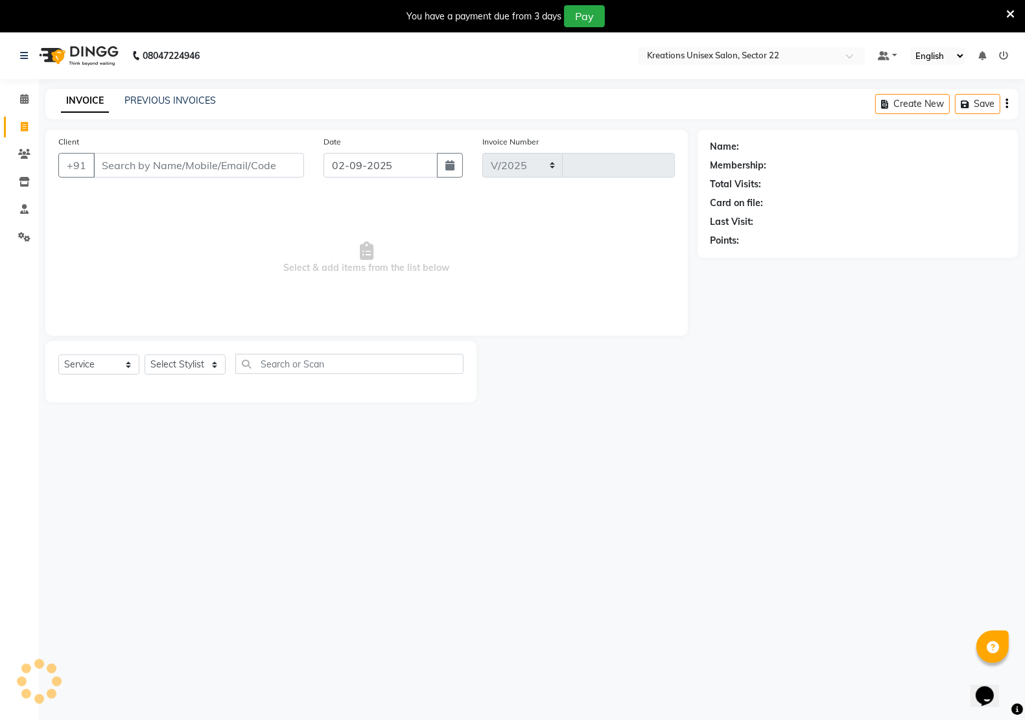
scroll to position [3, 0]
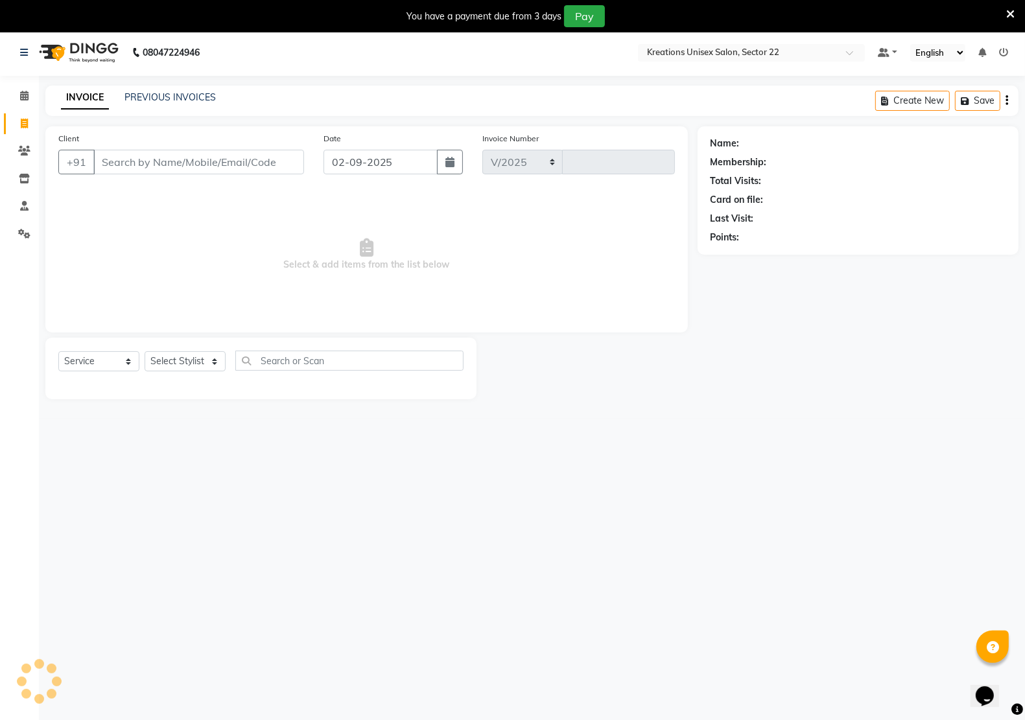
select select "6170"
type input "2640"
click at [173, 355] on select "Select Stylist [PERSON_NAME] Jeet Manager [PERSON_NAME] Manager [PERSON_NAME] S…" at bounding box center [185, 361] width 81 height 20
select select "88231"
click at [145, 351] on select "Select Stylist [PERSON_NAME] Jeet Manager [PERSON_NAME] Manager [PERSON_NAME] S…" at bounding box center [185, 361] width 81 height 20
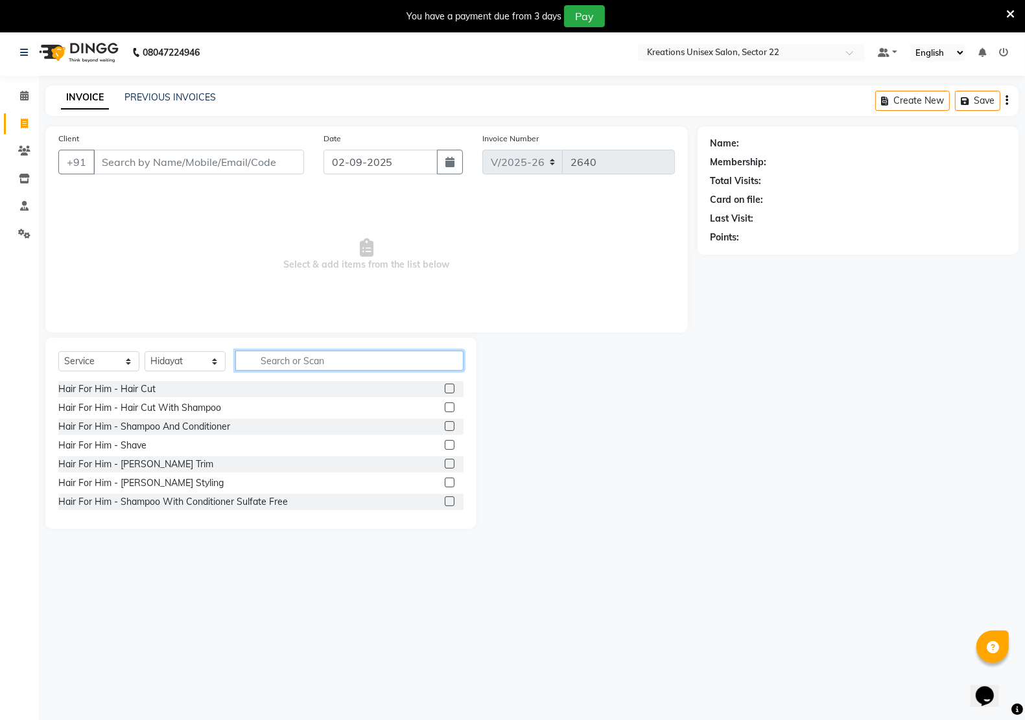
click at [297, 364] on input "text" at bounding box center [349, 361] width 228 height 20
click at [198, 169] on input "Client" at bounding box center [198, 162] width 211 height 25
click at [311, 359] on input "text" at bounding box center [349, 361] width 228 height 20
type input "cut"
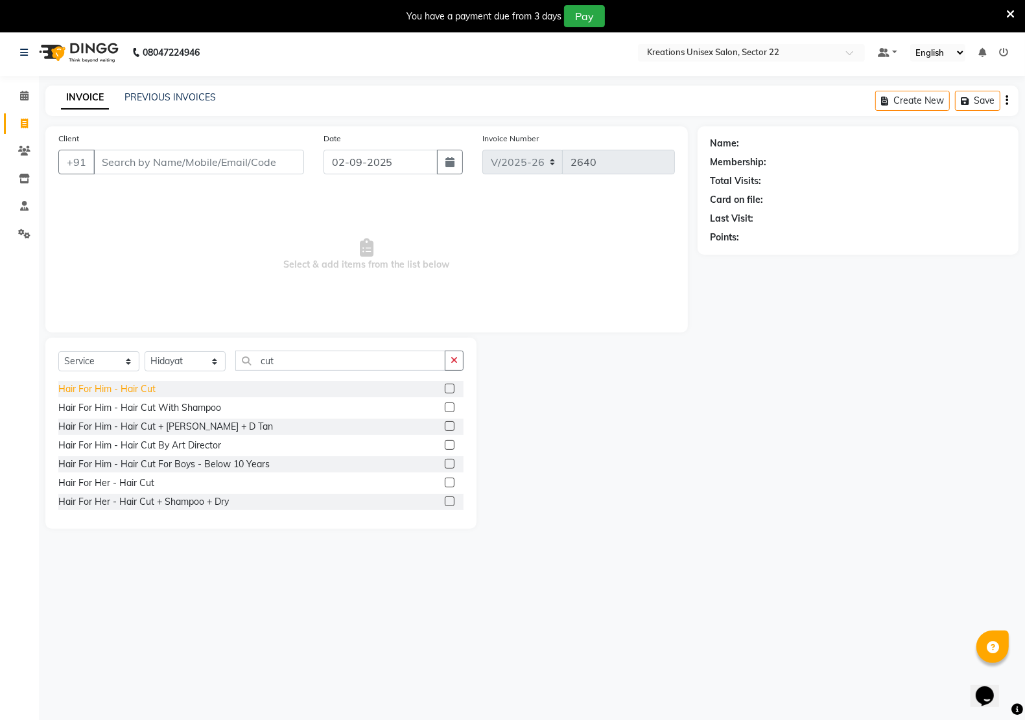
click at [147, 389] on div "Hair For Him - Hair Cut" at bounding box center [106, 390] width 97 height 14
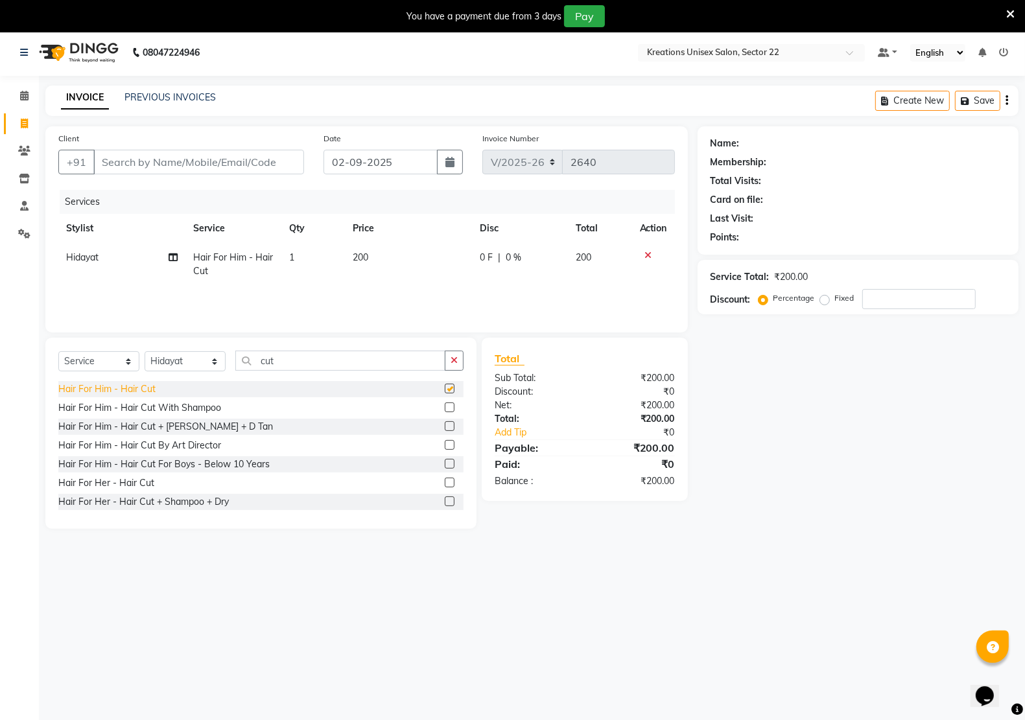
checkbox input "false"
click at [305, 364] on input "cut" at bounding box center [340, 361] width 210 height 20
type input "c"
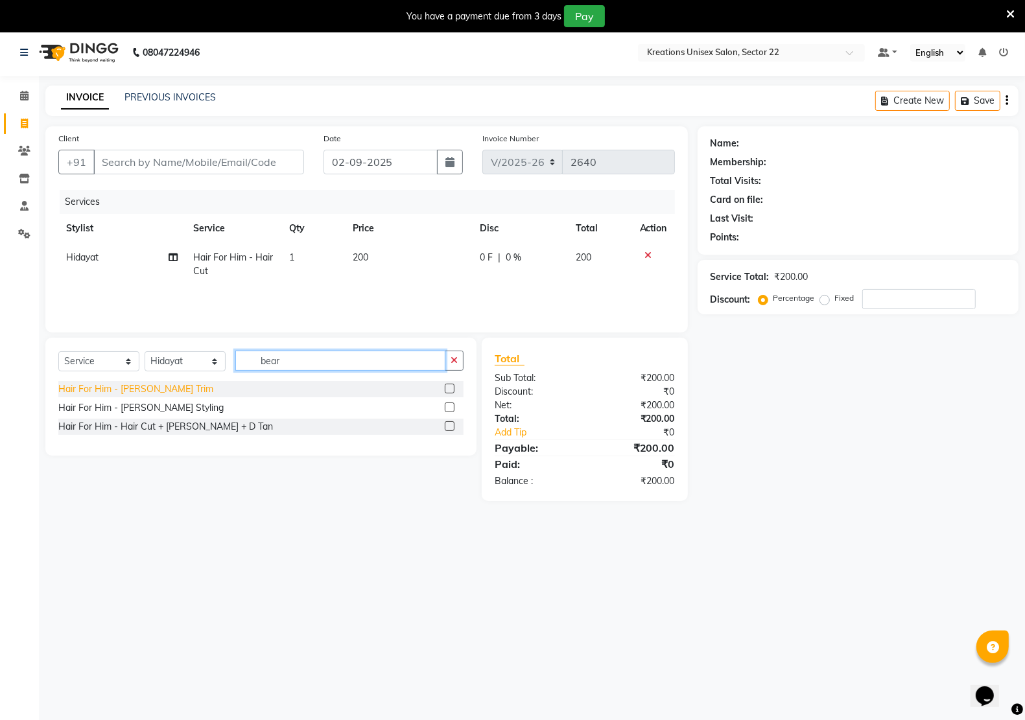
type input "bear"
click at [115, 394] on div "Hair For Him - [PERSON_NAME] Trim" at bounding box center [135, 390] width 155 height 14
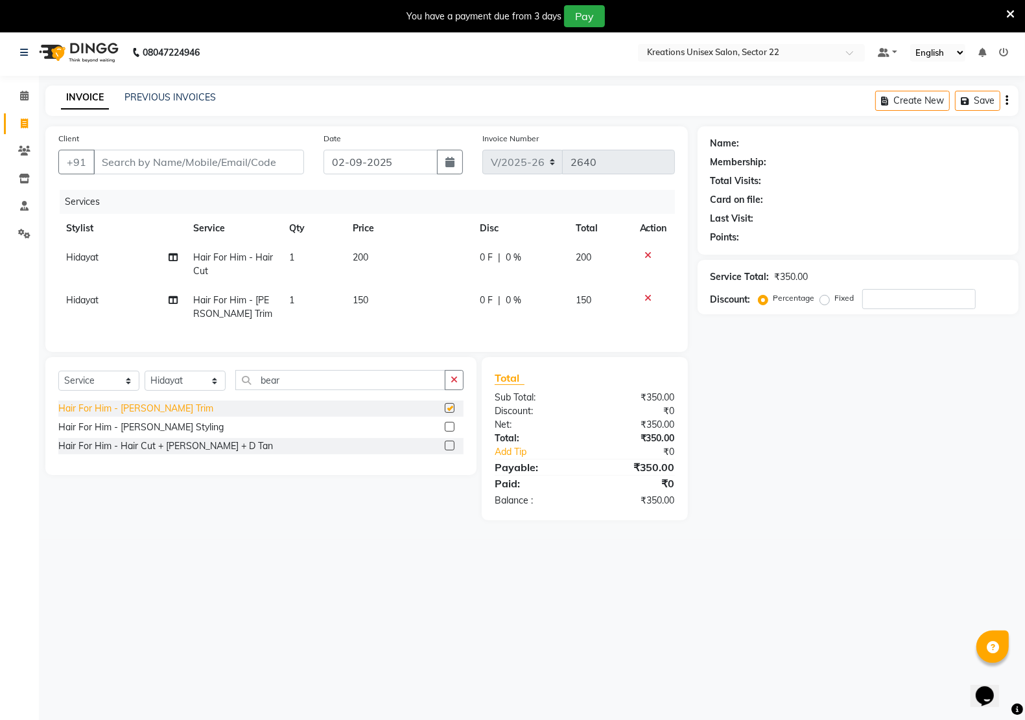
checkbox input "false"
click at [445, 390] on button "button" at bounding box center [454, 380] width 19 height 20
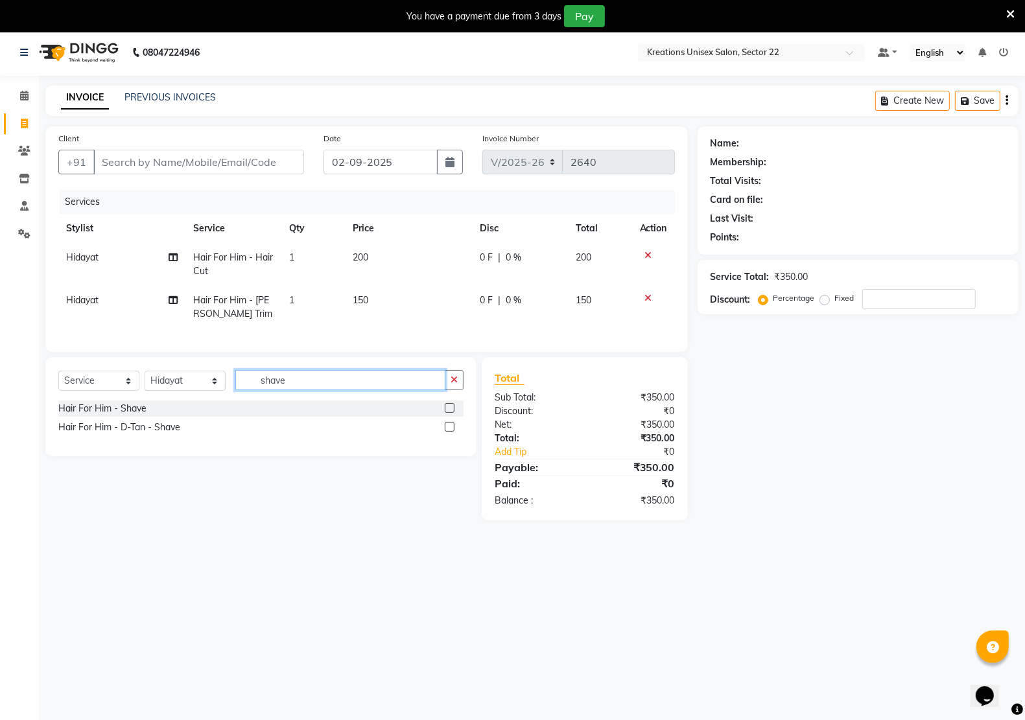
type input "shave"
click at [449, 413] on div at bounding box center [454, 409] width 19 height 16
click at [434, 417] on div "Hair For Him - Shave" at bounding box center [260, 409] width 405 height 16
click at [349, 415] on div "Hair For Him - Shave" at bounding box center [260, 409] width 405 height 16
click at [106, 416] on div "Hair For Him - Shave" at bounding box center [102, 409] width 88 height 14
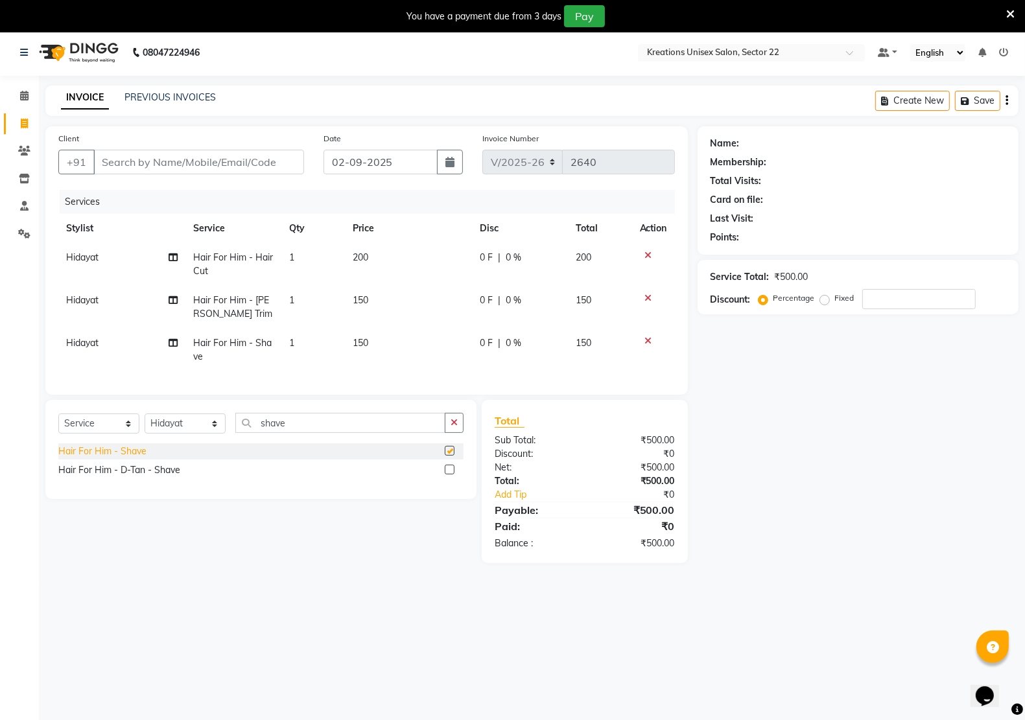
checkbox input "false"
click at [648, 298] on icon at bounding box center [648, 298] width 7 height 9
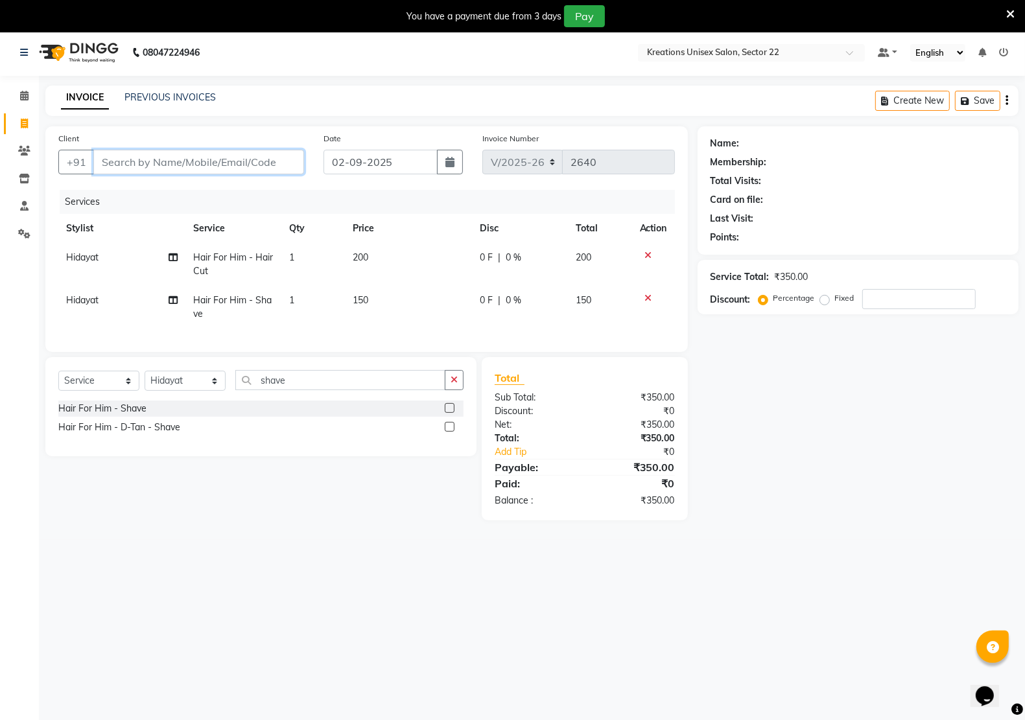
click at [221, 161] on input "Client" at bounding box center [198, 162] width 211 height 25
type input "8"
type input "0"
type input "8808555081"
click at [290, 163] on span "Add Client" at bounding box center [270, 162] width 51 height 13
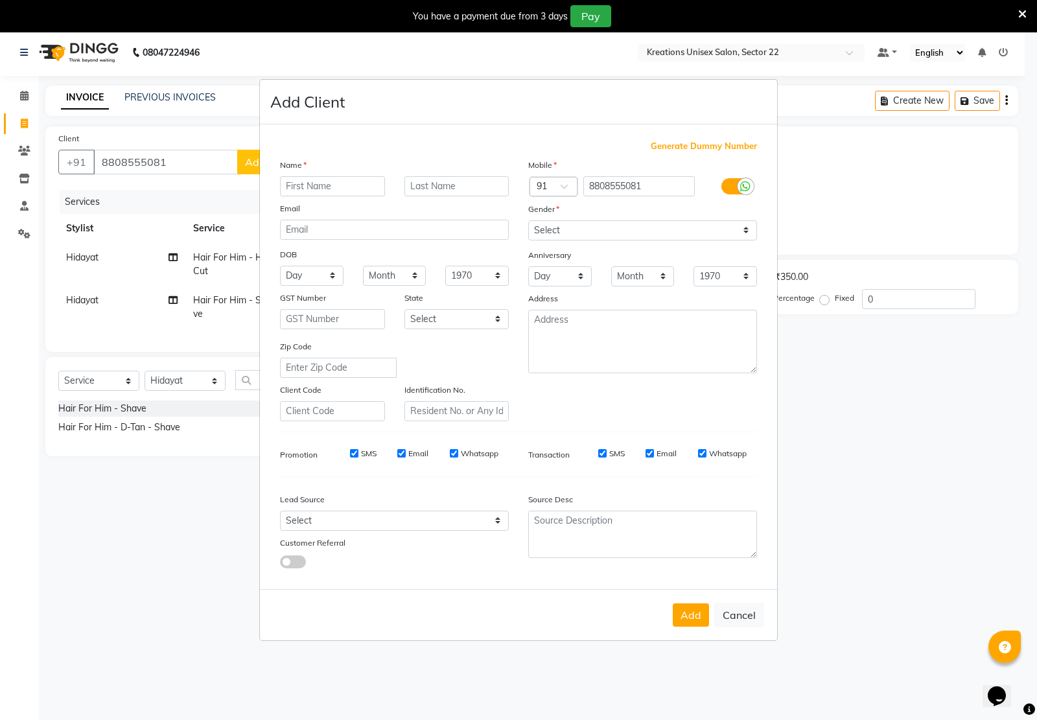
click at [331, 179] on input "text" at bounding box center [332, 186] width 105 height 20
type input "[PERSON_NAME]"
click at [562, 230] on select "Select [DEMOGRAPHIC_DATA] [DEMOGRAPHIC_DATA] Other Prefer Not To Say" at bounding box center [642, 230] width 229 height 20
select select "[DEMOGRAPHIC_DATA]"
click at [528, 222] on select "Select [DEMOGRAPHIC_DATA] [DEMOGRAPHIC_DATA] Other Prefer Not To Say" at bounding box center [642, 230] width 229 height 20
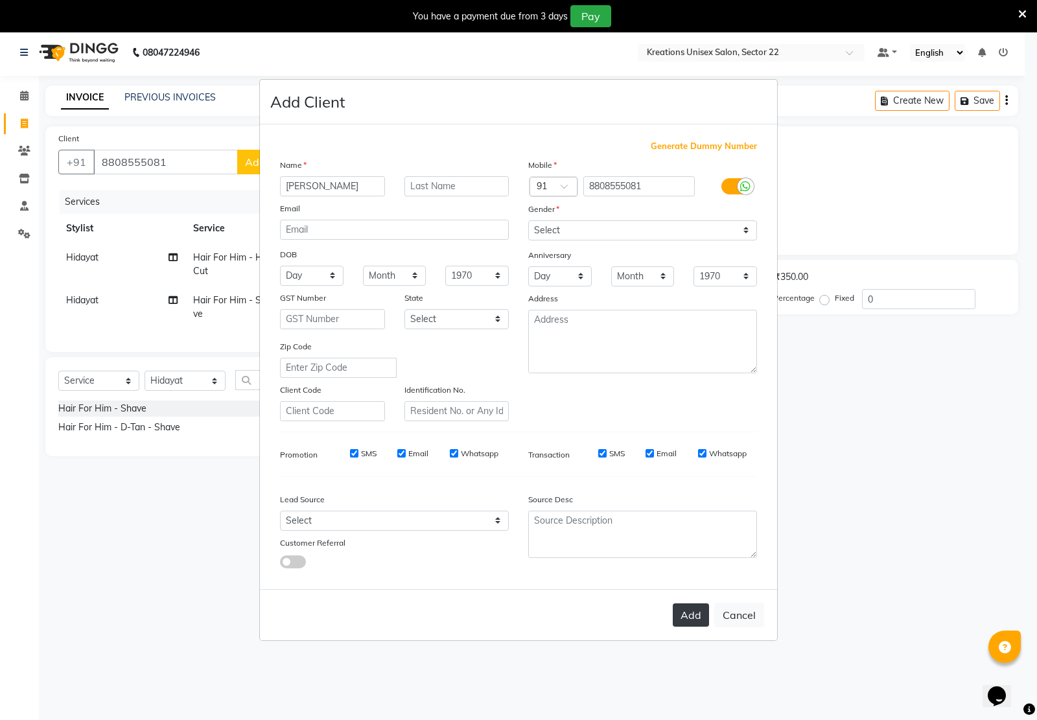
click at [689, 617] on button "Add" at bounding box center [691, 615] width 36 height 23
type input "88******81"
select select
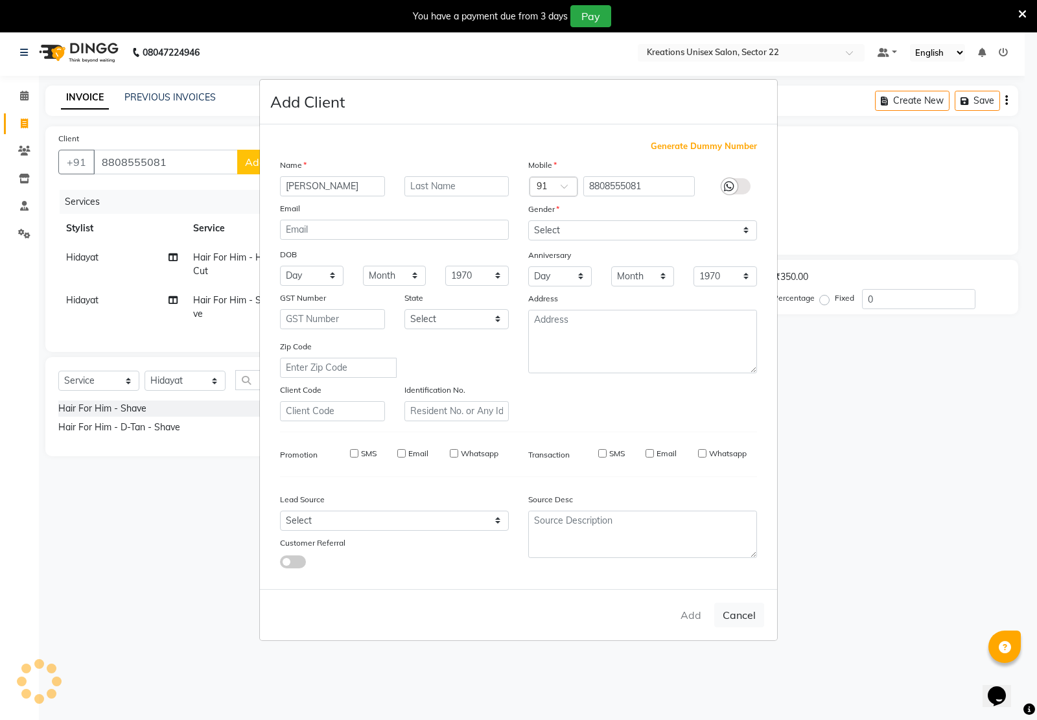
select select
checkbox input "false"
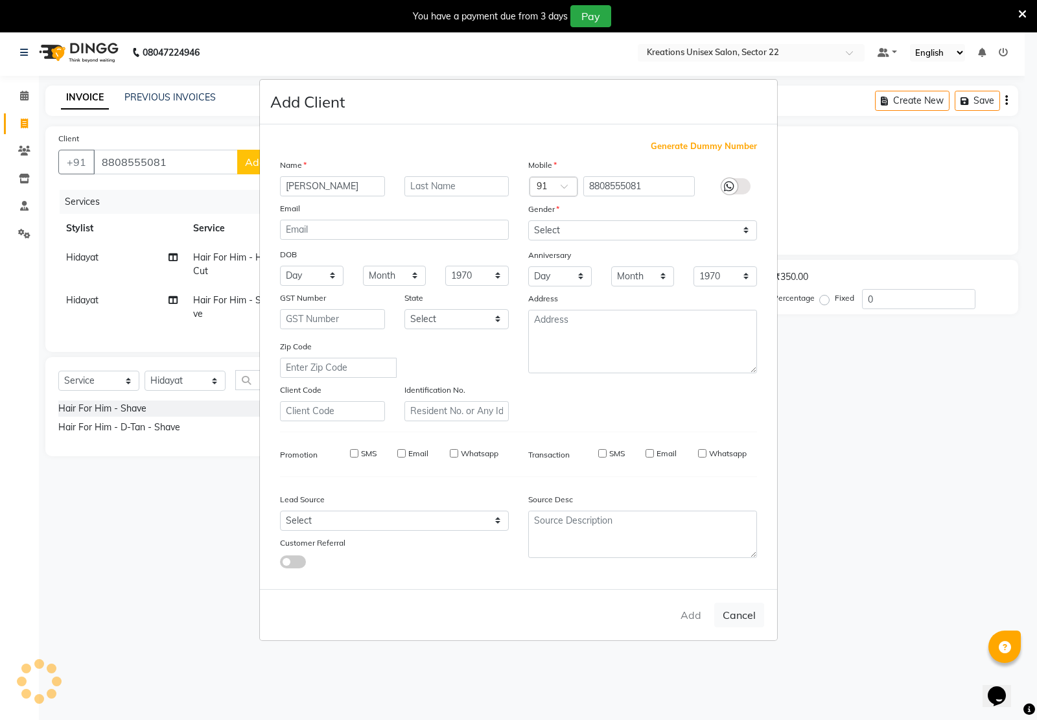
checkbox input "false"
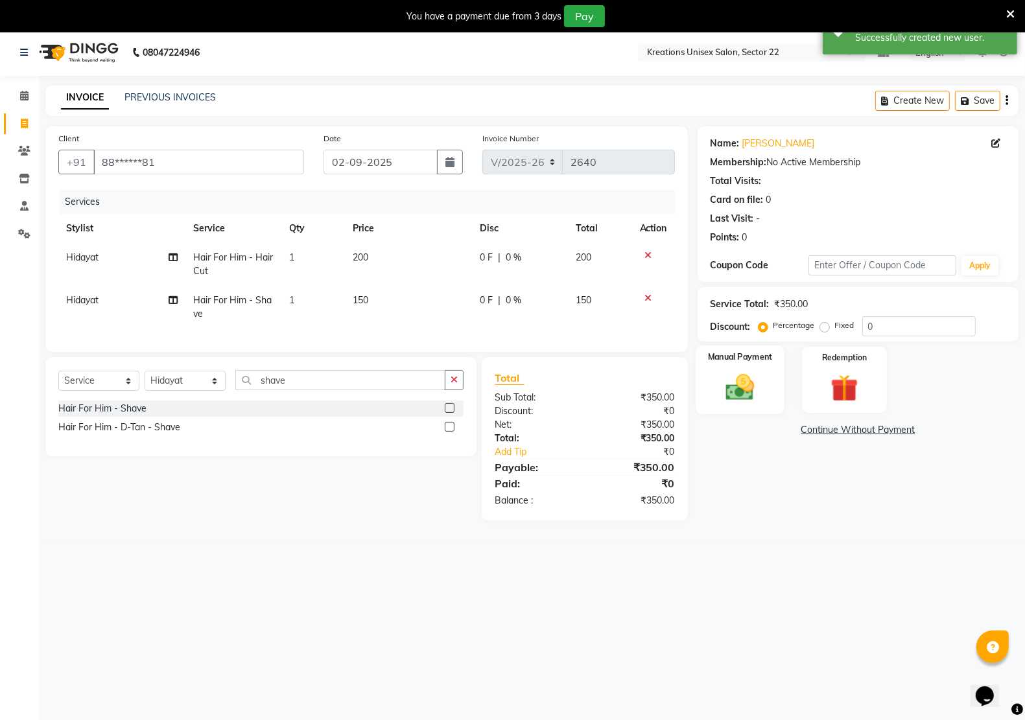
click at [740, 394] on img at bounding box center [740, 387] width 46 height 32
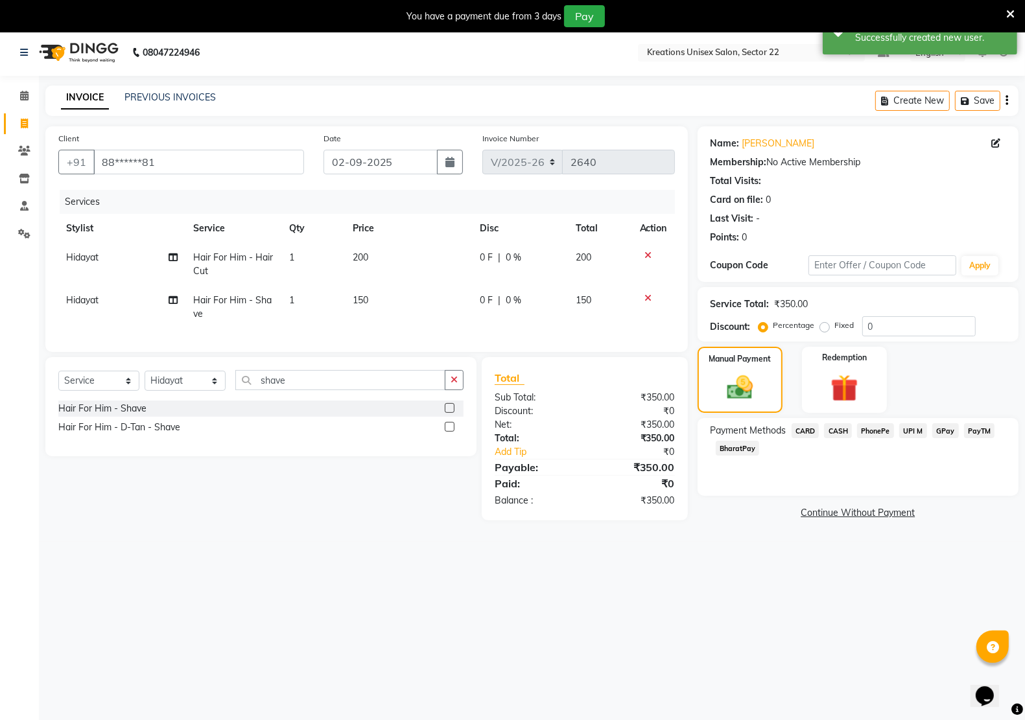
click at [971, 431] on span "PayTM" at bounding box center [979, 430] width 31 height 15
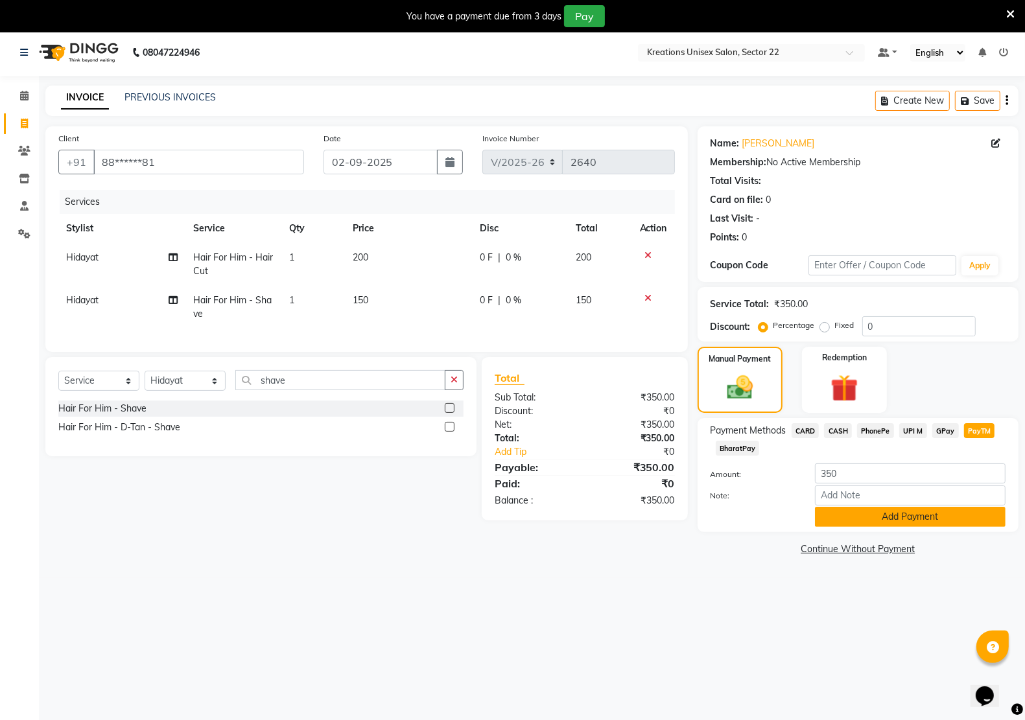
click at [957, 521] on button "Add Payment" at bounding box center [910, 517] width 191 height 20
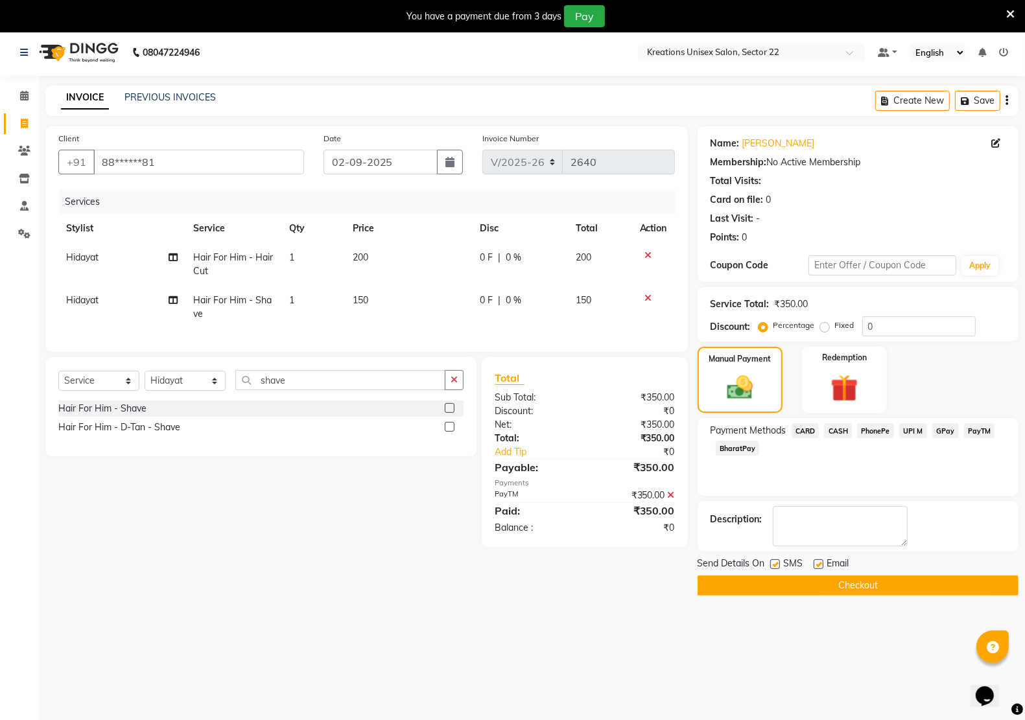
click at [818, 562] on label at bounding box center [819, 565] width 10 height 10
click at [818, 562] on input "checkbox" at bounding box center [818, 565] width 8 height 8
checkbox input "false"
click at [772, 565] on label at bounding box center [775, 565] width 10 height 10
click at [772, 565] on input "checkbox" at bounding box center [774, 565] width 8 height 8
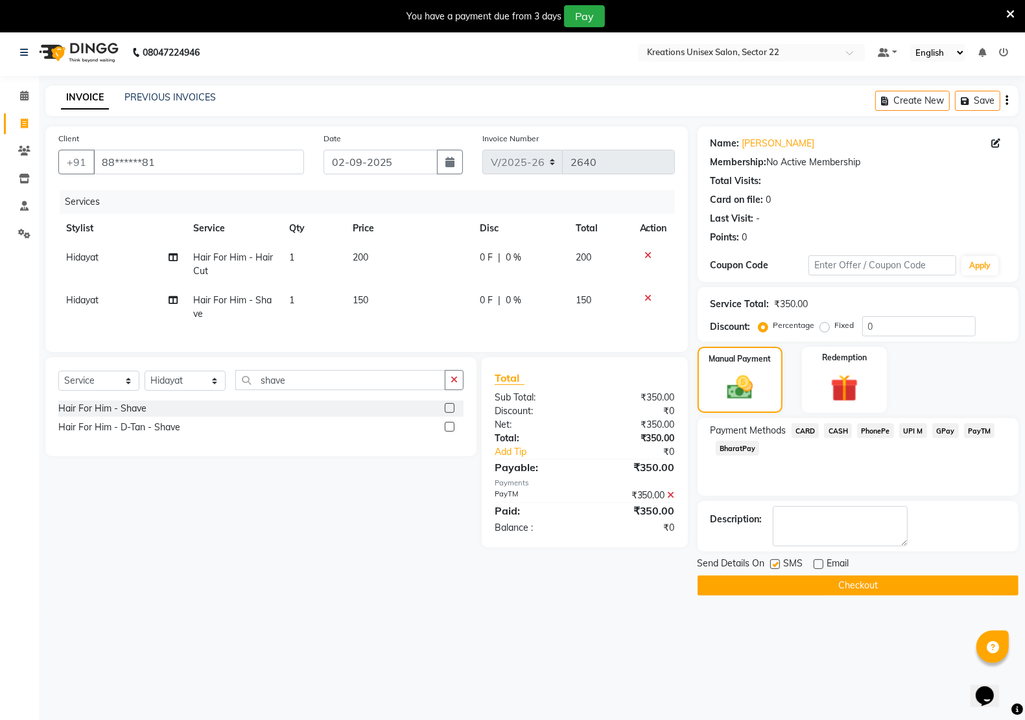
checkbox input "false"
click at [792, 584] on button "Checkout" at bounding box center [858, 586] width 321 height 20
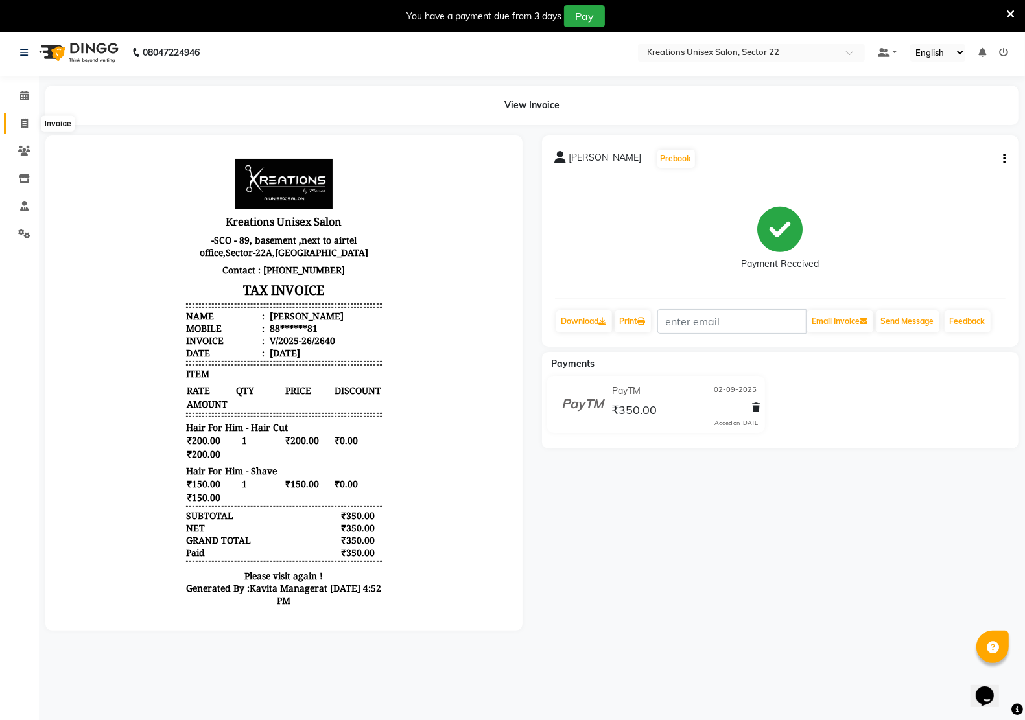
click at [21, 121] on icon at bounding box center [24, 124] width 7 height 10
select select "service"
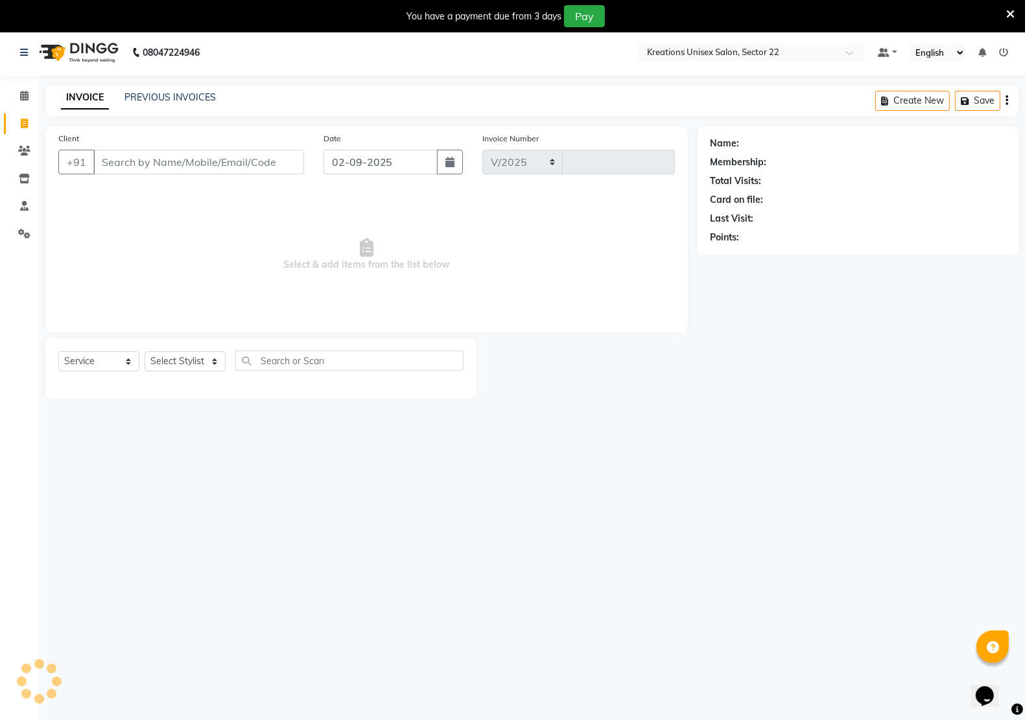
select select "6170"
type input "2641"
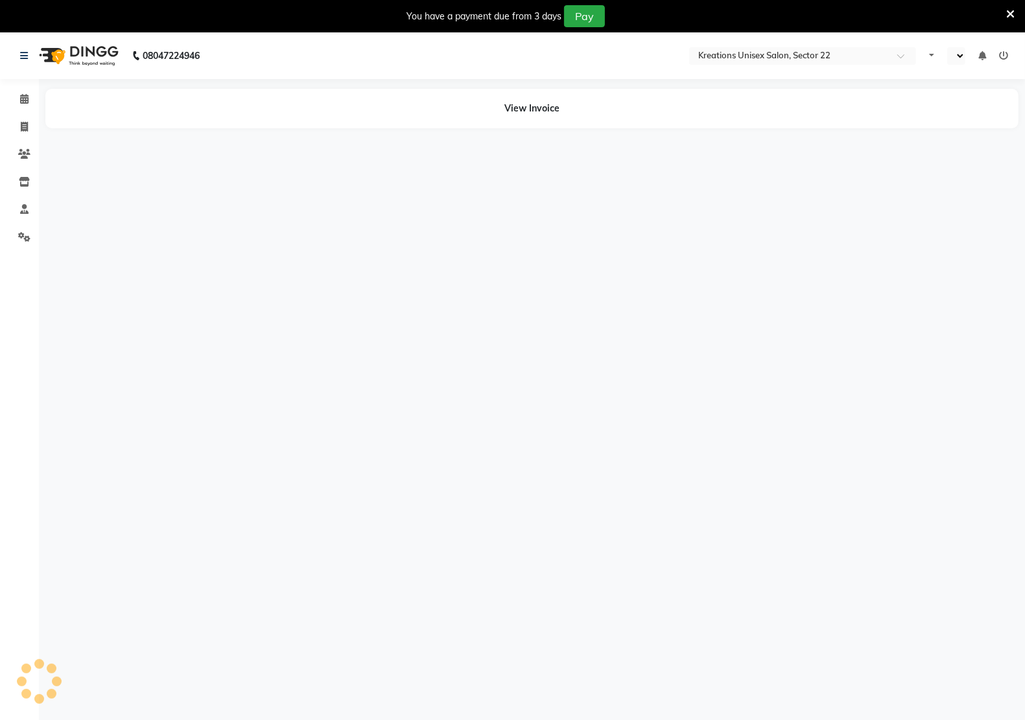
select select "en"
